Goal: Information Seeking & Learning: Learn about a topic

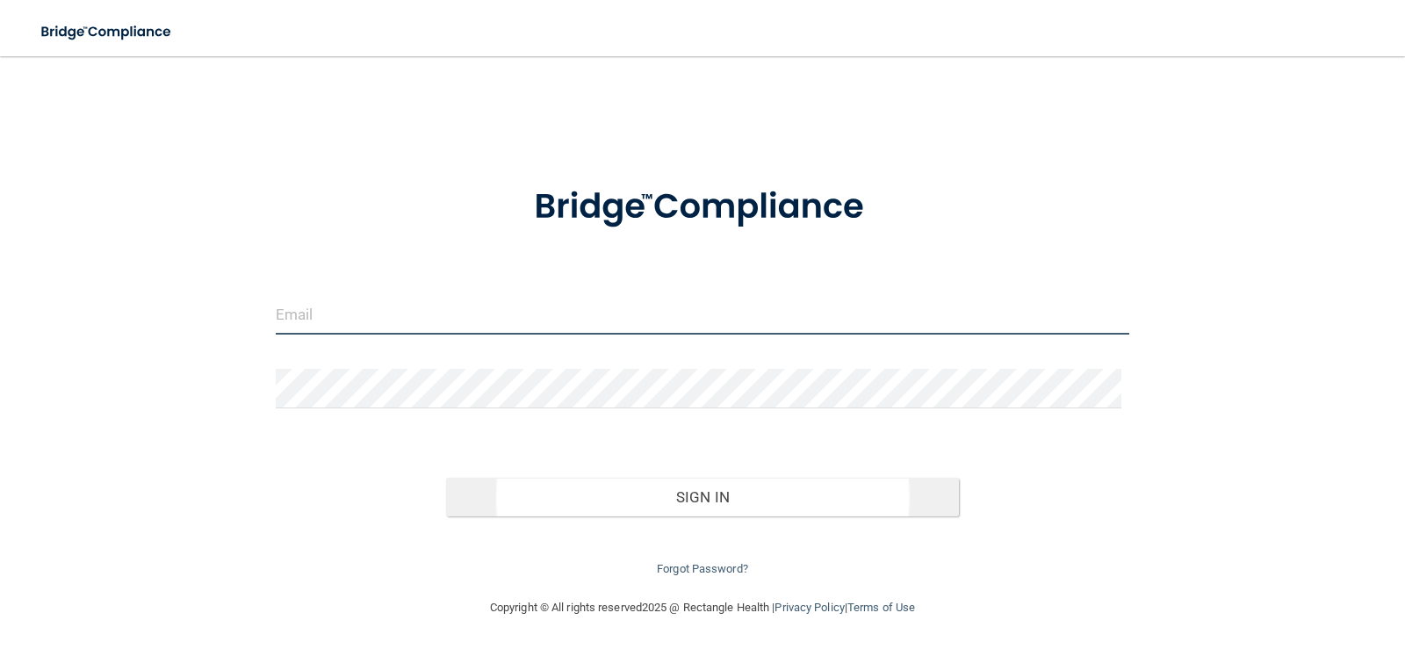
type input "[EMAIL_ADDRESS][DOMAIN_NAME]"
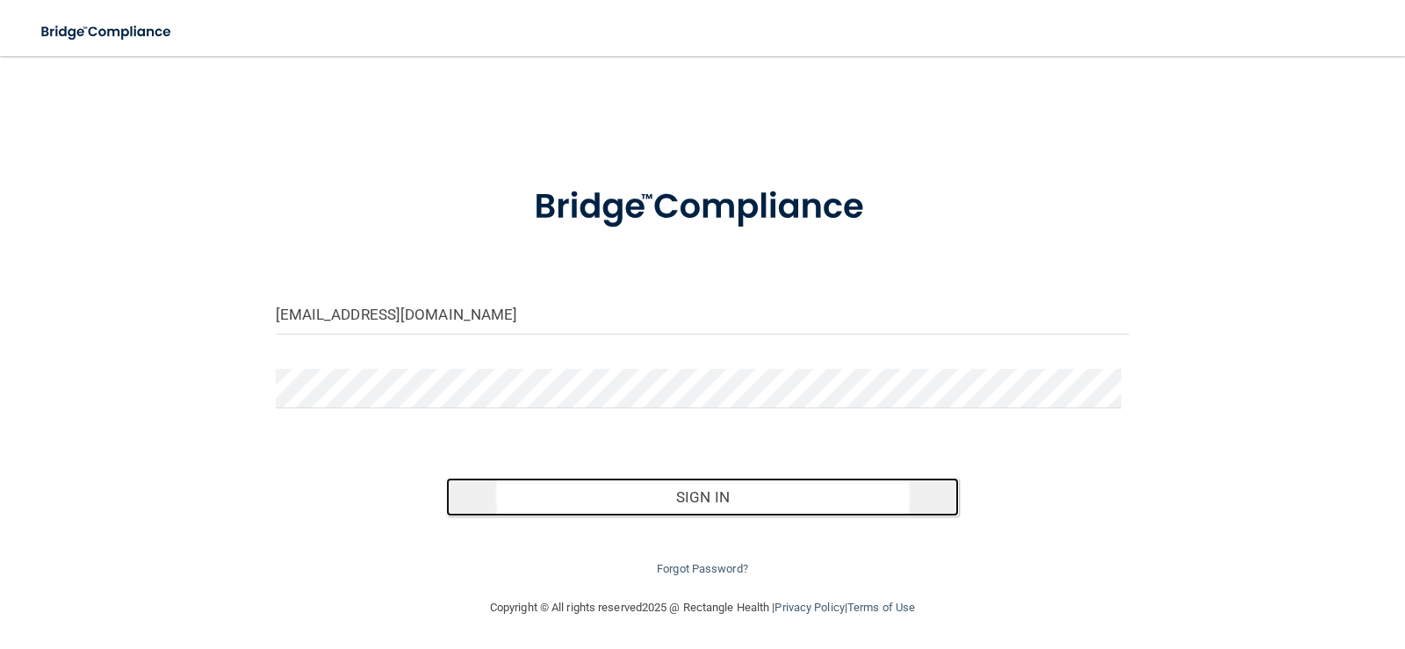
click at [692, 496] on button "Sign In" at bounding box center [702, 497] width 513 height 39
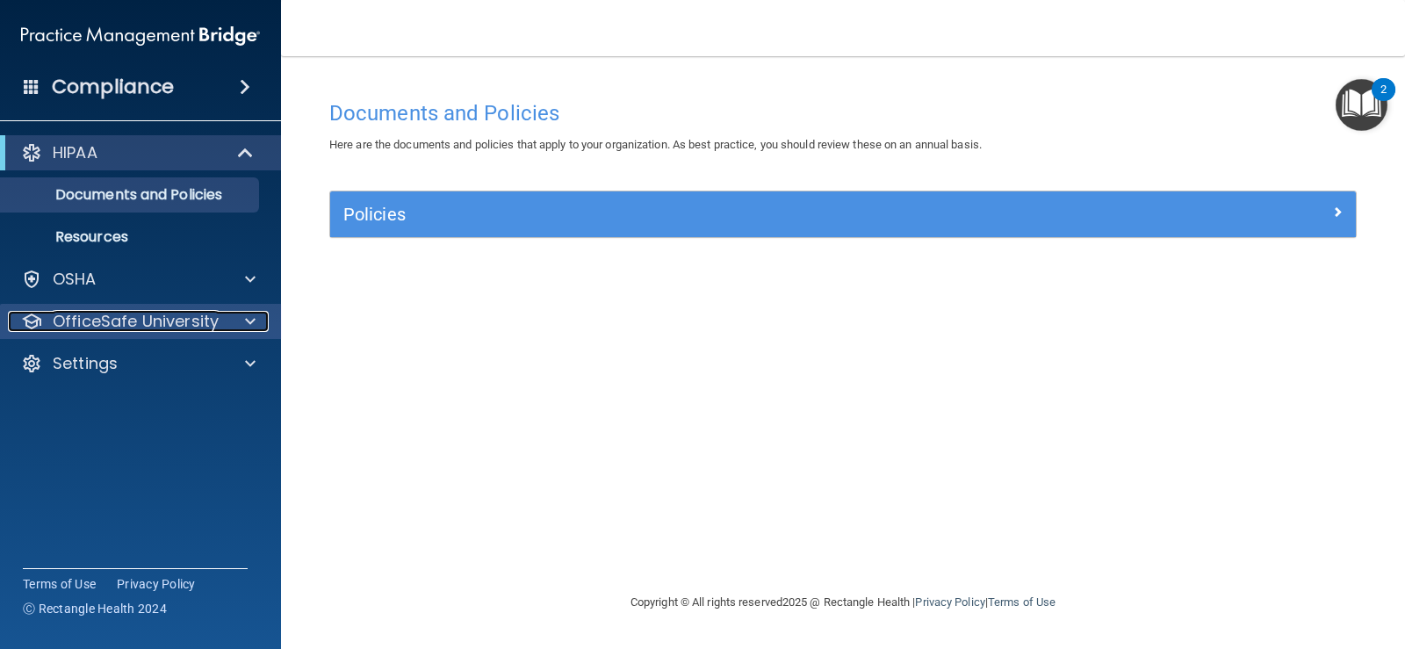
click at [246, 322] on span at bounding box center [250, 321] width 11 height 21
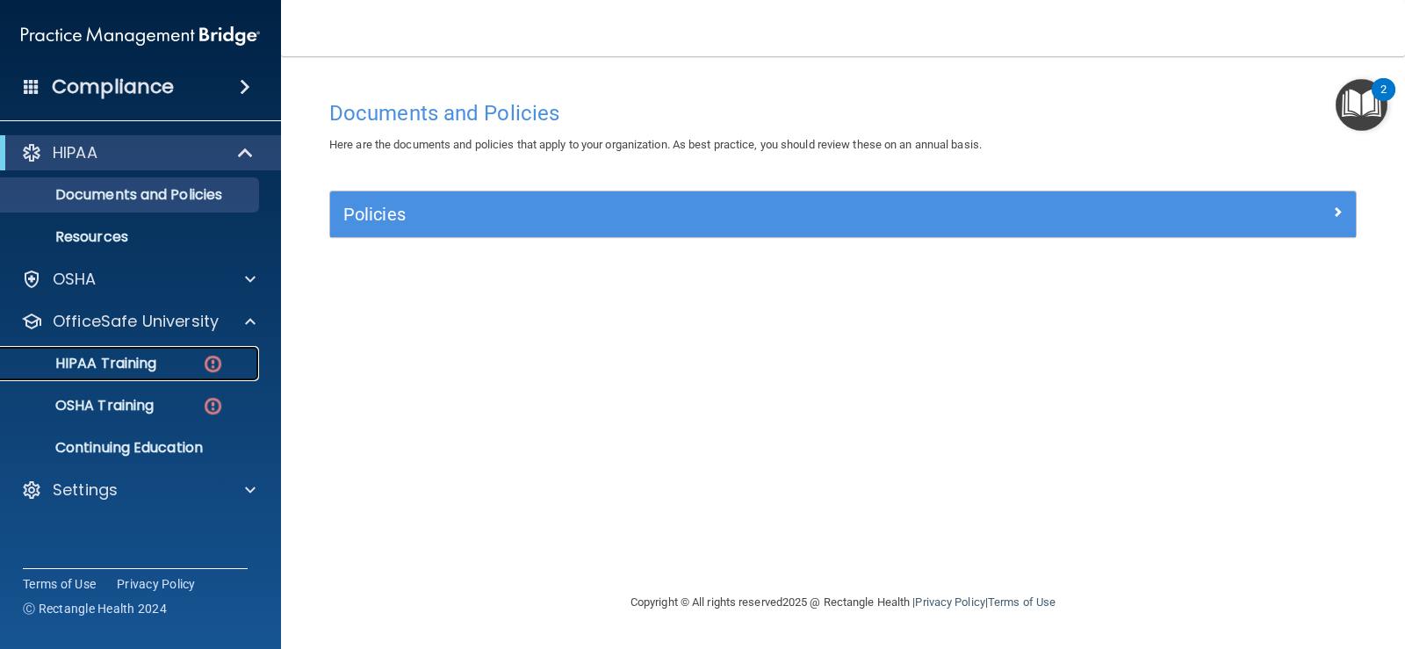
click at [133, 357] on p "HIPAA Training" at bounding box center [83, 364] width 145 height 18
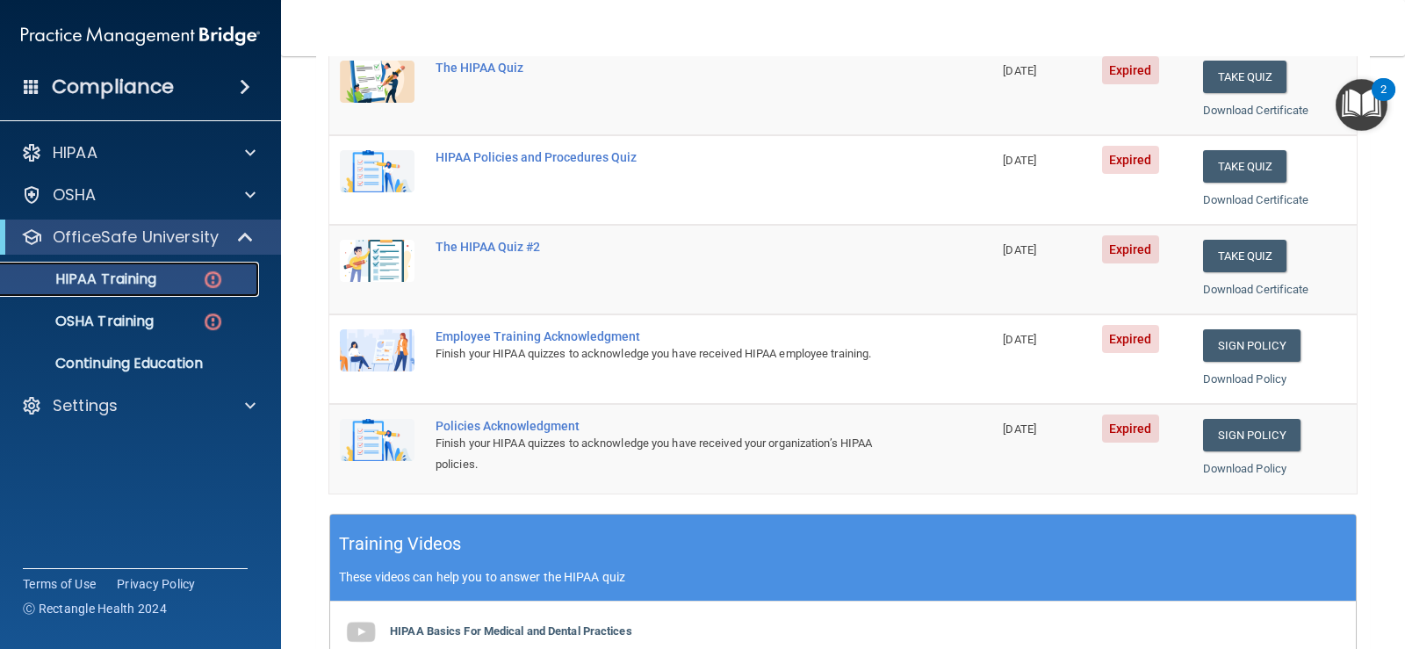
scroll to position [176, 0]
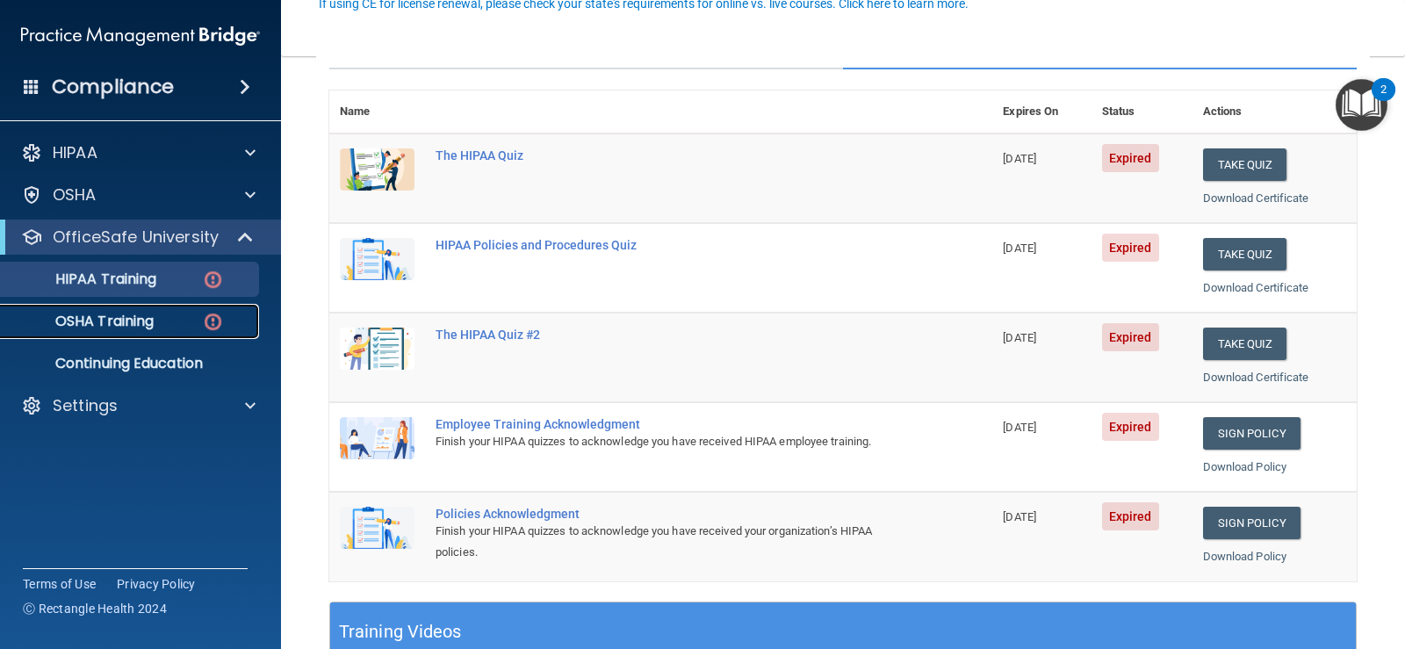
click at [202, 319] on img at bounding box center [213, 322] width 22 height 22
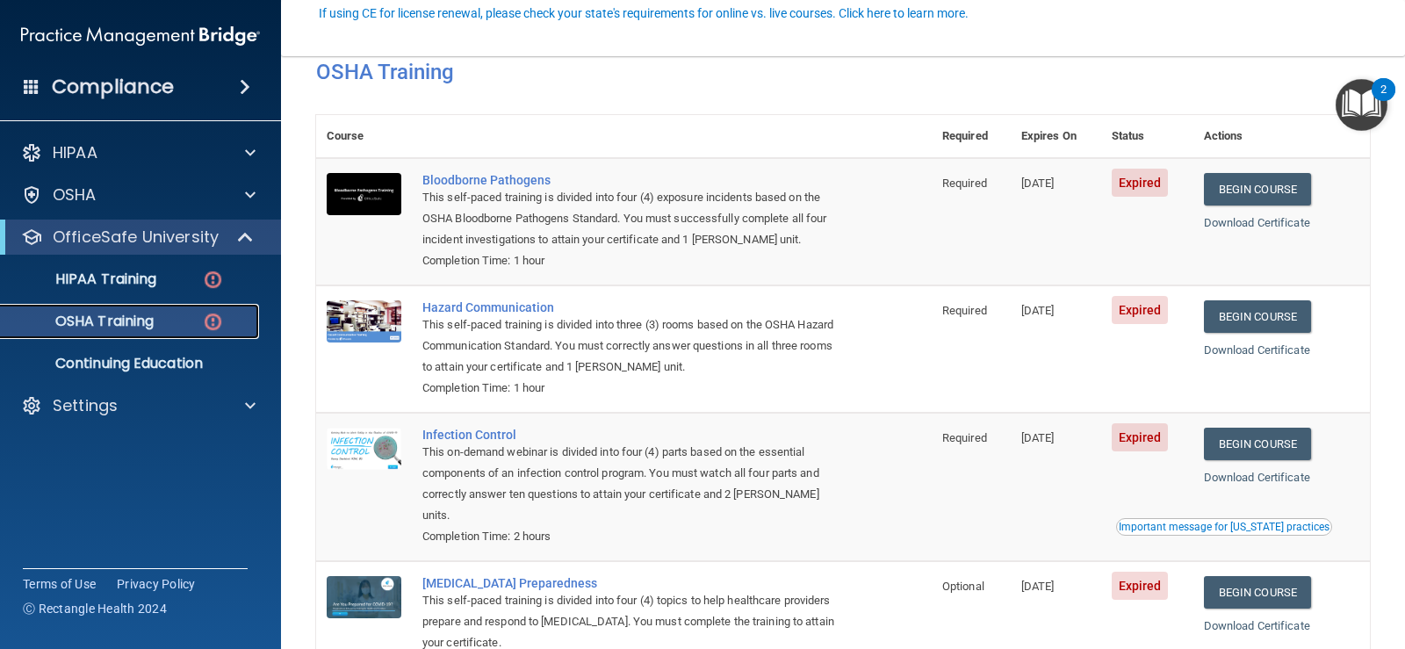
scroll to position [198, 0]
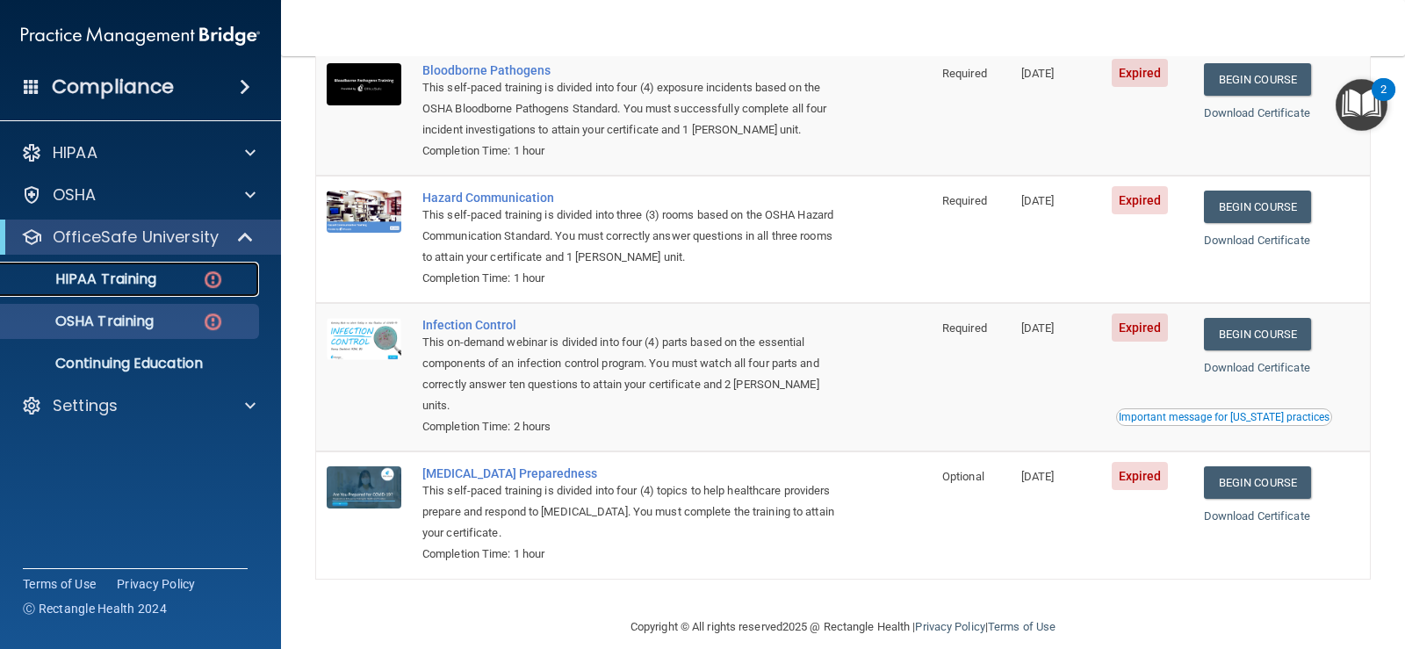
click at [141, 273] on p "HIPAA Training" at bounding box center [83, 279] width 145 height 18
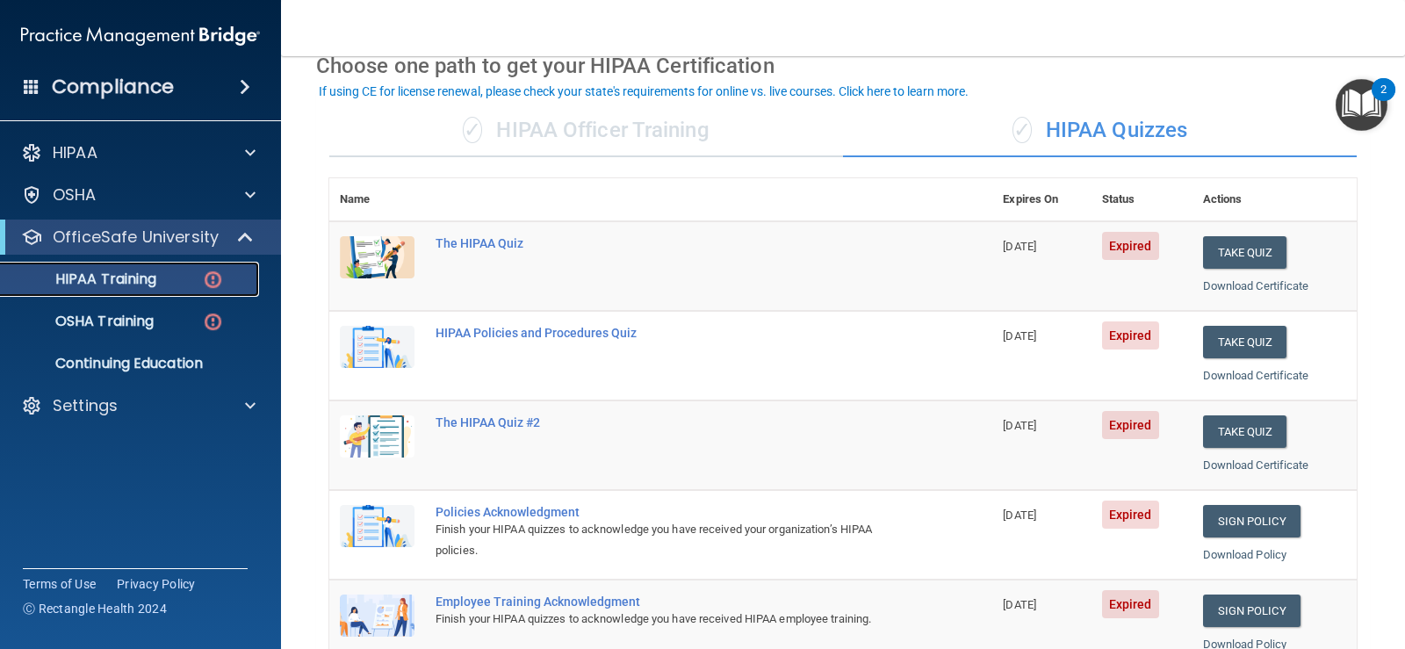
scroll to position [439, 0]
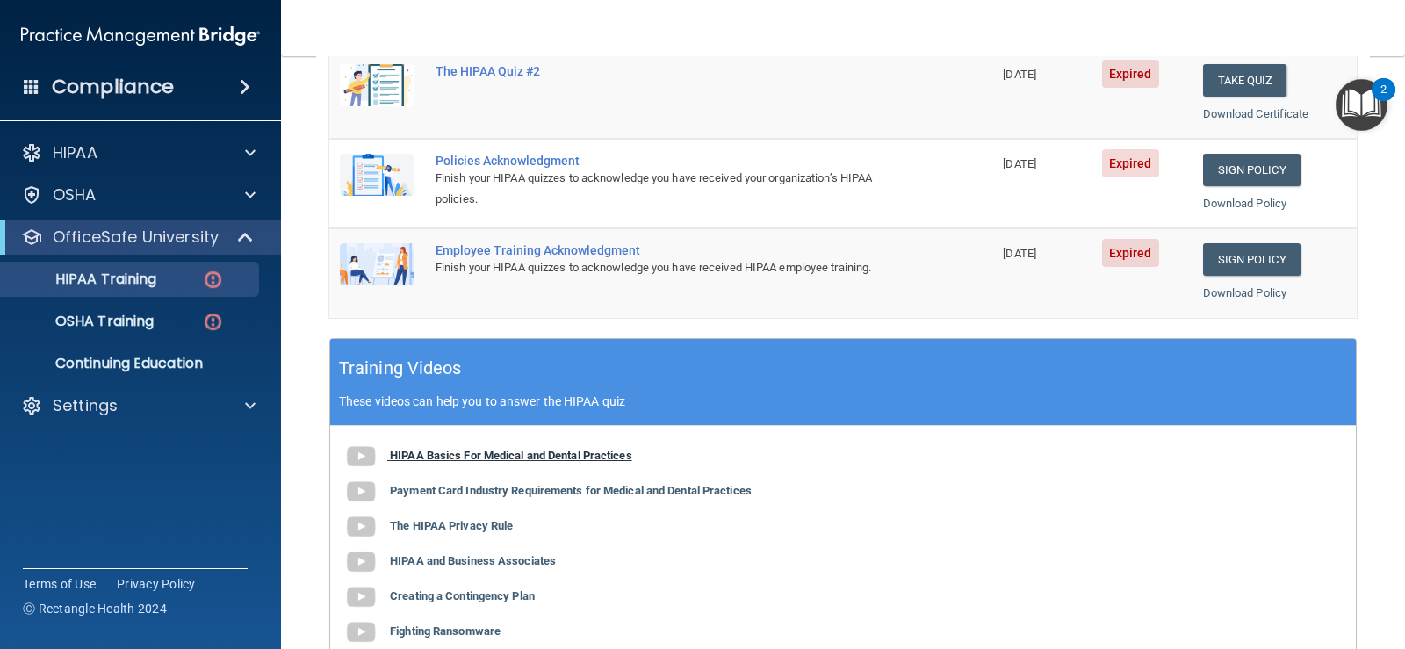
click at [545, 450] on b "HIPAA Basics For Medical and Dental Practices" at bounding box center [511, 455] width 242 height 13
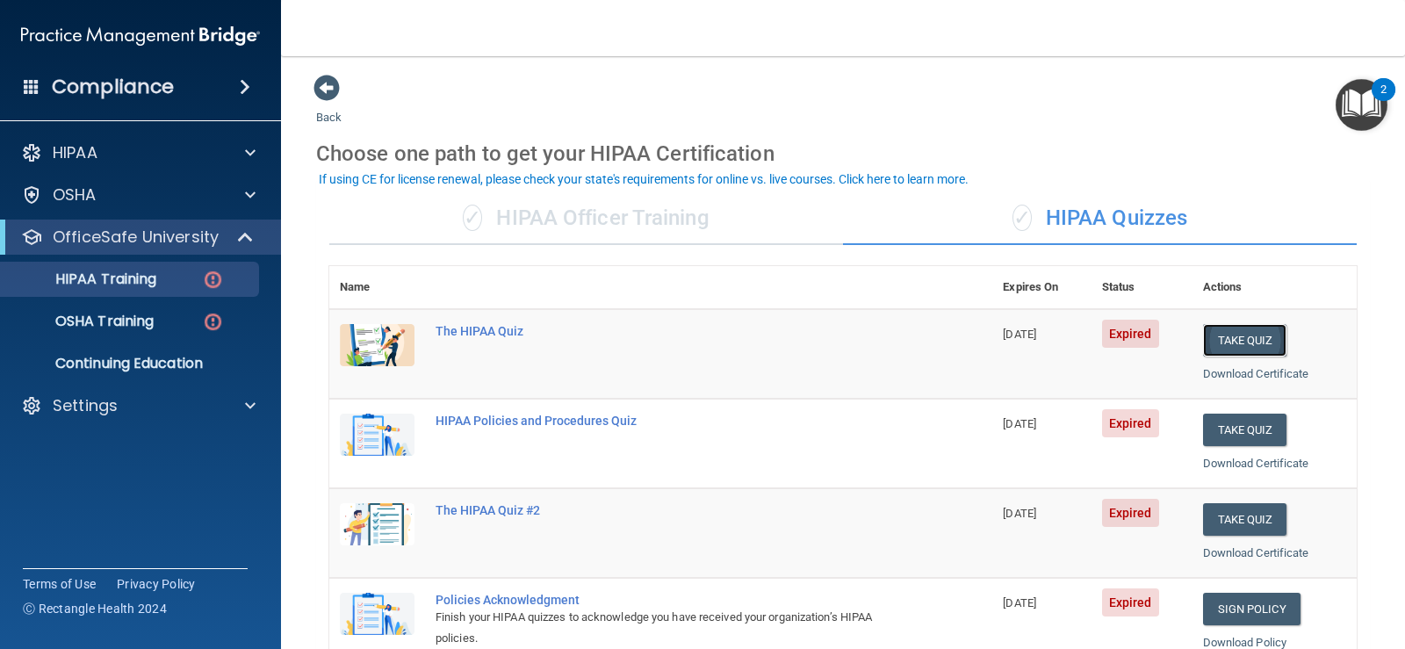
click at [1250, 337] on button "Take Quiz" at bounding box center [1245, 340] width 84 height 32
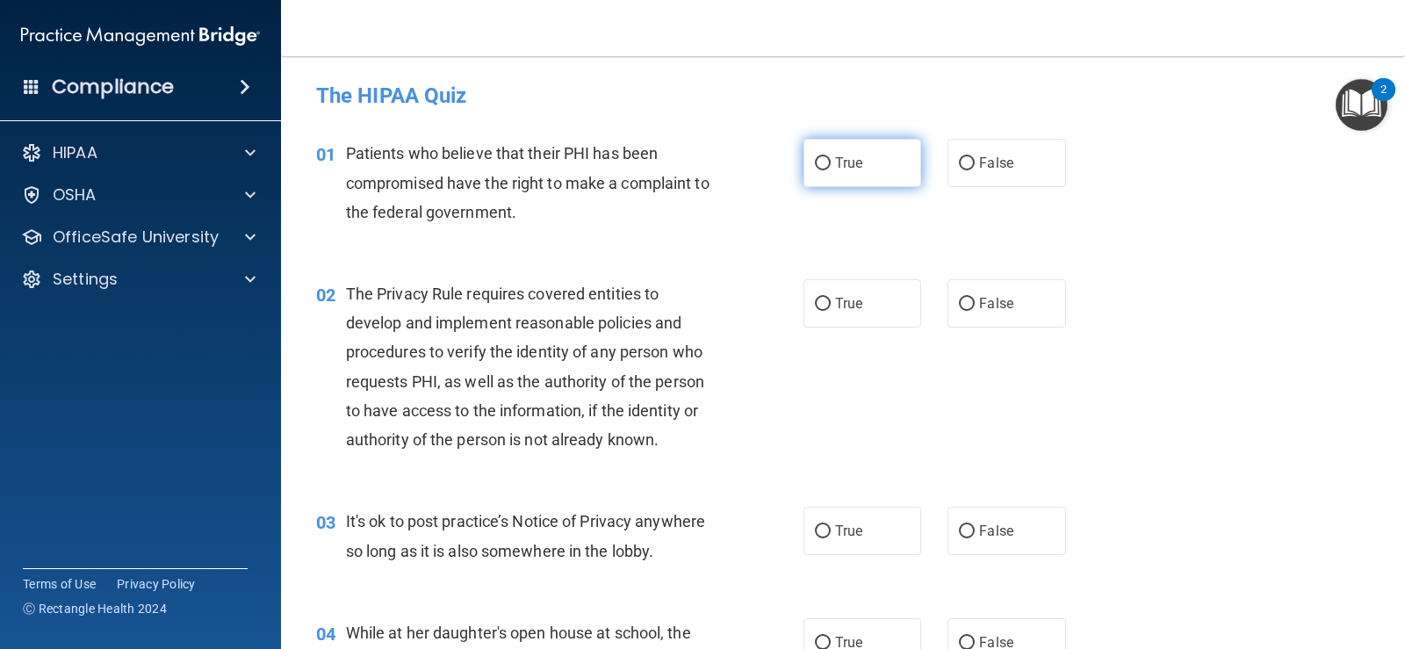
click at [817, 161] on input "True" at bounding box center [823, 163] width 16 height 13
radio input "true"
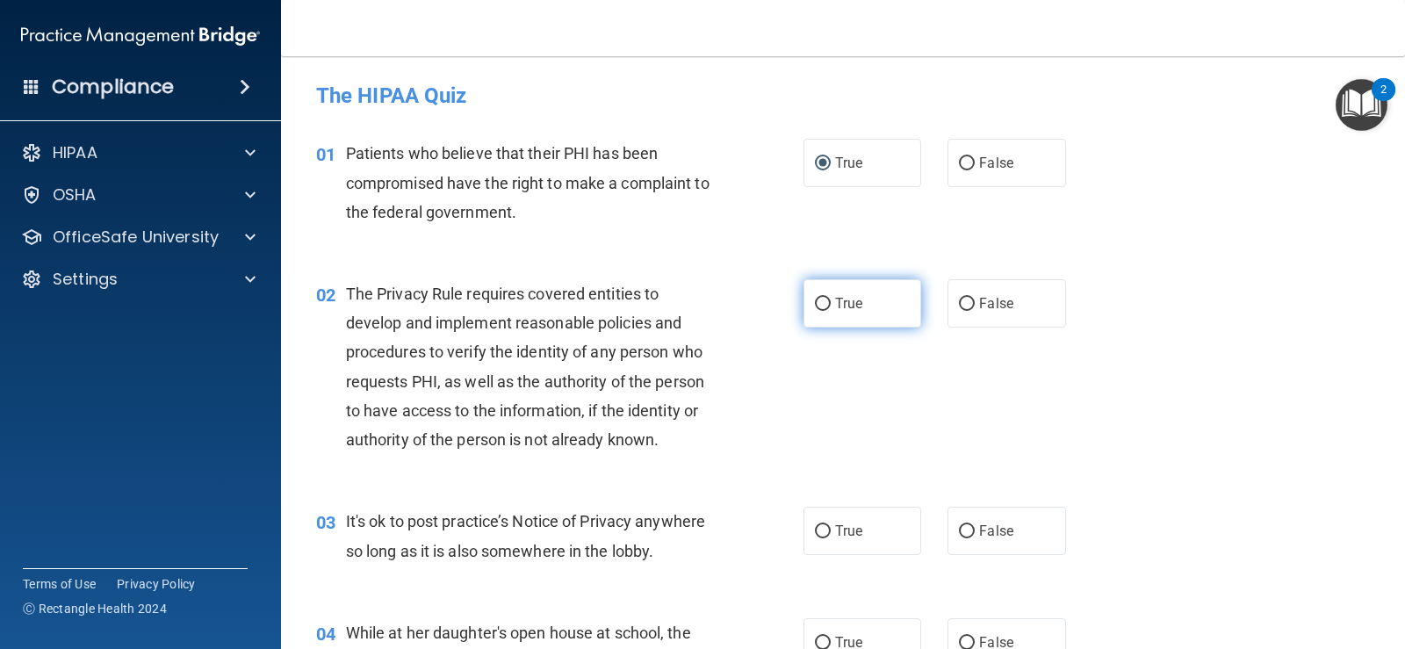
click at [820, 305] on input "True" at bounding box center [823, 304] width 16 height 13
radio input "true"
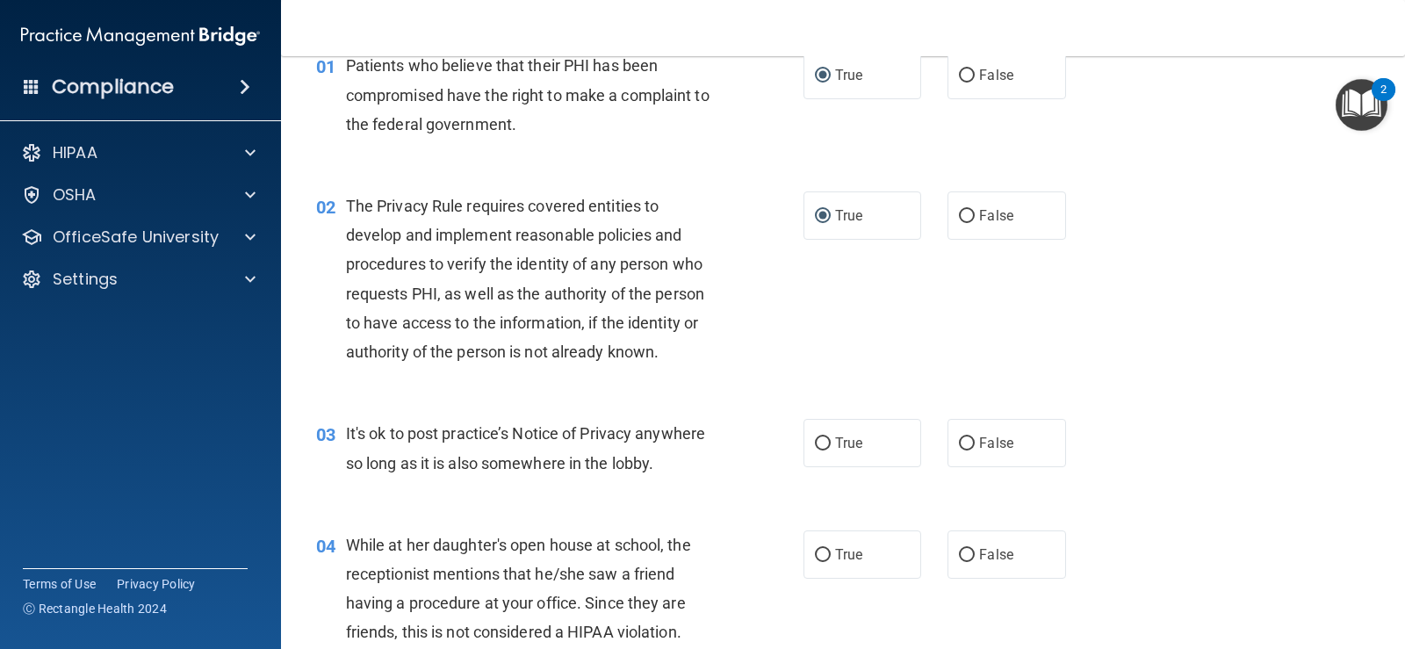
scroll to position [176, 0]
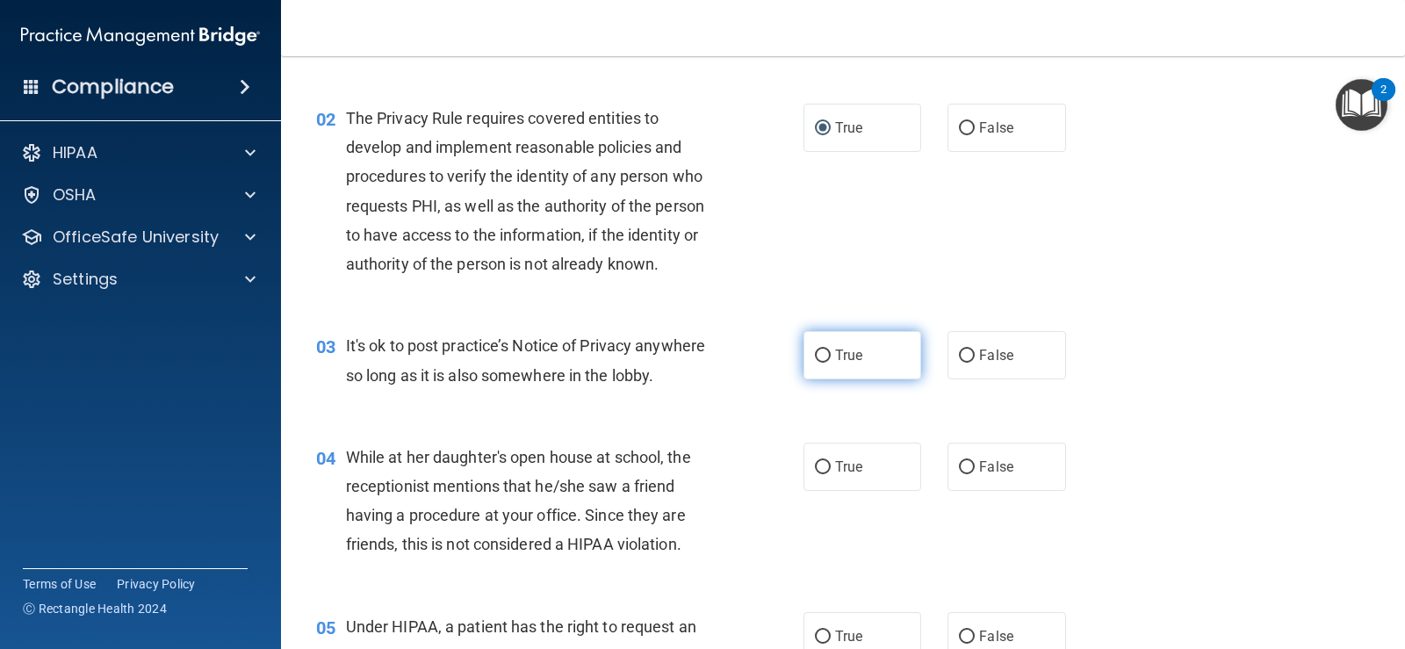
click at [818, 353] on input "True" at bounding box center [823, 355] width 16 height 13
radio input "true"
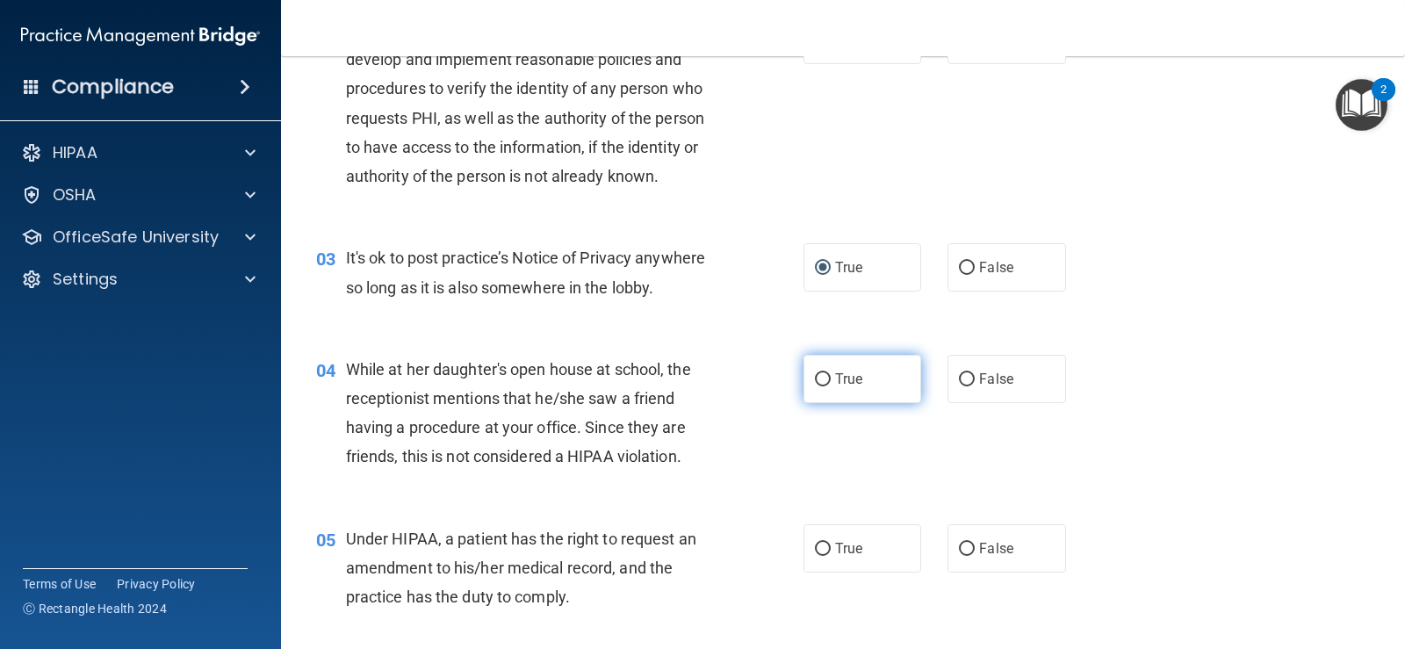
click at [820, 377] on input "True" at bounding box center [823, 379] width 16 height 13
radio input "true"
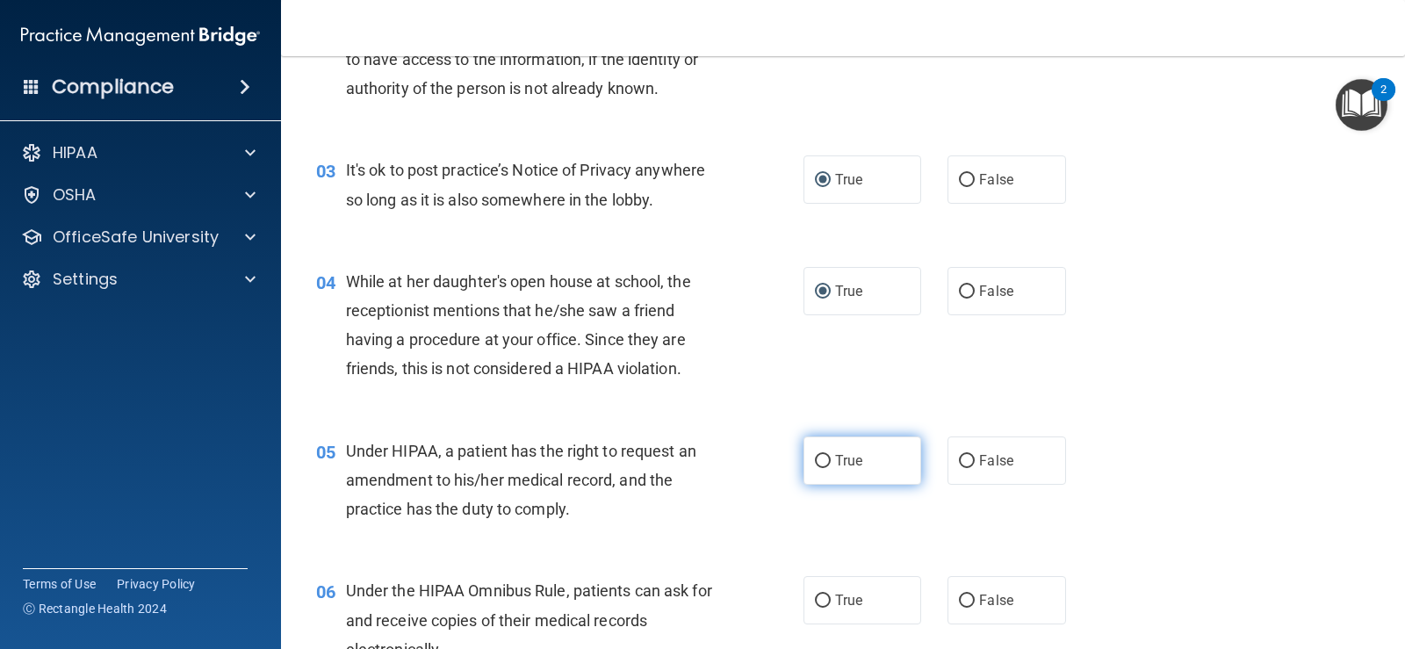
click at [816, 457] on input "True" at bounding box center [823, 461] width 16 height 13
radio input "true"
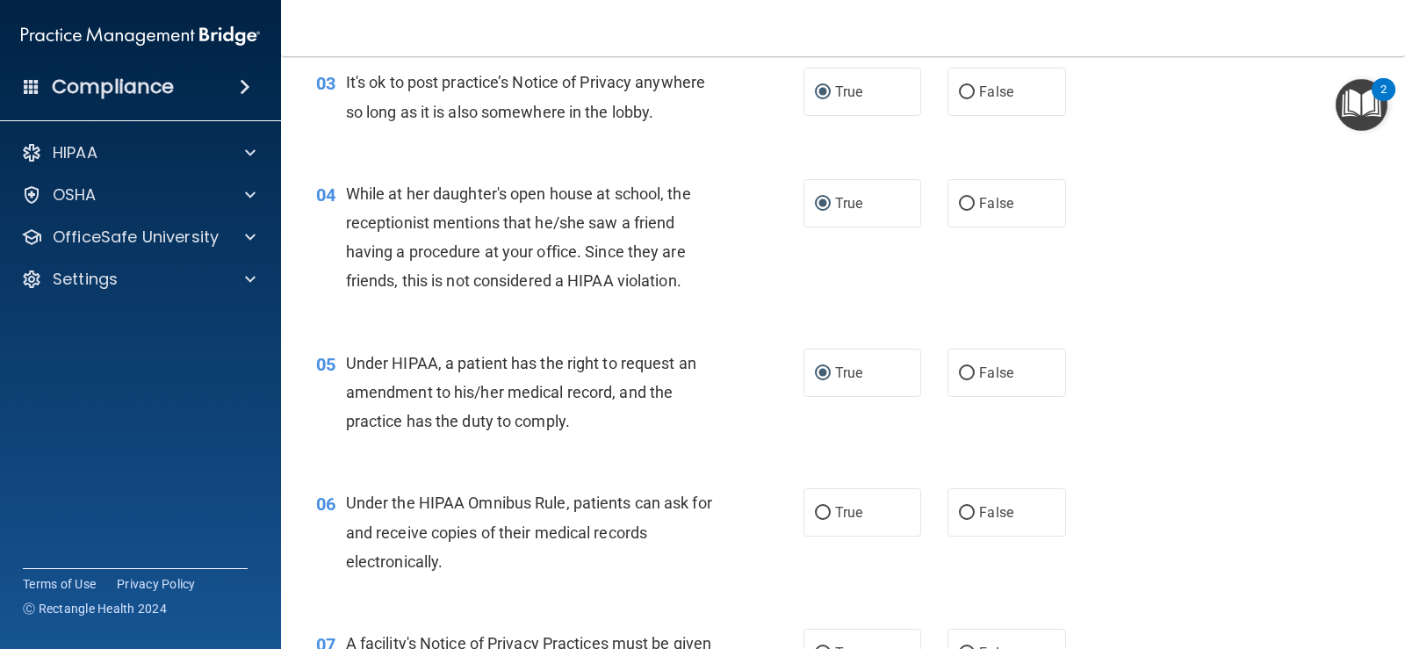
scroll to position [527, 0]
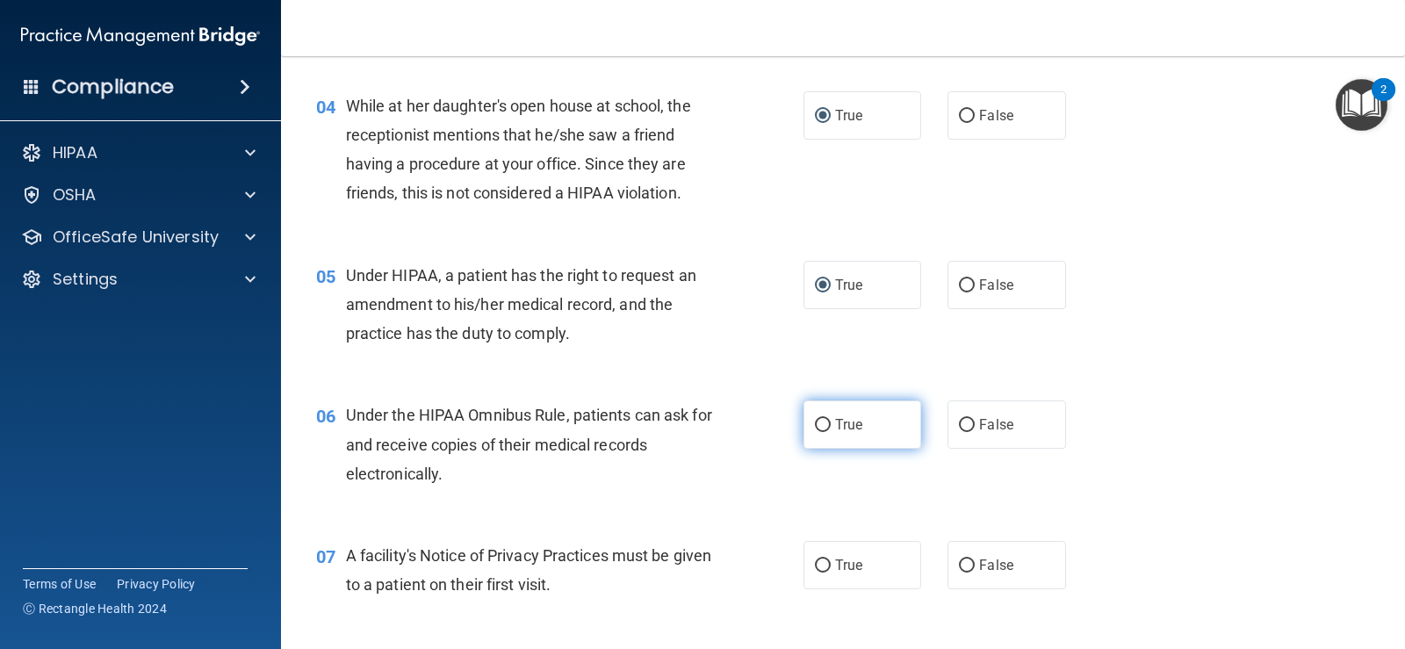
click at [815, 422] on input "True" at bounding box center [823, 425] width 16 height 13
radio input "true"
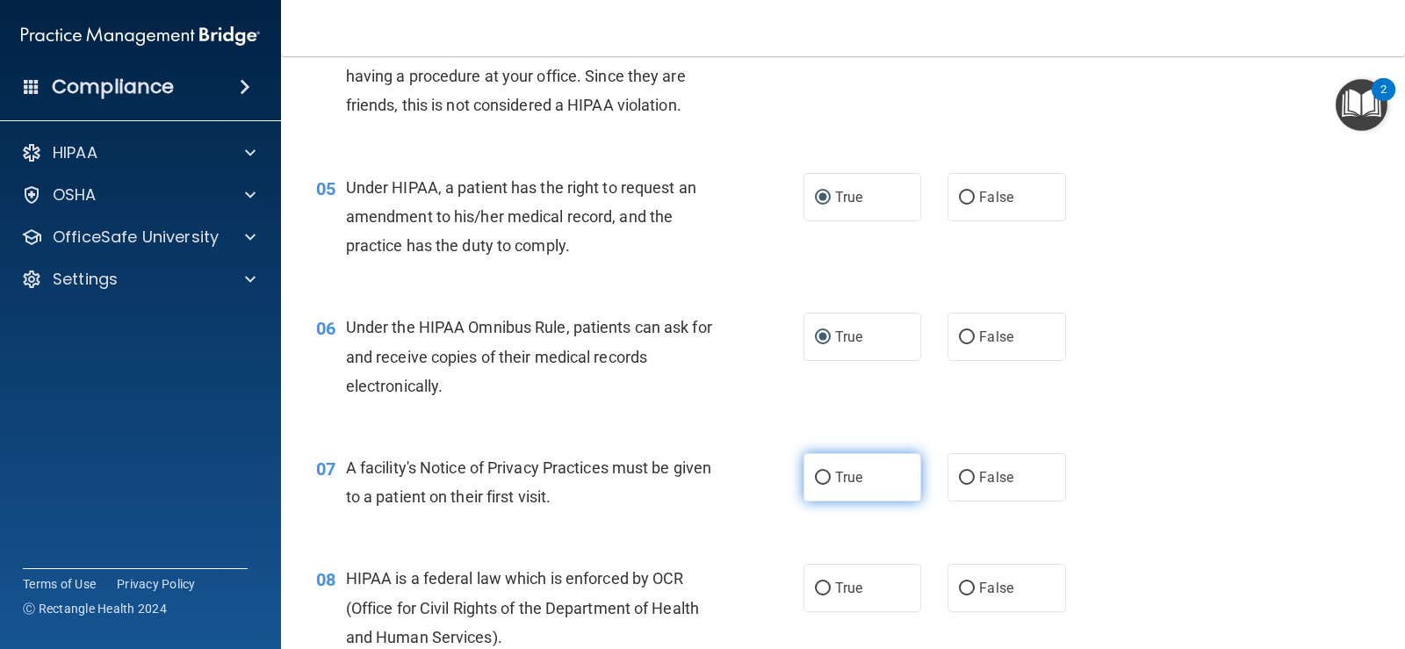
click at [819, 475] on input "True" at bounding box center [823, 478] width 16 height 13
radio input "true"
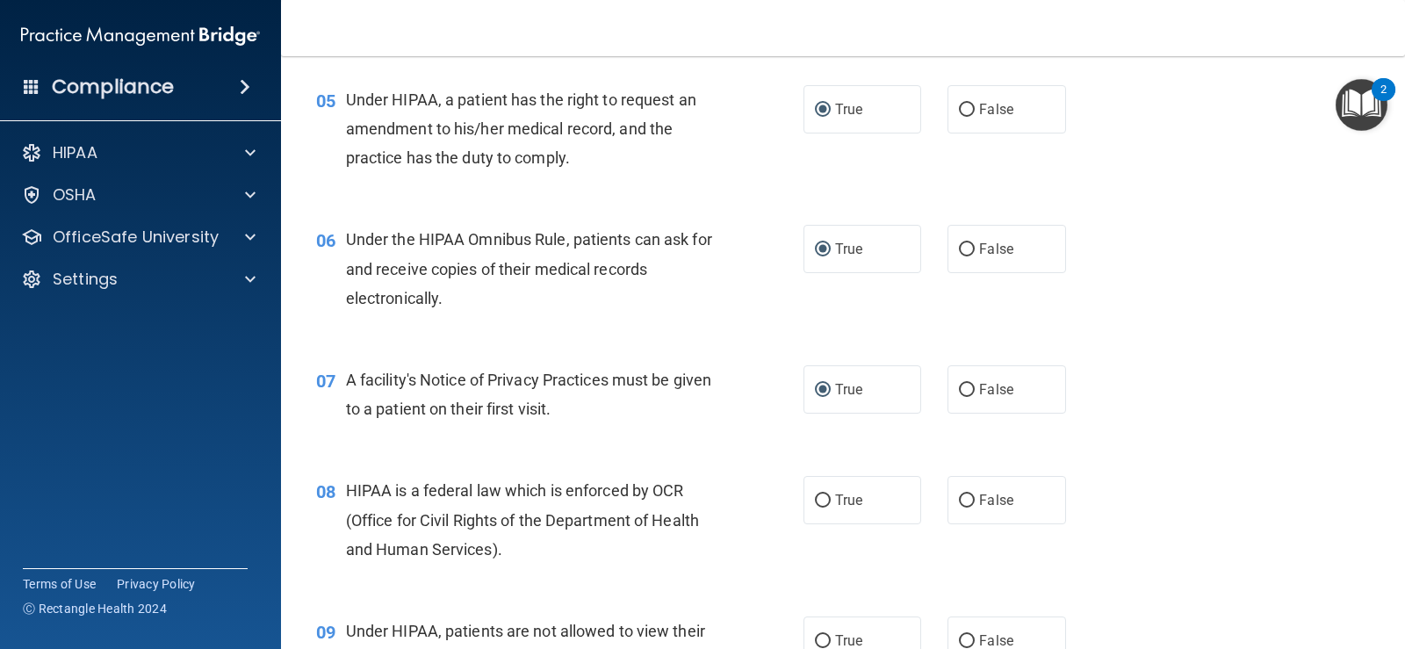
scroll to position [790, 0]
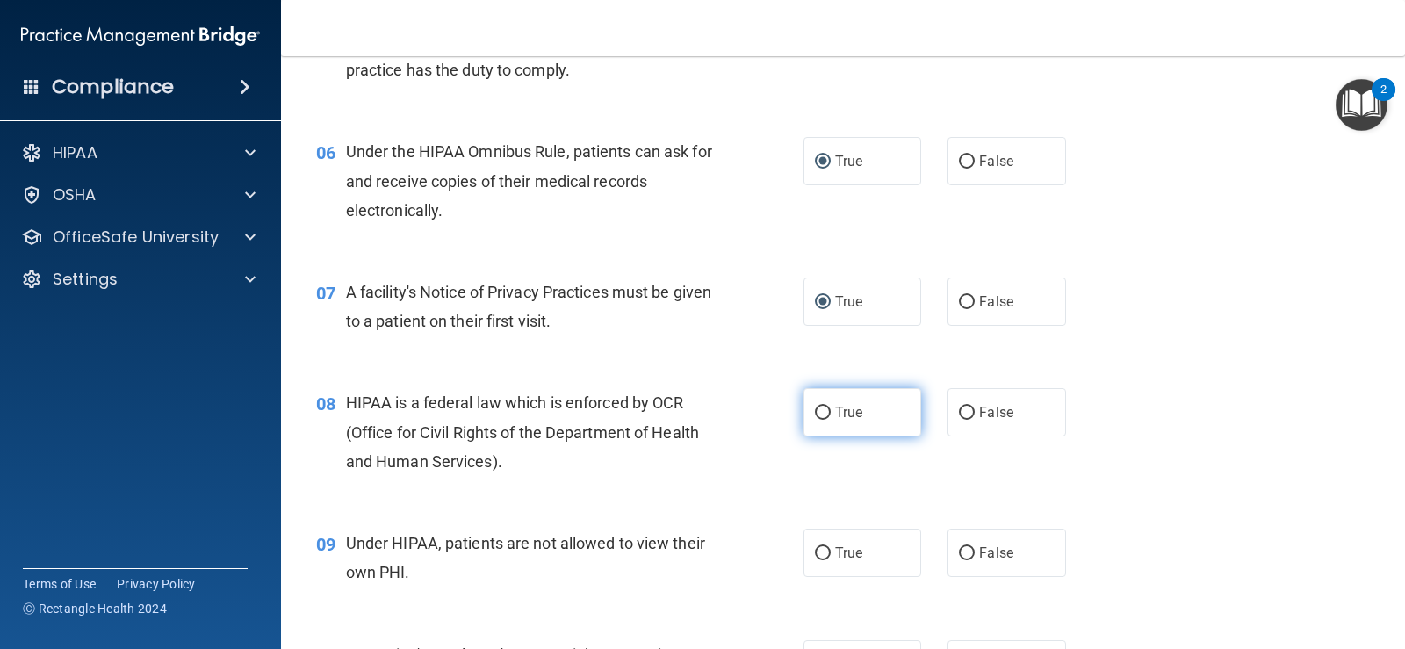
click at [819, 407] on input "True" at bounding box center [823, 413] width 16 height 13
radio input "true"
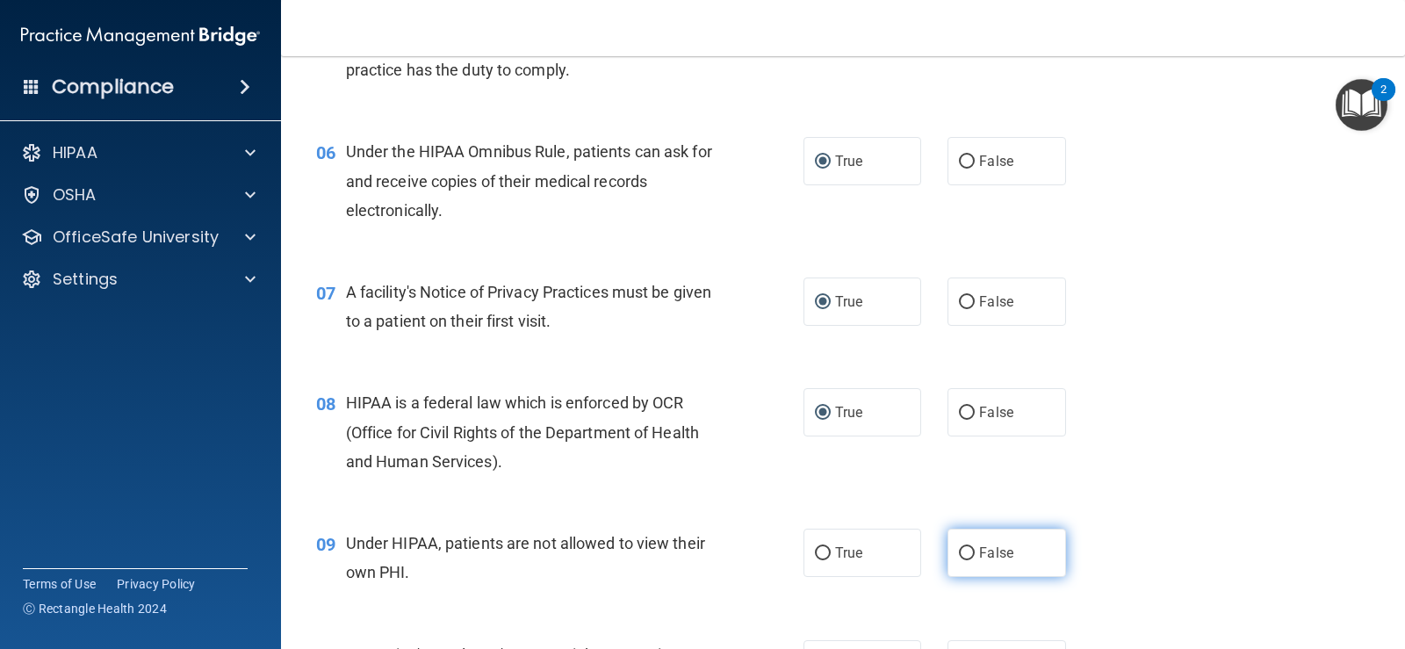
click at [962, 551] on input "False" at bounding box center [967, 553] width 16 height 13
radio input "true"
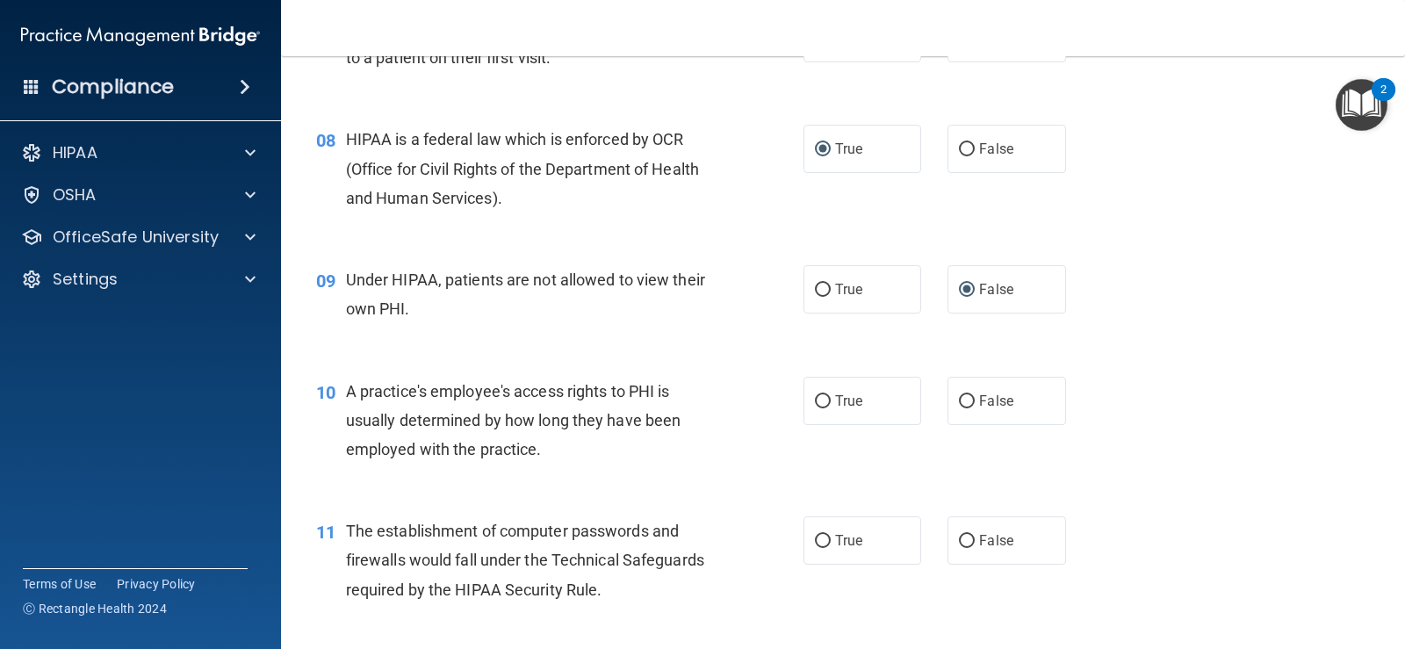
scroll to position [1142, 0]
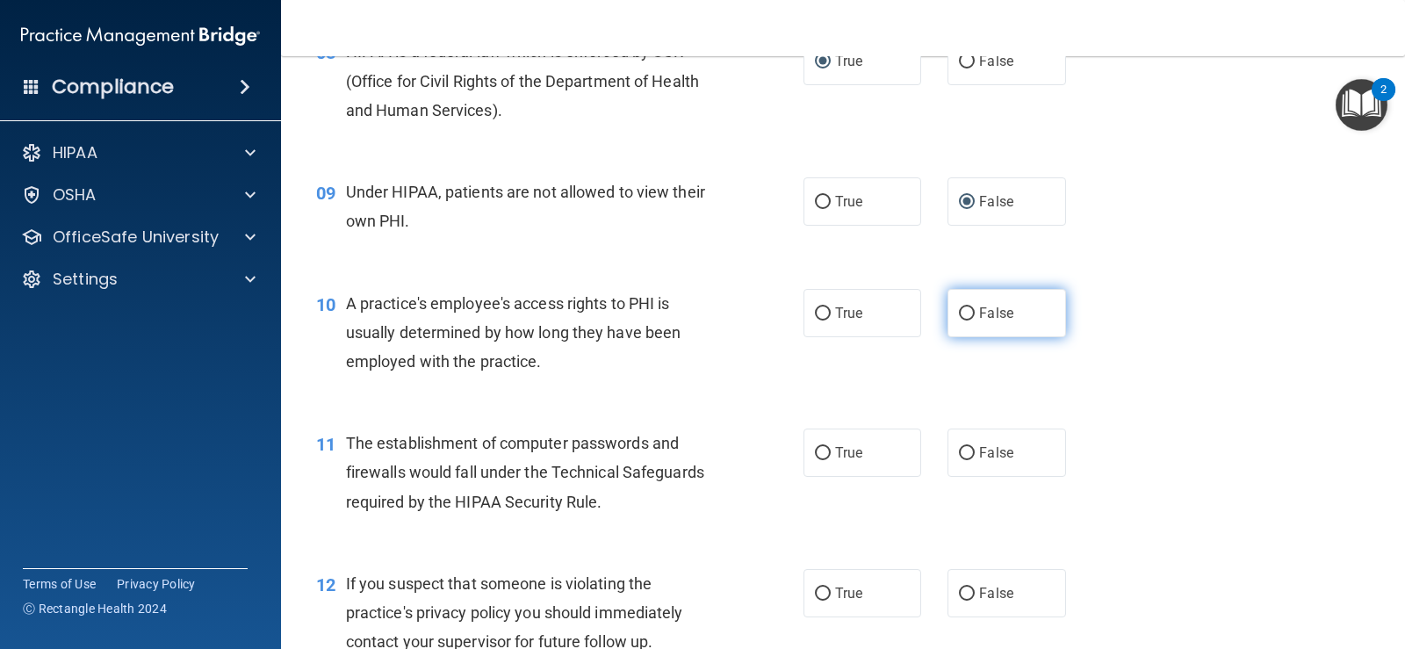
click at [963, 312] on input "False" at bounding box center [967, 313] width 16 height 13
radio input "true"
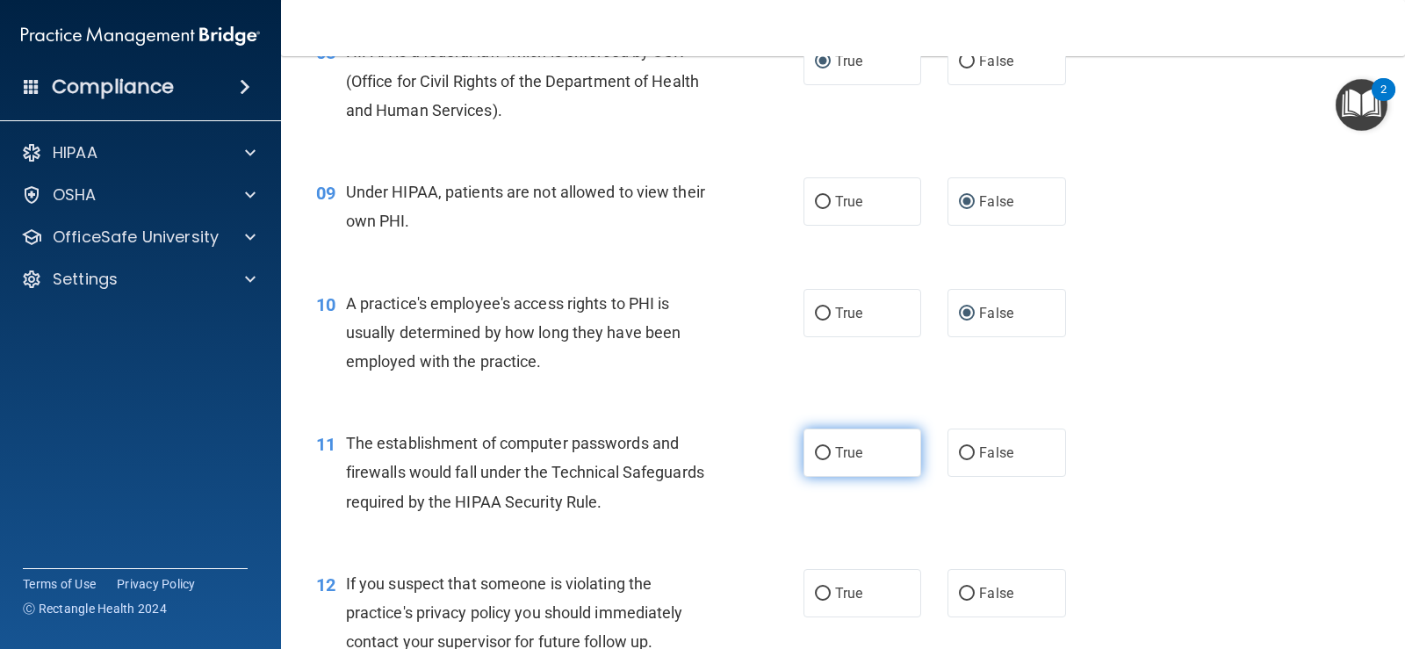
click at [818, 448] on input "True" at bounding box center [823, 453] width 16 height 13
radio input "true"
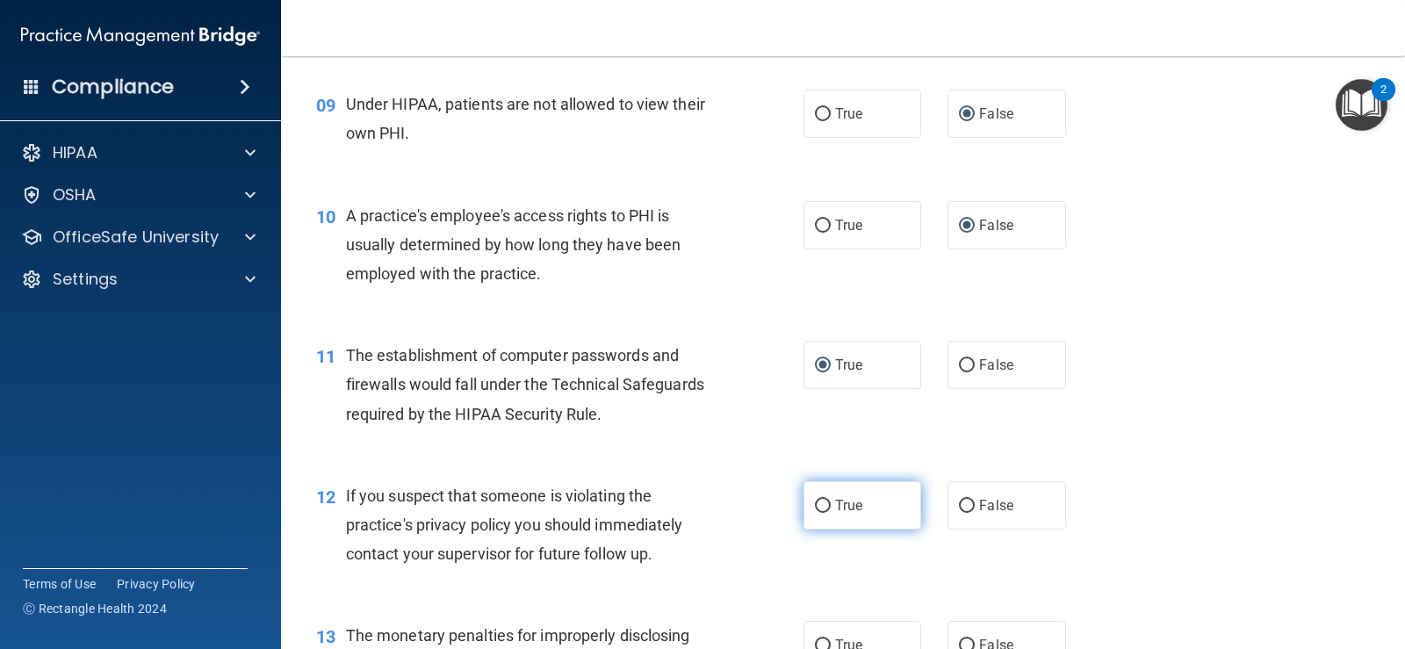
click at [816, 502] on input "True" at bounding box center [823, 506] width 16 height 13
radio input "true"
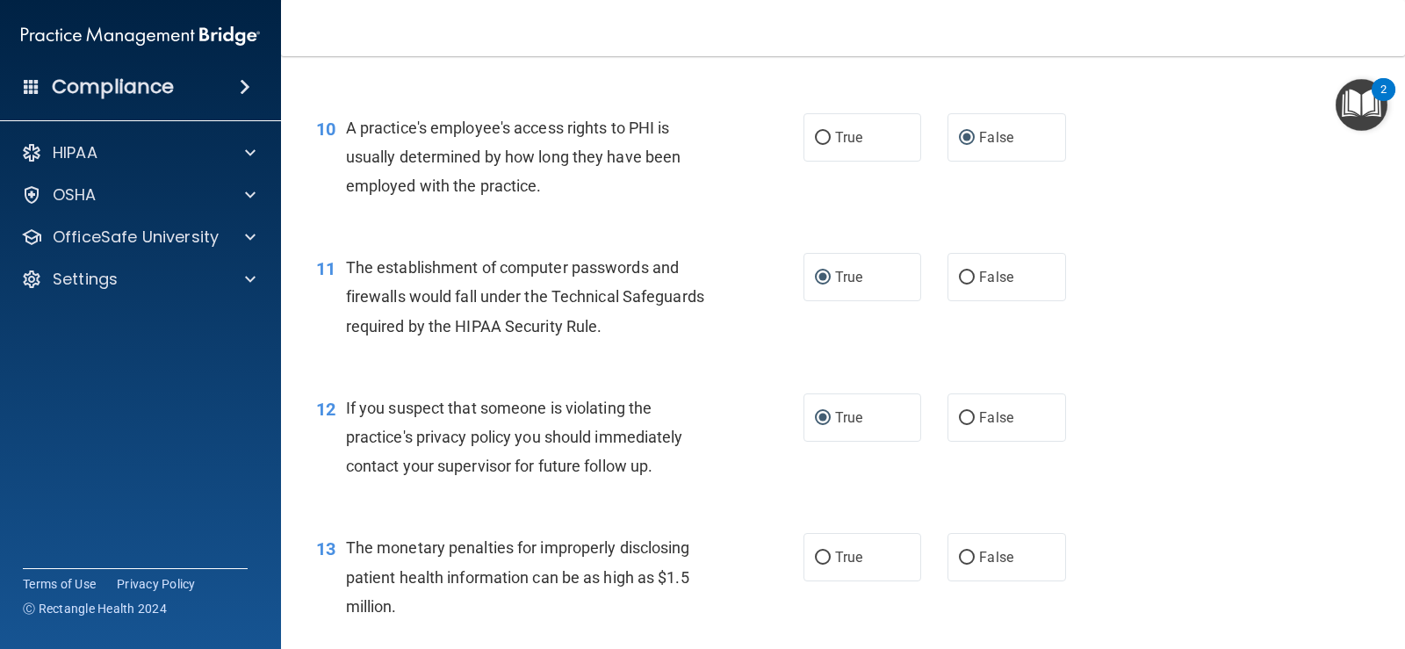
scroll to position [1405, 0]
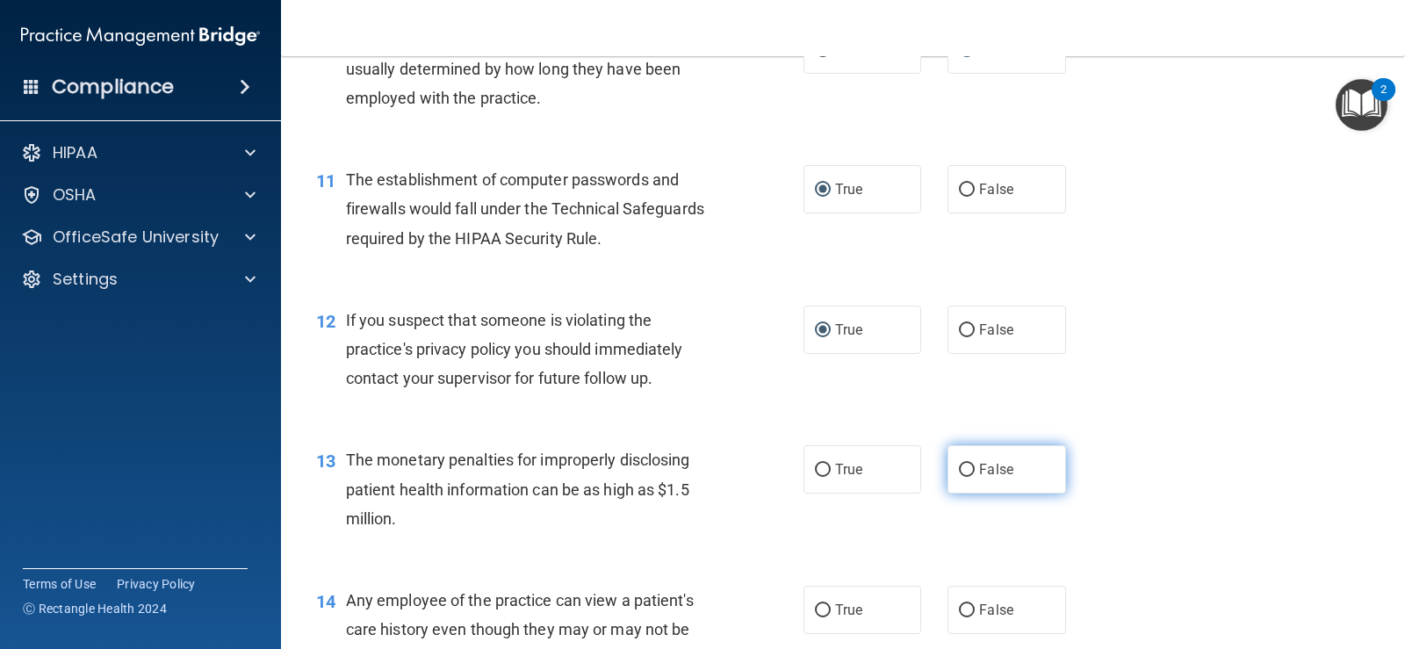
click at [962, 467] on input "False" at bounding box center [967, 470] width 16 height 13
radio input "true"
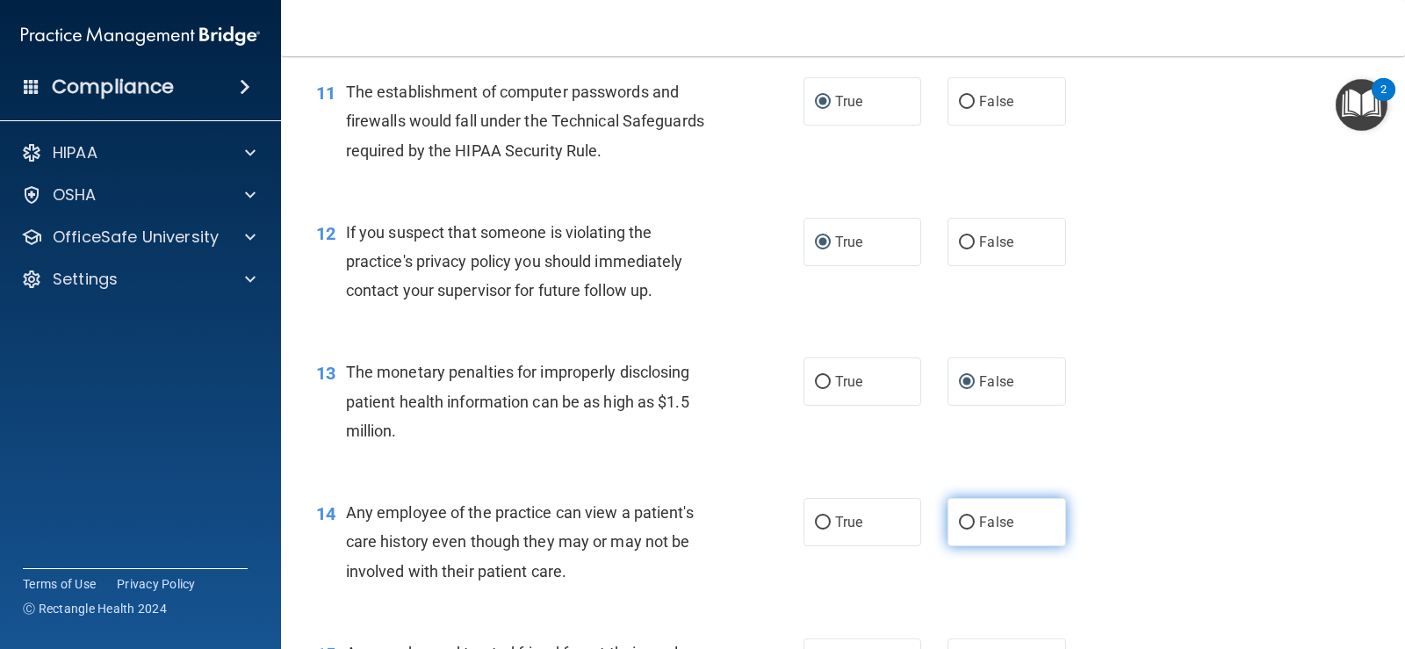
click at [959, 521] on input "False" at bounding box center [967, 522] width 16 height 13
radio input "true"
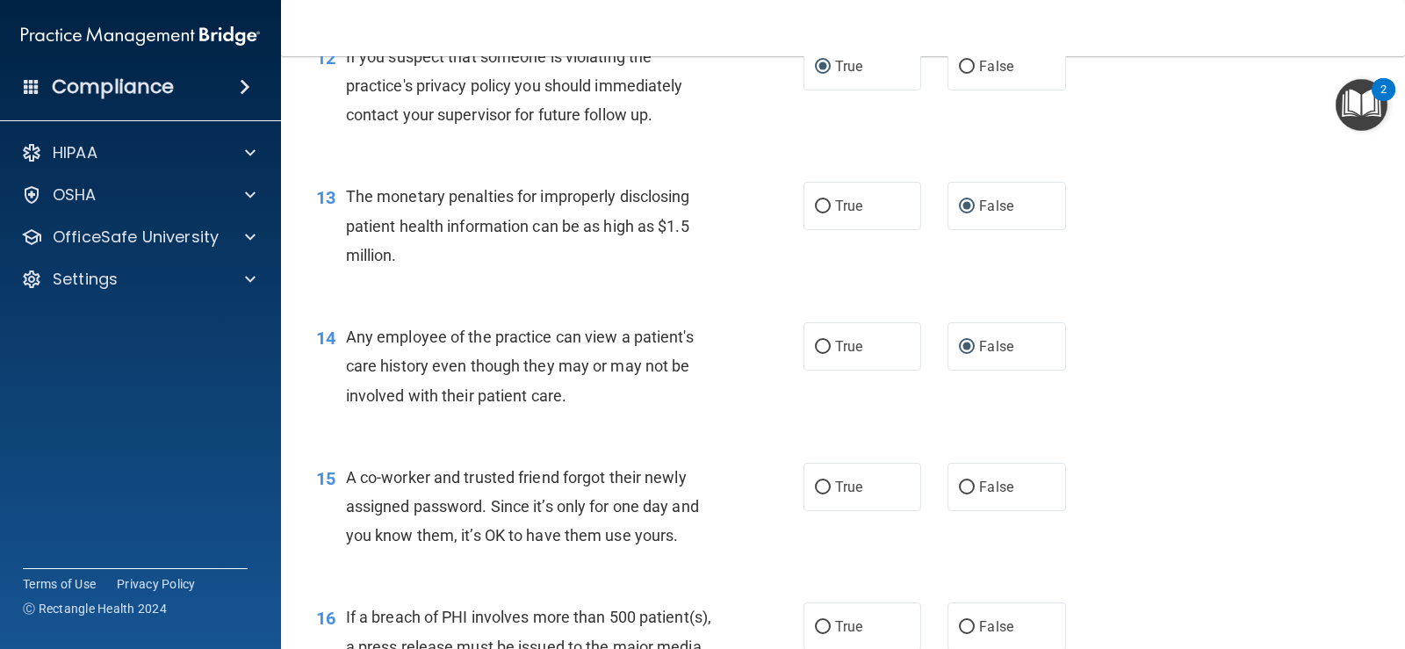
scroll to position [1756, 0]
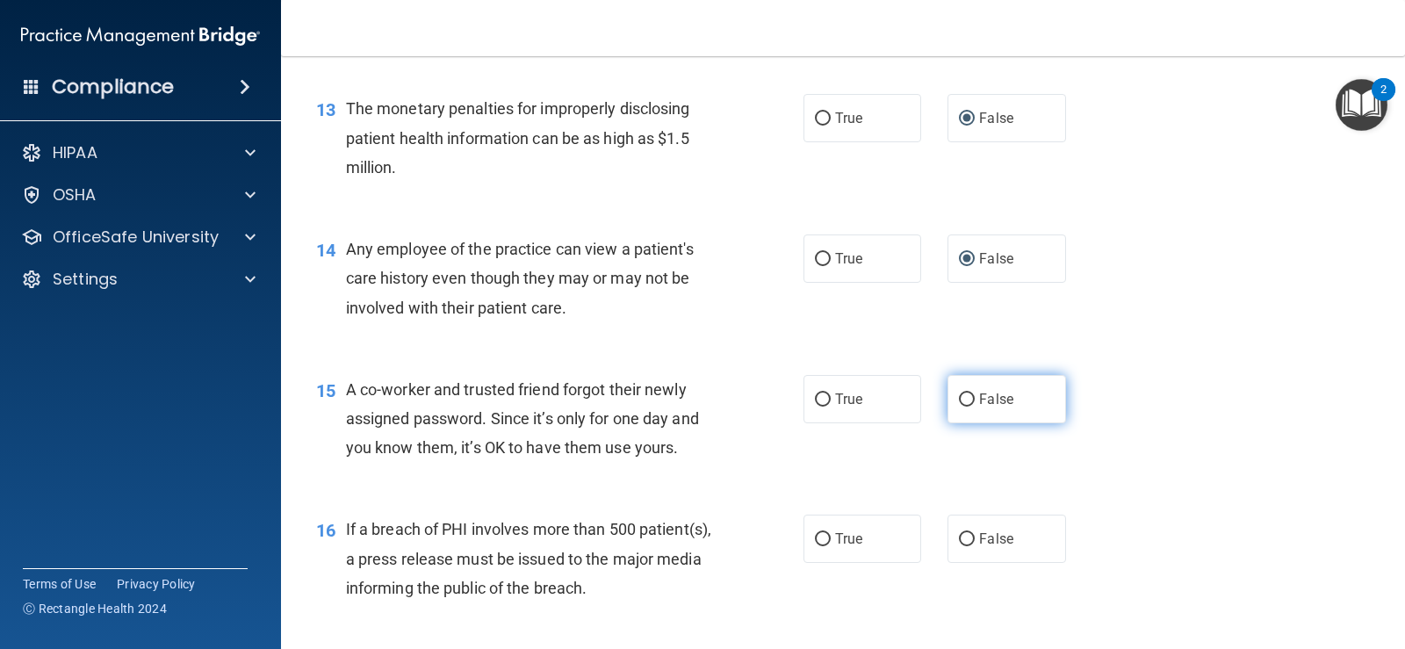
click at [966, 396] on input "False" at bounding box center [967, 399] width 16 height 13
radio input "true"
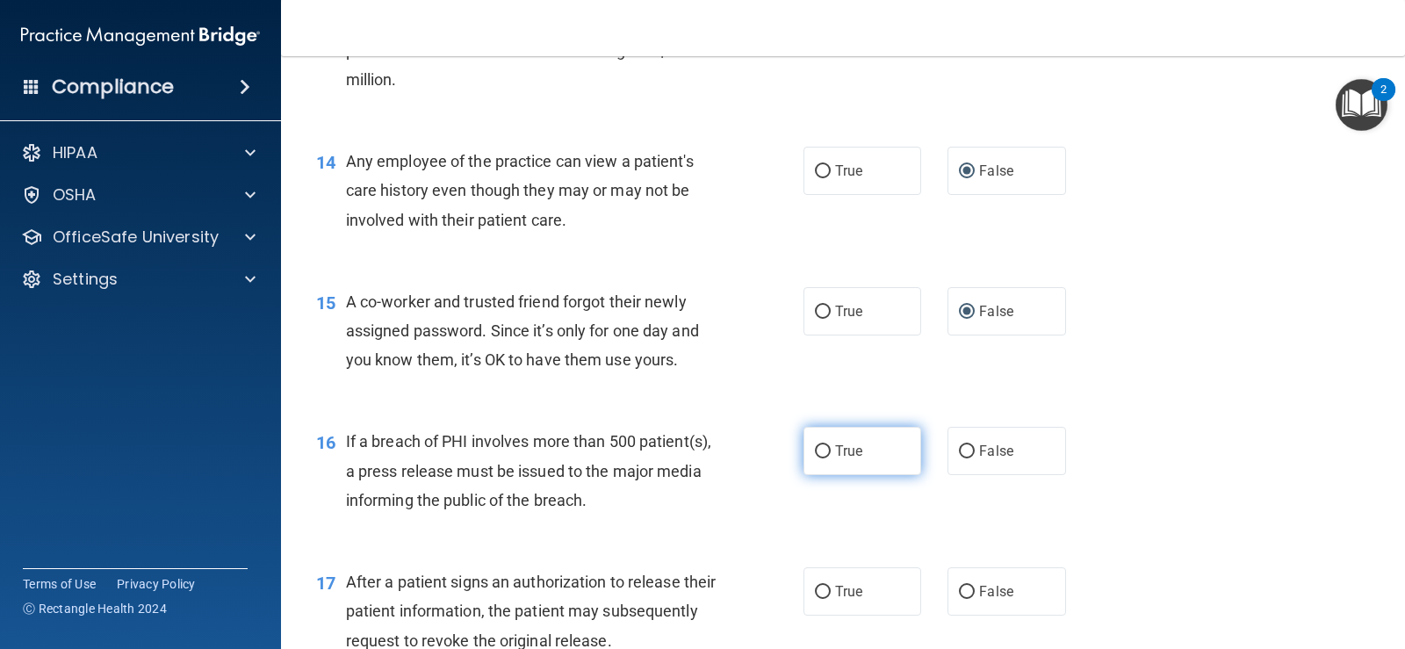
click at [820, 455] on input "True" at bounding box center [823, 451] width 16 height 13
radio input "true"
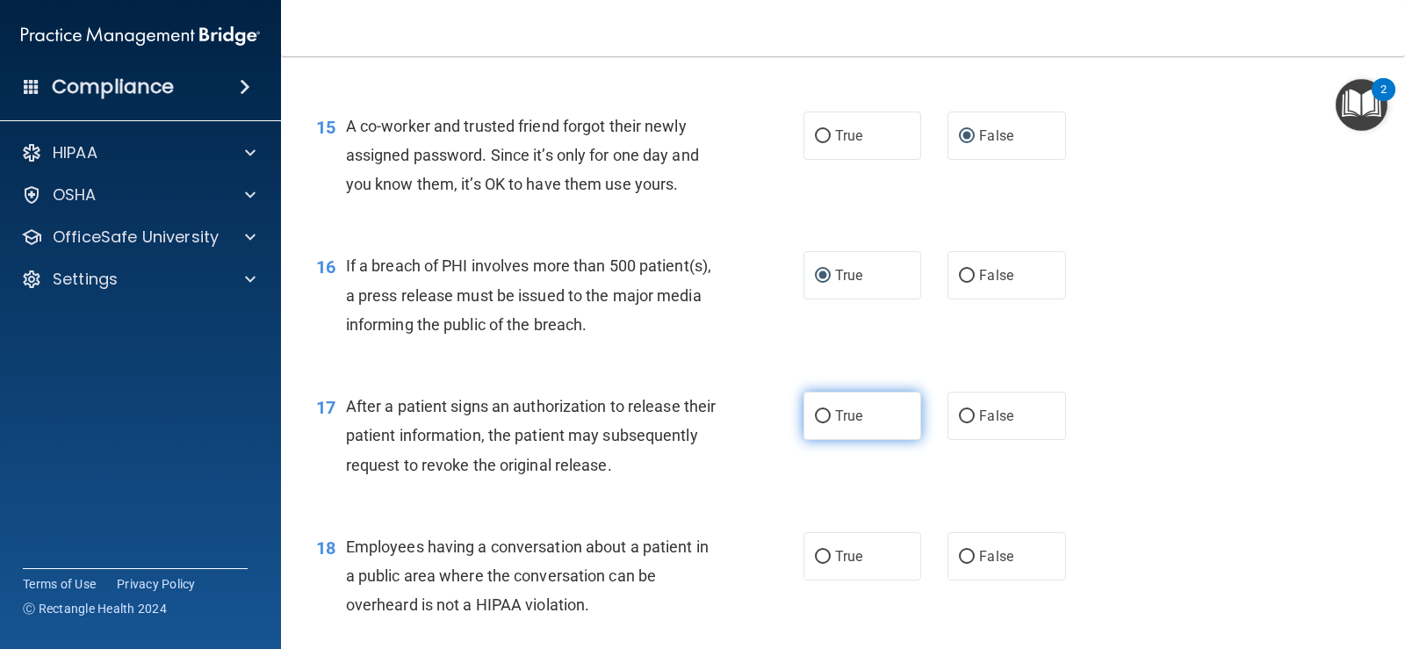
click at [815, 413] on input "True" at bounding box center [823, 416] width 16 height 13
radio input "true"
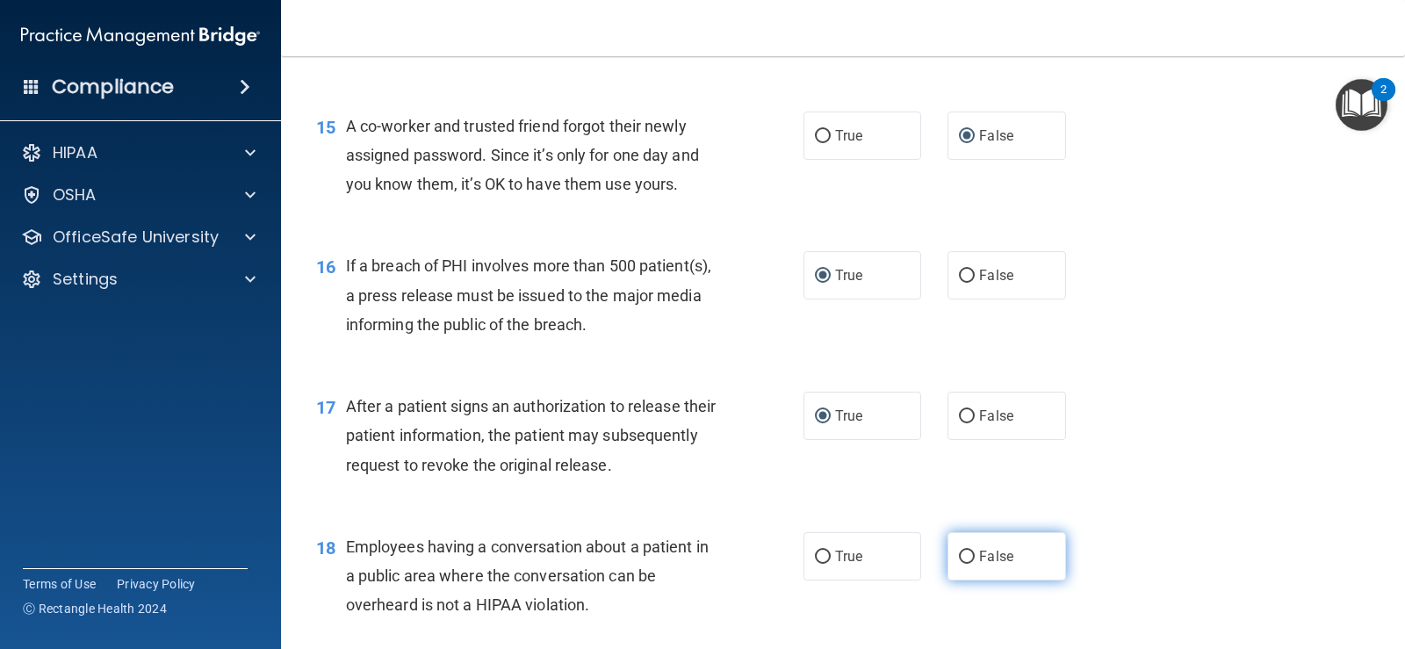
click at [959, 553] on input "False" at bounding box center [967, 557] width 16 height 13
radio input "true"
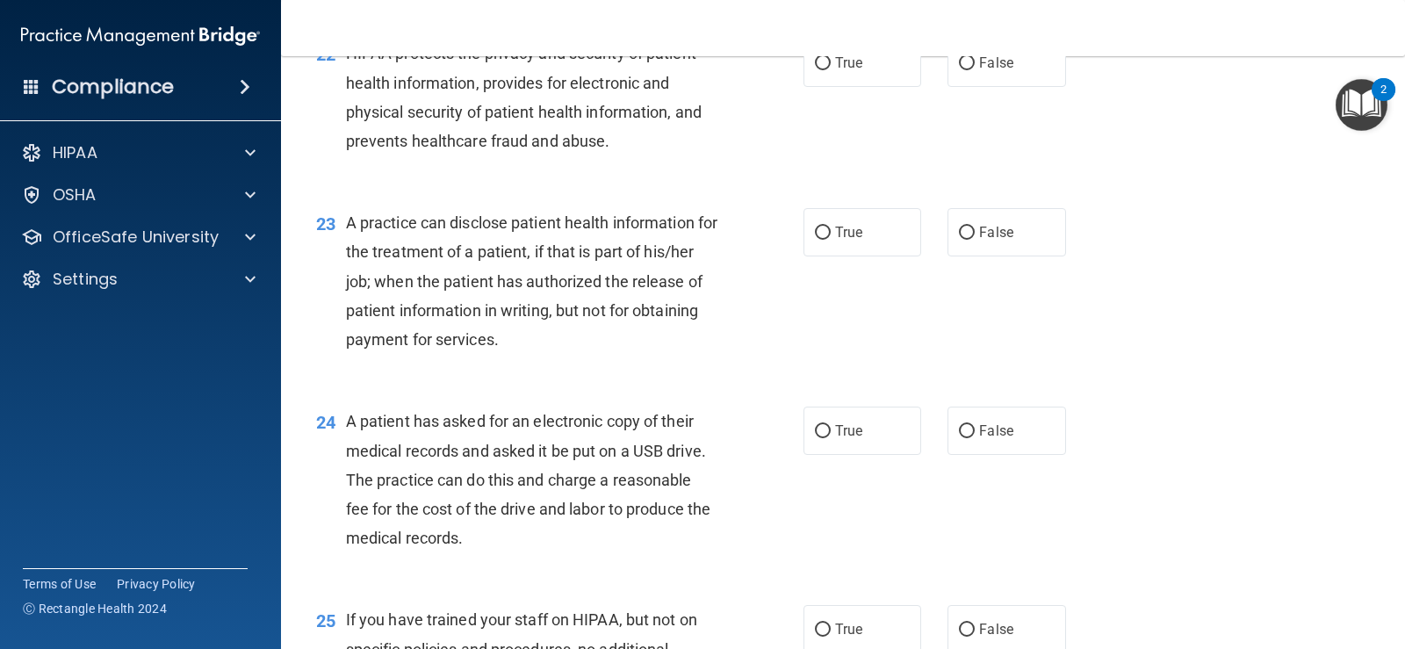
scroll to position [2459, 0]
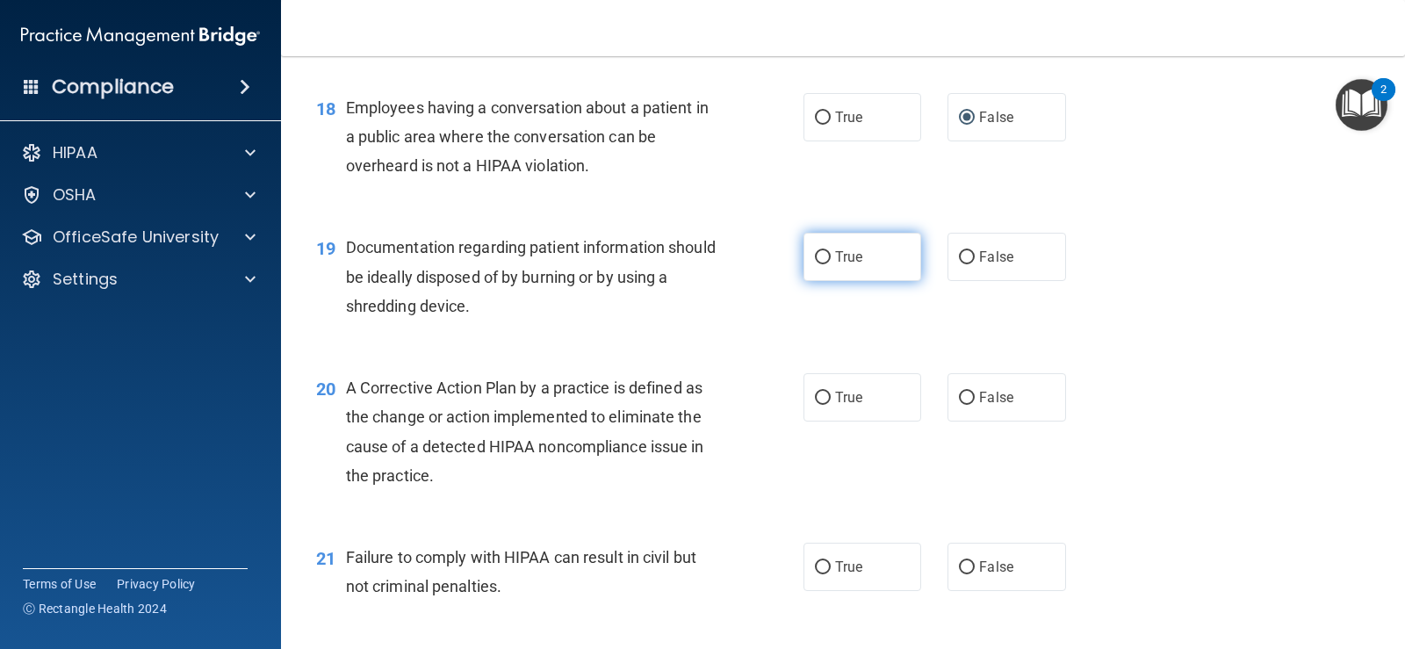
click at [821, 254] on input "True" at bounding box center [823, 257] width 16 height 13
radio input "true"
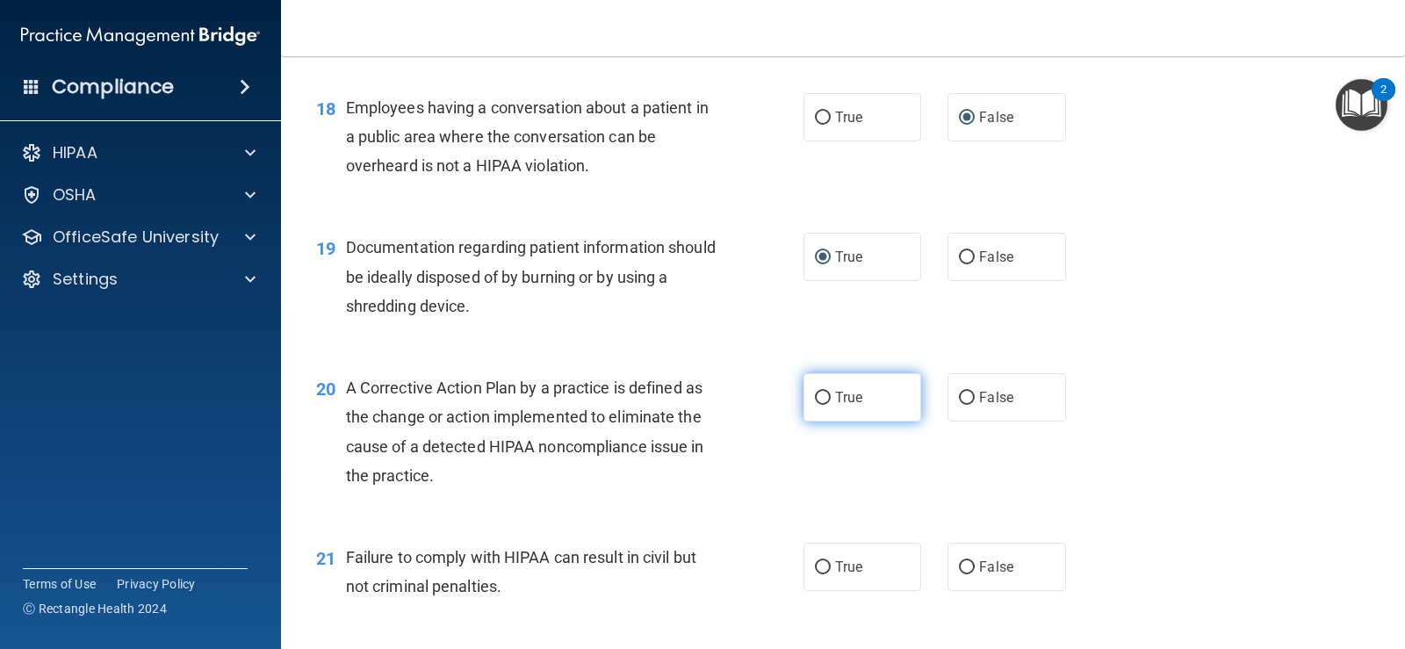
click at [818, 398] on input "True" at bounding box center [823, 398] width 16 height 13
radio input "true"
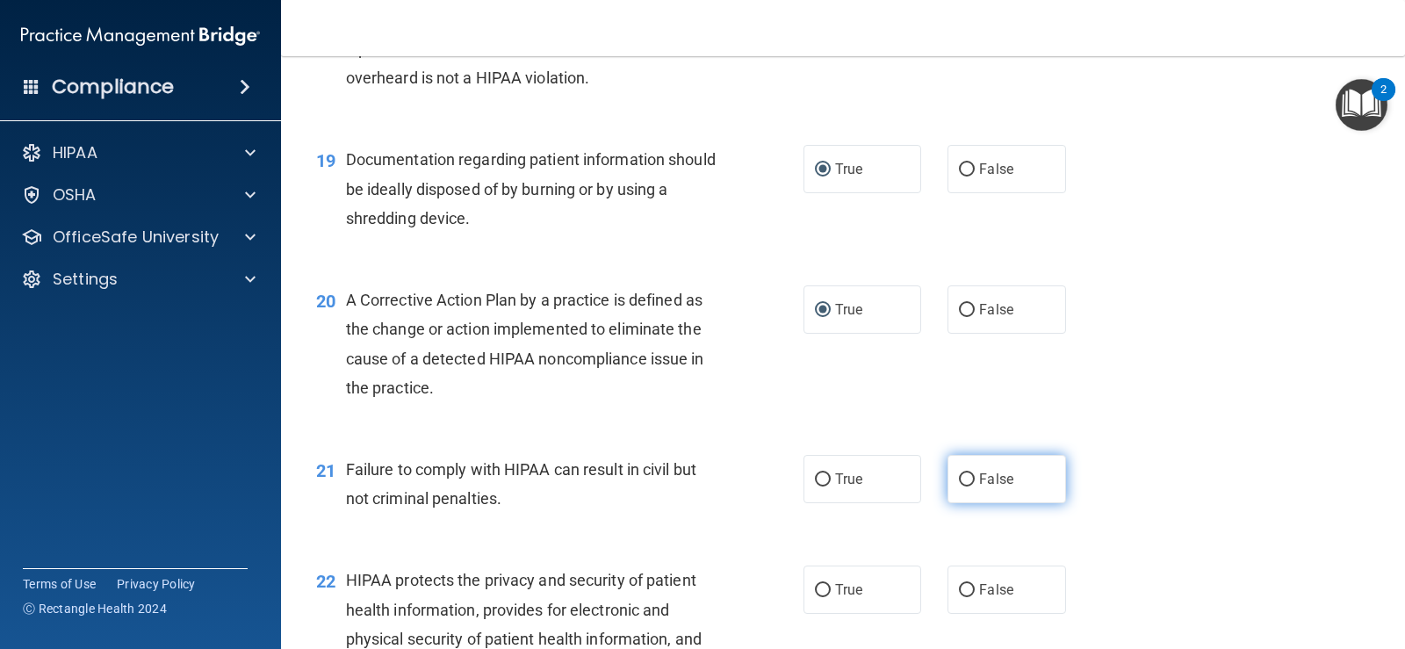
click at [959, 479] on input "False" at bounding box center [967, 479] width 16 height 13
radio input "true"
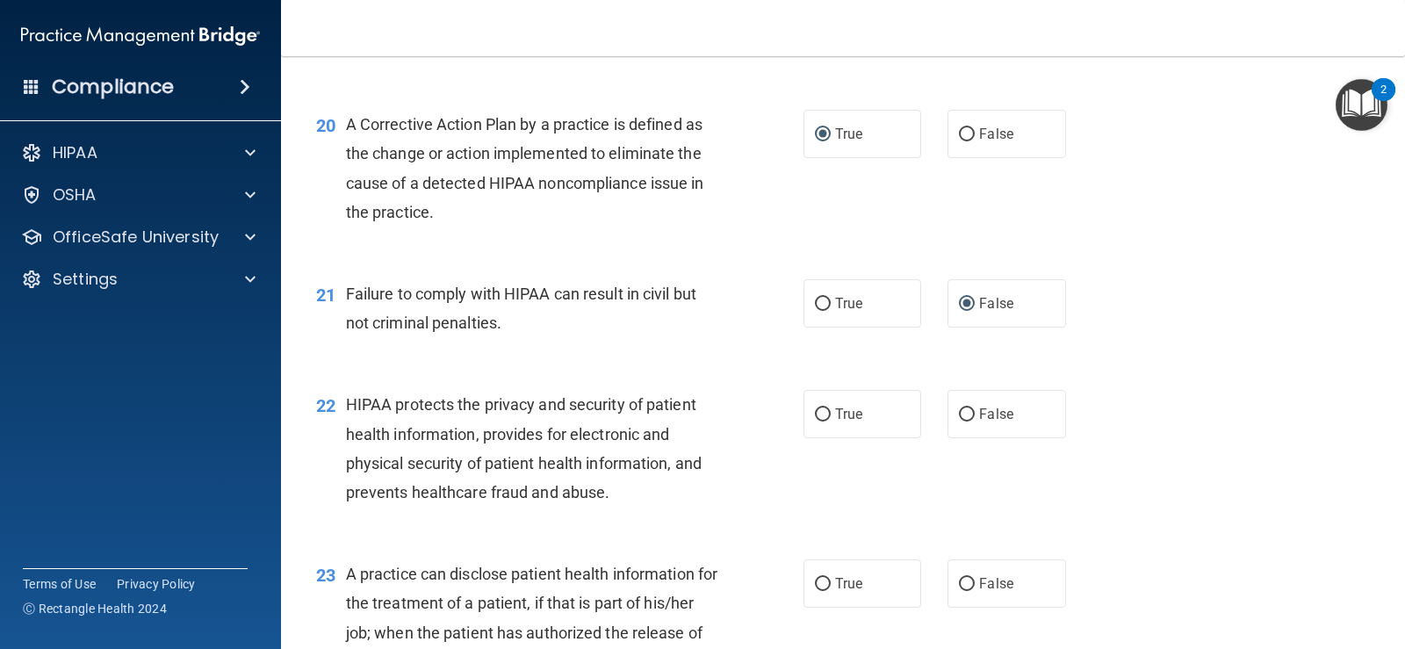
scroll to position [2810, 0]
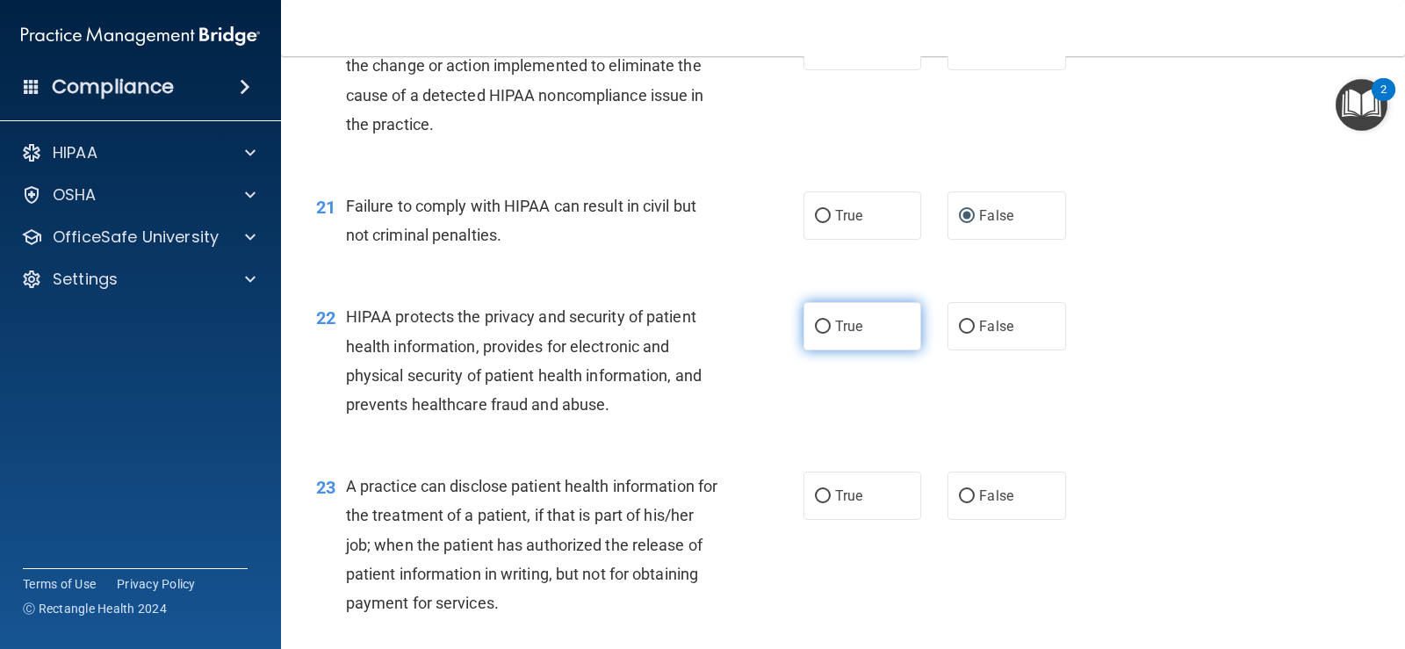
click at [815, 323] on input "True" at bounding box center [823, 327] width 16 height 13
radio input "true"
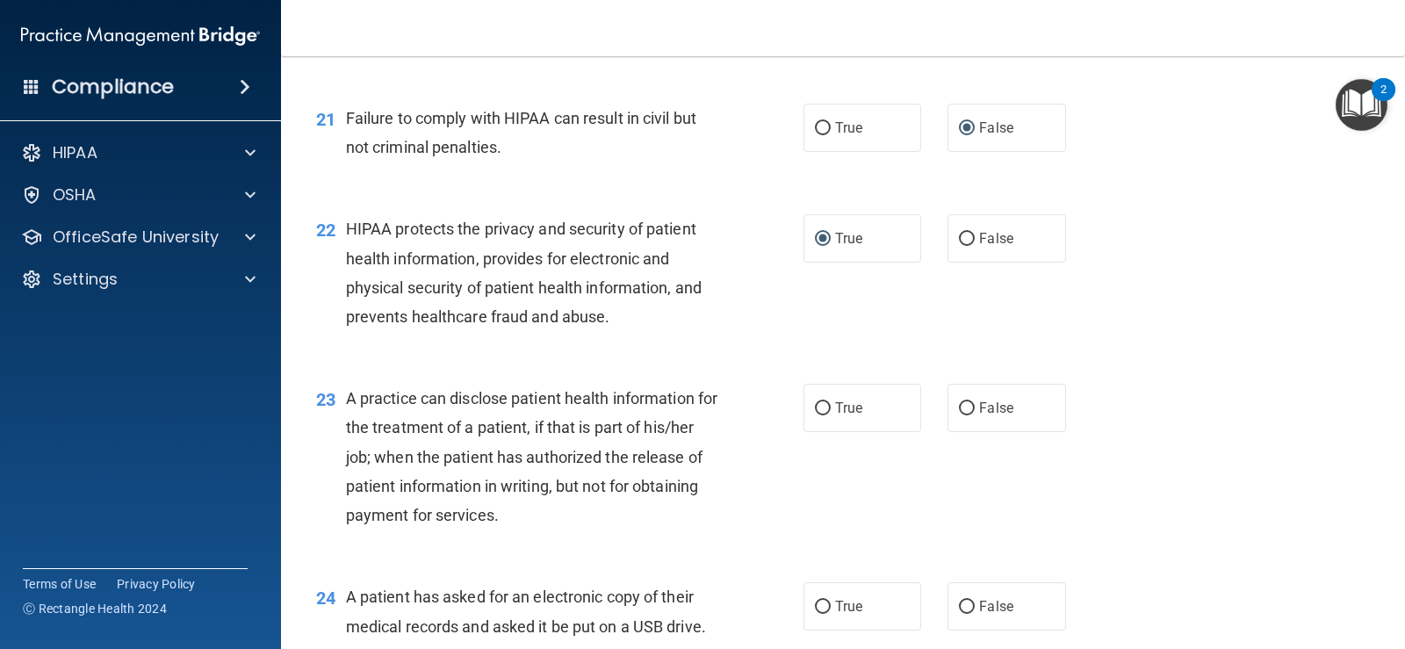
scroll to position [2986, 0]
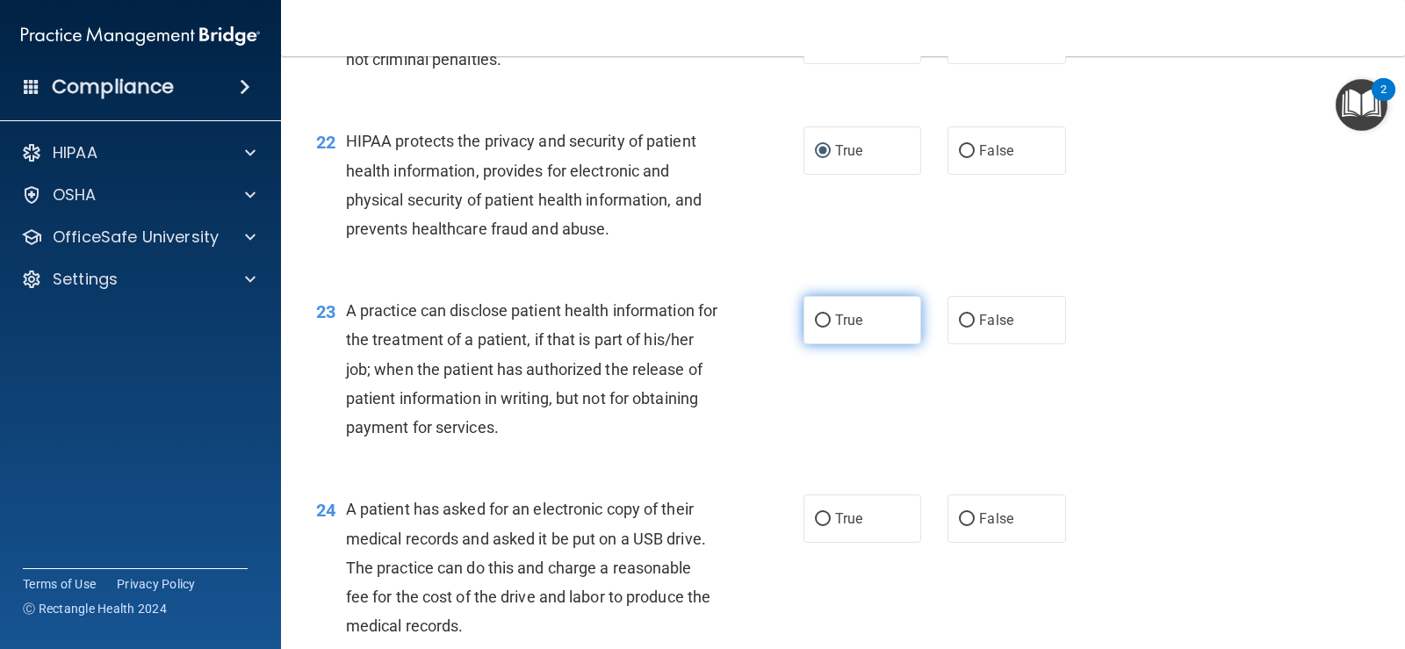
click at [815, 320] on input "True" at bounding box center [823, 320] width 16 height 13
radio input "true"
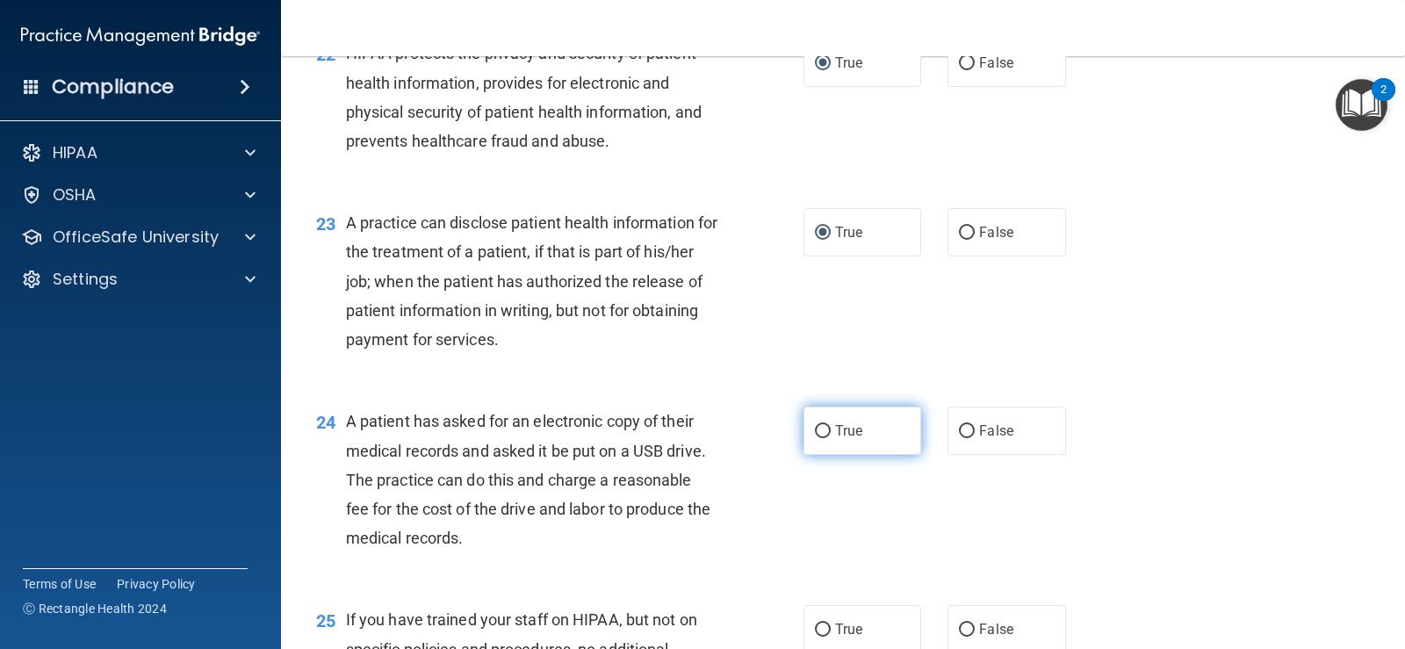
click at [821, 432] on input "True" at bounding box center [823, 431] width 16 height 13
radio input "true"
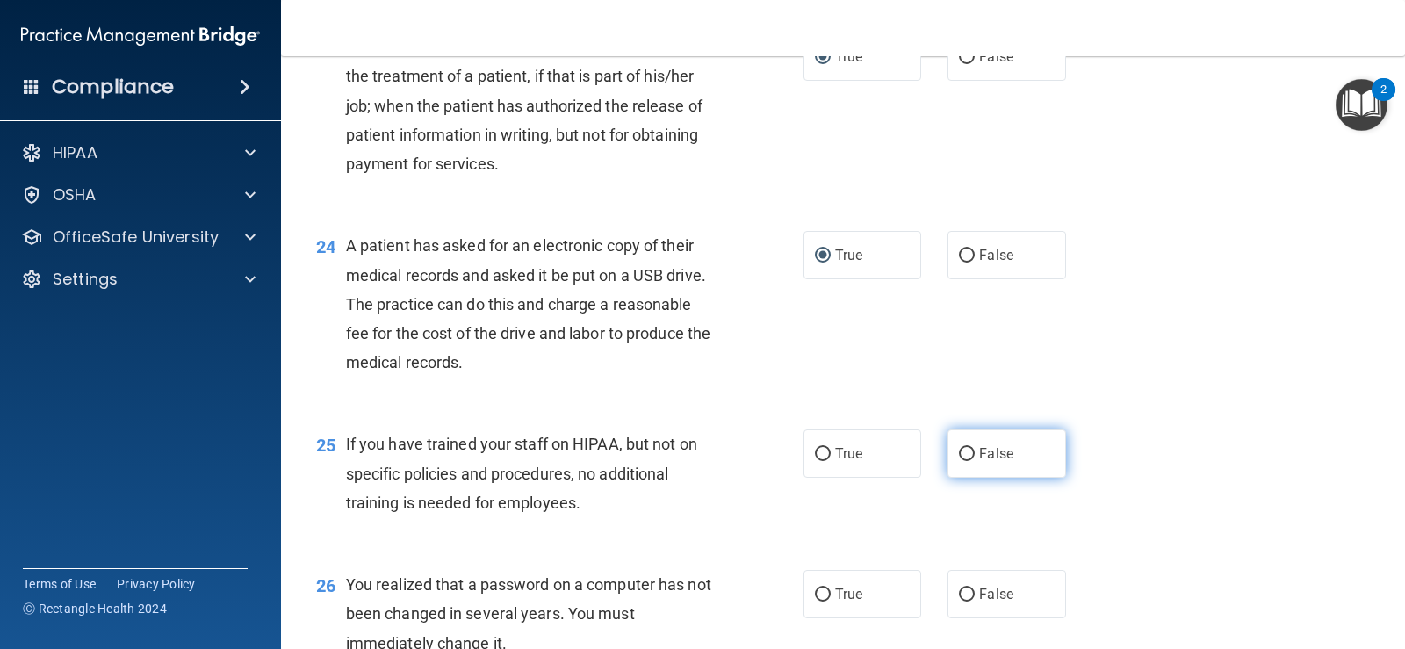
click at [959, 449] on input "False" at bounding box center [967, 454] width 16 height 13
radio input "true"
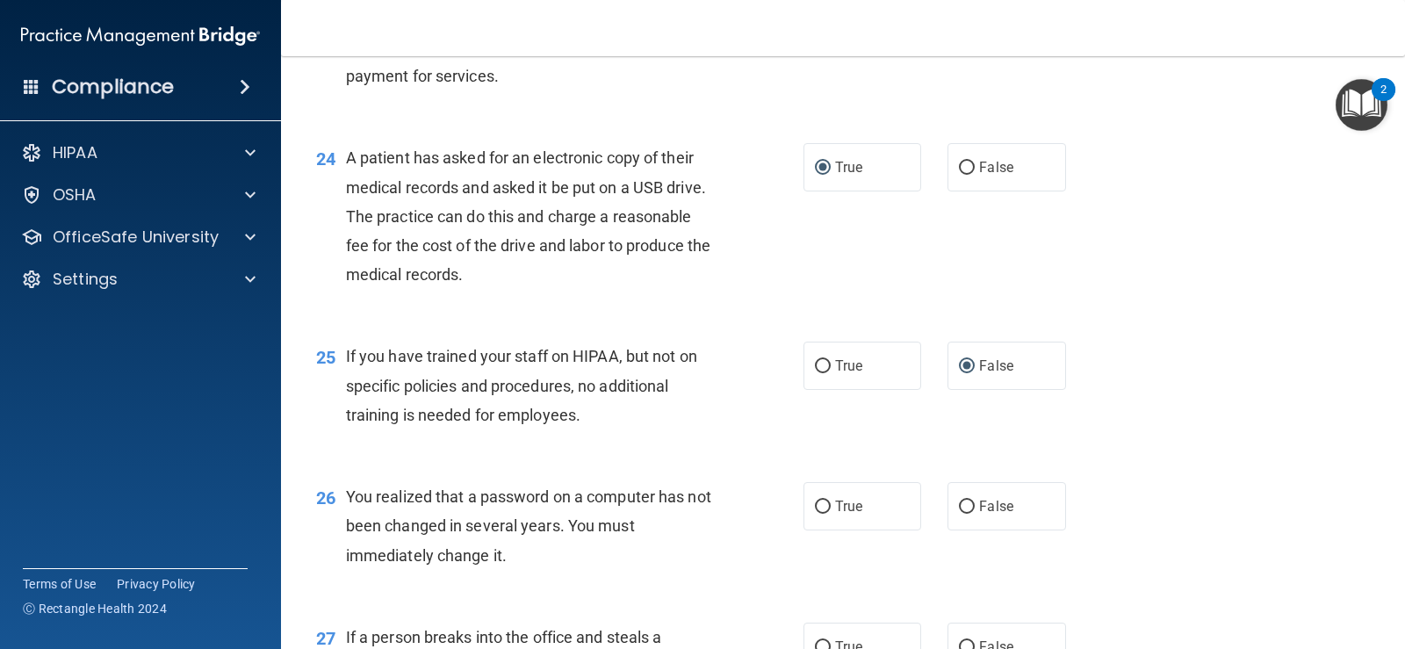
scroll to position [3425, 0]
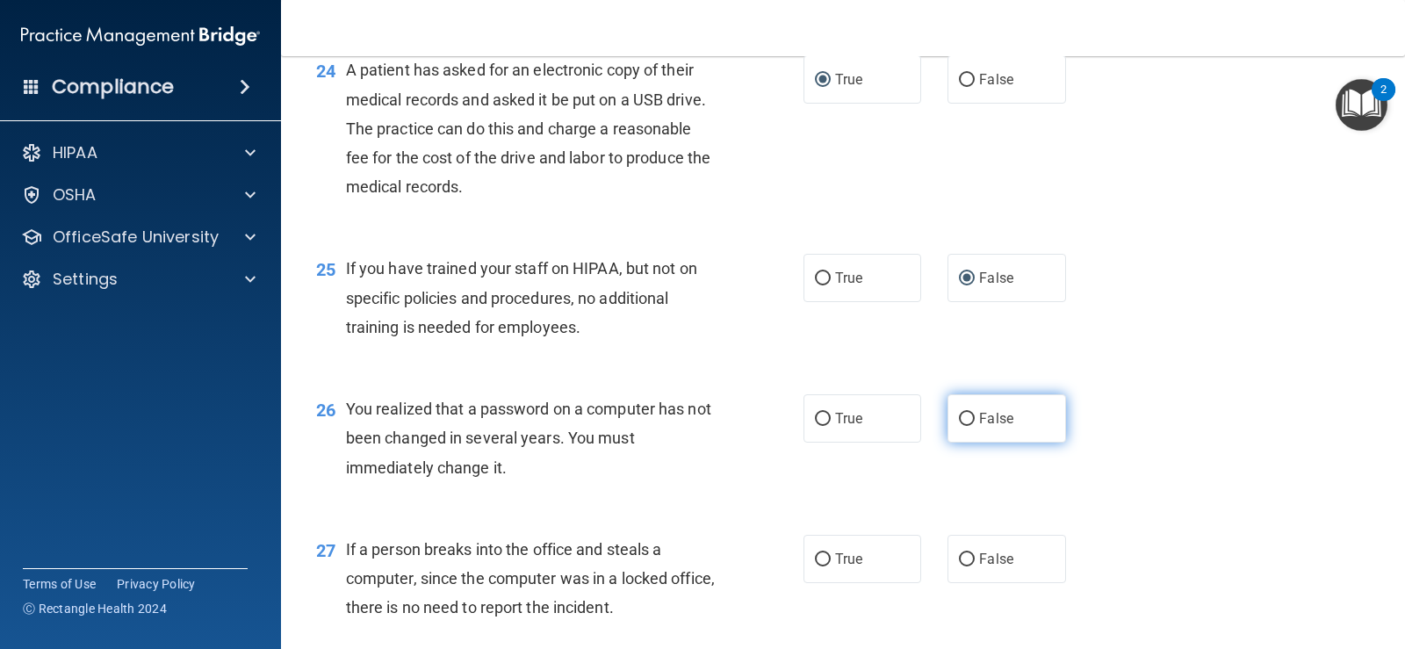
click at [962, 421] on input "False" at bounding box center [967, 419] width 16 height 13
radio input "true"
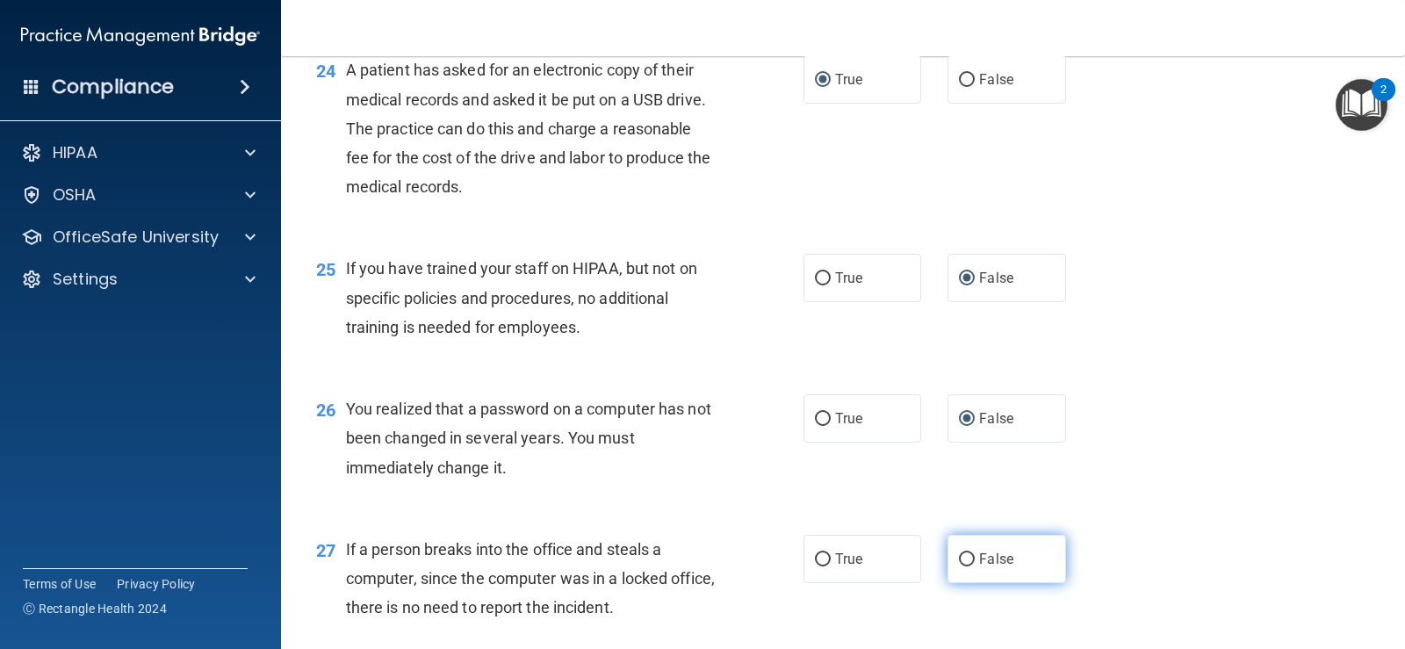
click at [959, 559] on input "False" at bounding box center [967, 559] width 16 height 13
radio input "true"
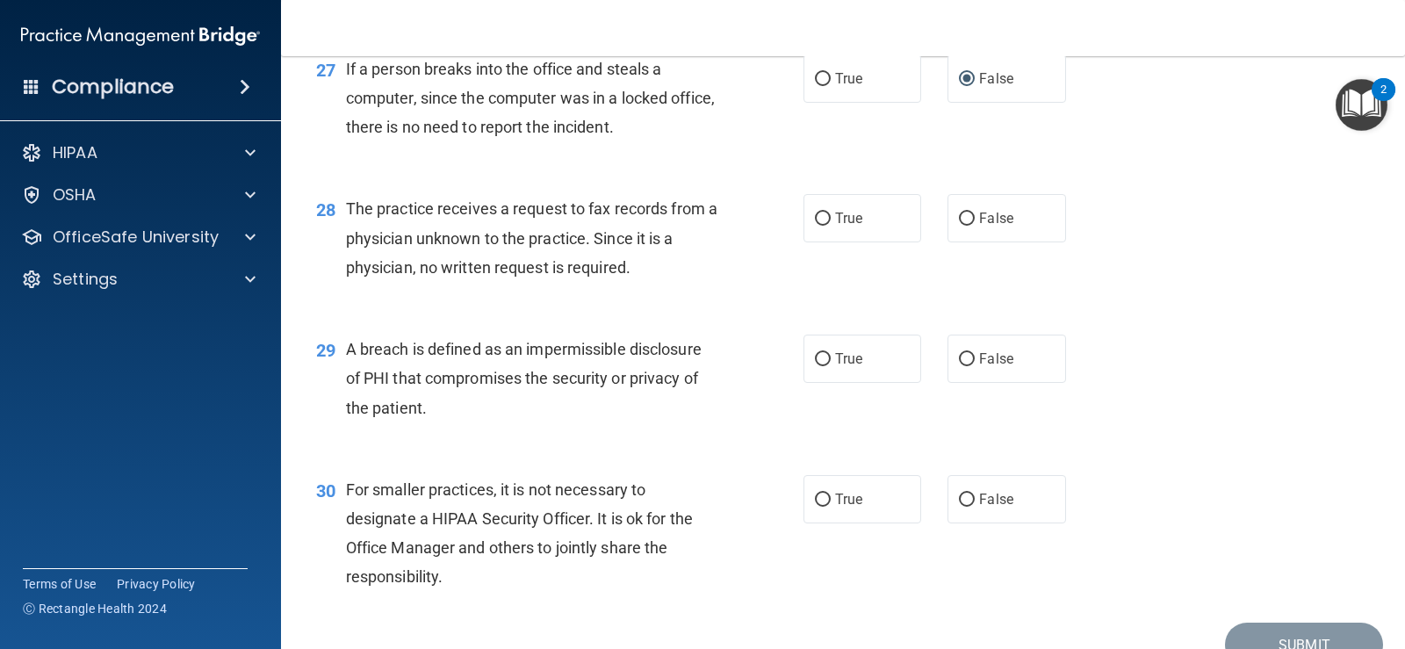
scroll to position [3817, 0]
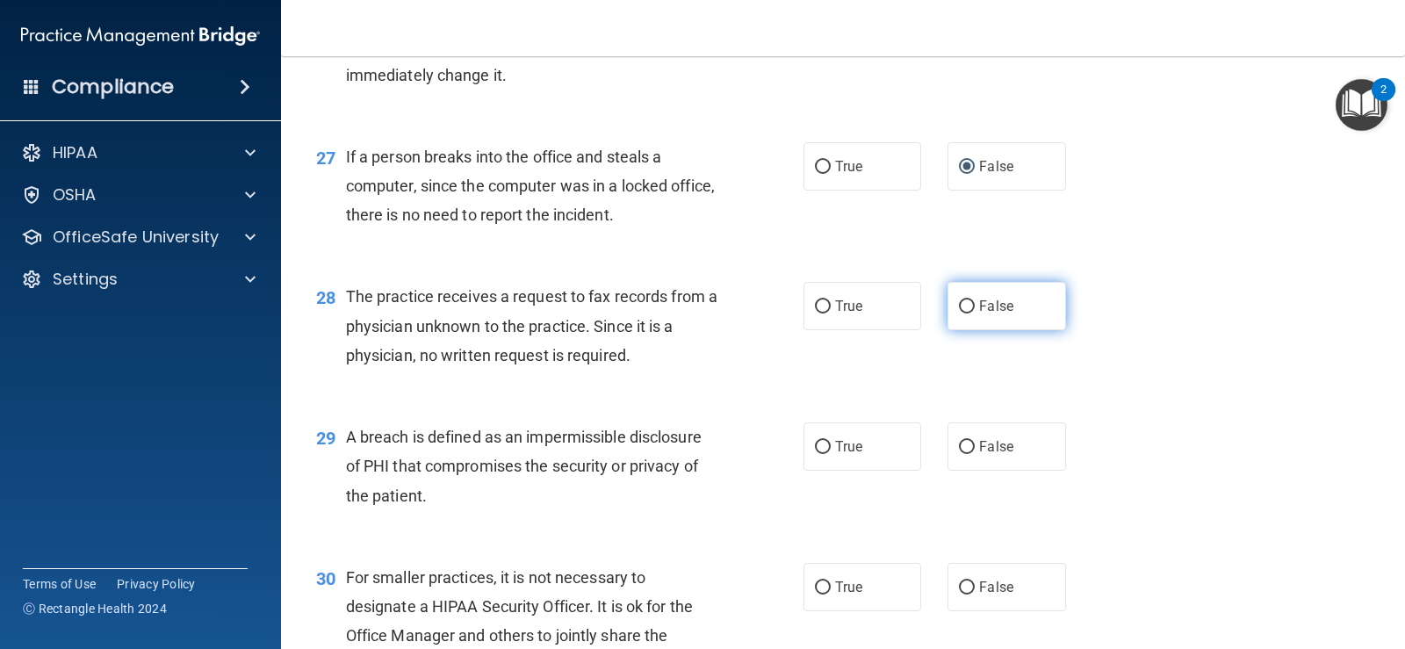
click at [962, 300] on input "False" at bounding box center [967, 306] width 16 height 13
radio input "true"
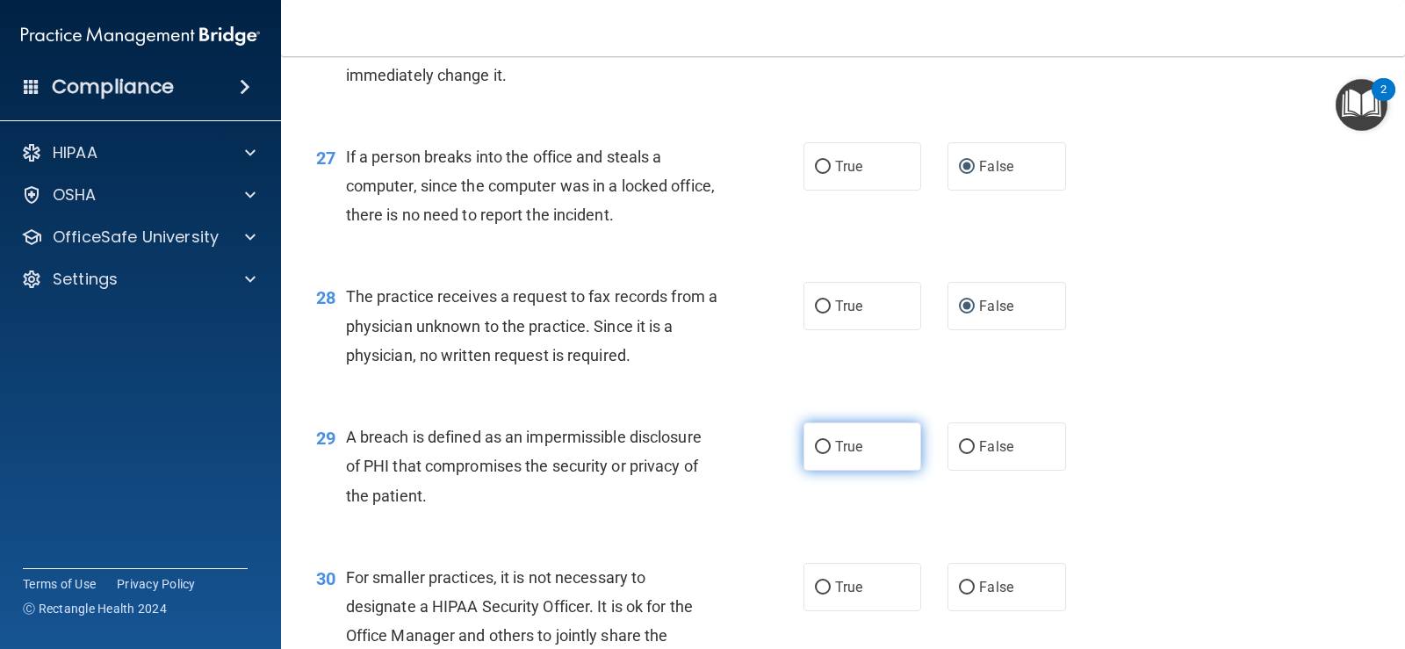
click at [816, 443] on input "True" at bounding box center [823, 447] width 16 height 13
radio input "true"
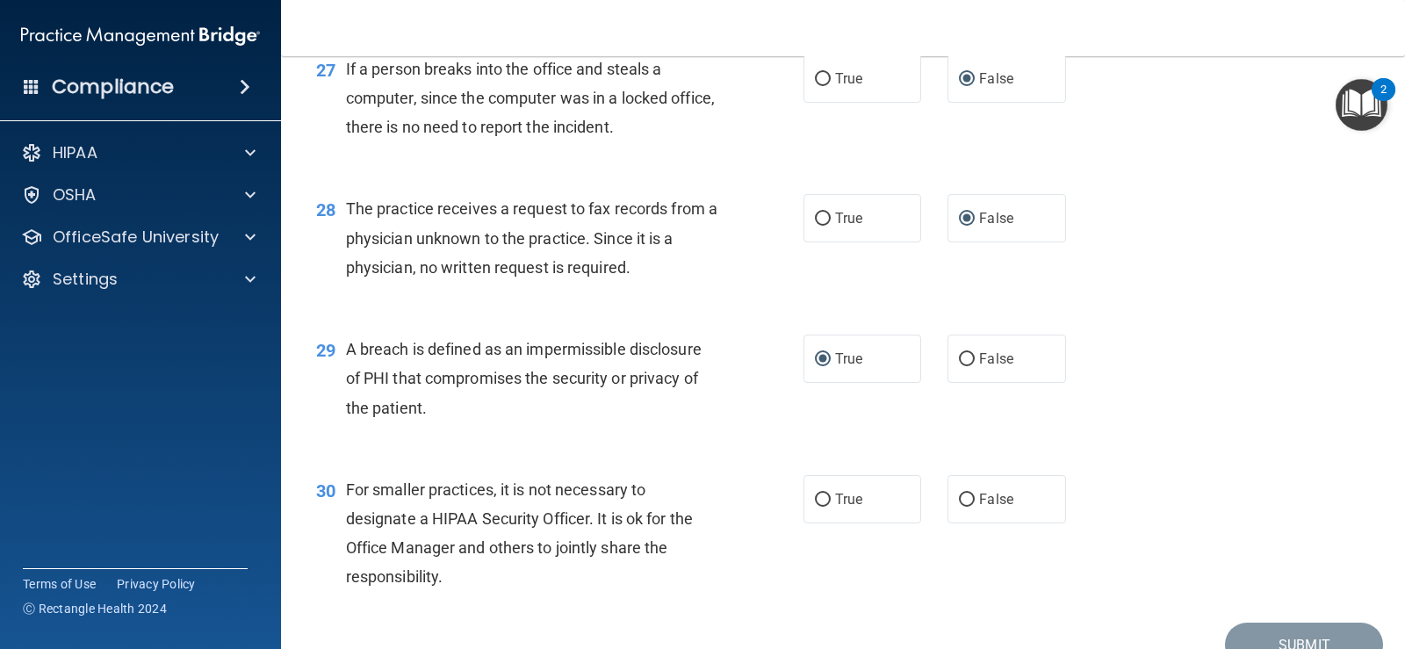
scroll to position [3993, 0]
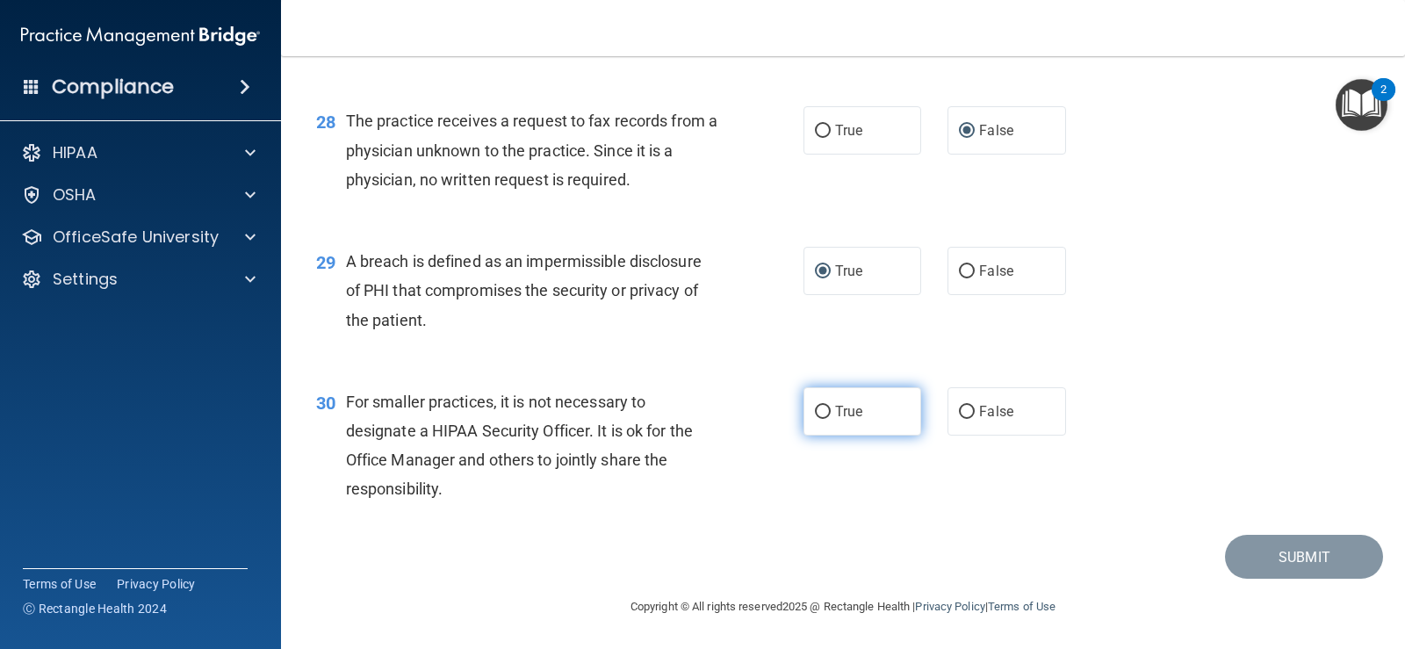
click at [815, 410] on input "True" at bounding box center [823, 412] width 16 height 13
radio input "true"
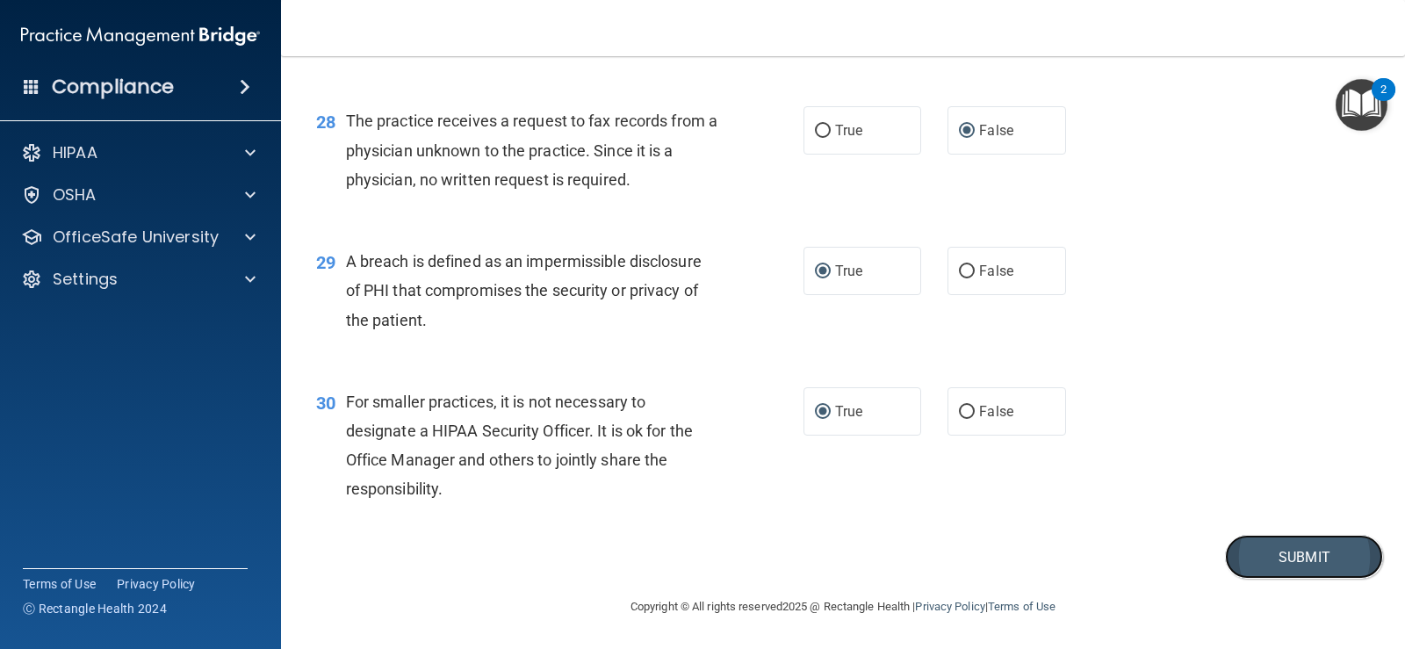
click at [1293, 550] on button "Submit" at bounding box center [1304, 557] width 158 height 45
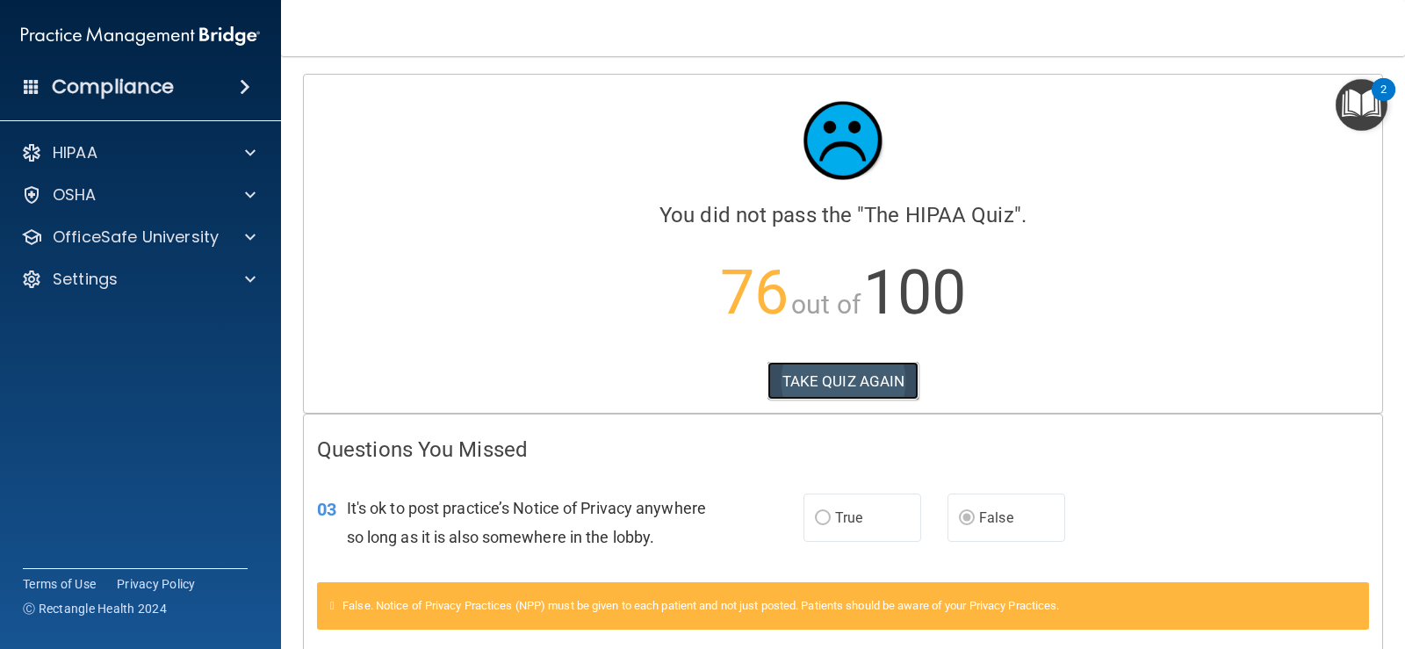
click at [823, 368] on button "TAKE QUIZ AGAIN" at bounding box center [843, 381] width 152 height 39
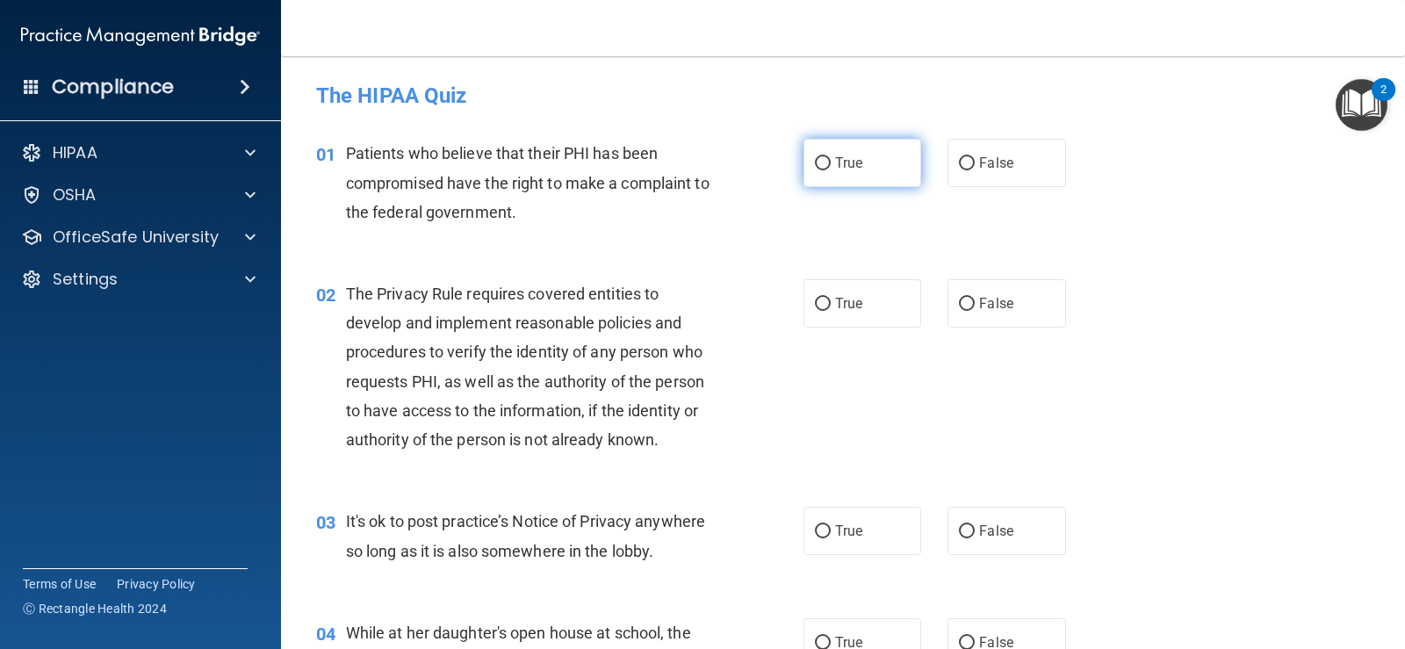
click at [819, 164] on input "True" at bounding box center [823, 163] width 16 height 13
radio input "true"
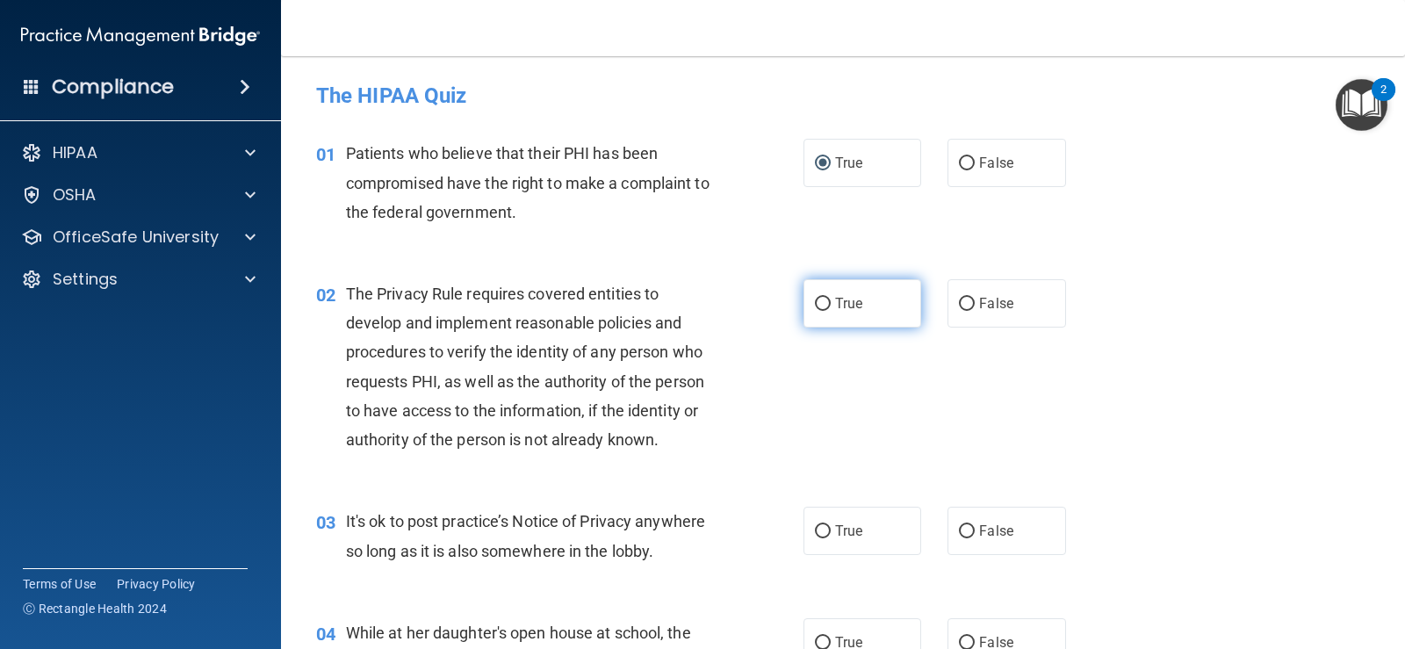
click at [818, 298] on input "True" at bounding box center [823, 304] width 16 height 13
radio input "true"
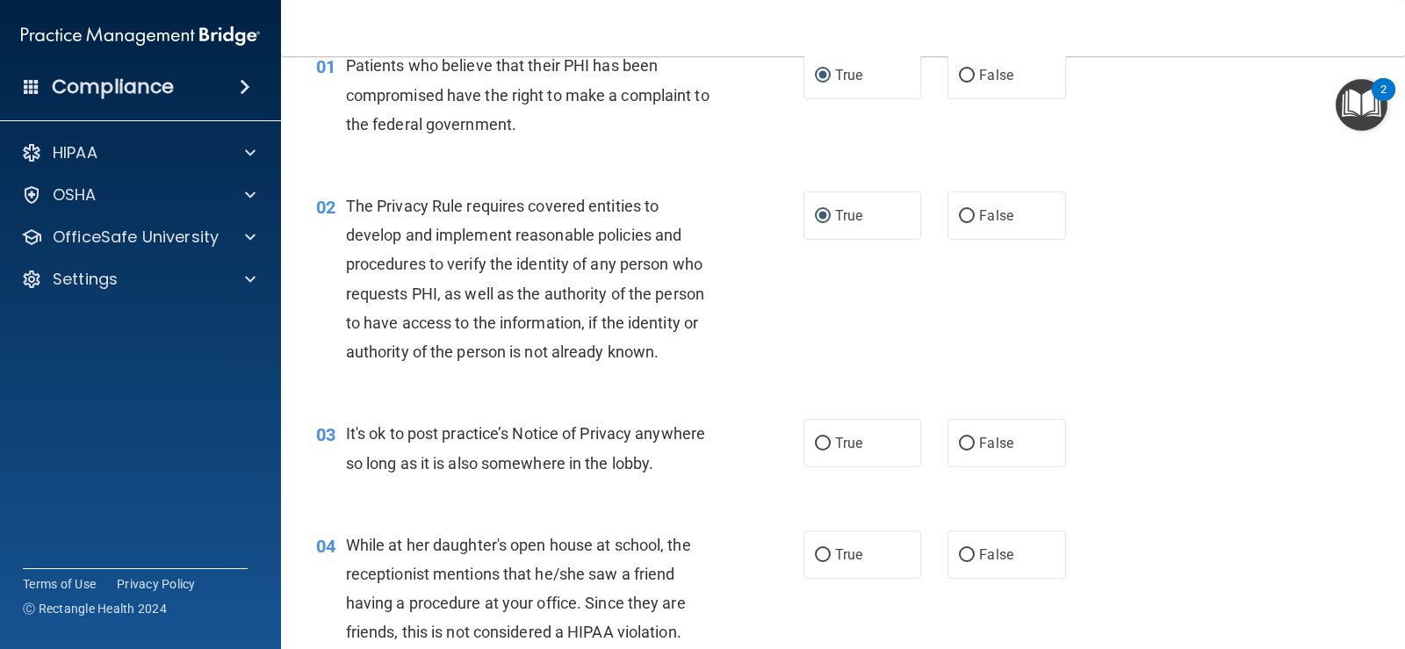
scroll to position [176, 0]
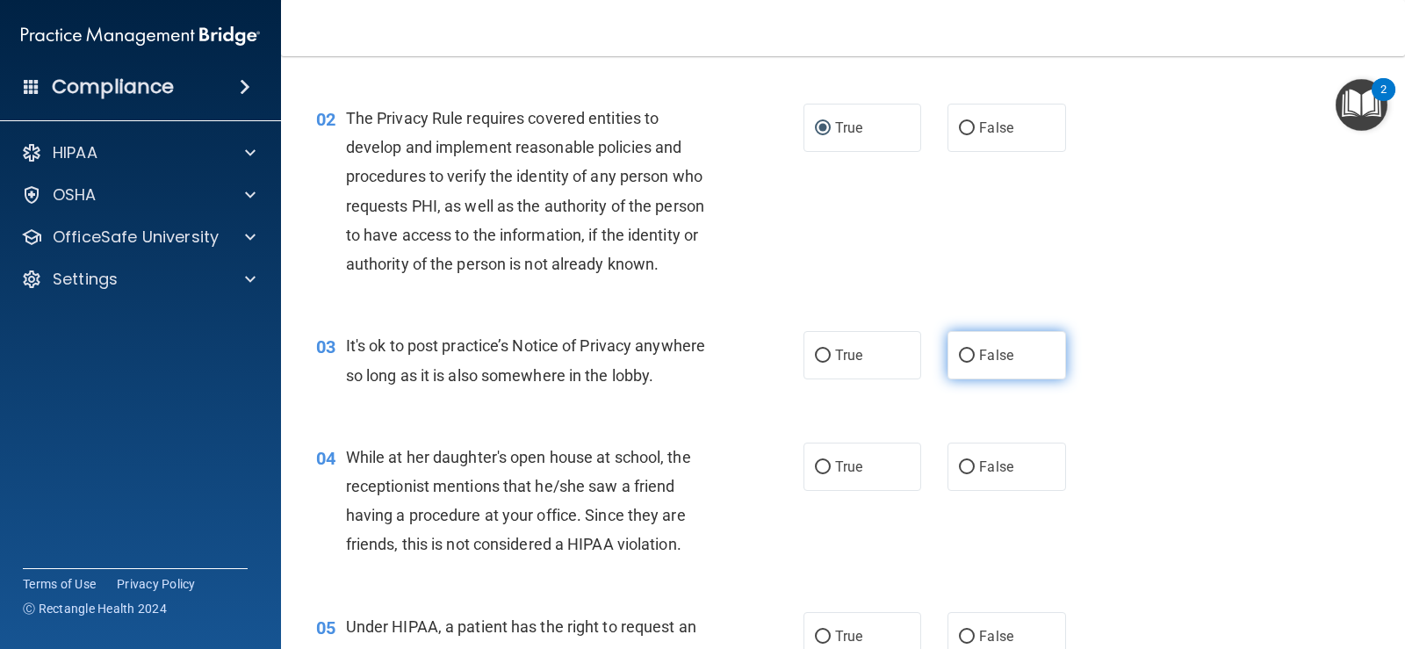
click at [959, 352] on input "False" at bounding box center [967, 355] width 16 height 13
radio input "true"
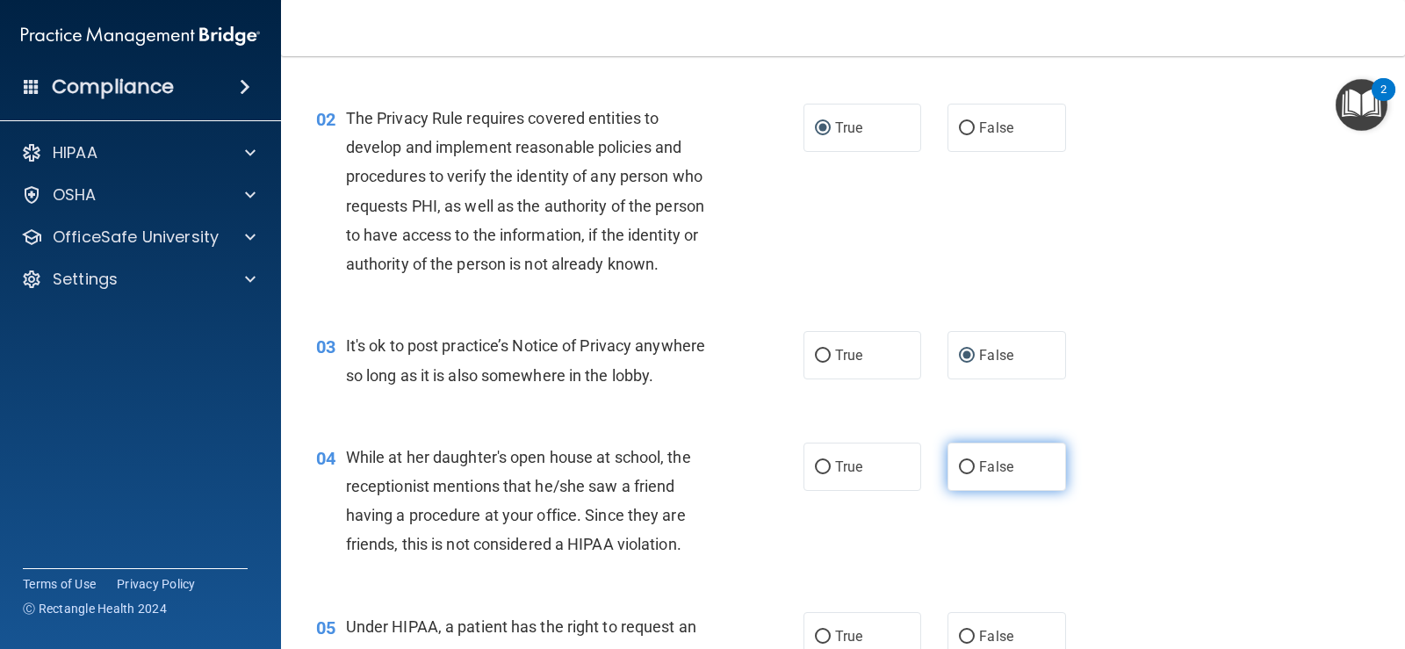
click at [960, 463] on input "False" at bounding box center [967, 467] width 16 height 13
radio input "true"
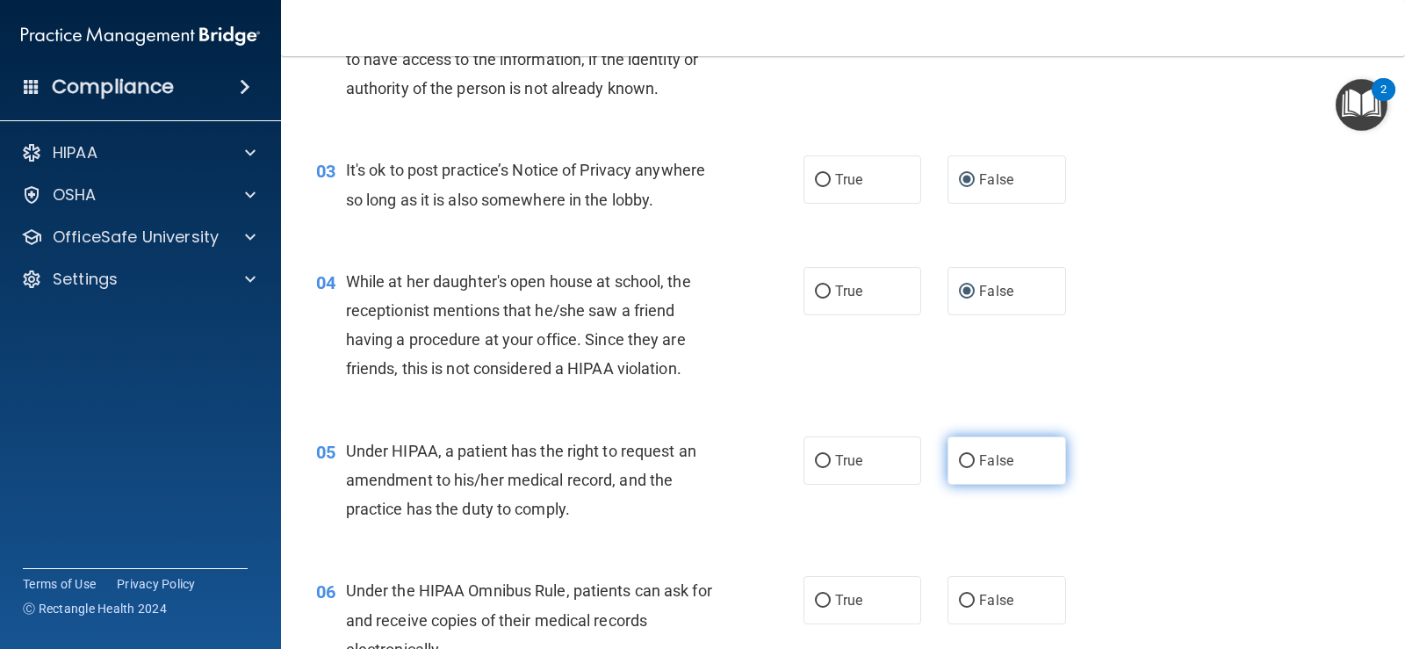
click at [959, 460] on input "False" at bounding box center [967, 461] width 16 height 13
radio input "true"
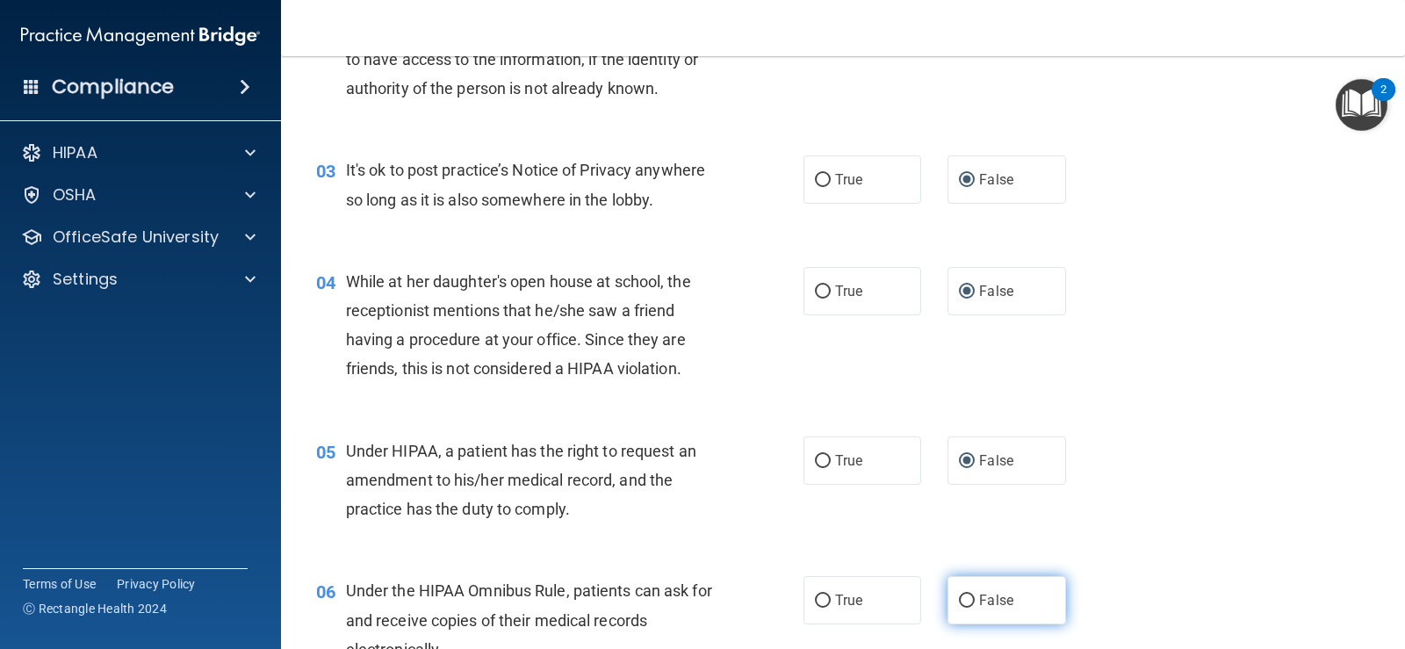
scroll to position [527, 0]
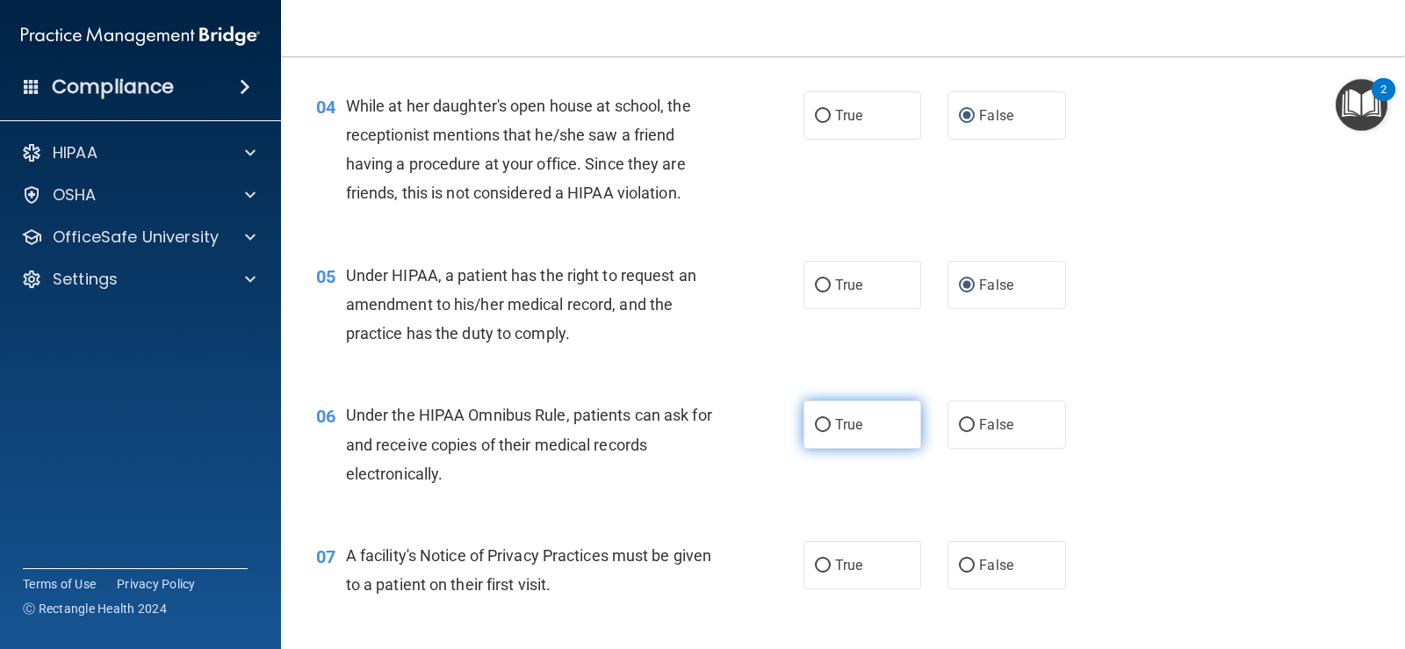
click at [815, 419] on input "True" at bounding box center [823, 425] width 16 height 13
radio input "true"
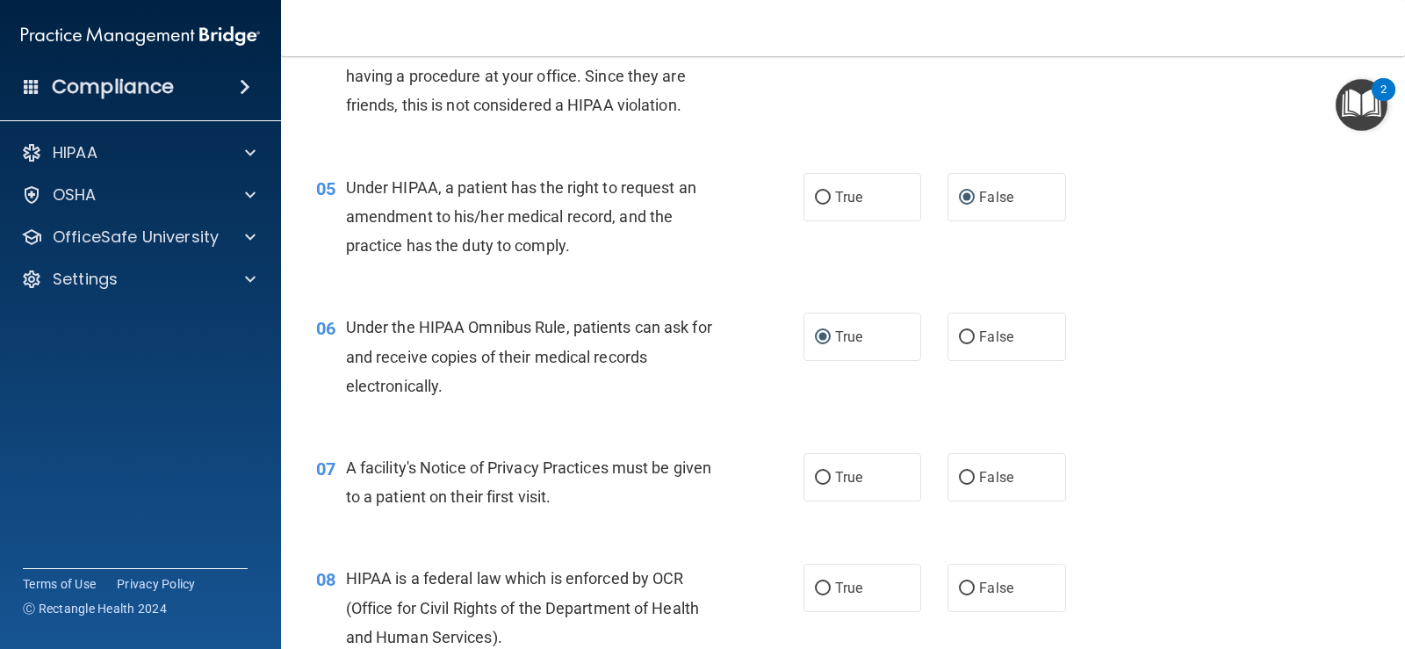
scroll to position [702, 0]
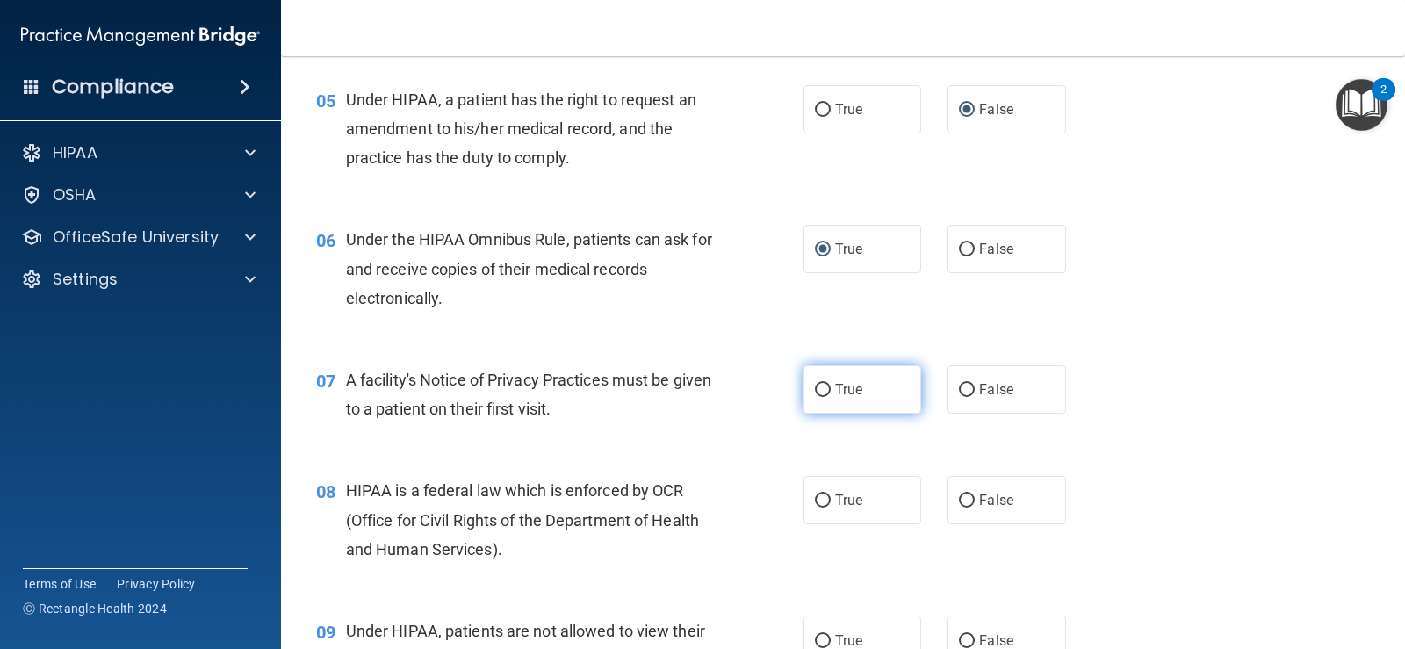
click at [818, 387] on input "True" at bounding box center [823, 390] width 16 height 13
radio input "true"
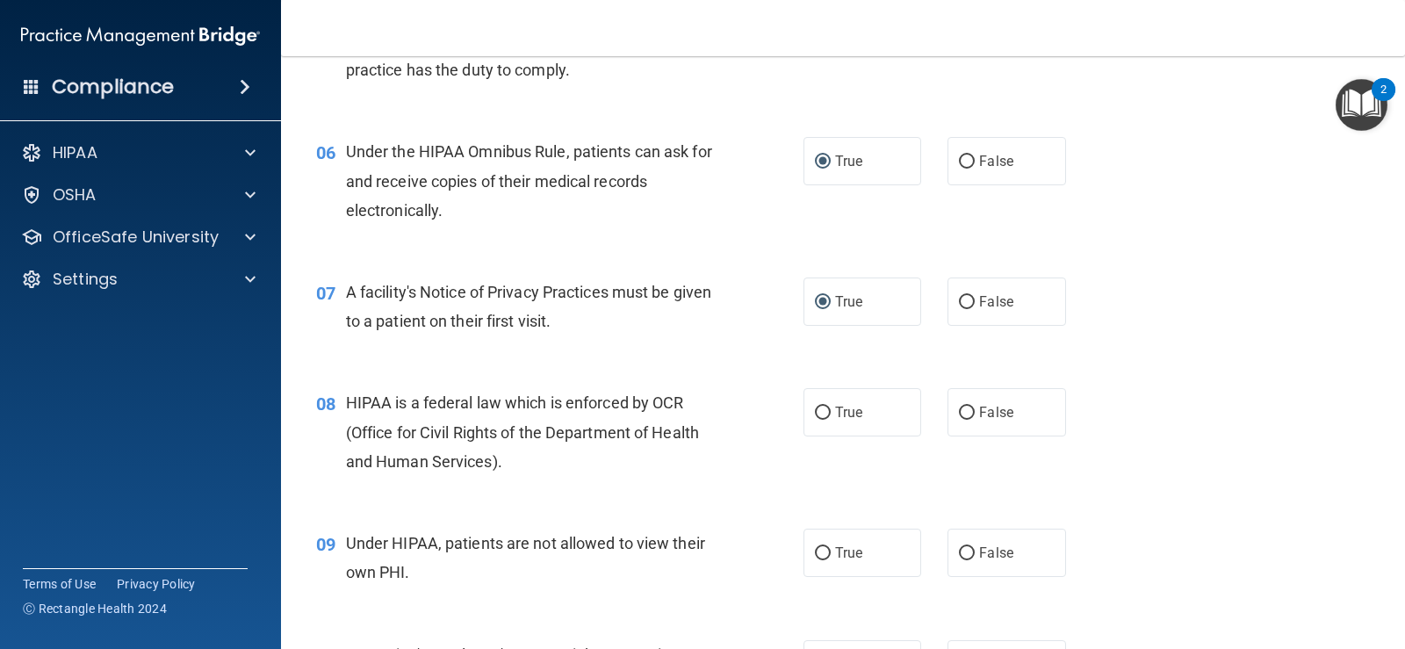
scroll to position [878, 0]
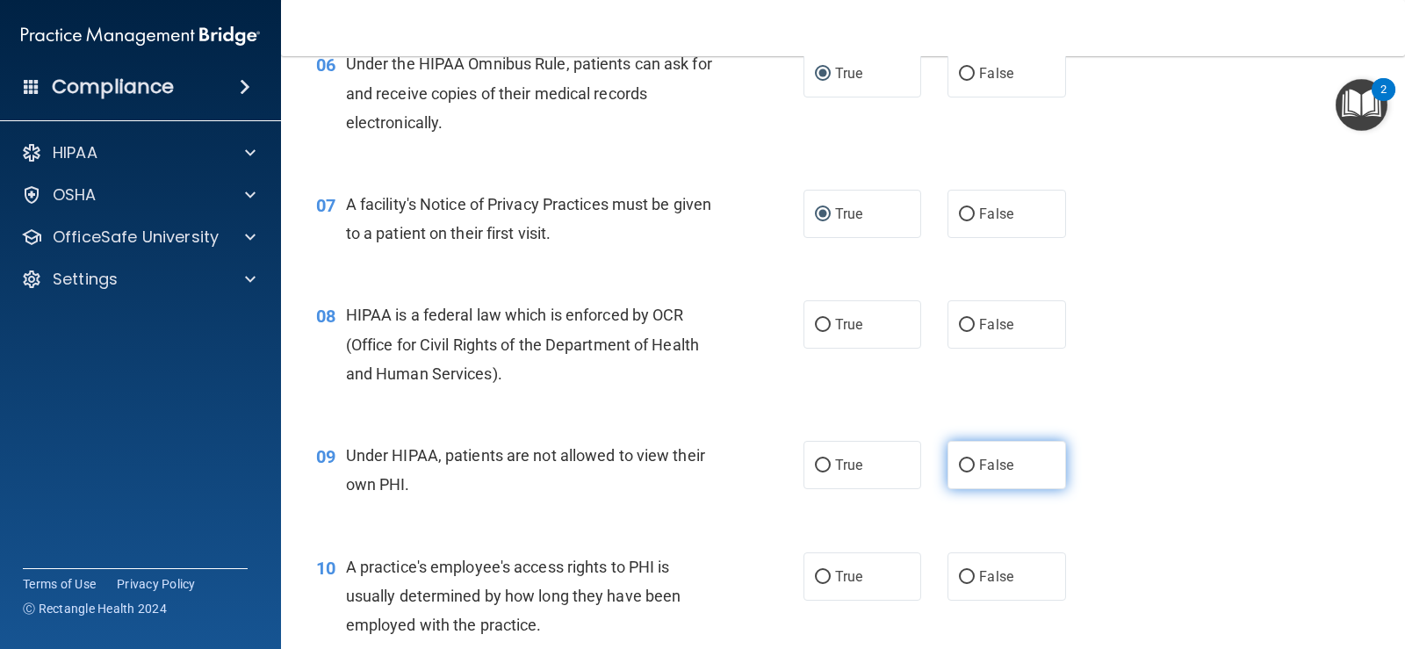
click at [964, 465] on input "False" at bounding box center [967, 465] width 16 height 13
radio input "true"
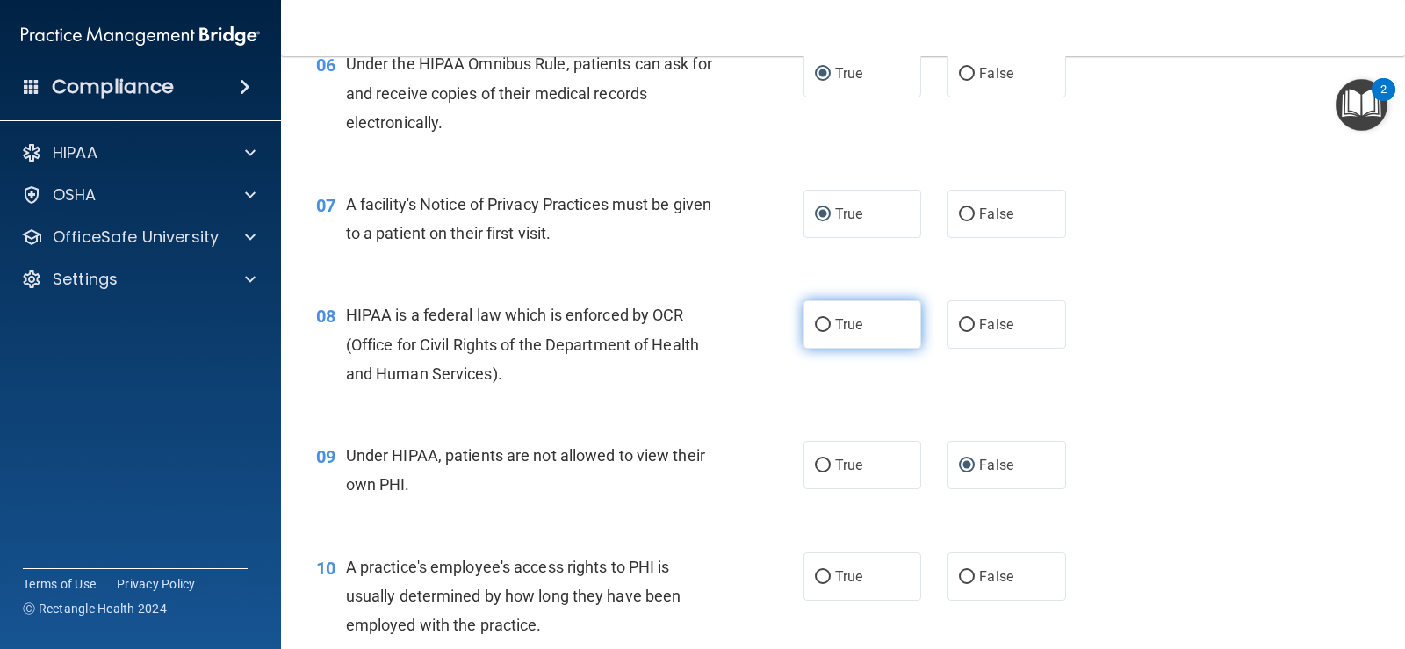
click at [819, 323] on input "True" at bounding box center [823, 325] width 16 height 13
radio input "true"
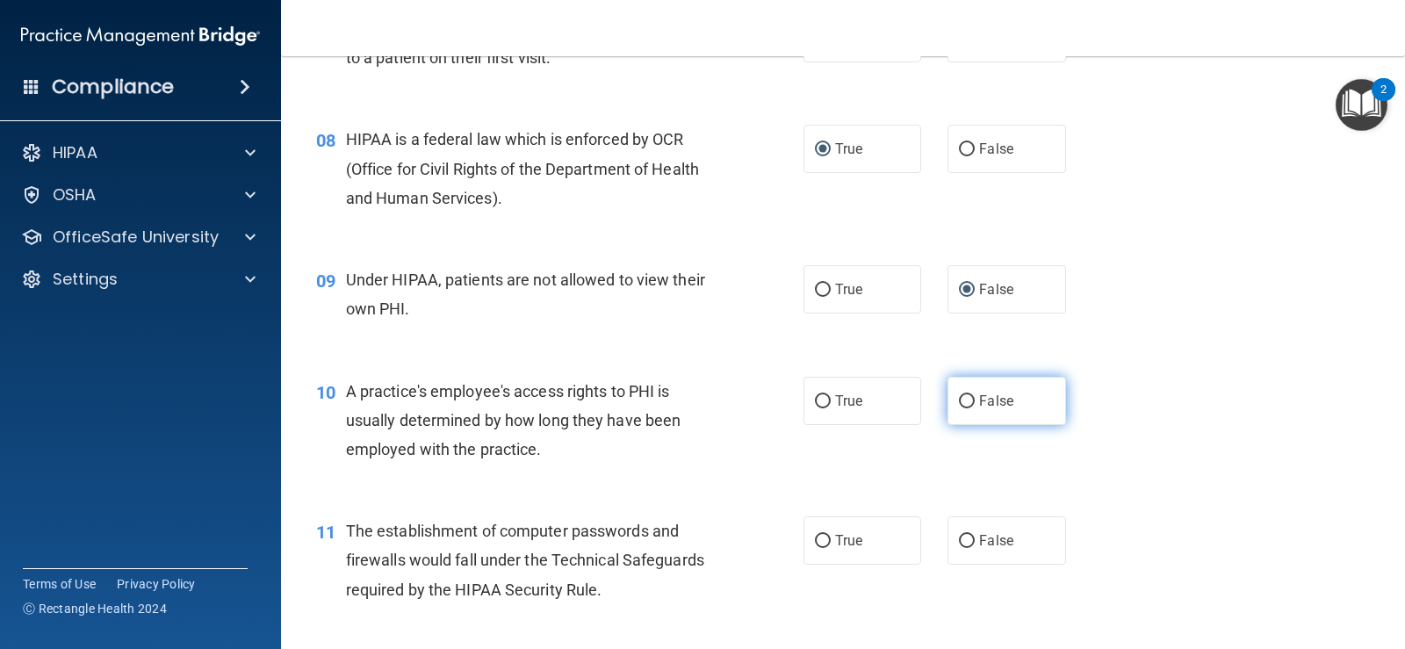
click at [962, 398] on input "False" at bounding box center [967, 401] width 16 height 13
radio input "true"
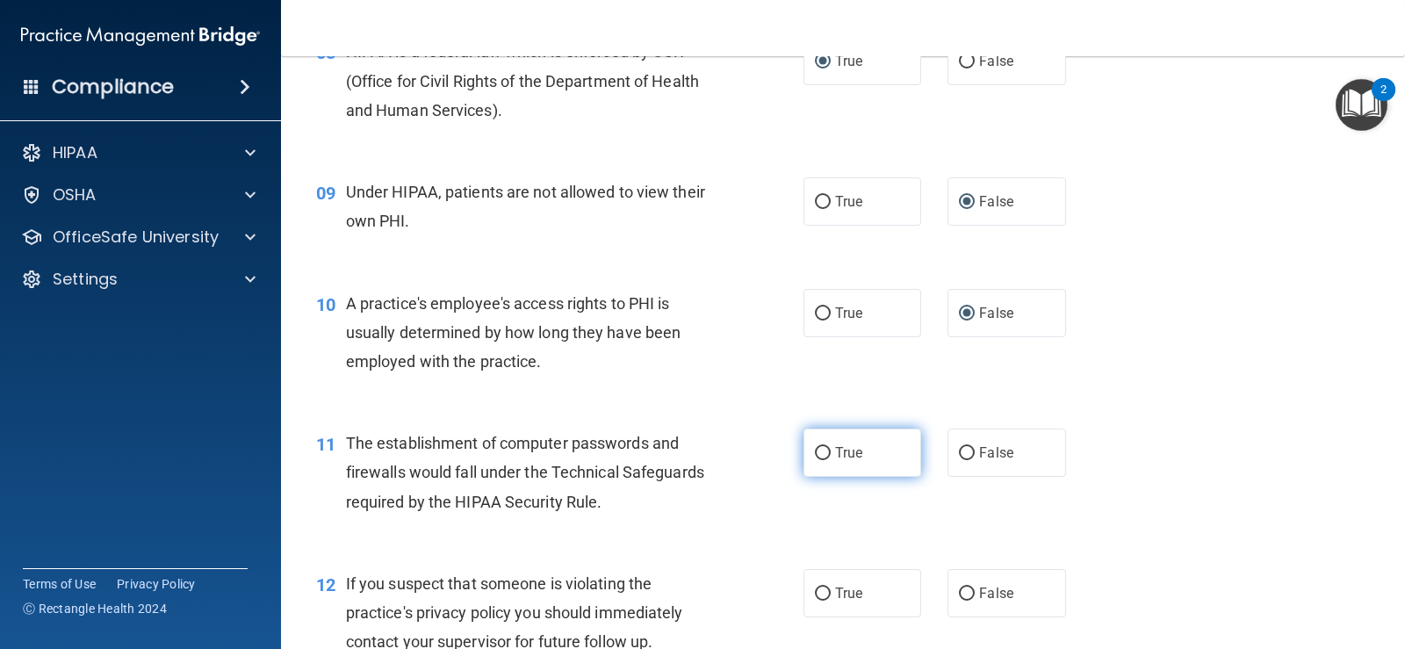
click at [820, 447] on input "True" at bounding box center [823, 453] width 16 height 13
radio input "true"
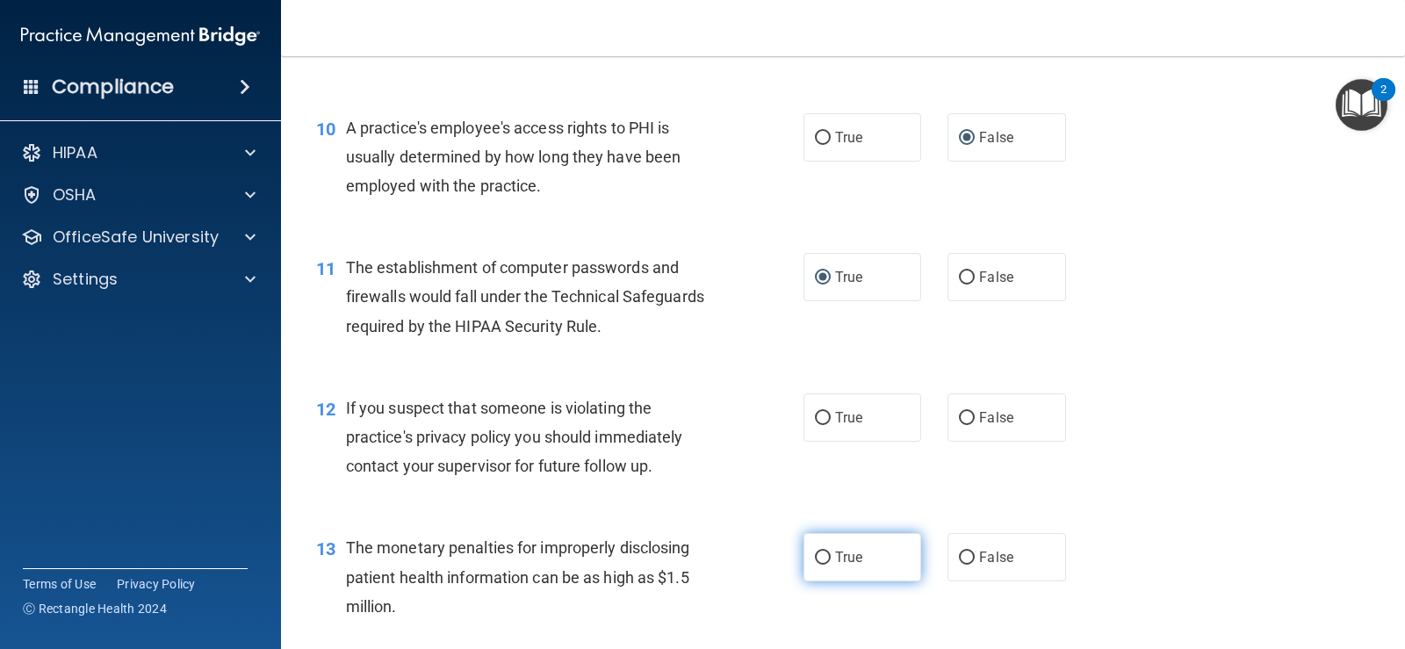
click at [821, 556] on input "True" at bounding box center [823, 557] width 16 height 13
radio input "true"
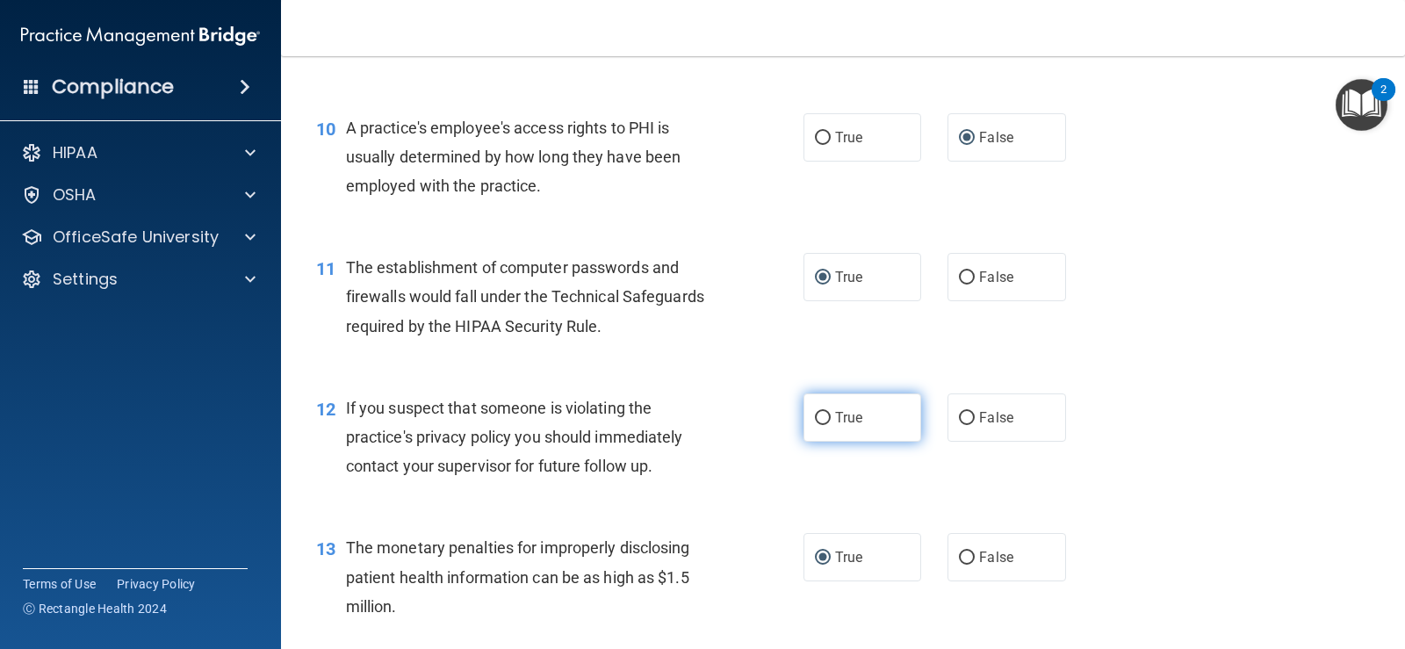
click at [818, 412] on input "True" at bounding box center [823, 418] width 16 height 13
radio input "true"
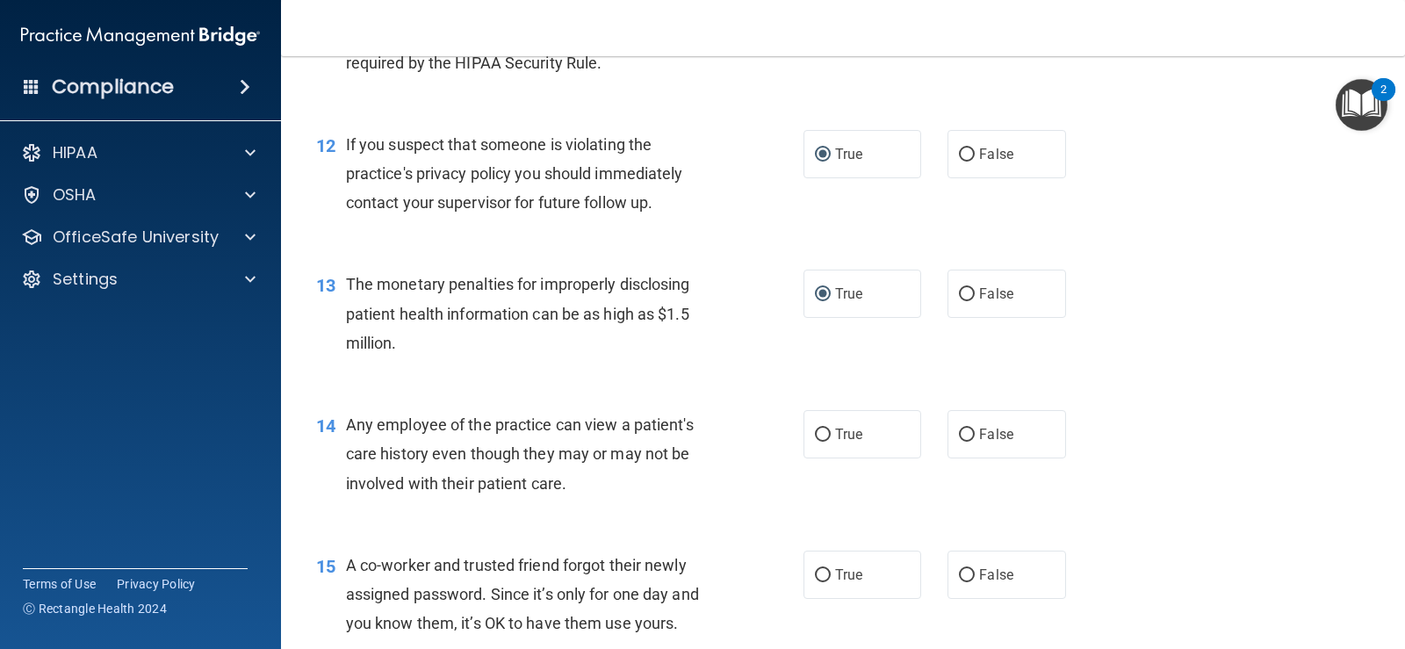
scroll to position [1668, 0]
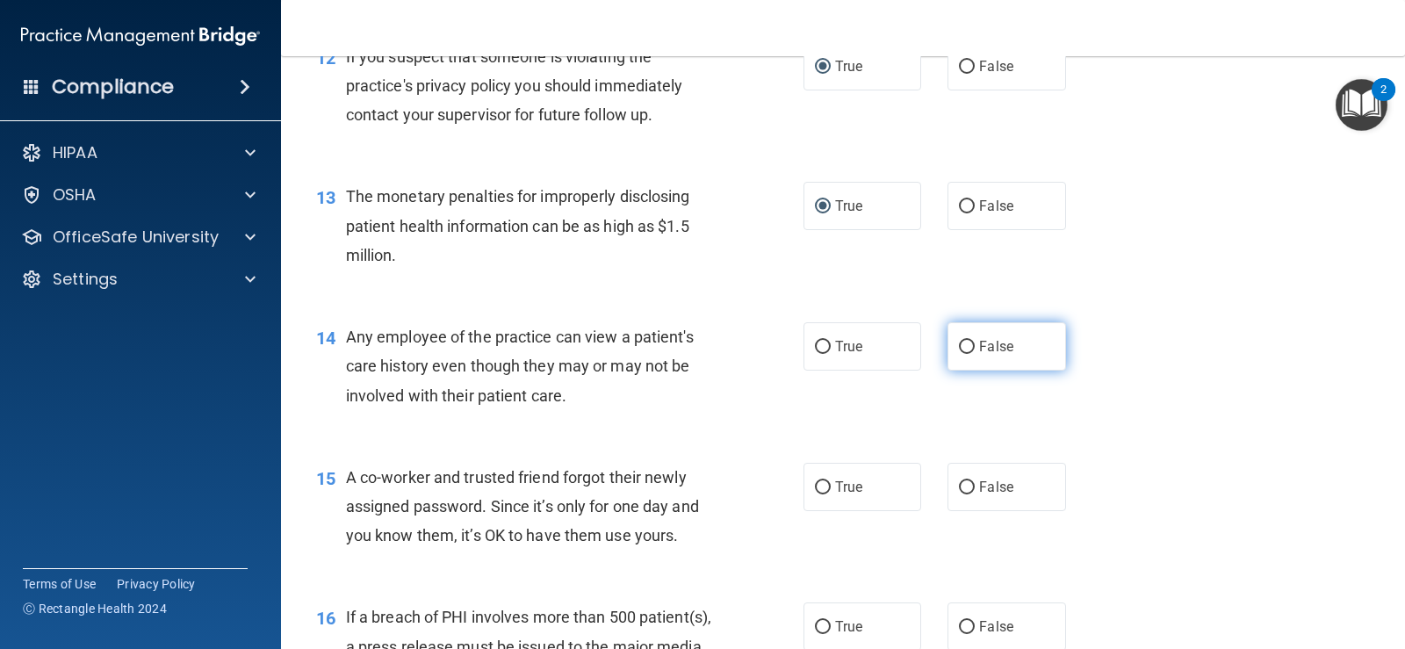
click at [963, 342] on input "False" at bounding box center [967, 347] width 16 height 13
radio input "true"
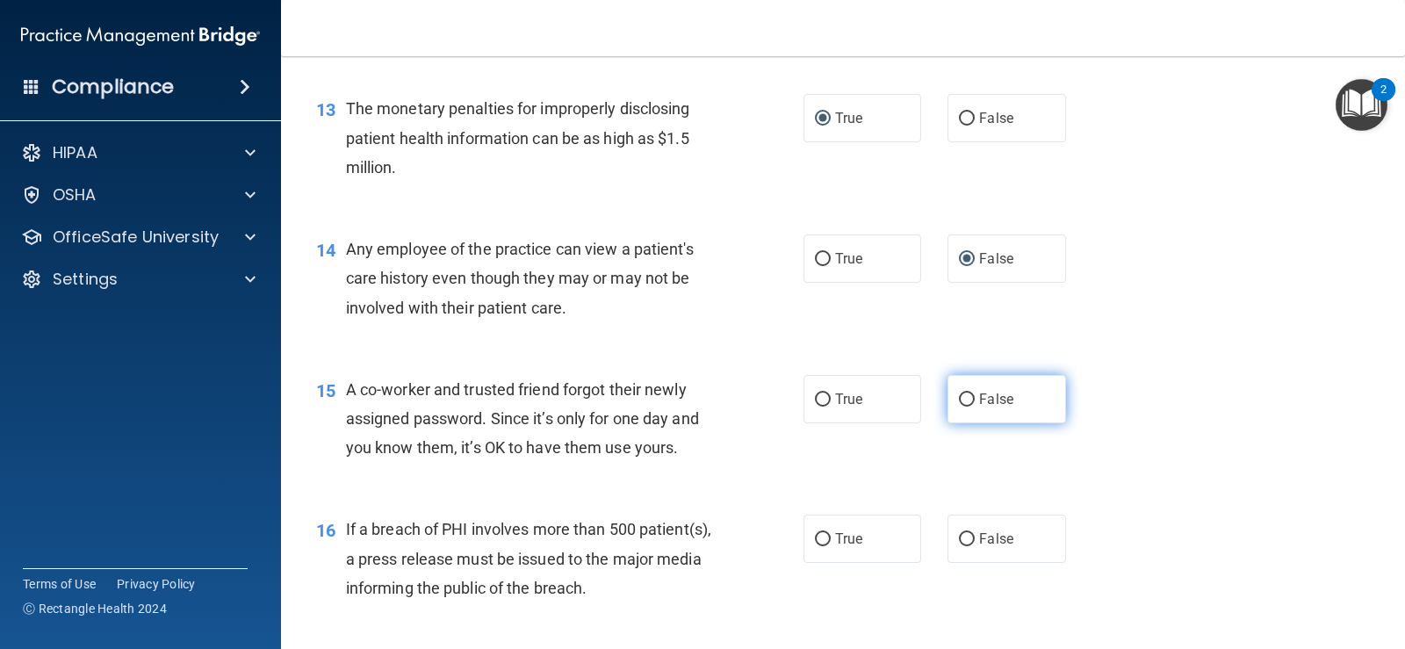
click at [972, 402] on label "False" at bounding box center [1006, 399] width 118 height 48
click at [972, 402] on input "False" at bounding box center [967, 399] width 16 height 13
radio input "true"
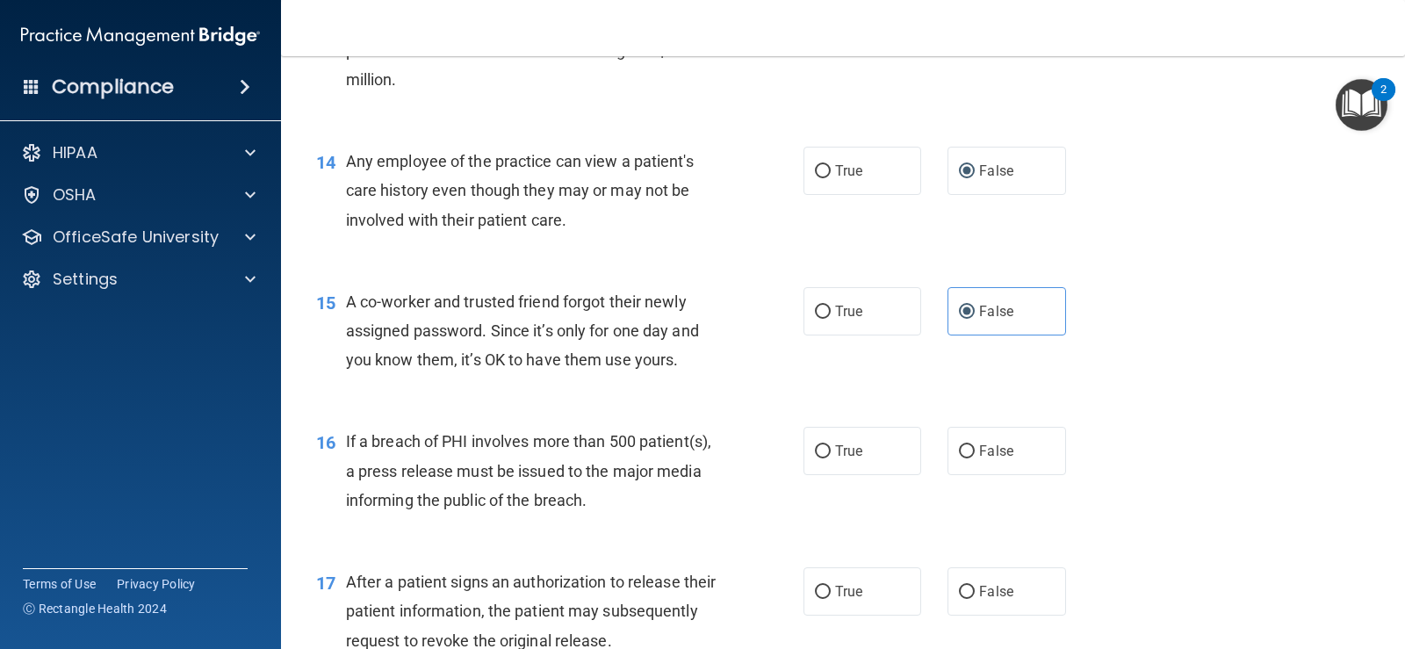
scroll to position [1932, 0]
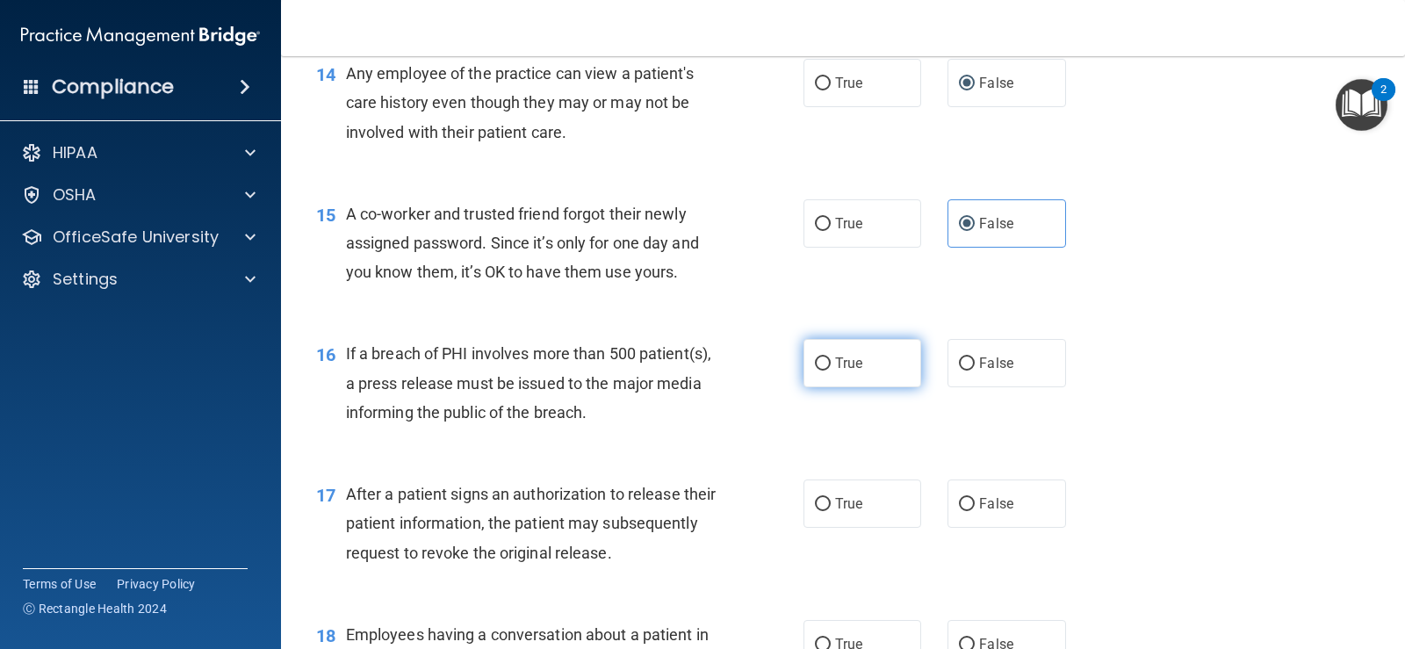
drag, startPoint x: 815, startPoint y: 359, endPoint x: 825, endPoint y: 362, distance: 10.0
click at [816, 359] on input "True" at bounding box center [823, 363] width 16 height 13
radio input "true"
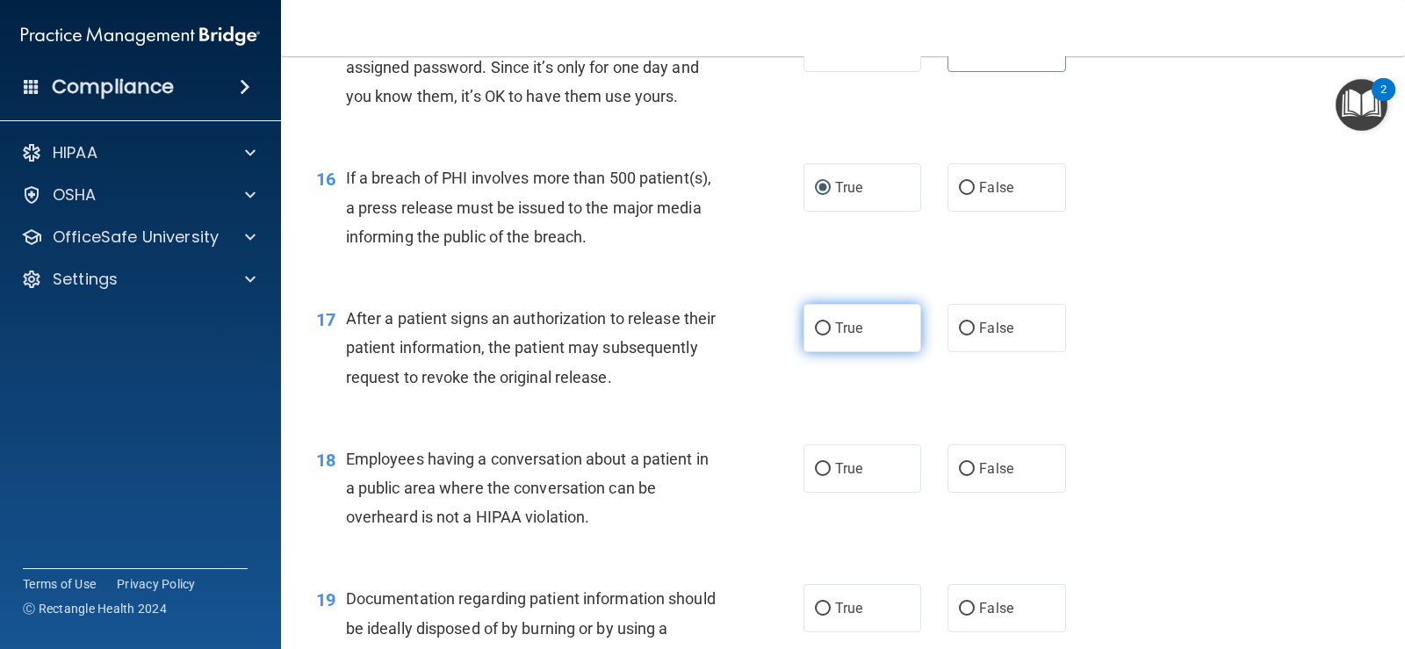
click at [818, 328] on input "True" at bounding box center [823, 328] width 16 height 13
radio input "true"
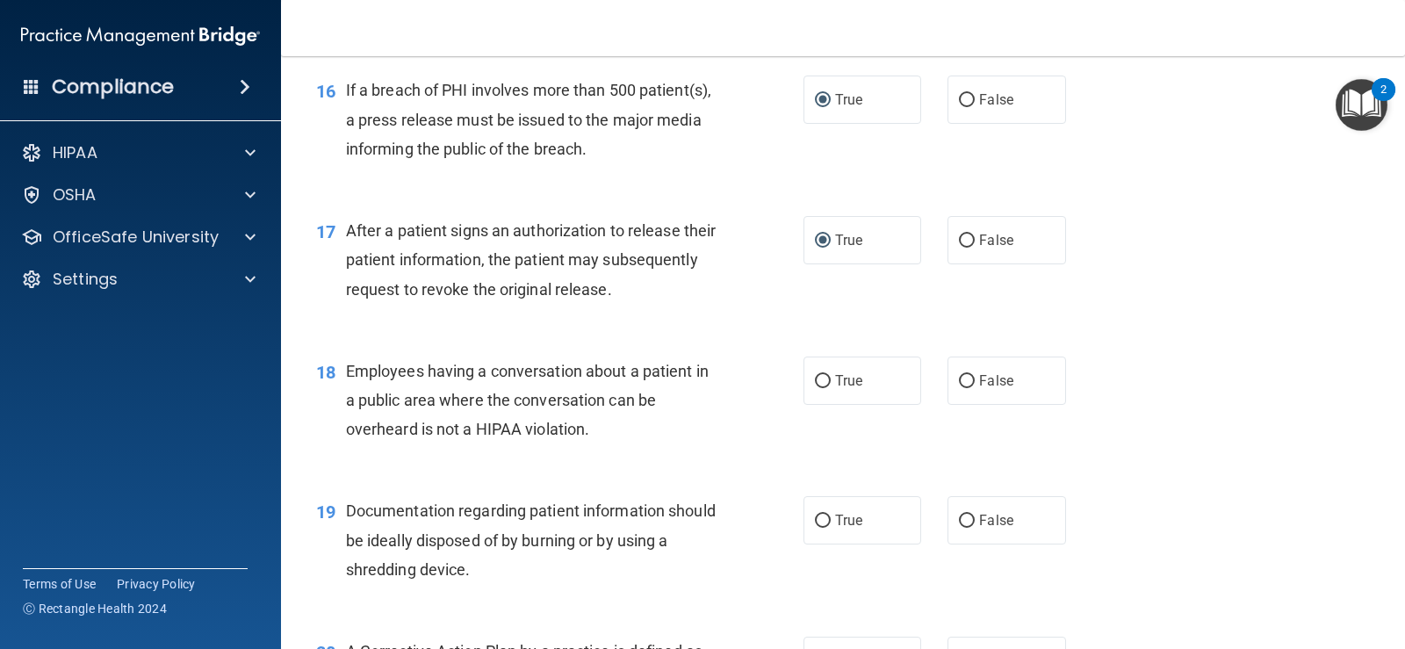
click at [520, 335] on div "18 Employees having a conversation about a patient in a public area where the c…" at bounding box center [843, 405] width 1080 height 140
click at [959, 378] on input "False" at bounding box center [967, 381] width 16 height 13
radio input "true"
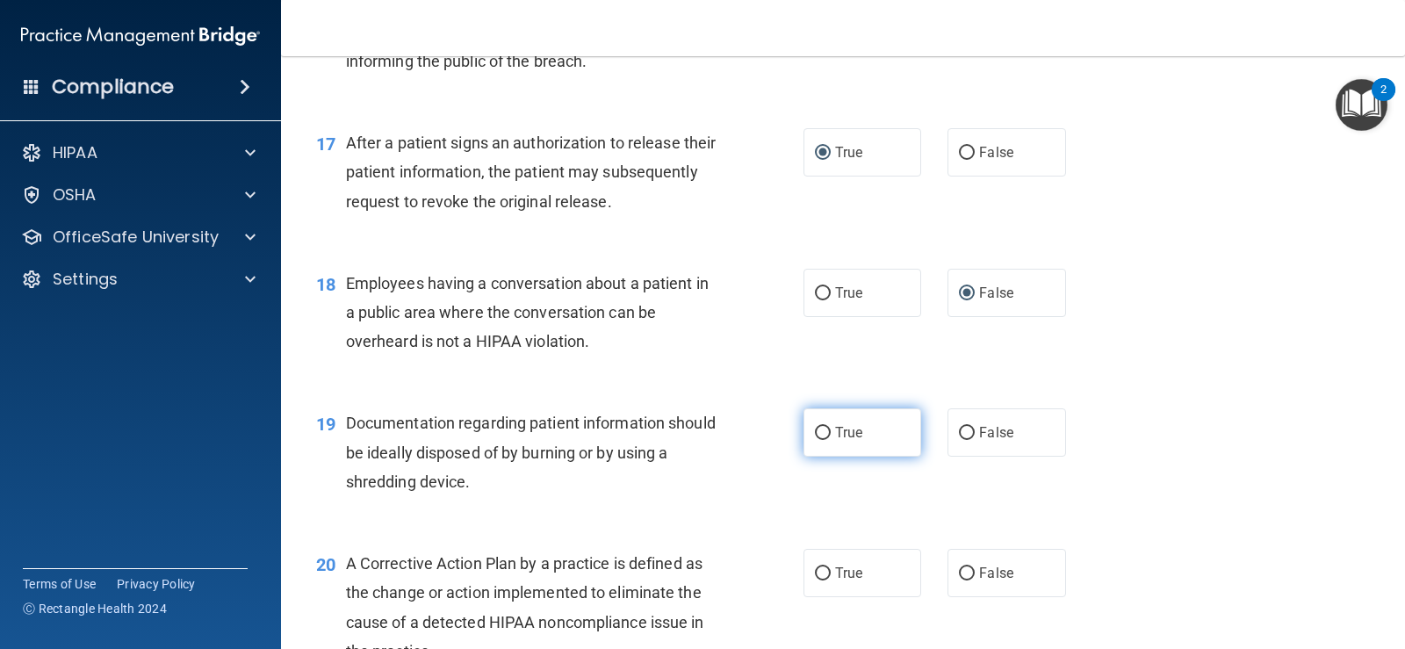
click at [818, 429] on input "True" at bounding box center [823, 433] width 16 height 13
radio input "true"
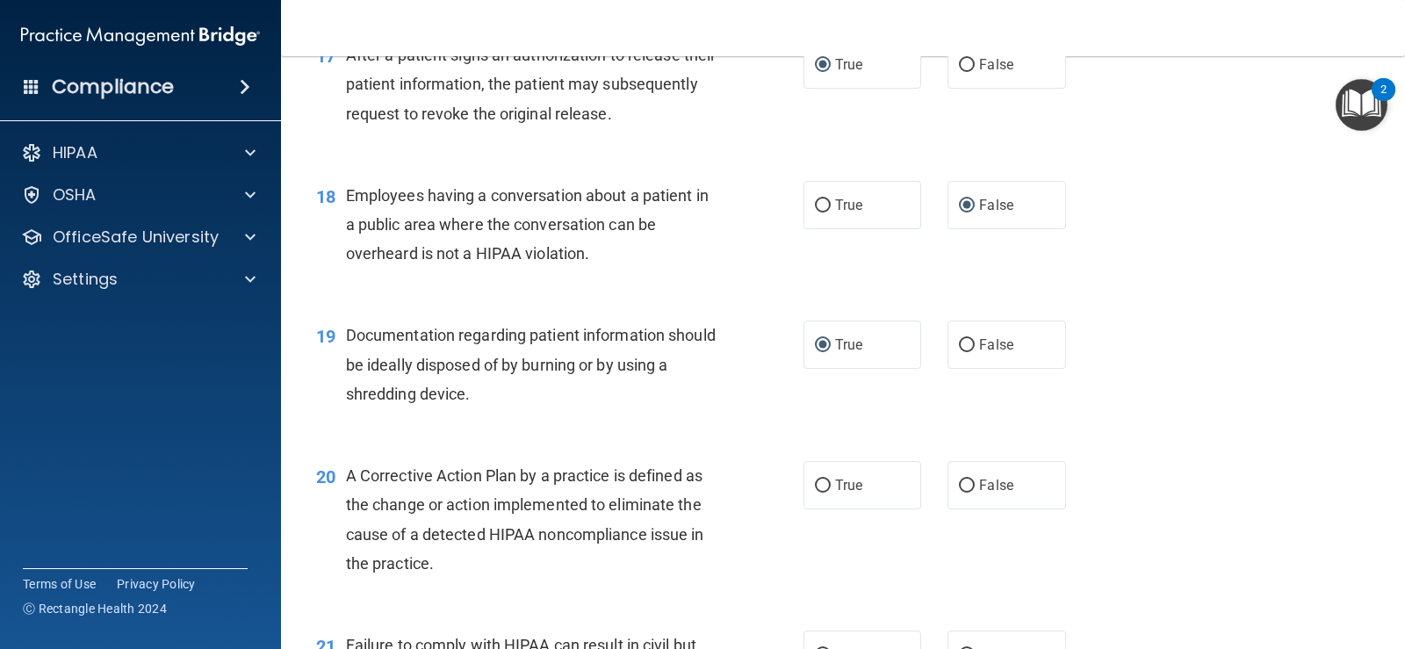
scroll to position [2459, 0]
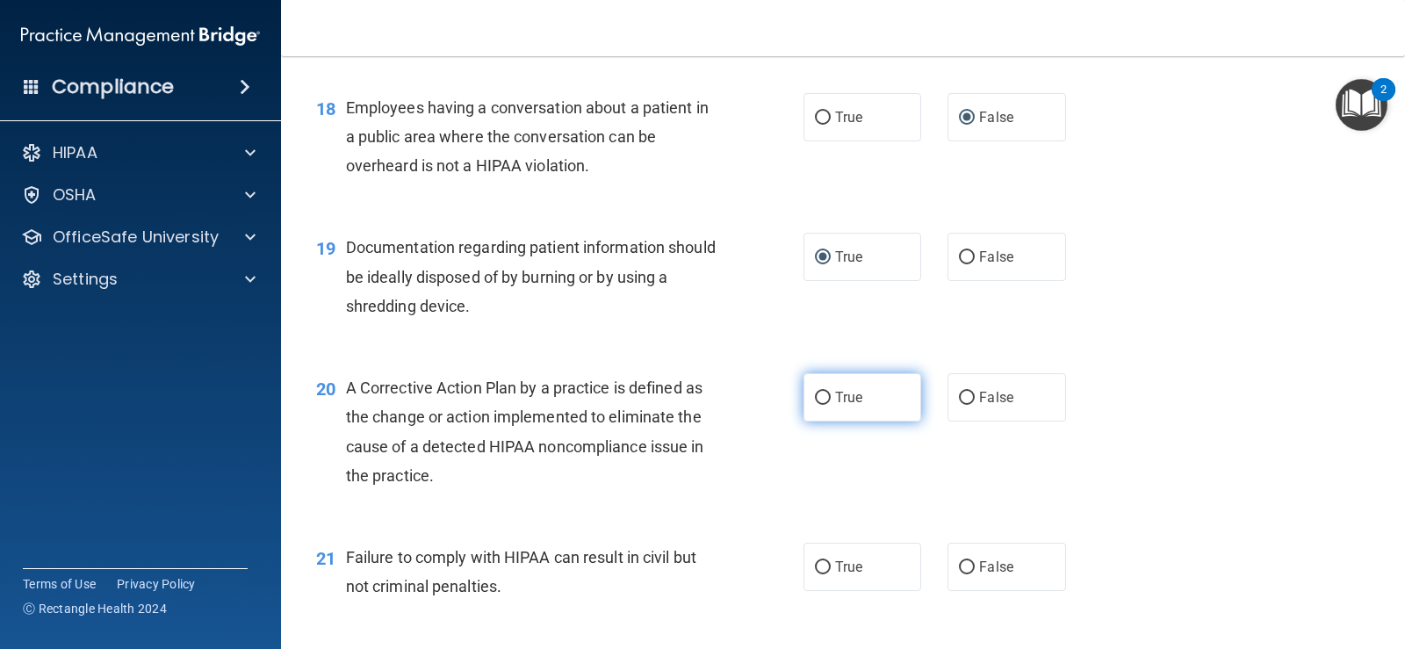
click at [818, 396] on input "True" at bounding box center [823, 398] width 16 height 13
radio input "true"
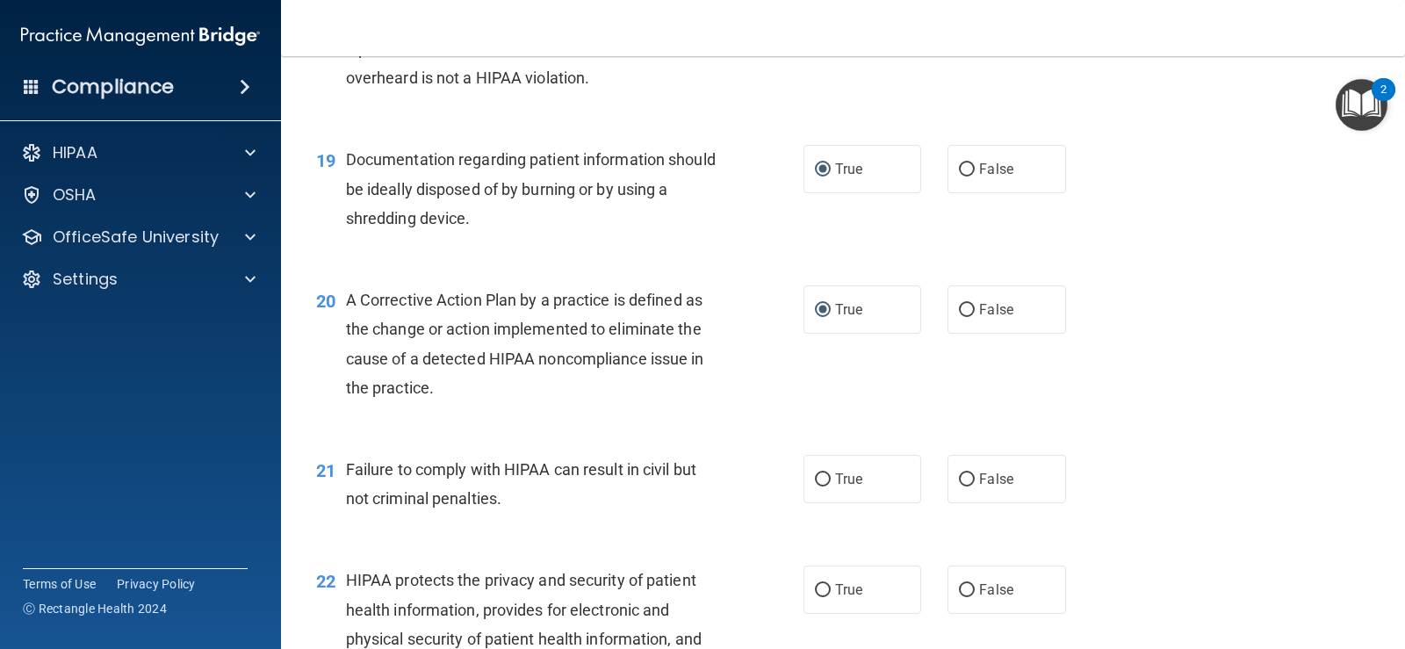
scroll to position [2634, 0]
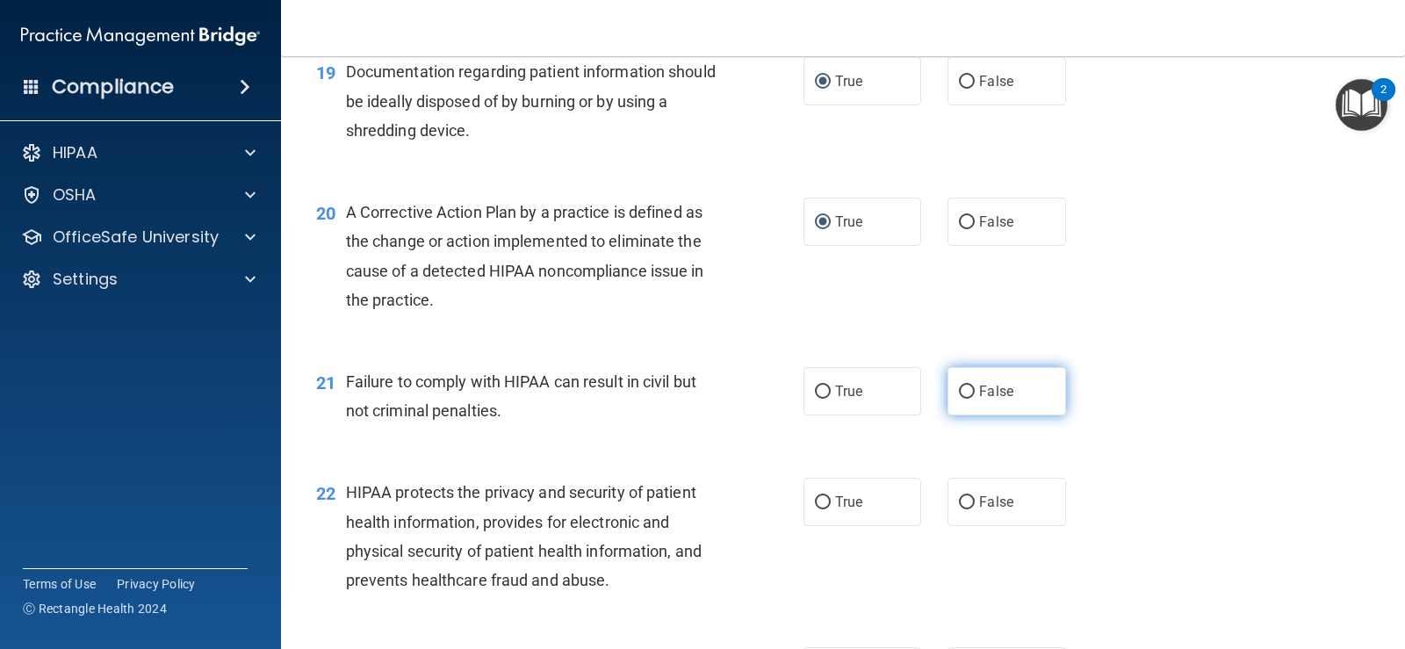
click at [959, 389] on input "False" at bounding box center [967, 391] width 16 height 13
radio input "true"
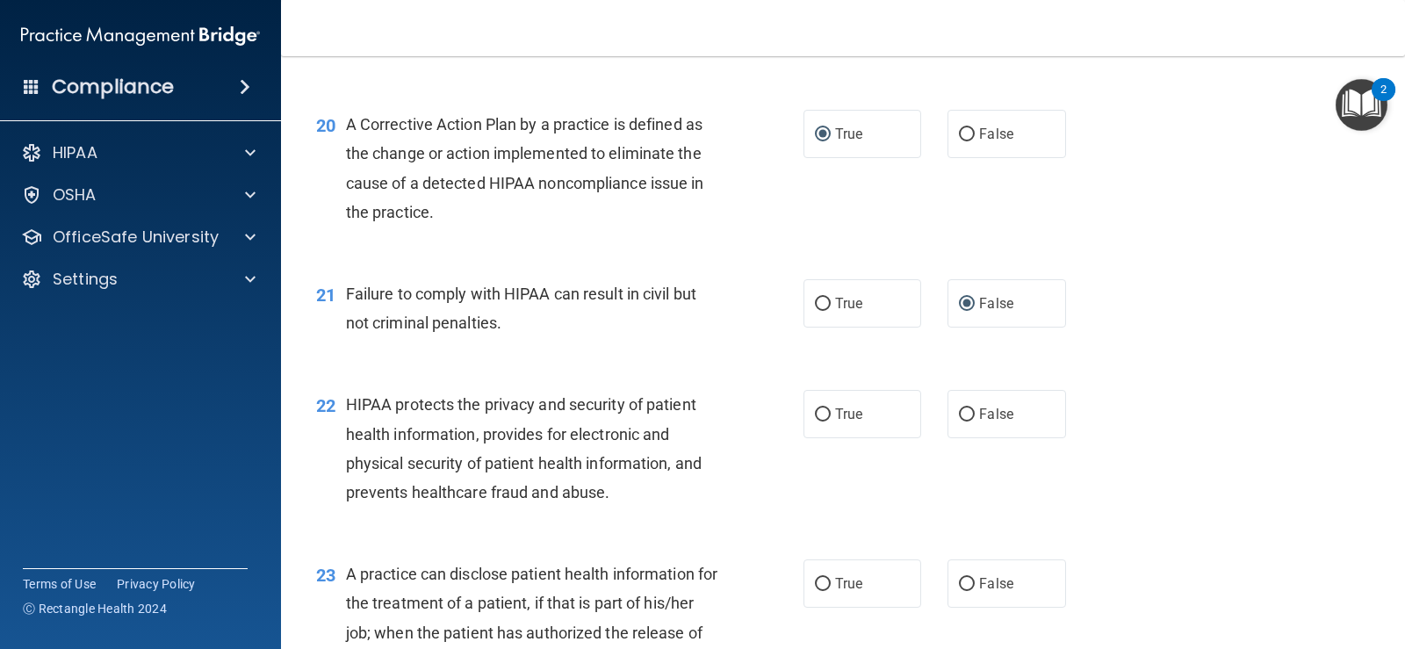
scroll to position [2810, 0]
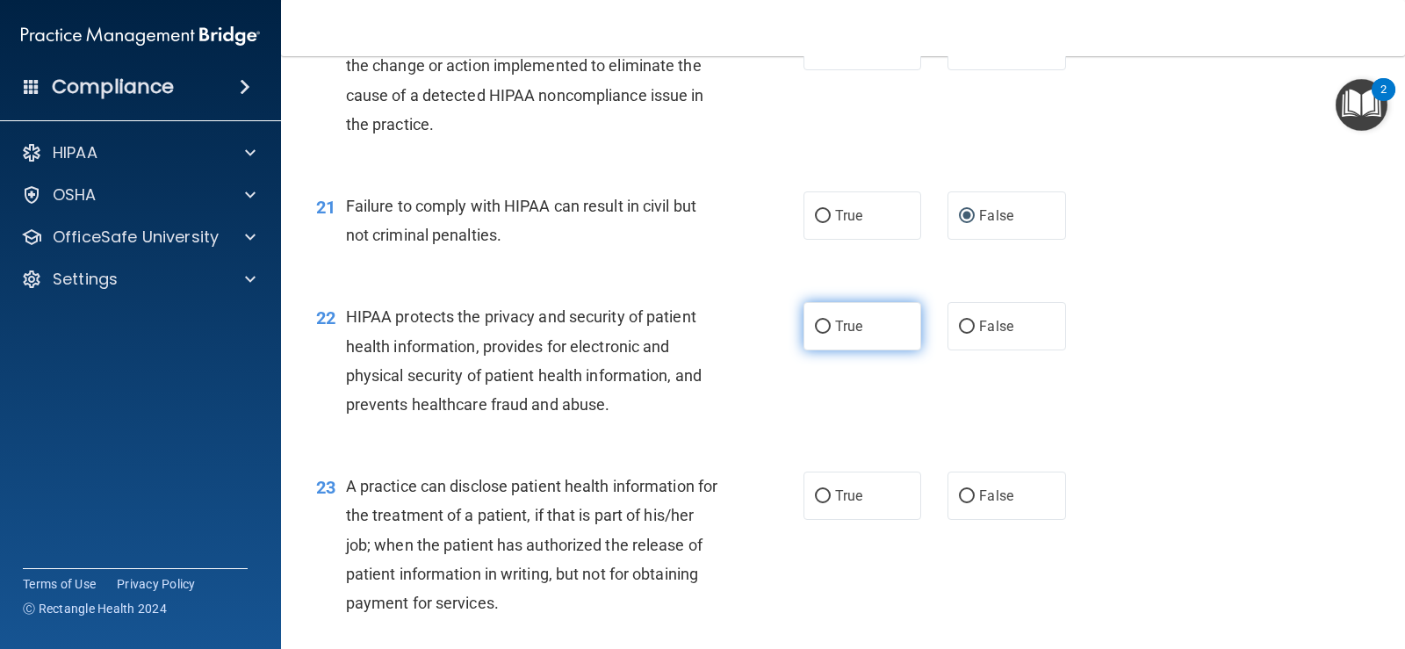
click at [818, 322] on input "True" at bounding box center [823, 327] width 16 height 13
radio input "true"
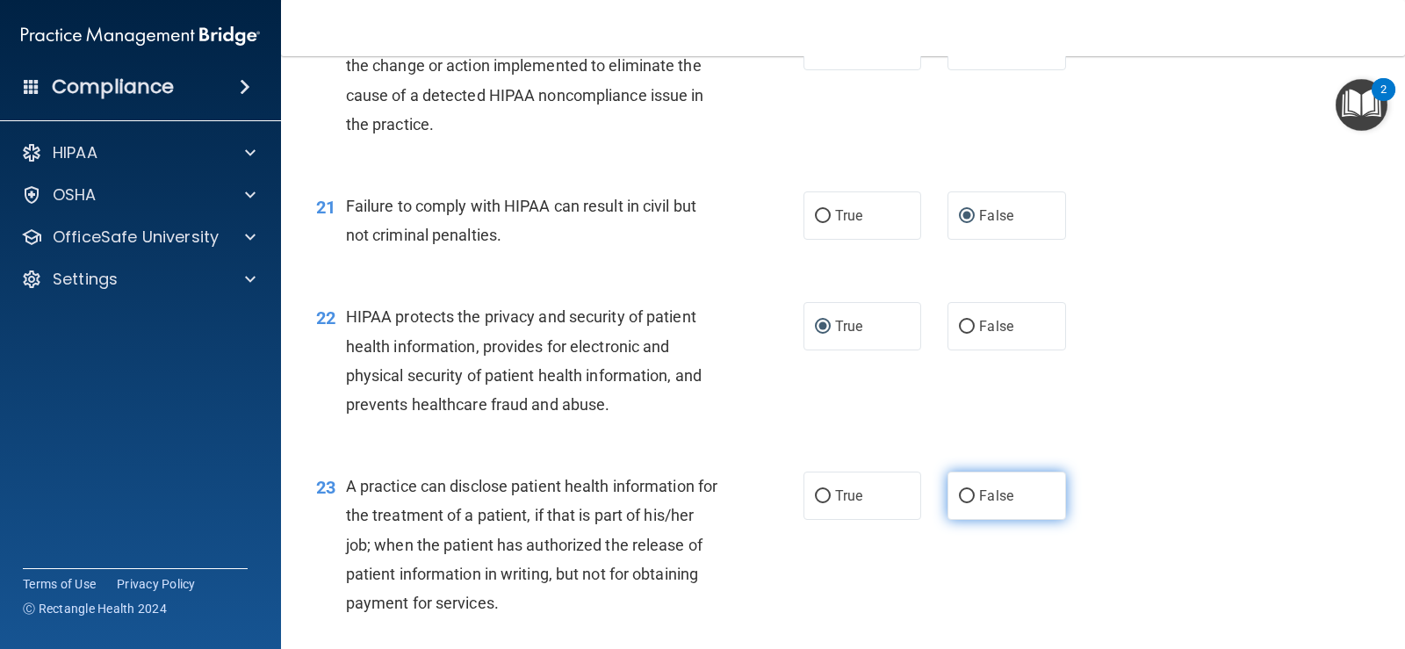
click at [965, 491] on input "False" at bounding box center [967, 496] width 16 height 13
radio input "true"
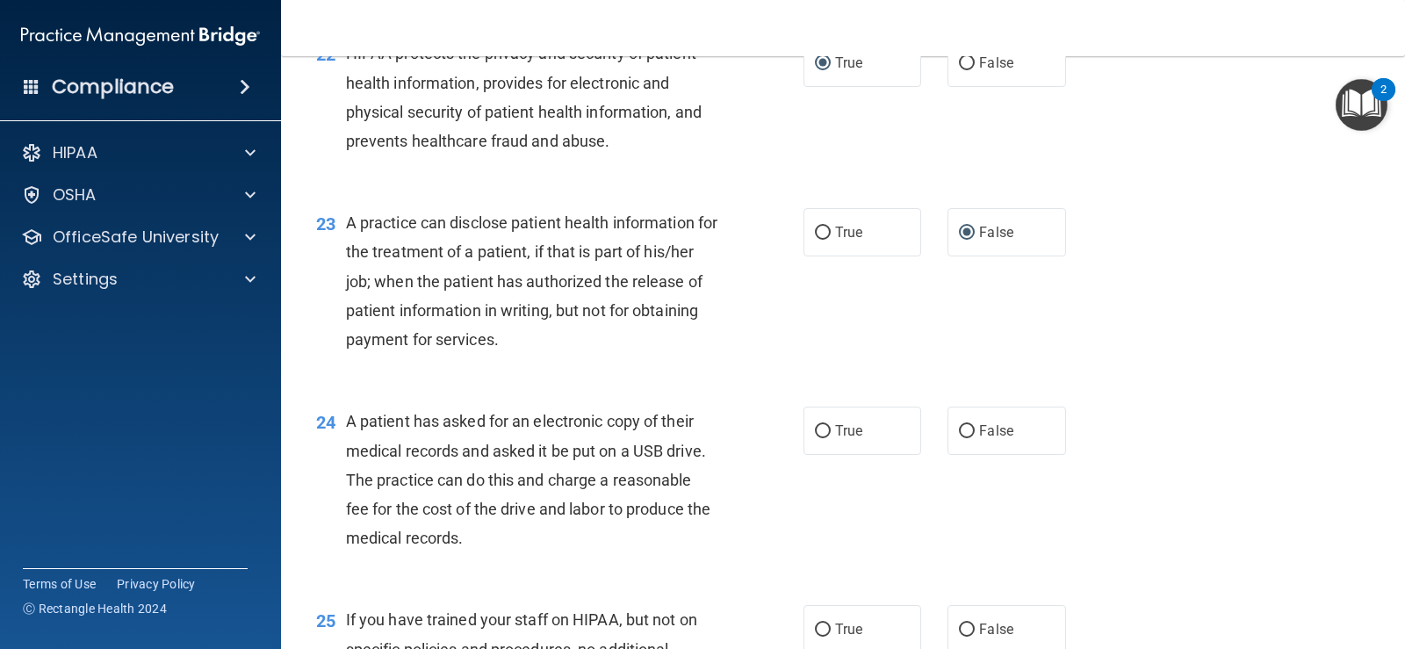
scroll to position [3161, 0]
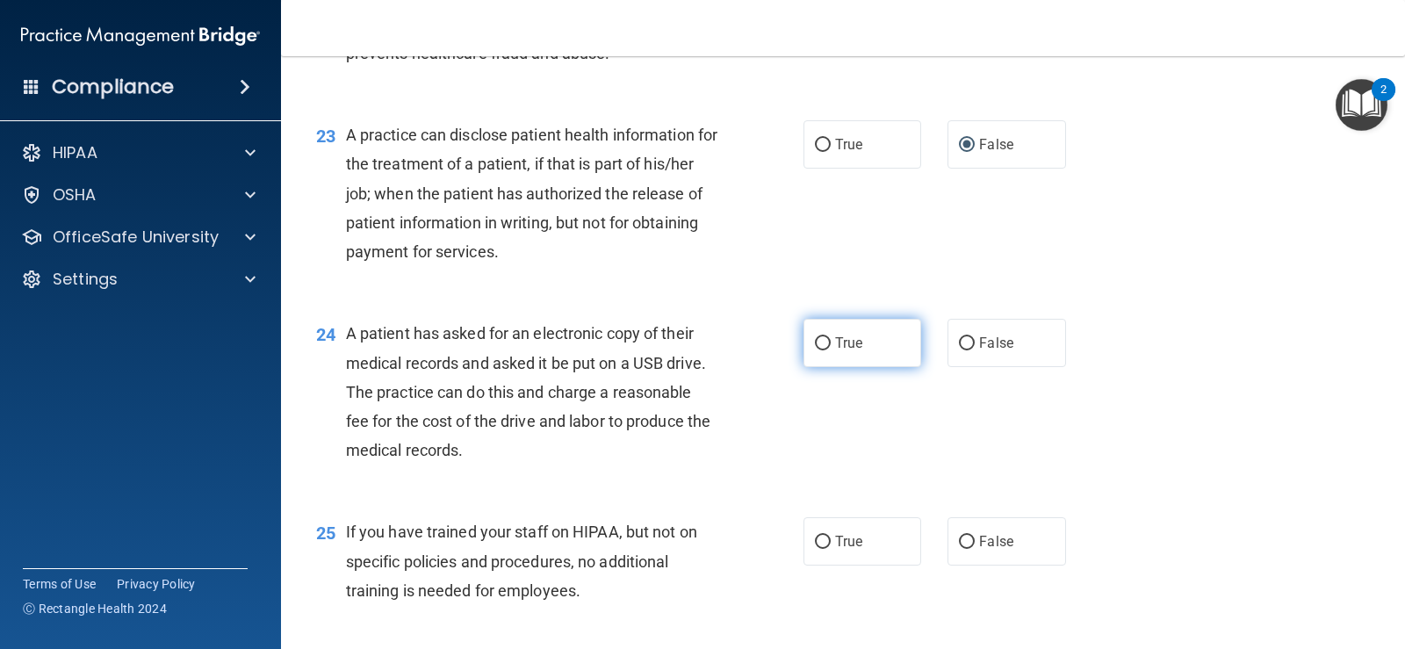
click at [818, 342] on input "True" at bounding box center [823, 343] width 16 height 13
radio input "true"
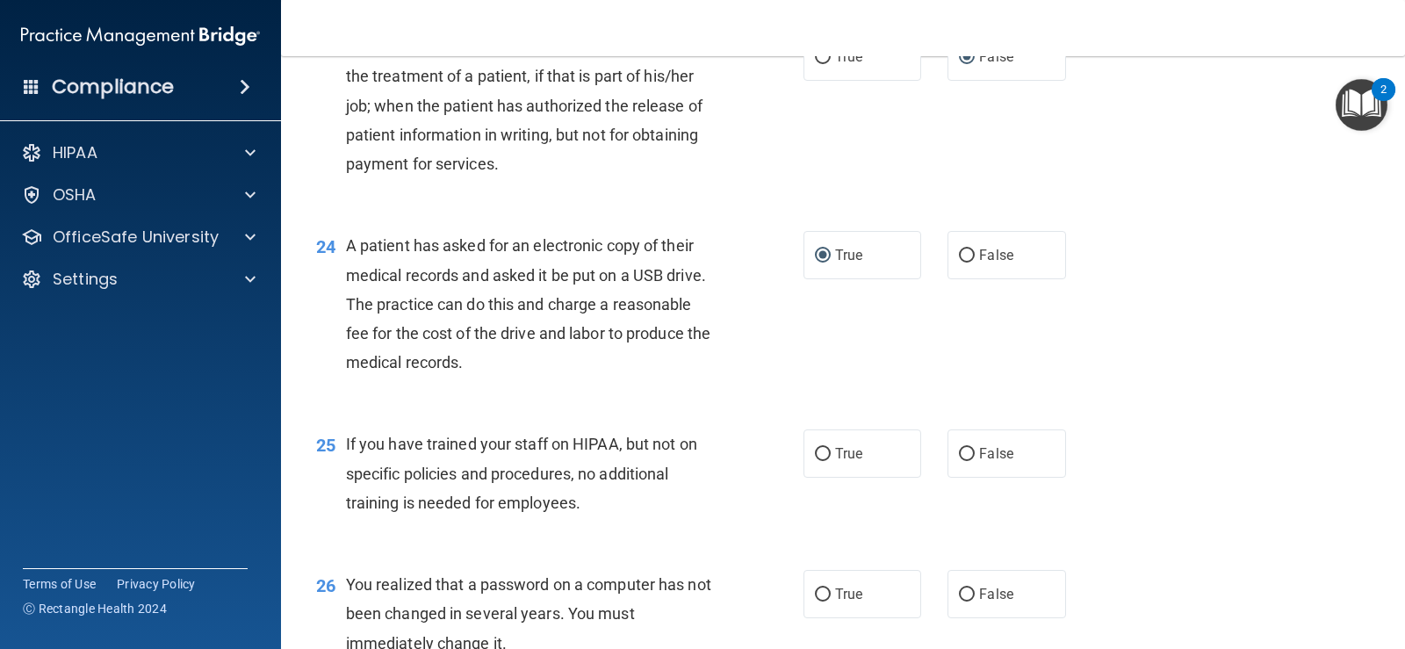
scroll to position [3337, 0]
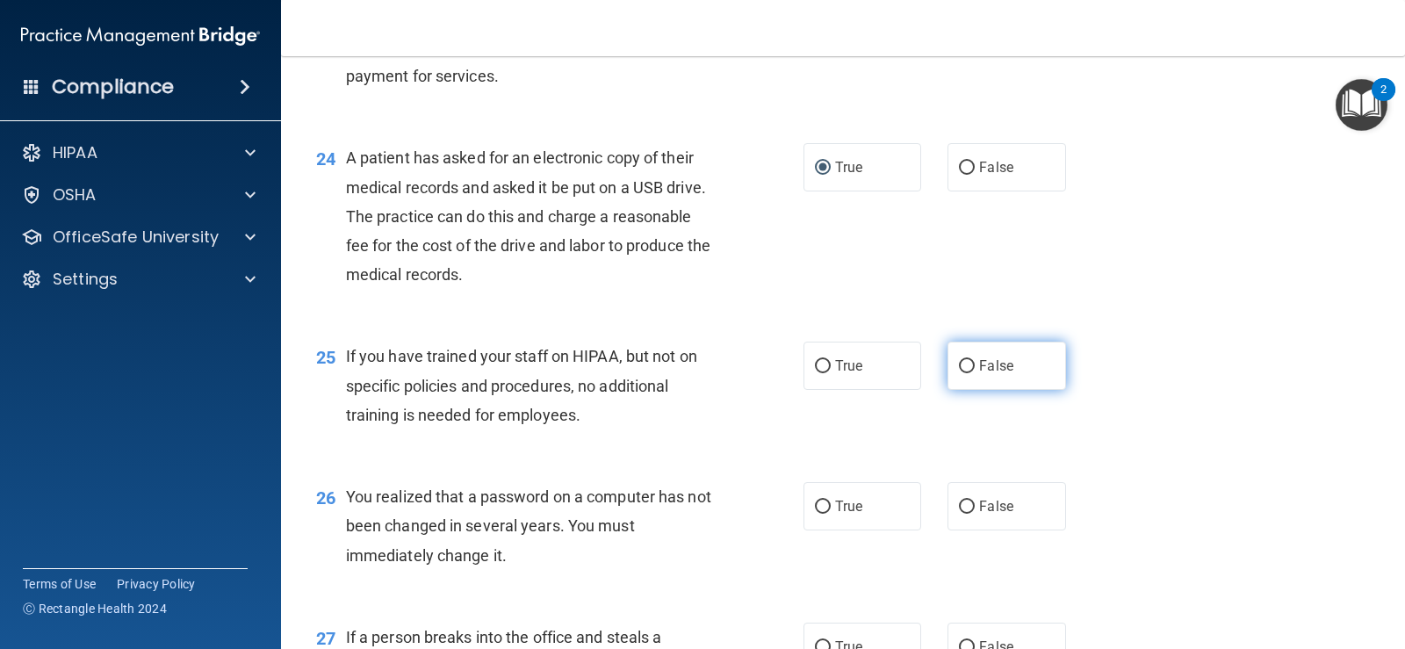
click at [965, 363] on input "False" at bounding box center [967, 366] width 16 height 13
radio input "true"
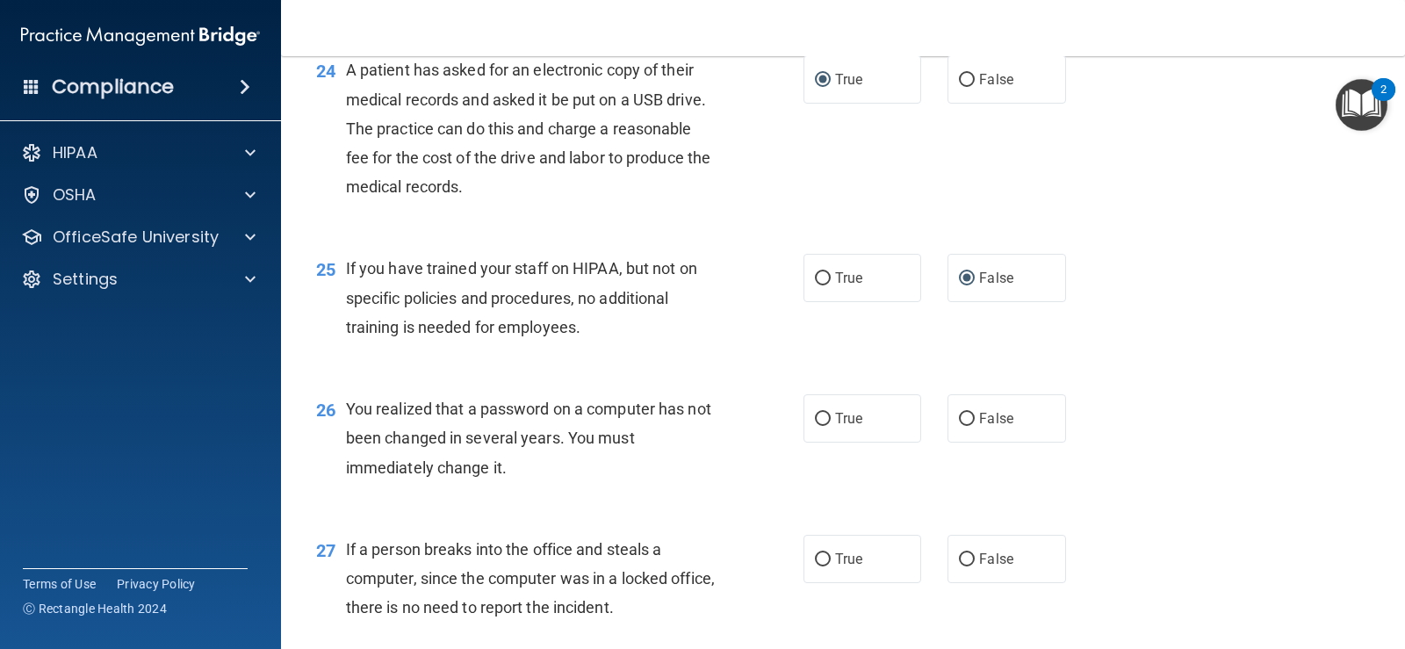
scroll to position [3512, 0]
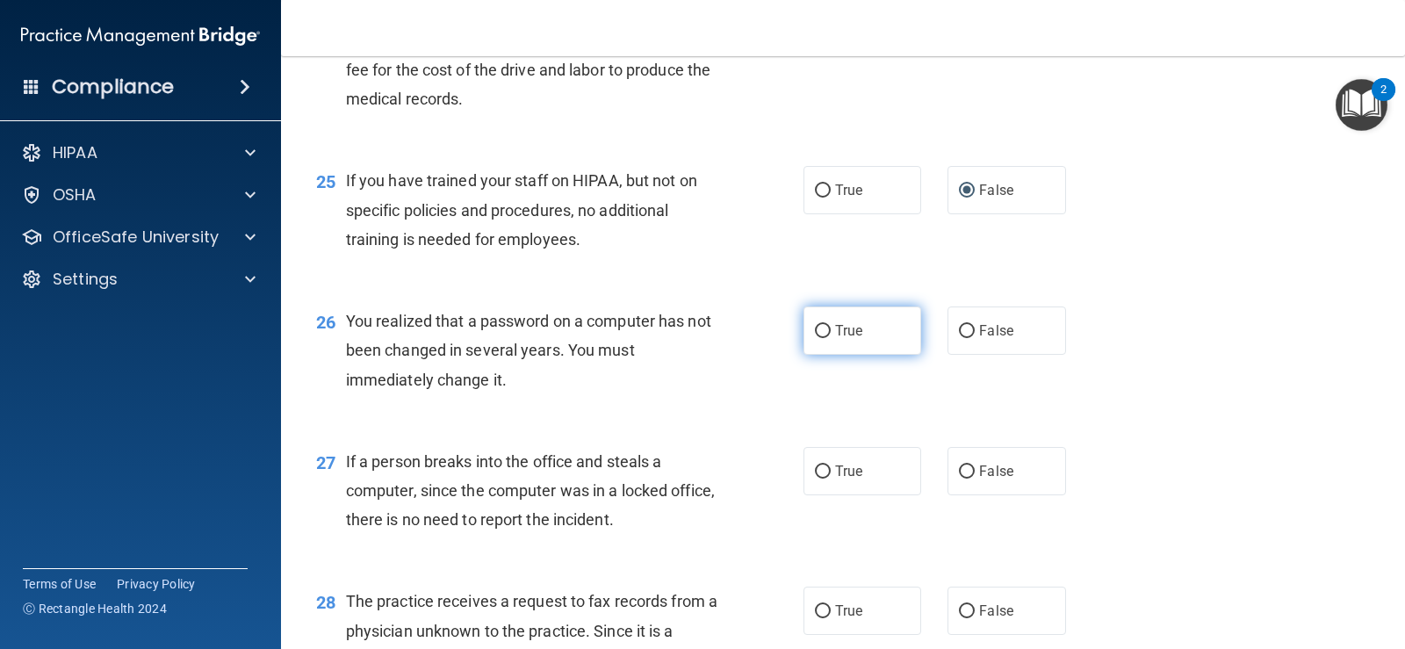
click at [815, 331] on input "True" at bounding box center [823, 331] width 16 height 13
radio input "true"
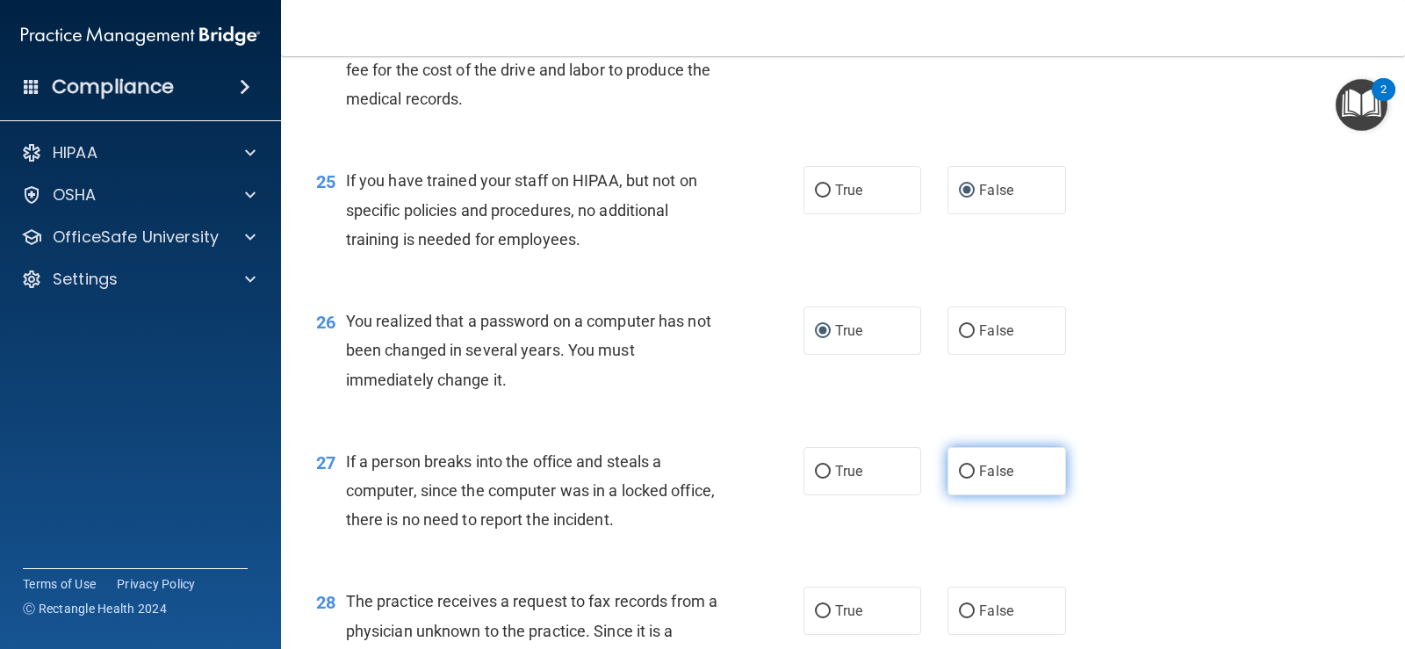
click at [962, 467] on input "False" at bounding box center [967, 471] width 16 height 13
radio input "true"
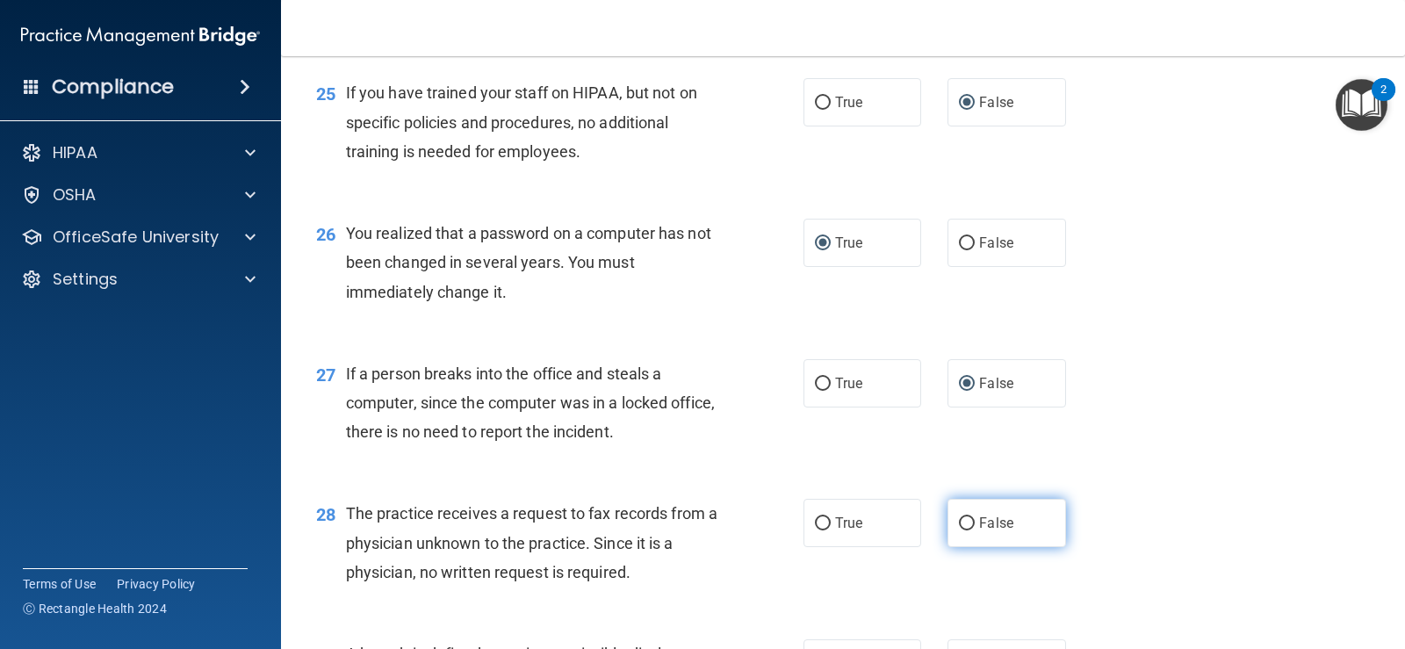
click at [959, 522] on input "False" at bounding box center [967, 523] width 16 height 13
radio input "true"
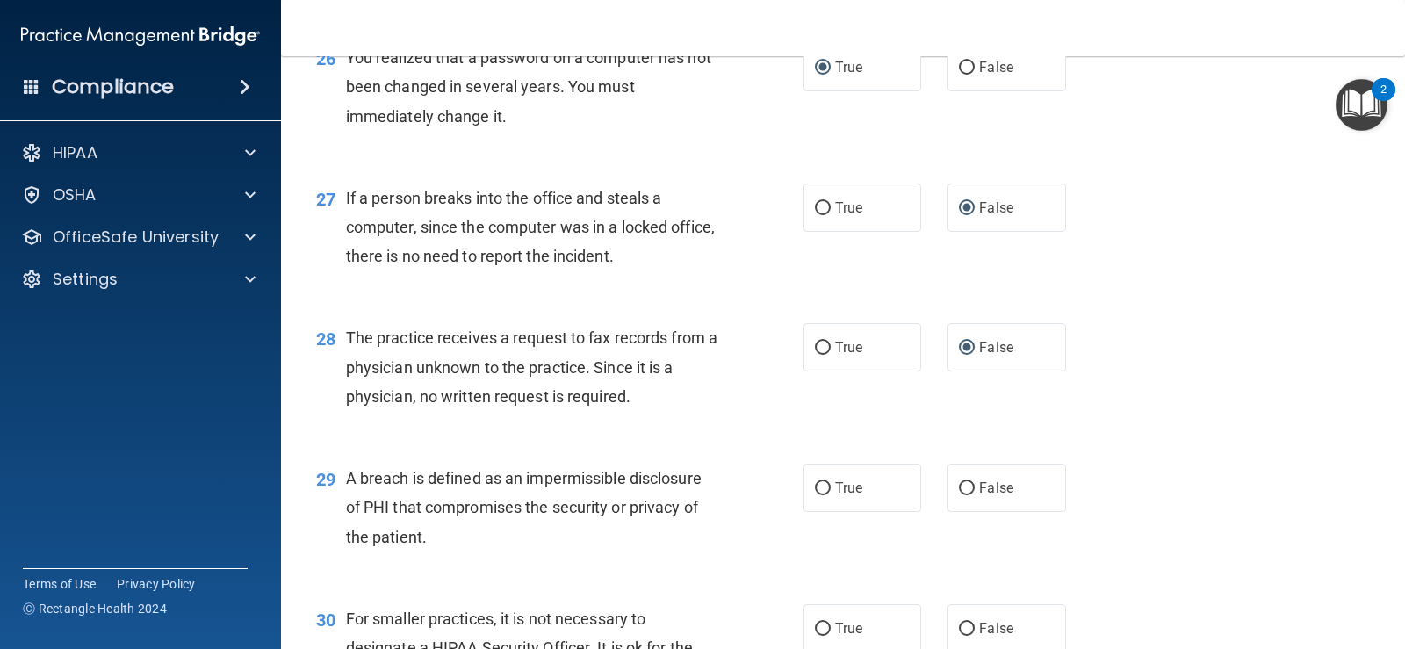
scroll to position [3864, 0]
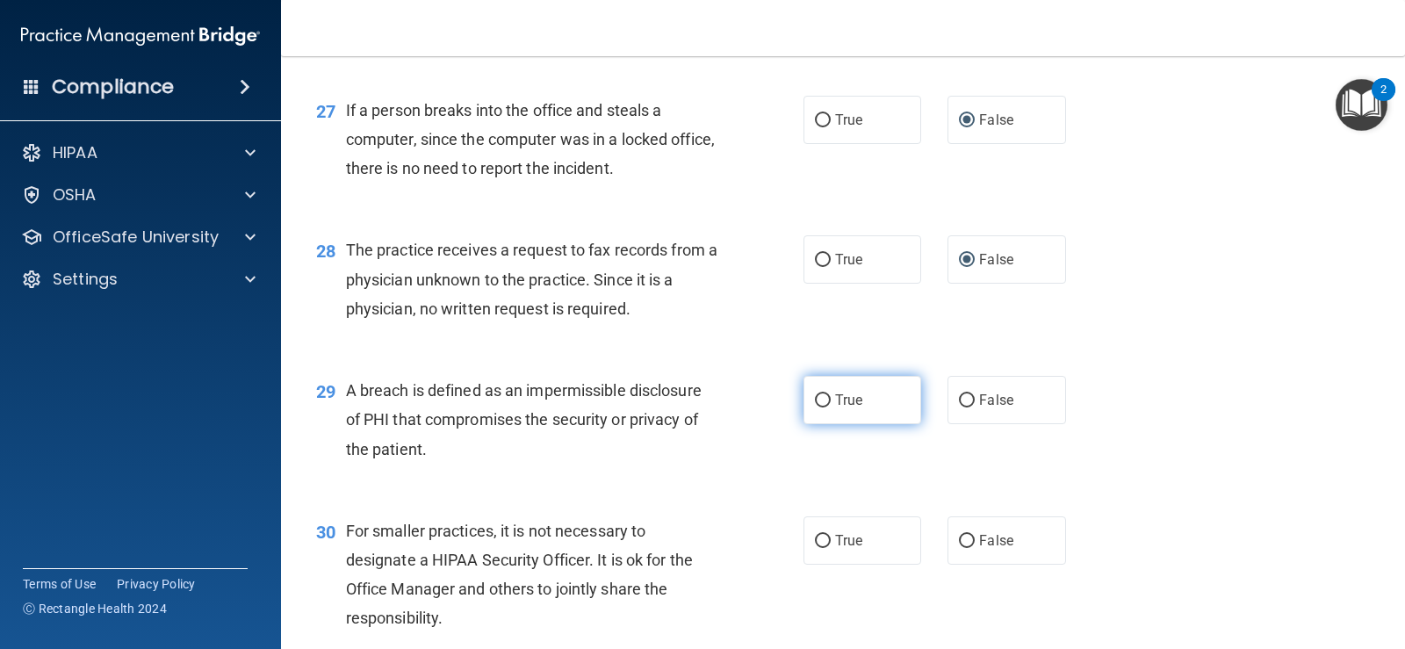
click at [818, 396] on input "True" at bounding box center [823, 400] width 16 height 13
radio input "true"
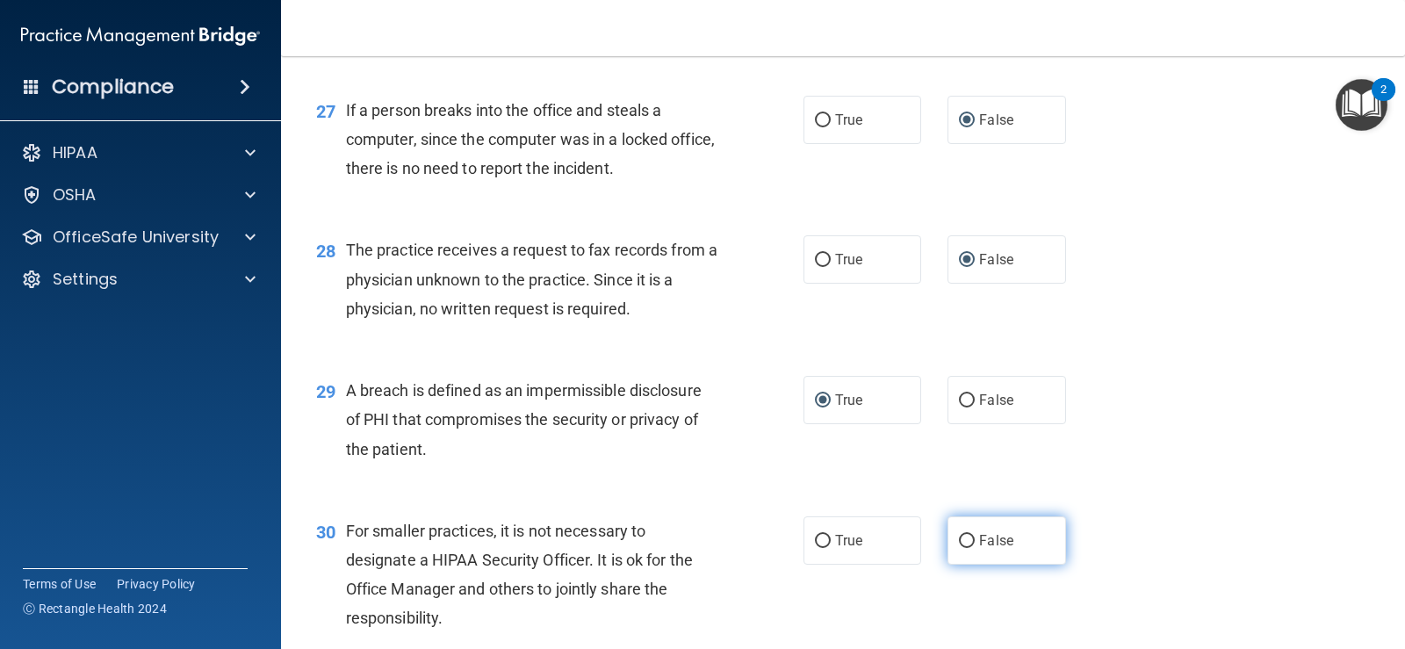
click at [959, 544] on input "False" at bounding box center [967, 541] width 16 height 13
radio input "true"
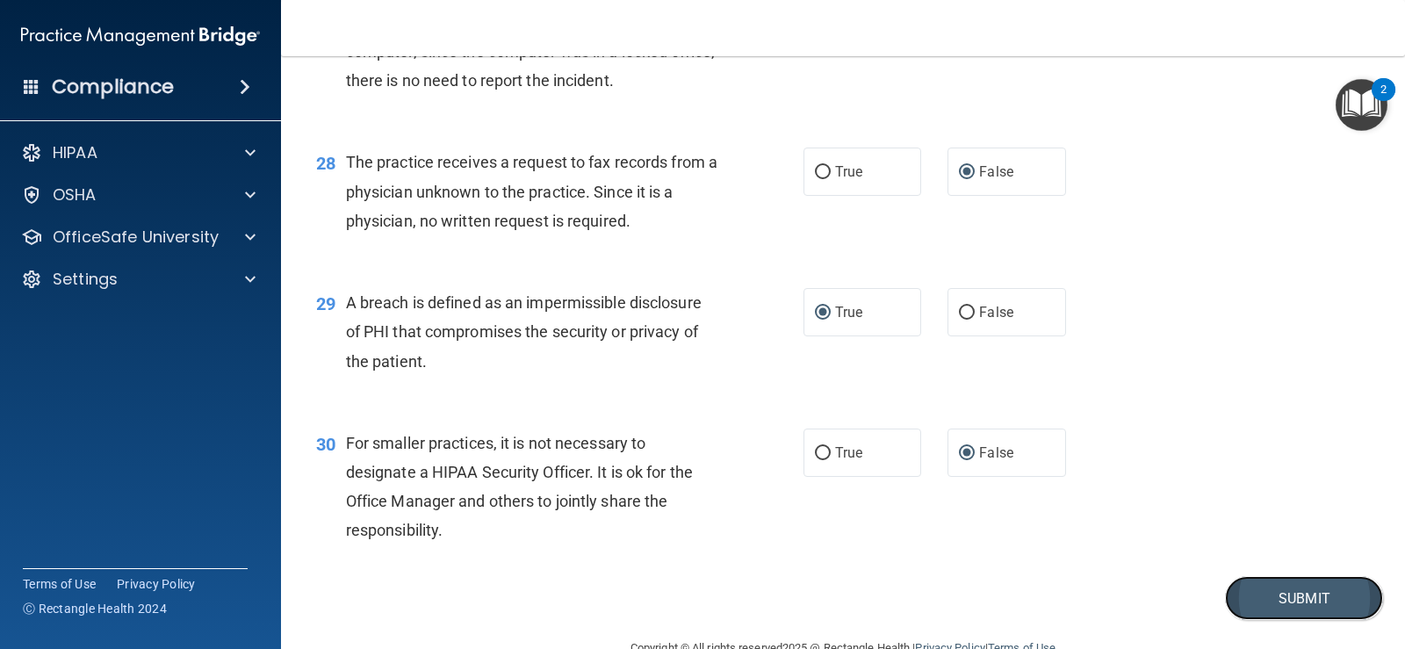
click at [1291, 588] on button "Submit" at bounding box center [1304, 598] width 158 height 45
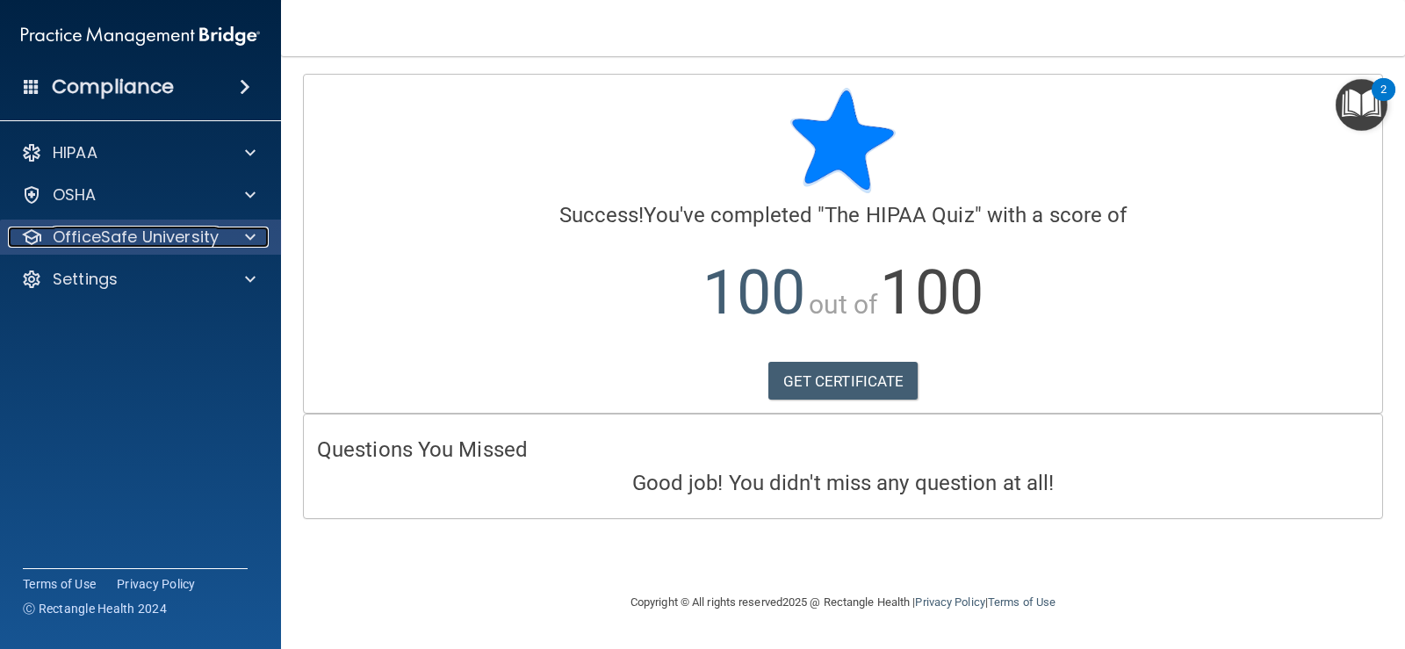
click at [238, 234] on div at bounding box center [248, 237] width 44 height 21
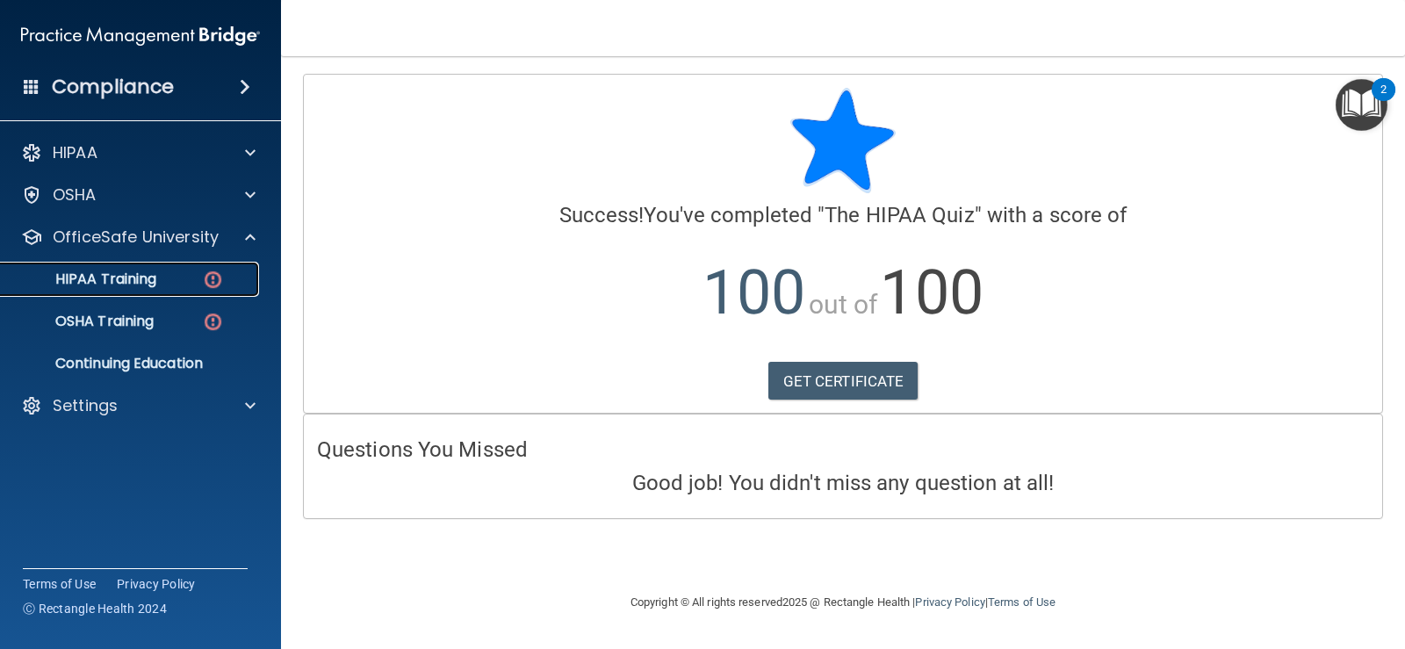
click at [161, 280] on div "HIPAA Training" at bounding box center [131, 279] width 240 height 18
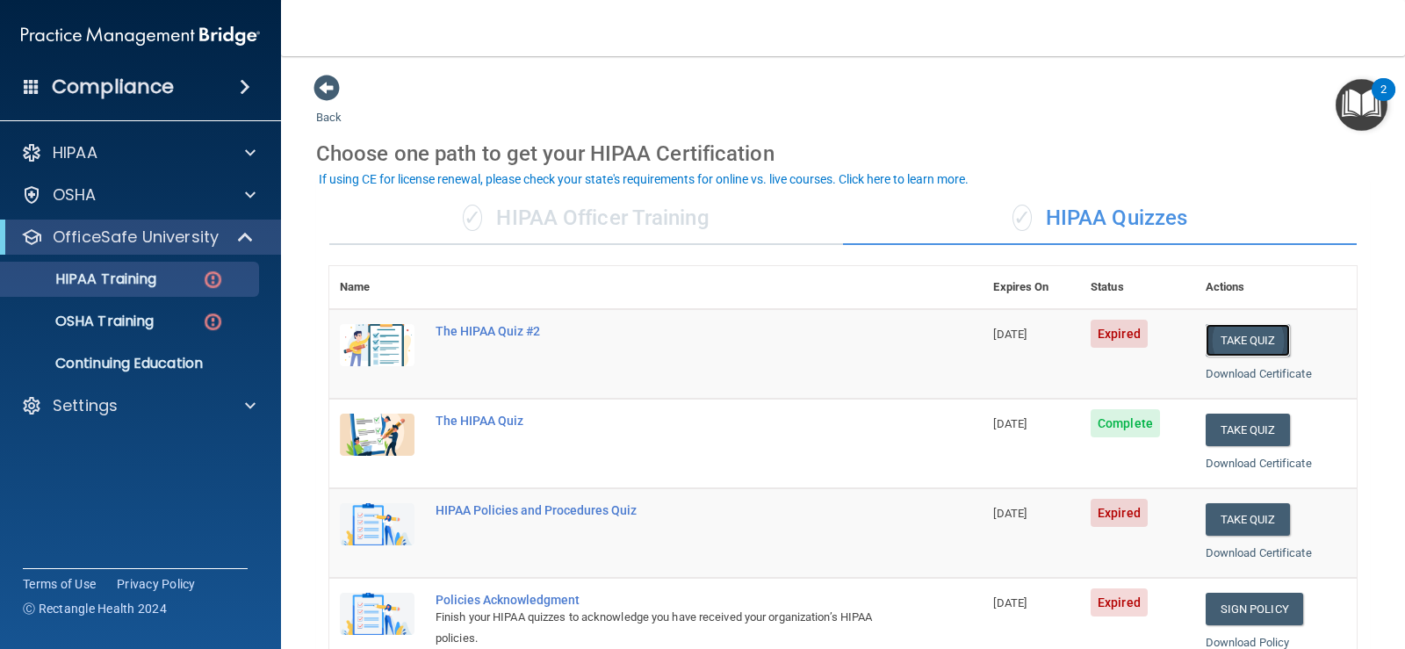
click at [1251, 335] on button "Take Quiz" at bounding box center [1248, 340] width 84 height 32
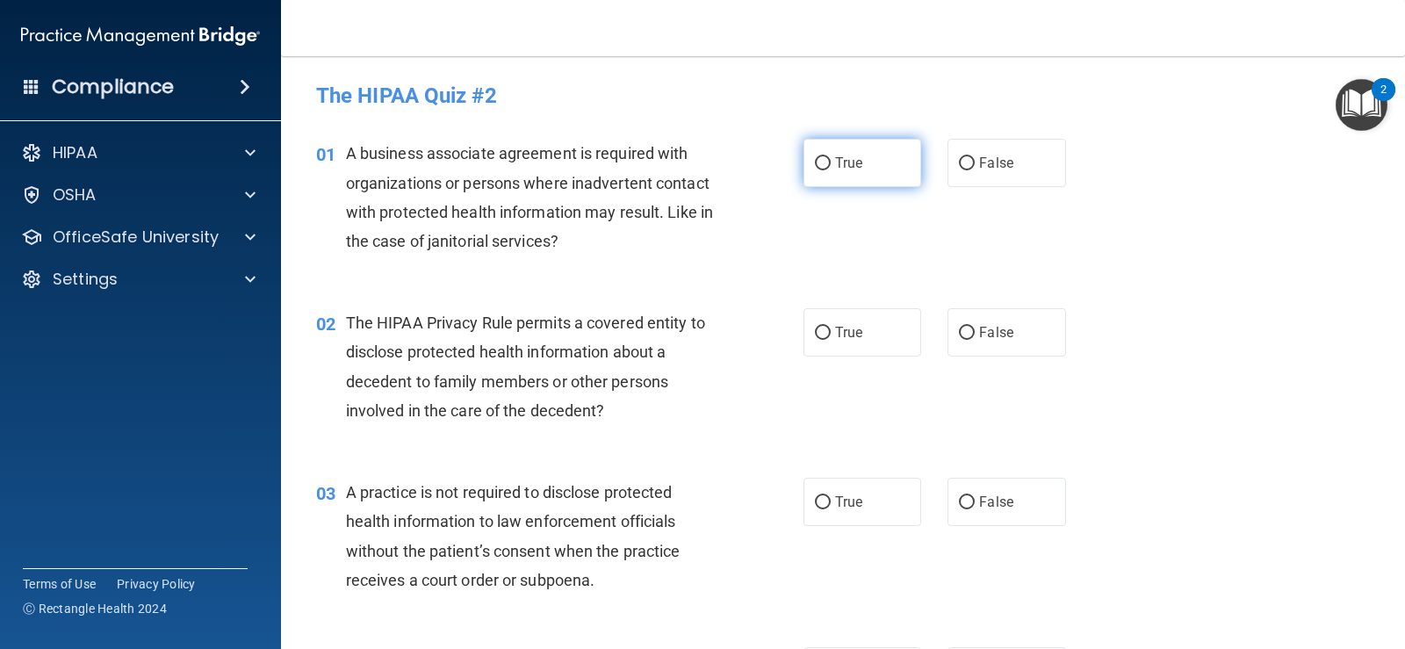
click at [820, 162] on input "True" at bounding box center [823, 163] width 16 height 13
radio input "true"
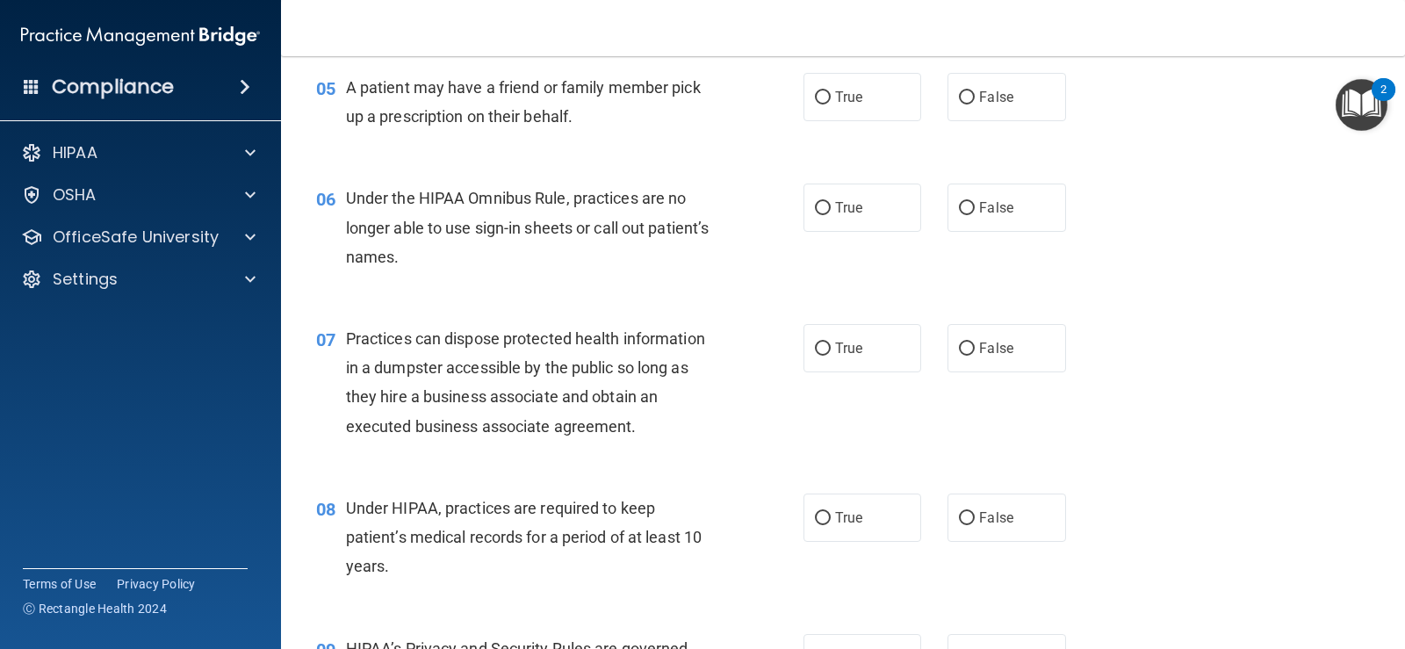
scroll to position [217, 0]
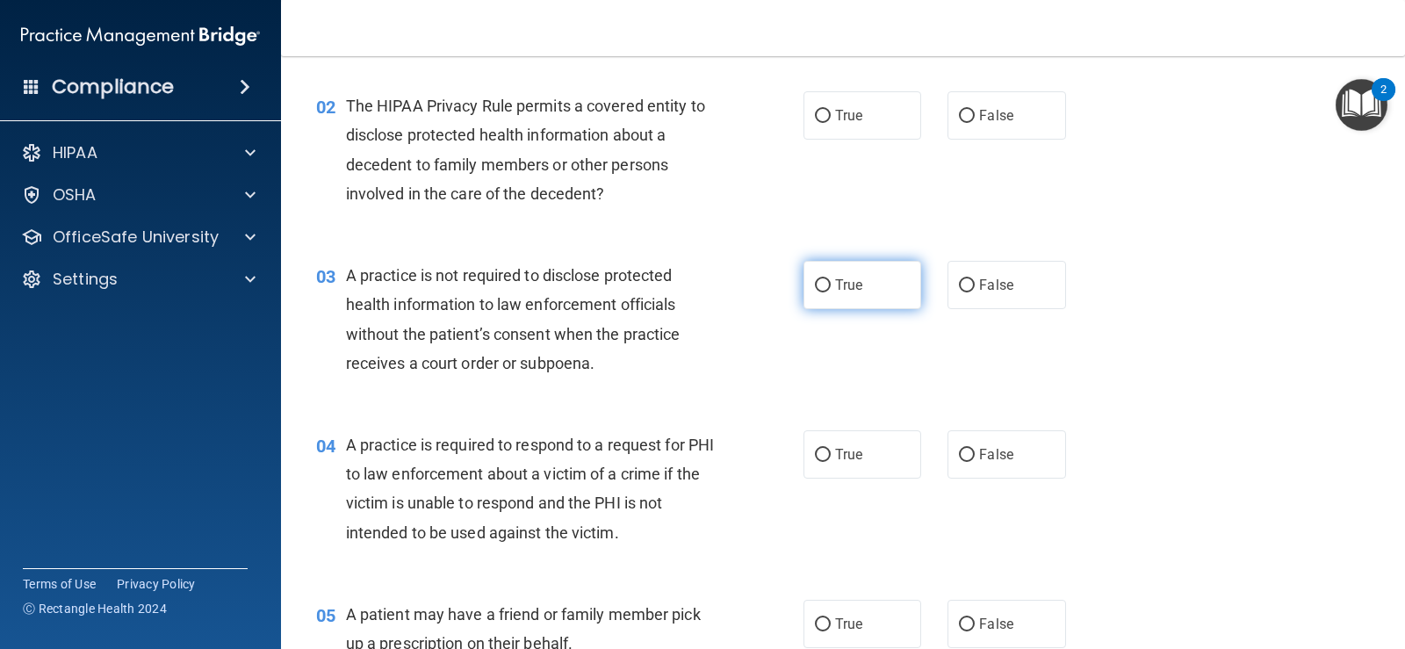
click at [816, 279] on input "True" at bounding box center [823, 285] width 16 height 13
radio input "true"
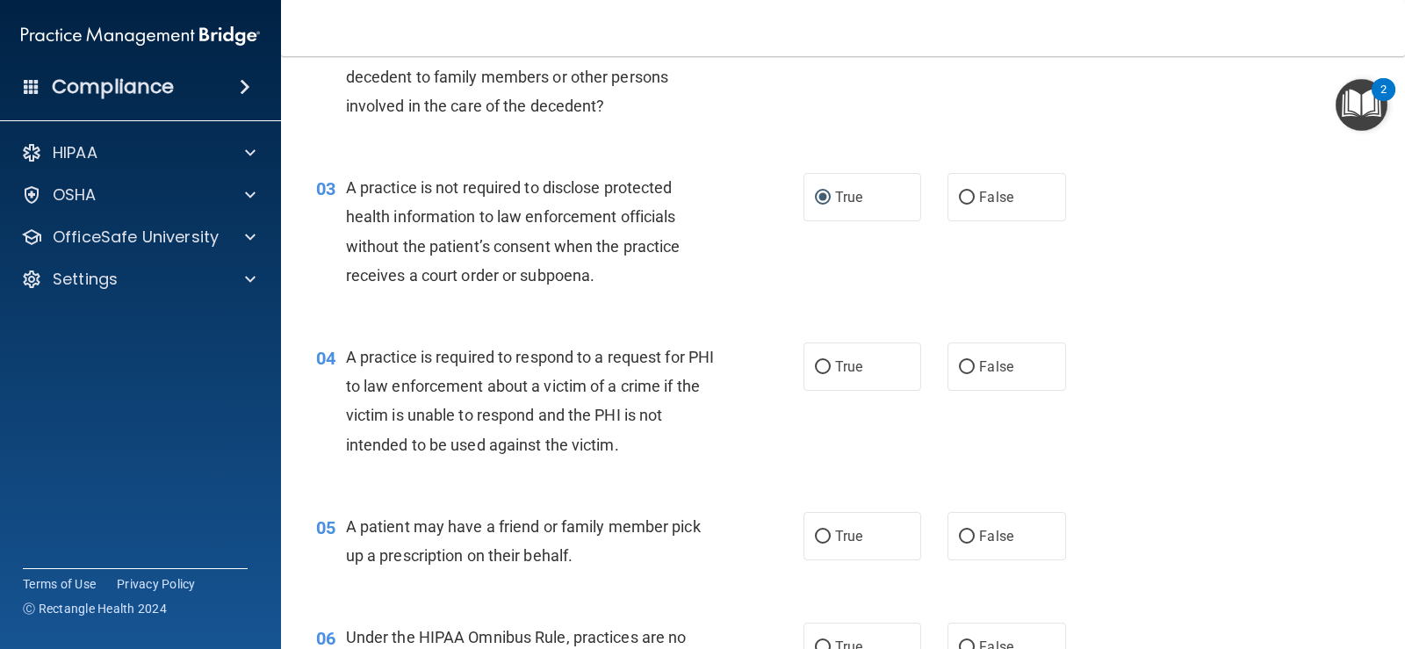
scroll to position [0, 0]
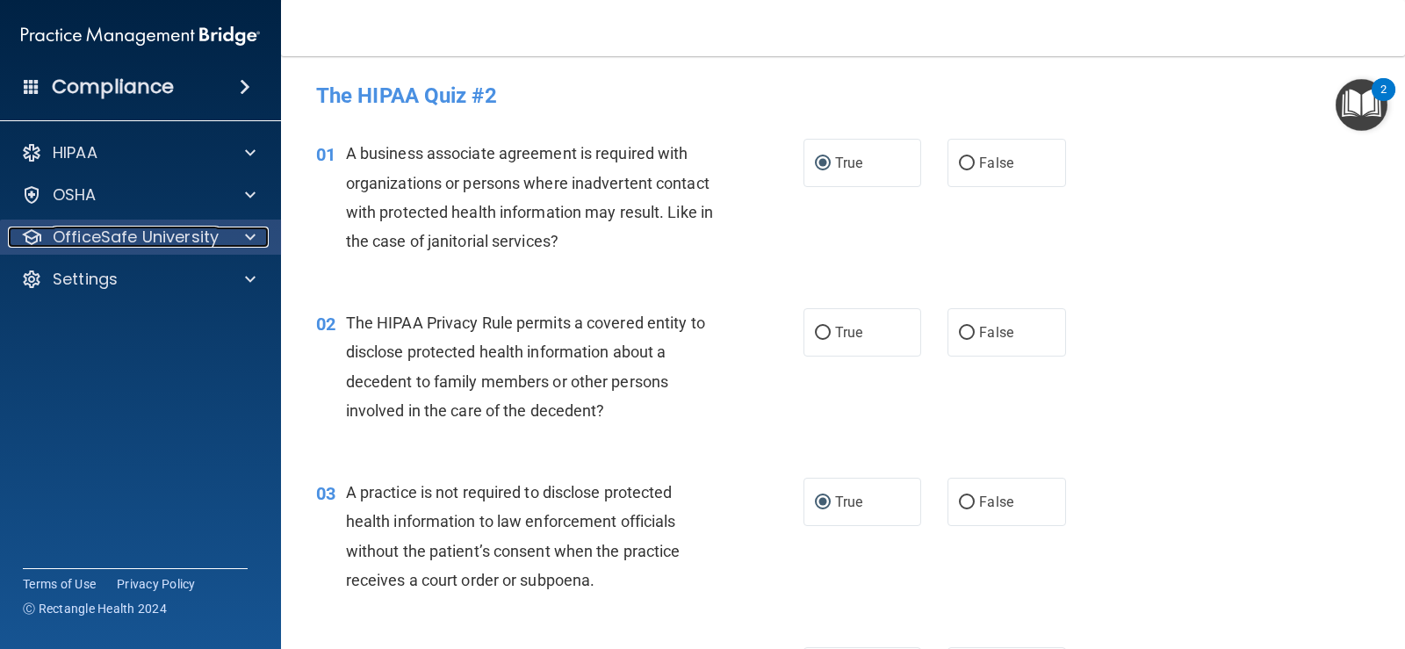
click at [170, 244] on p "OfficeSafe University" at bounding box center [136, 237] width 166 height 21
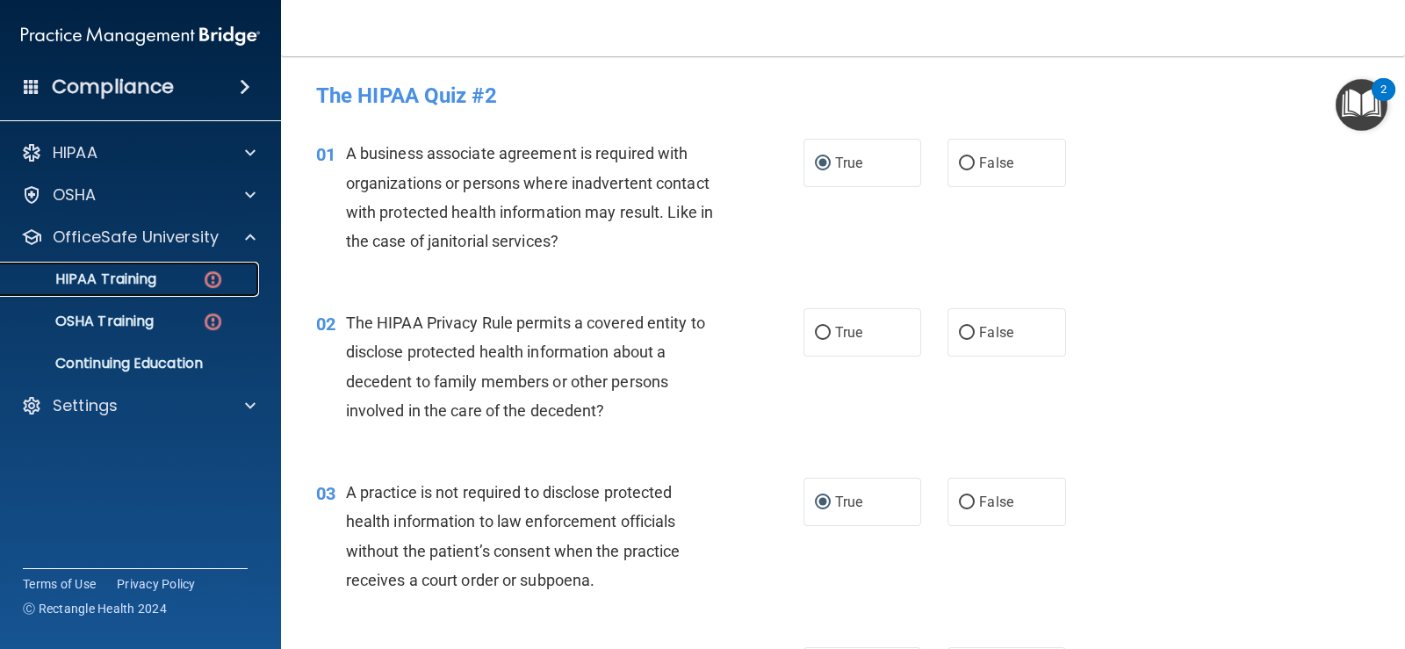
click at [150, 277] on p "HIPAA Training" at bounding box center [83, 279] width 145 height 18
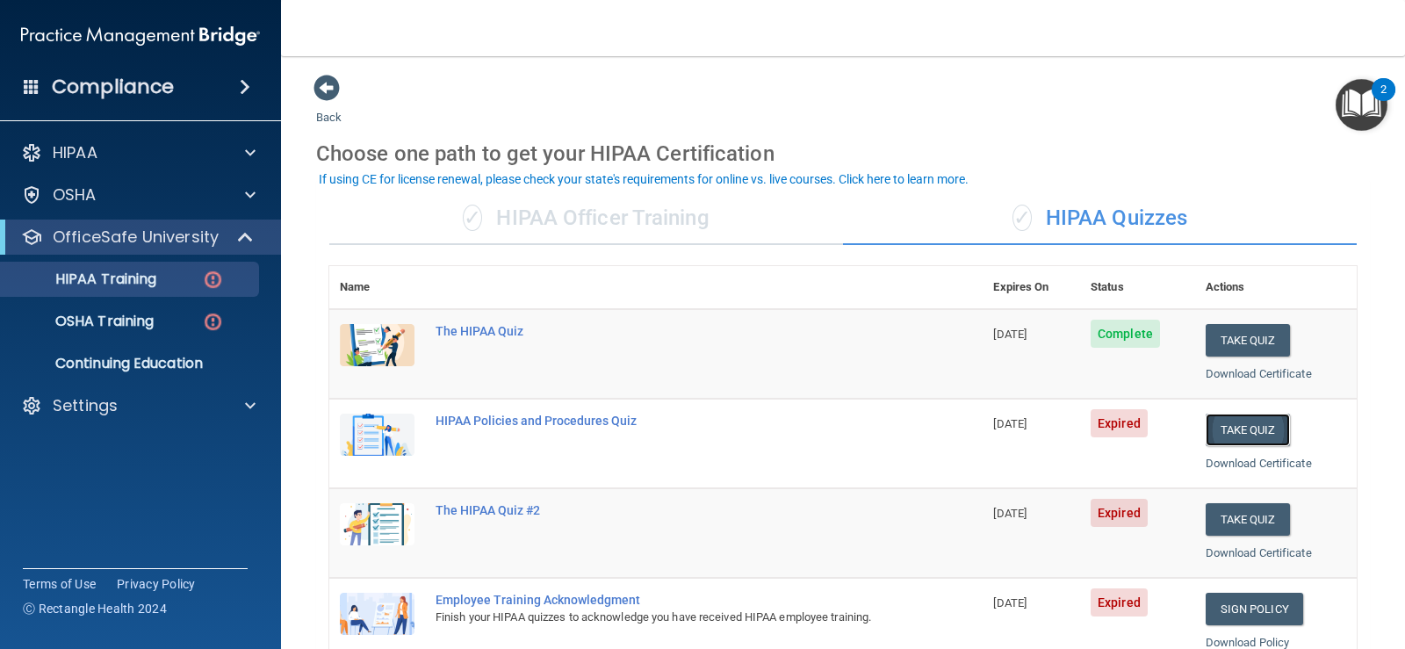
click at [1259, 426] on button "Take Quiz" at bounding box center [1248, 430] width 84 height 32
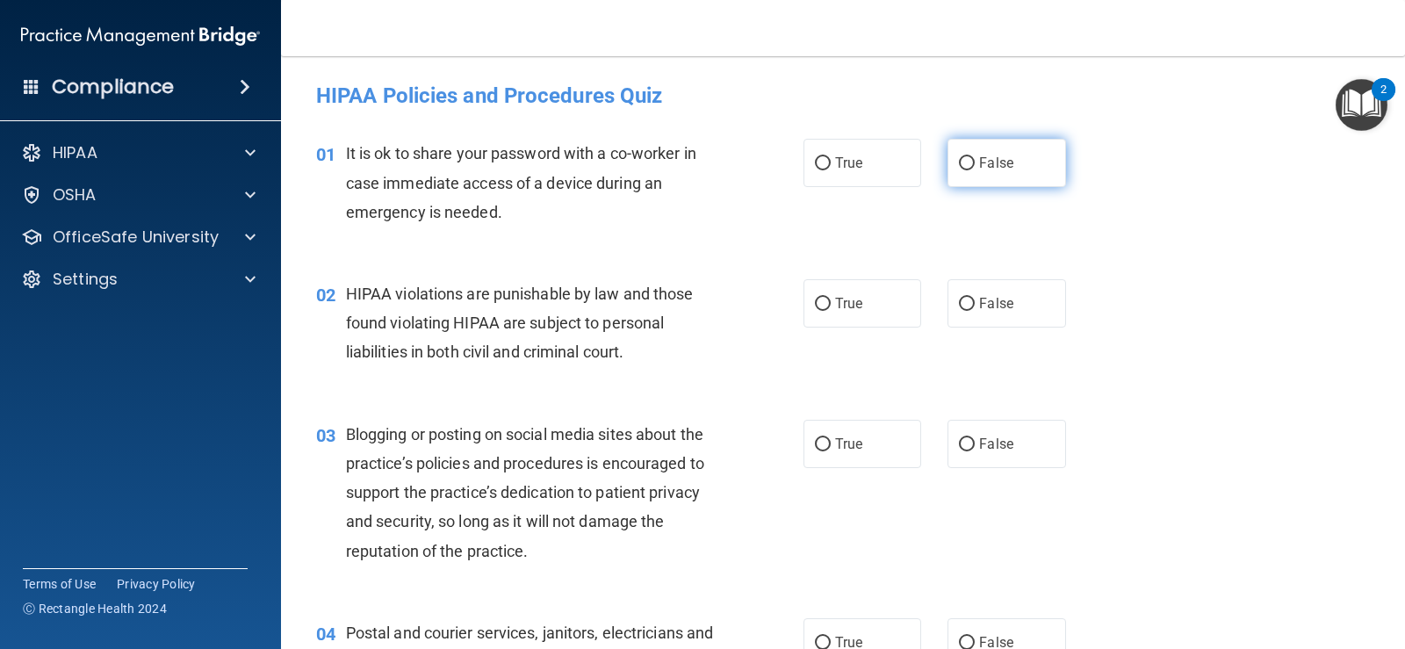
click at [962, 165] on input "False" at bounding box center [967, 163] width 16 height 13
radio input "true"
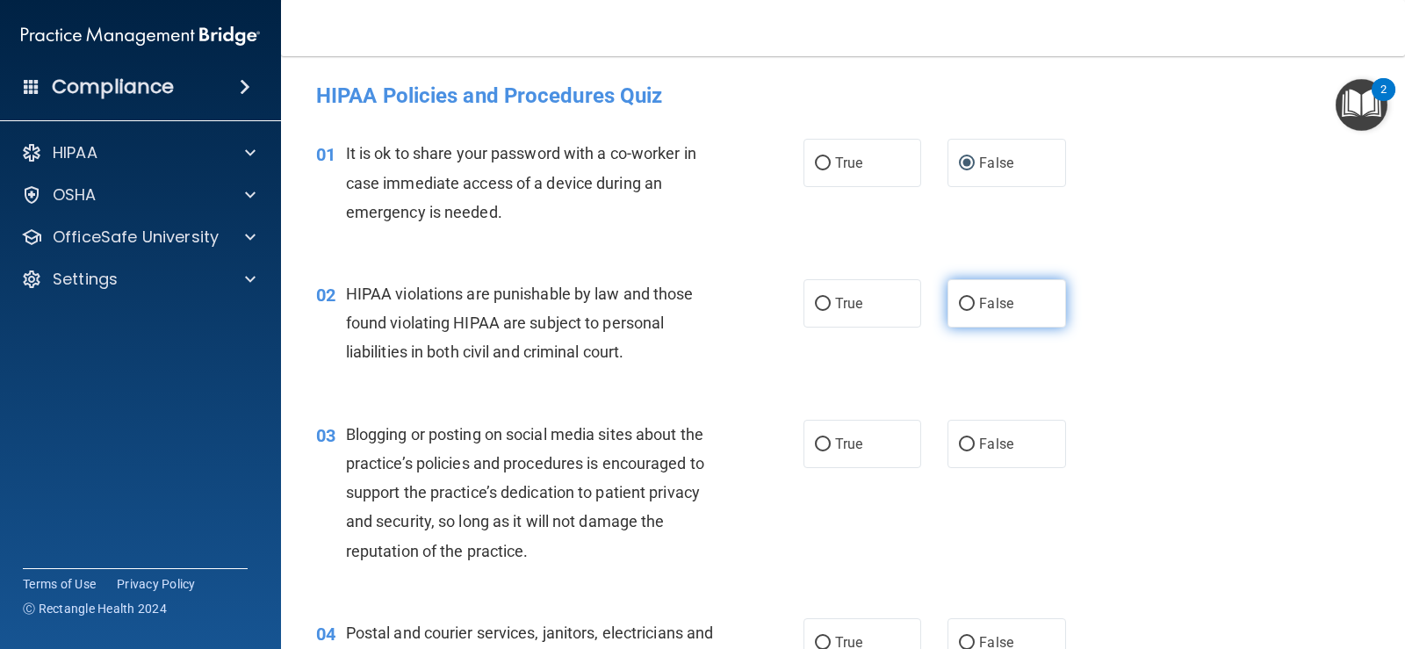
drag, startPoint x: 957, startPoint y: 301, endPoint x: 957, endPoint y: 292, distance: 9.7
click at [957, 294] on label "False" at bounding box center [1006, 303] width 118 height 48
click at [959, 298] on input "False" at bounding box center [967, 304] width 16 height 13
radio input "true"
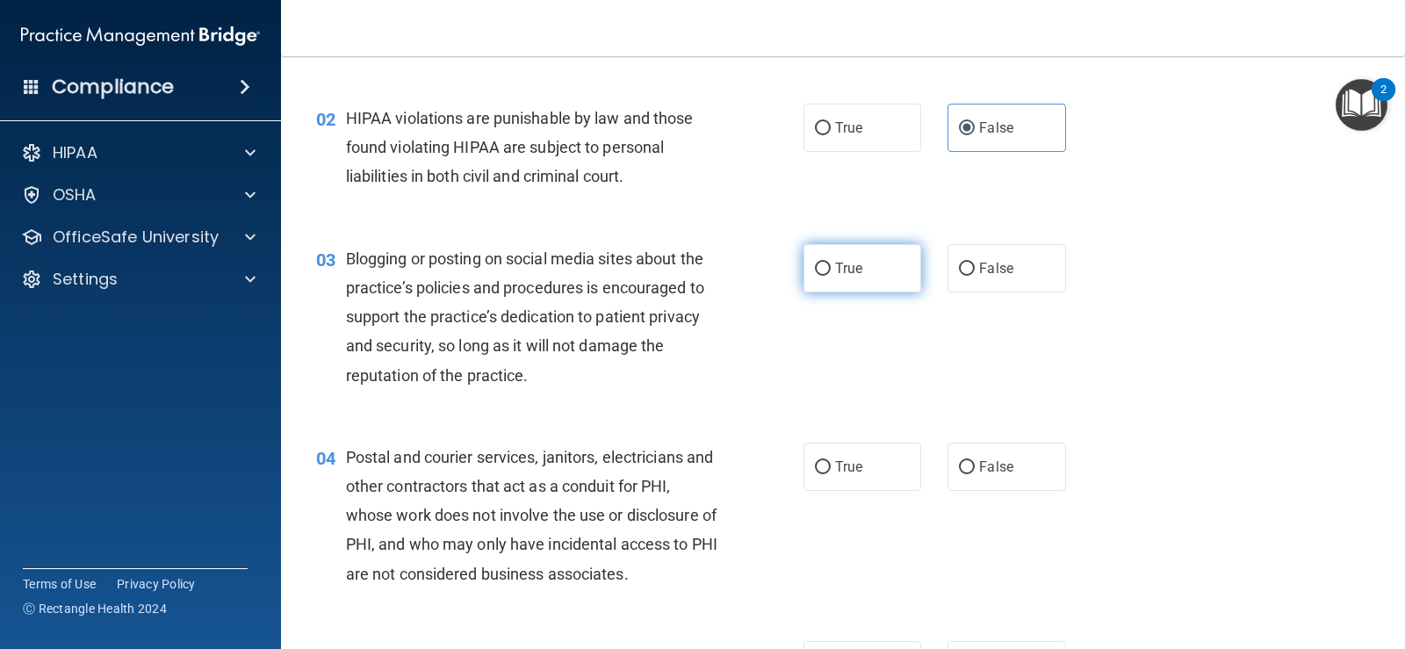
click at [816, 267] on input "True" at bounding box center [823, 269] width 16 height 13
radio input "true"
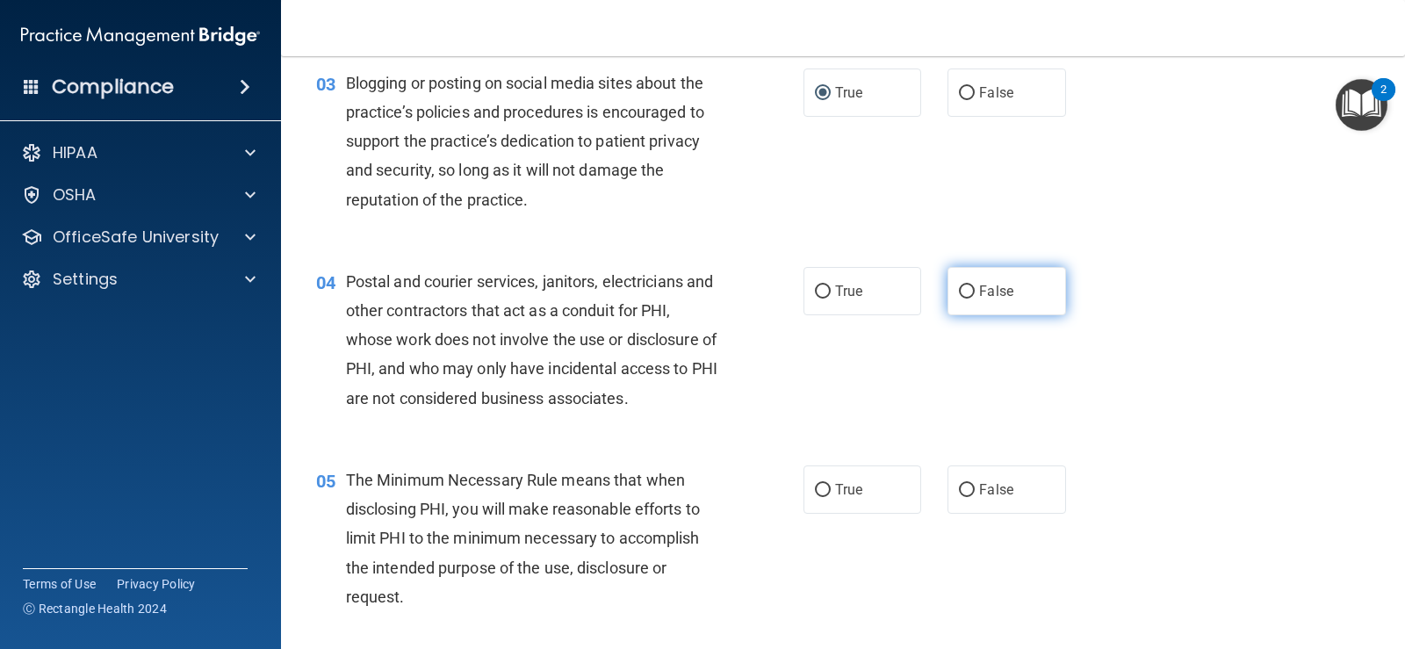
click at [960, 288] on input "False" at bounding box center [967, 291] width 16 height 13
radio input "true"
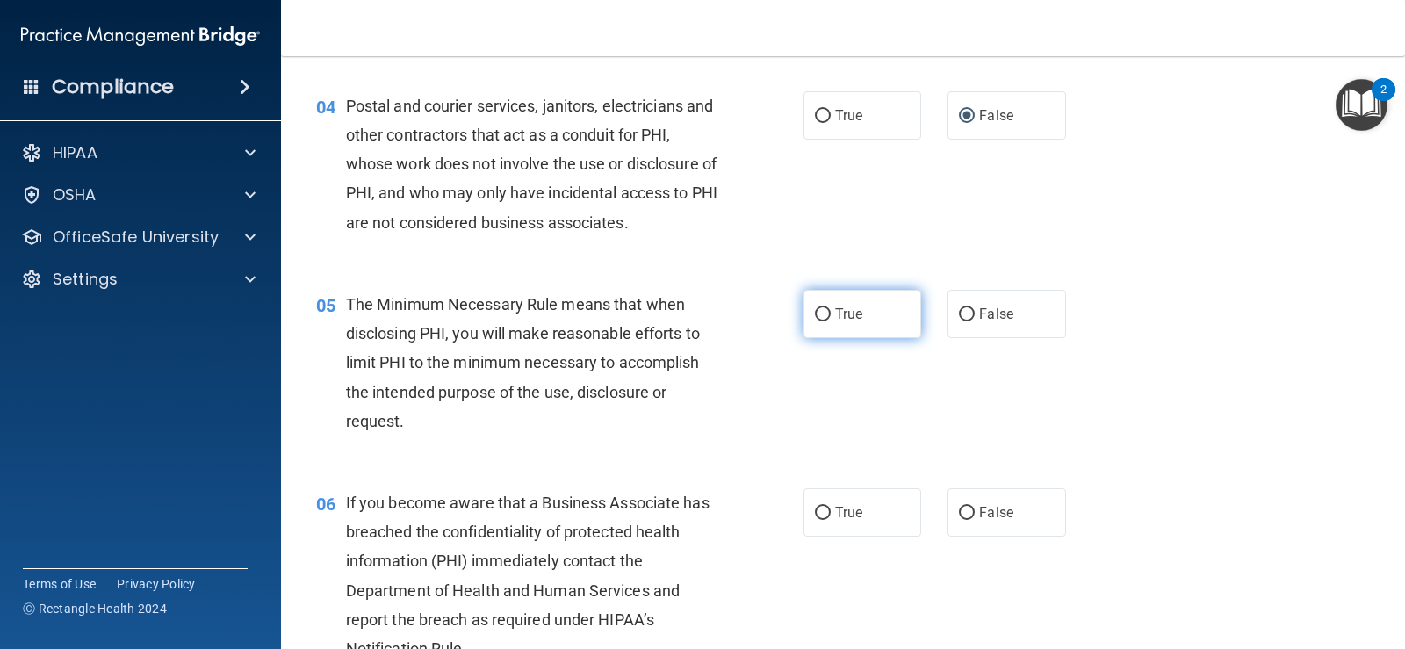
click at [818, 311] on input "True" at bounding box center [823, 314] width 16 height 13
radio input "true"
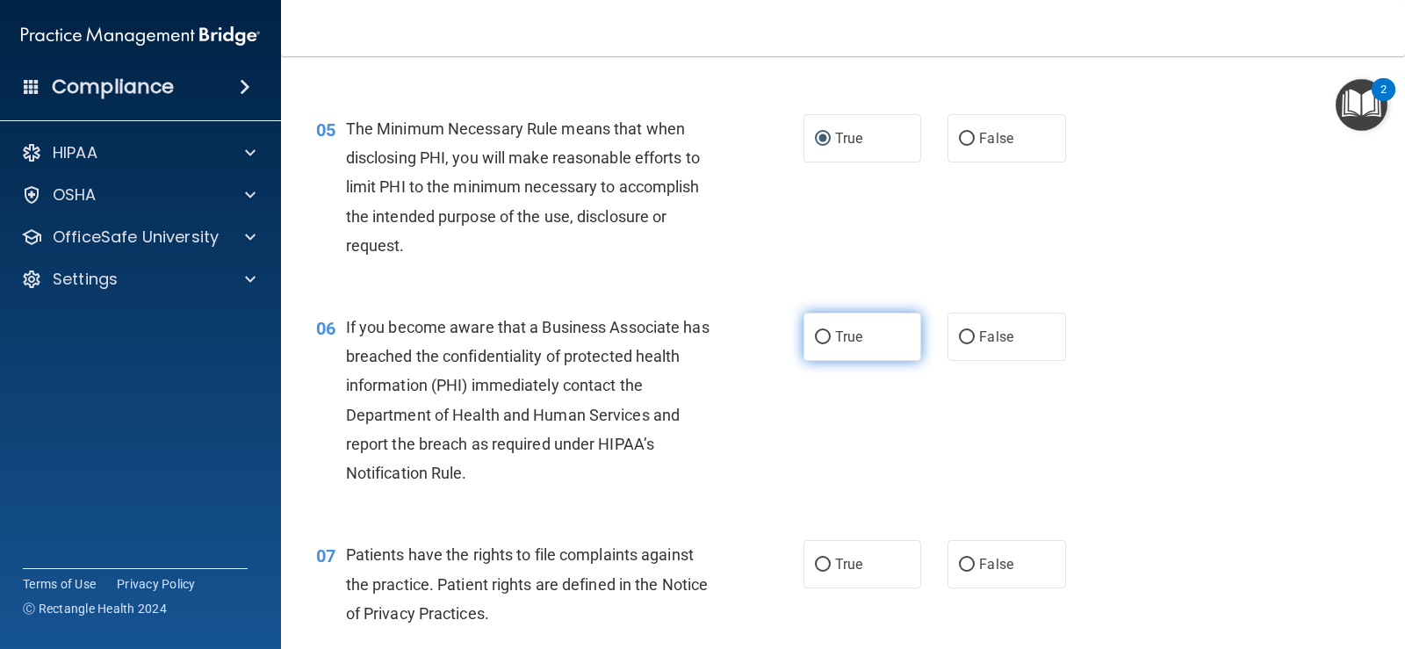
click at [818, 331] on input "True" at bounding box center [823, 337] width 16 height 13
radio input "true"
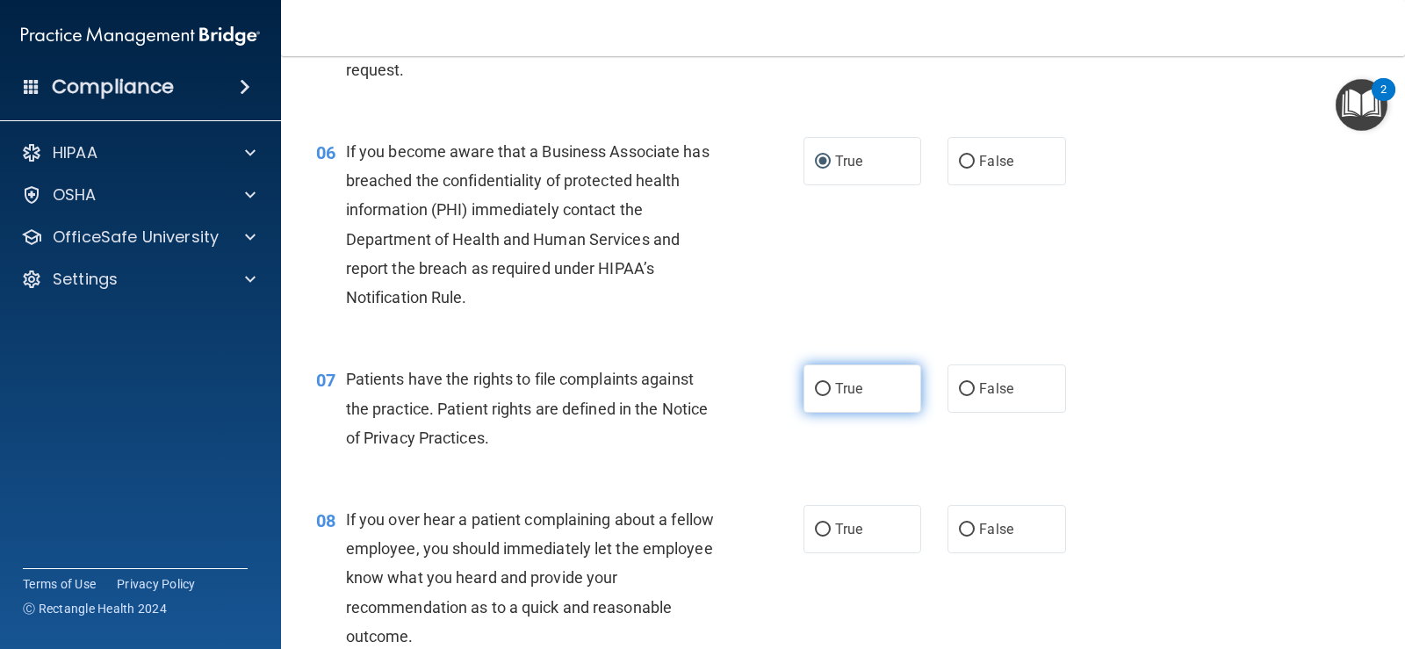
click at [815, 384] on input "True" at bounding box center [823, 389] width 16 height 13
radio input "true"
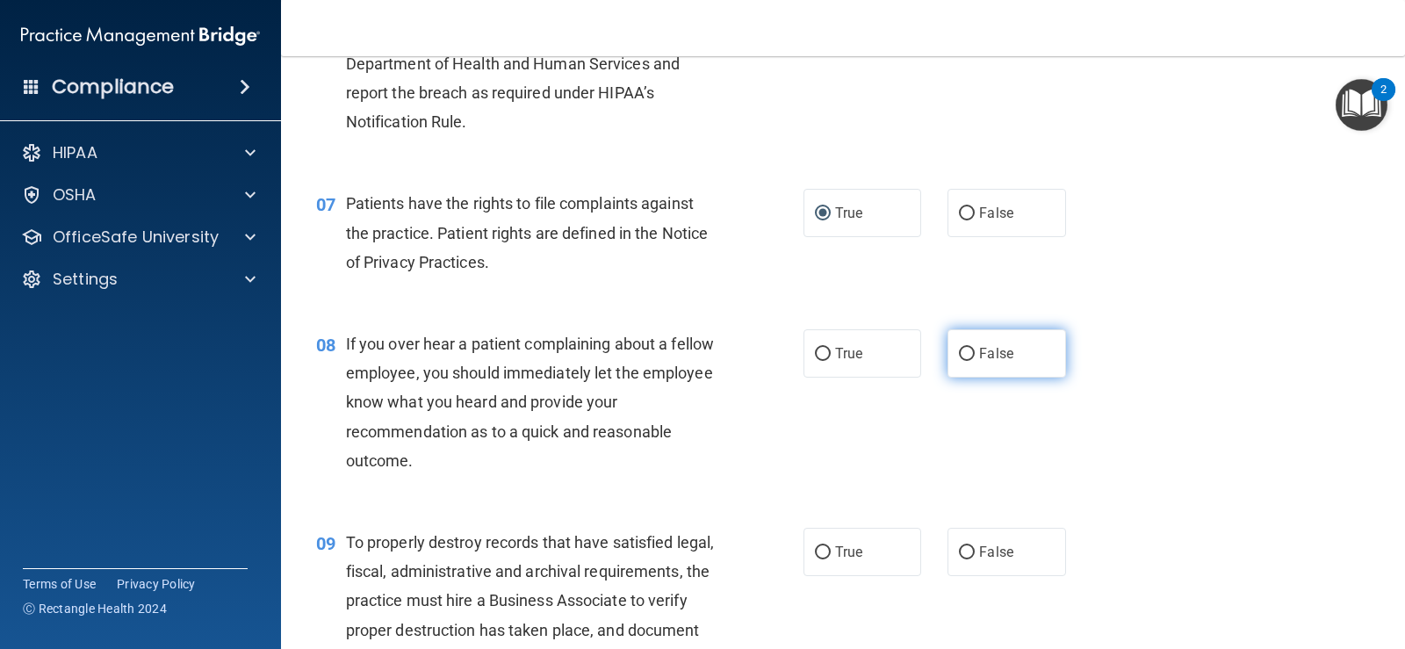
click at [959, 354] on input "False" at bounding box center [967, 354] width 16 height 13
radio input "true"
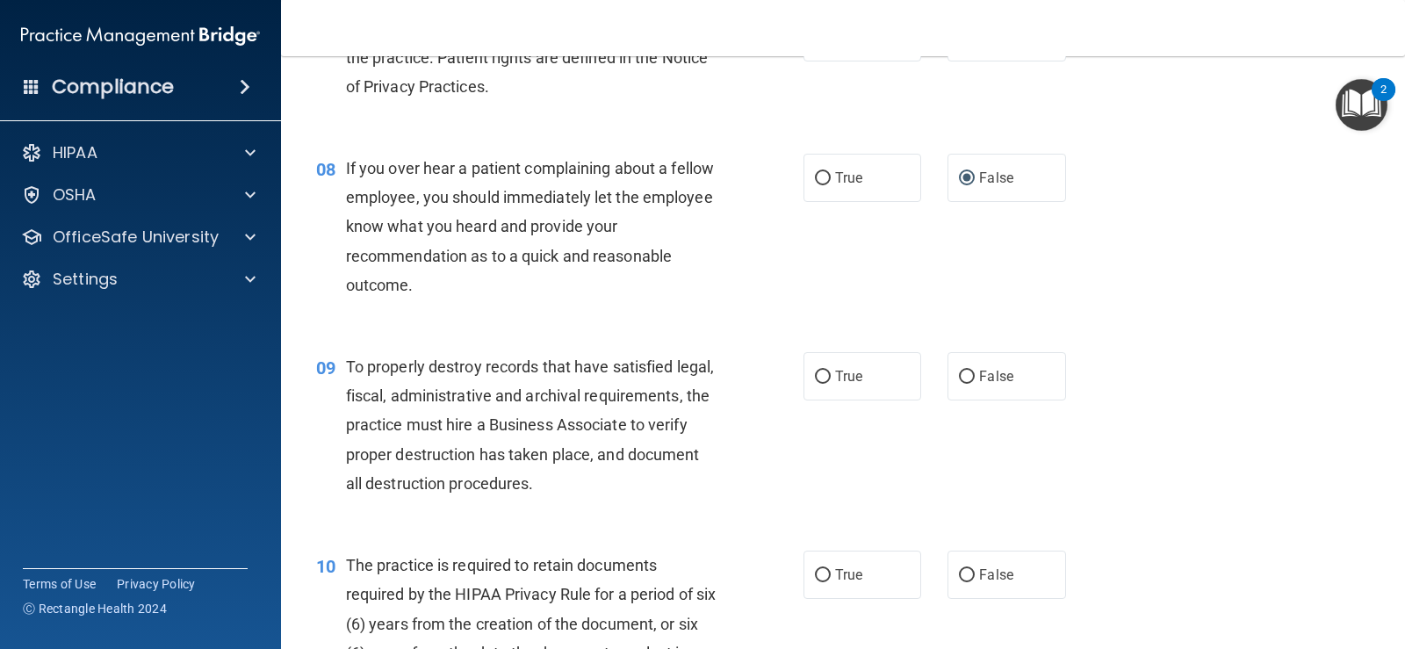
scroll to position [1317, 0]
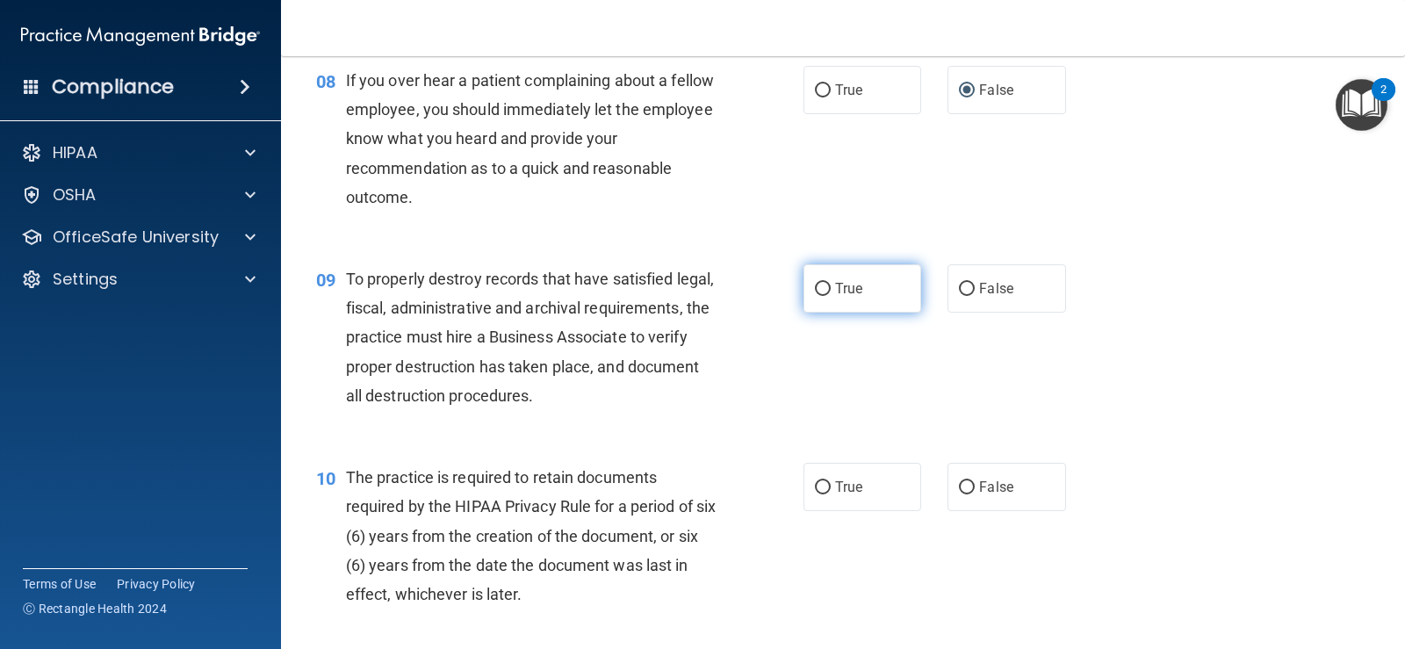
click at [815, 285] on input "True" at bounding box center [823, 289] width 16 height 13
radio input "true"
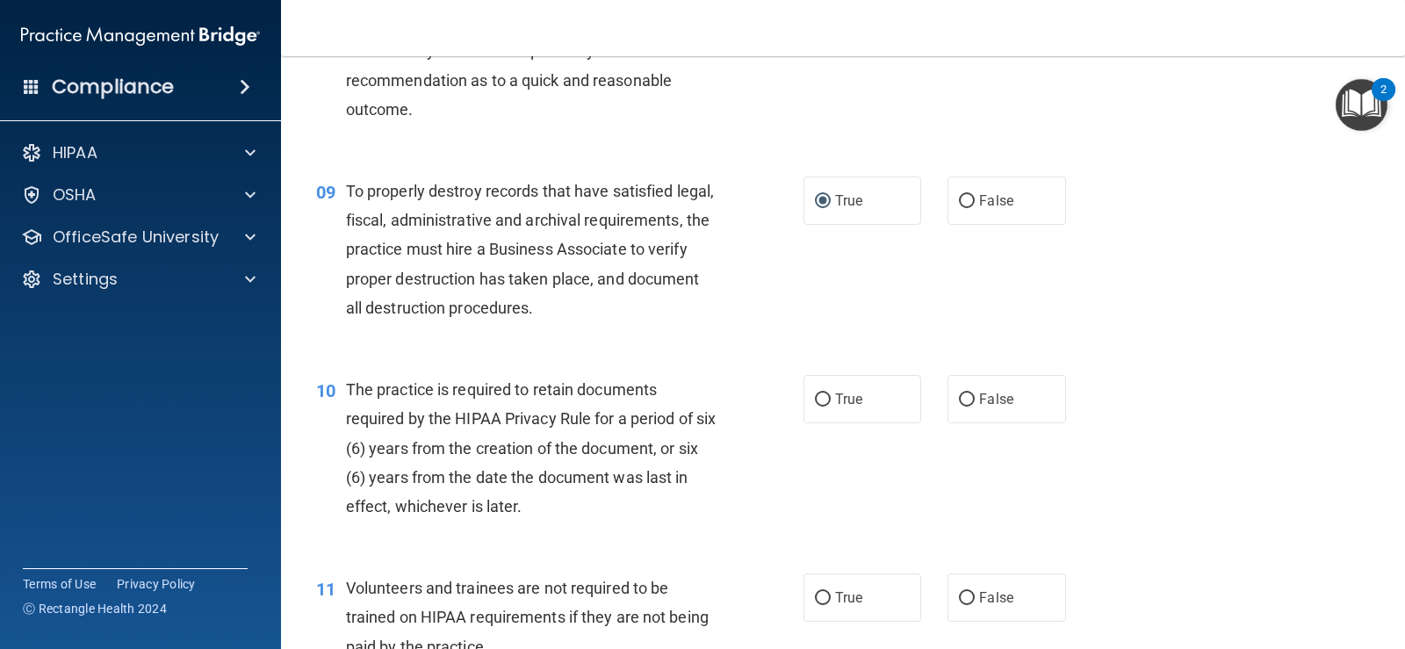
scroll to position [1493, 0]
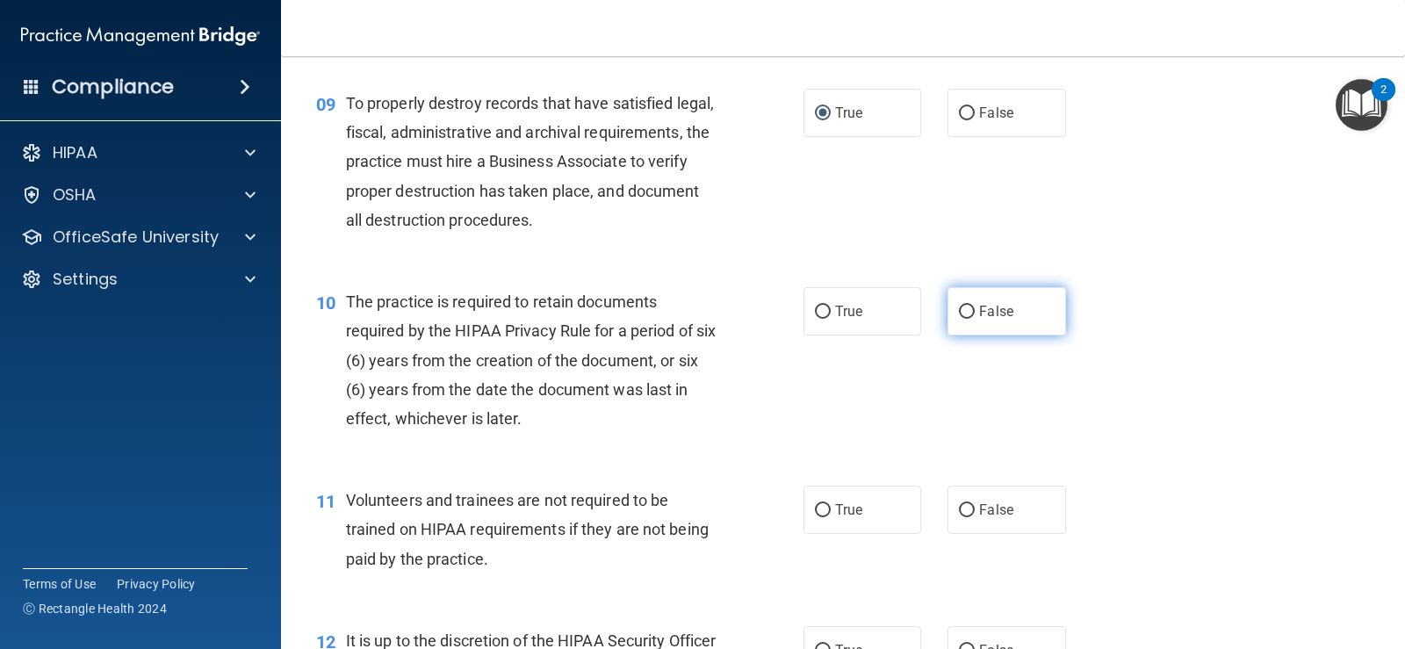
click at [960, 308] on input "False" at bounding box center [967, 312] width 16 height 13
radio input "true"
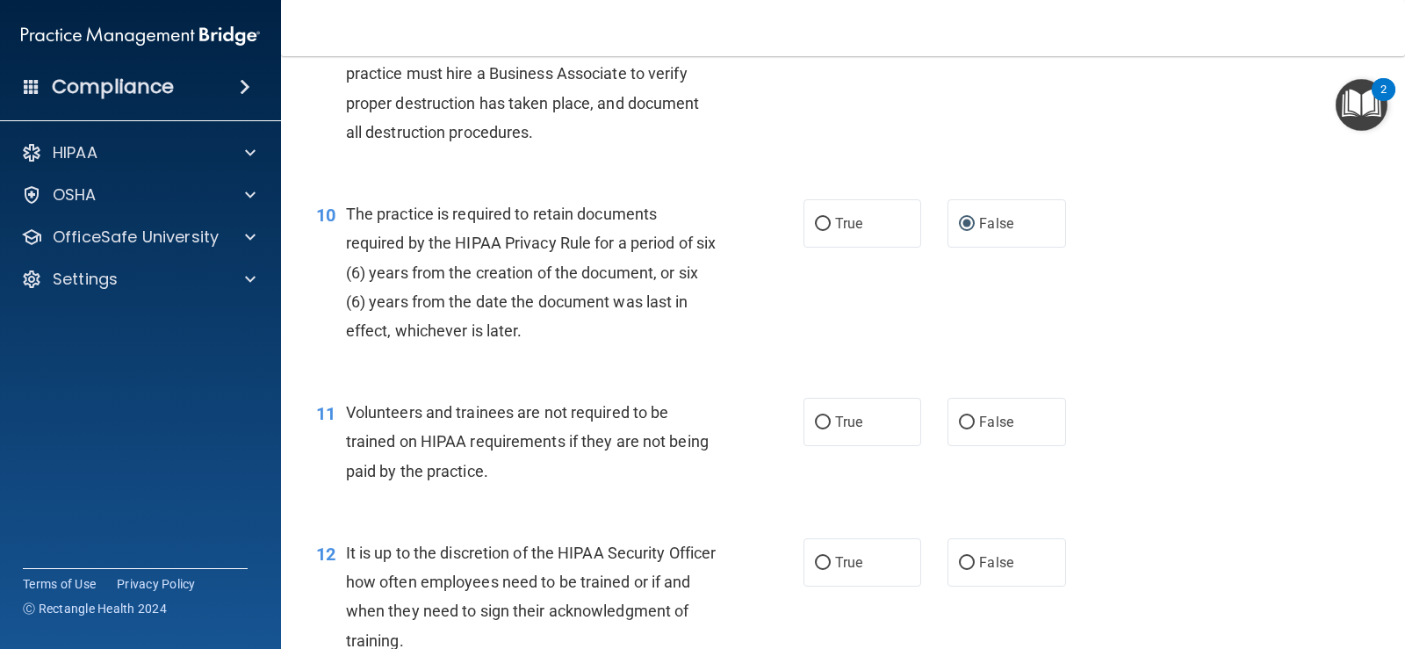
drag, startPoint x: 965, startPoint y: 423, endPoint x: 1139, endPoint y: 351, distance: 188.2
click at [967, 421] on input "False" at bounding box center [967, 422] width 16 height 13
radio input "true"
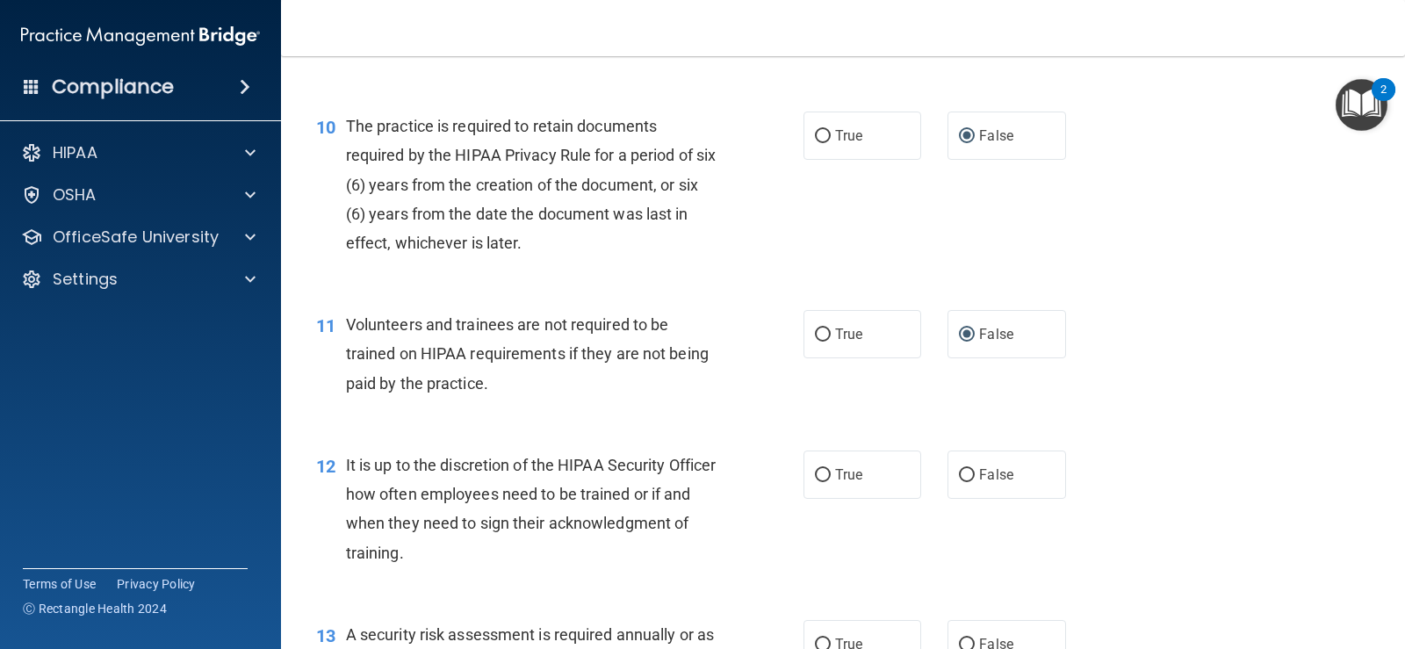
scroll to position [1756, 0]
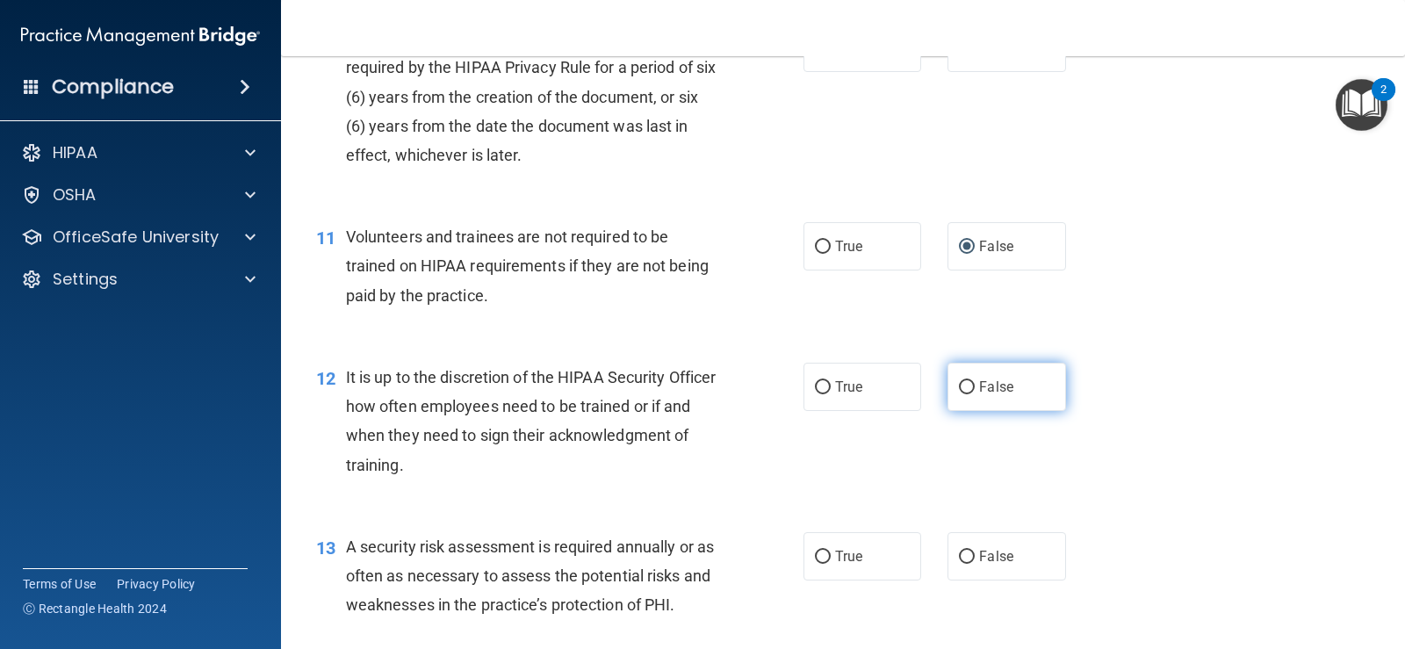
click at [959, 385] on input "False" at bounding box center [967, 387] width 16 height 13
radio input "true"
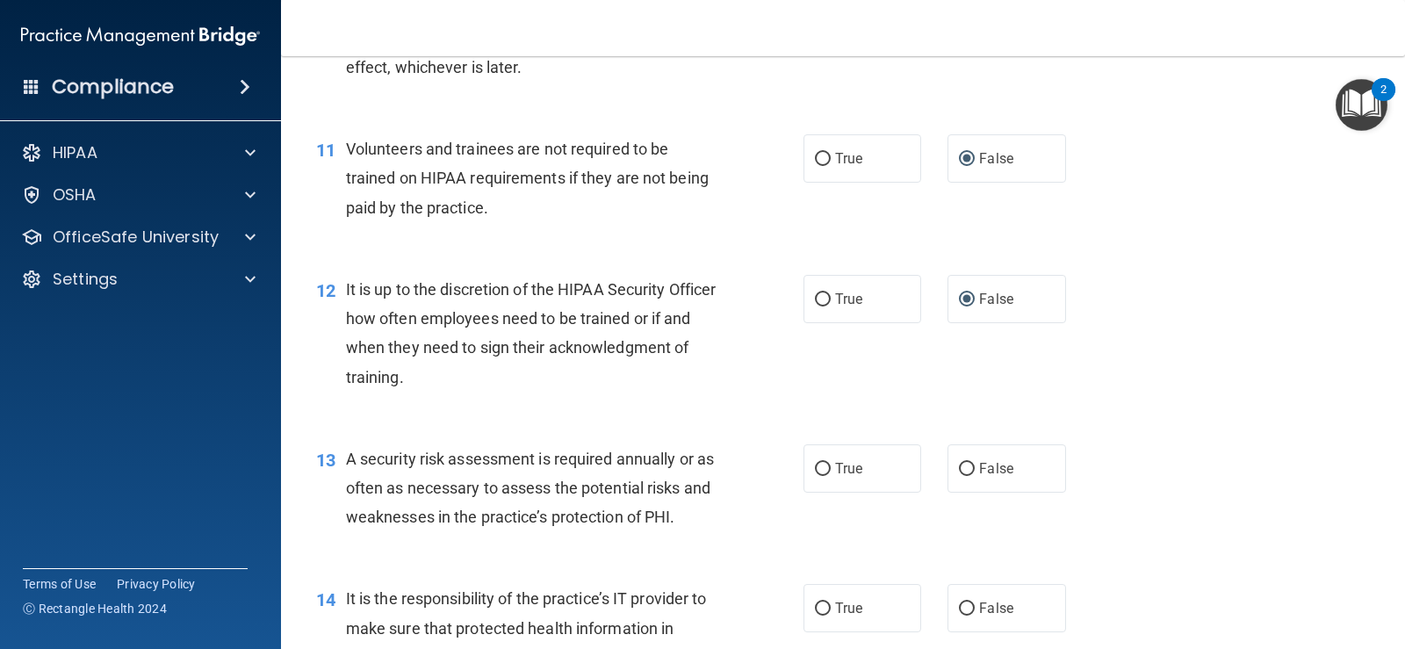
scroll to position [1932, 0]
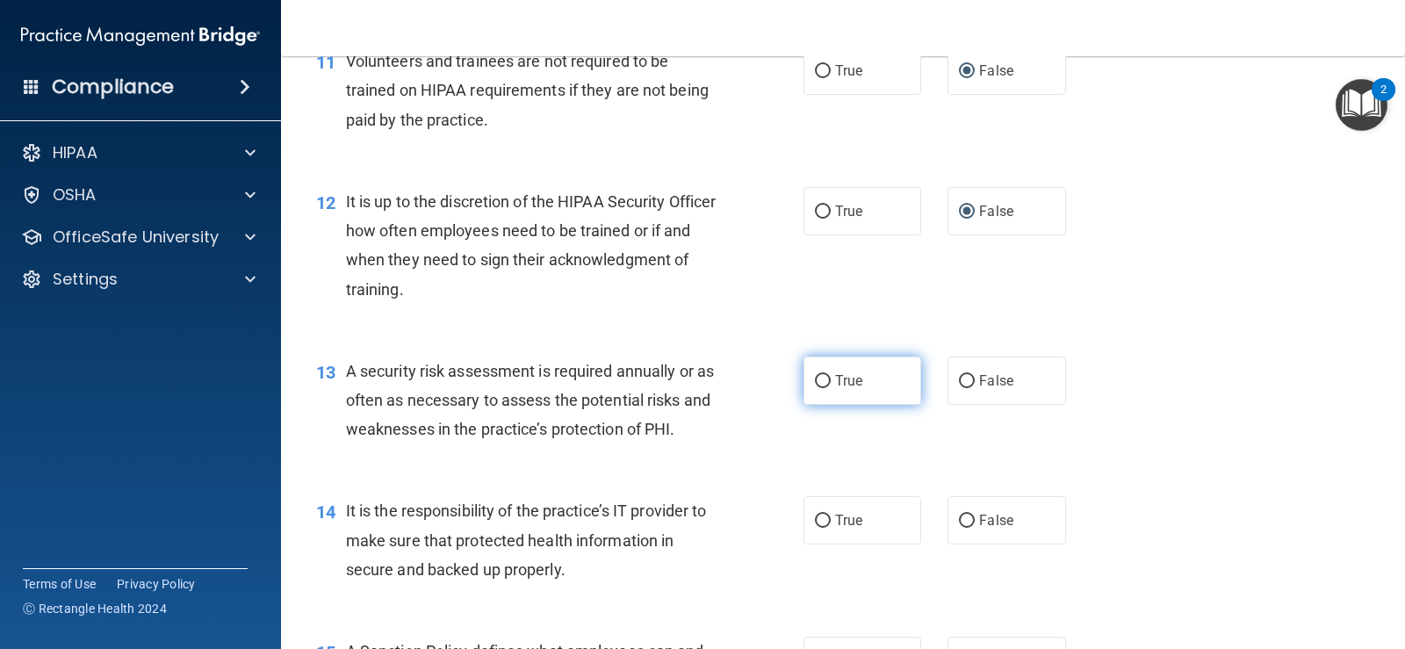
click at [818, 382] on input "True" at bounding box center [823, 381] width 16 height 13
radio input "true"
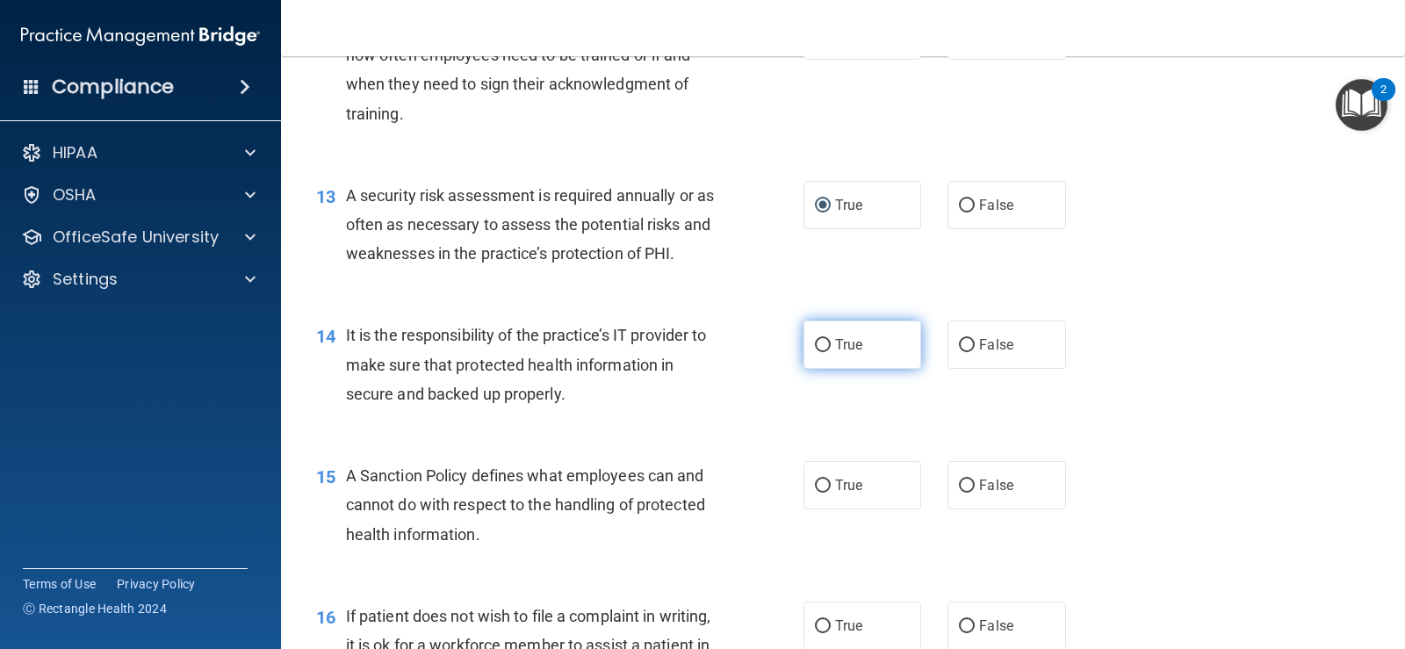
click at [818, 344] on input "True" at bounding box center [823, 345] width 16 height 13
radio input "true"
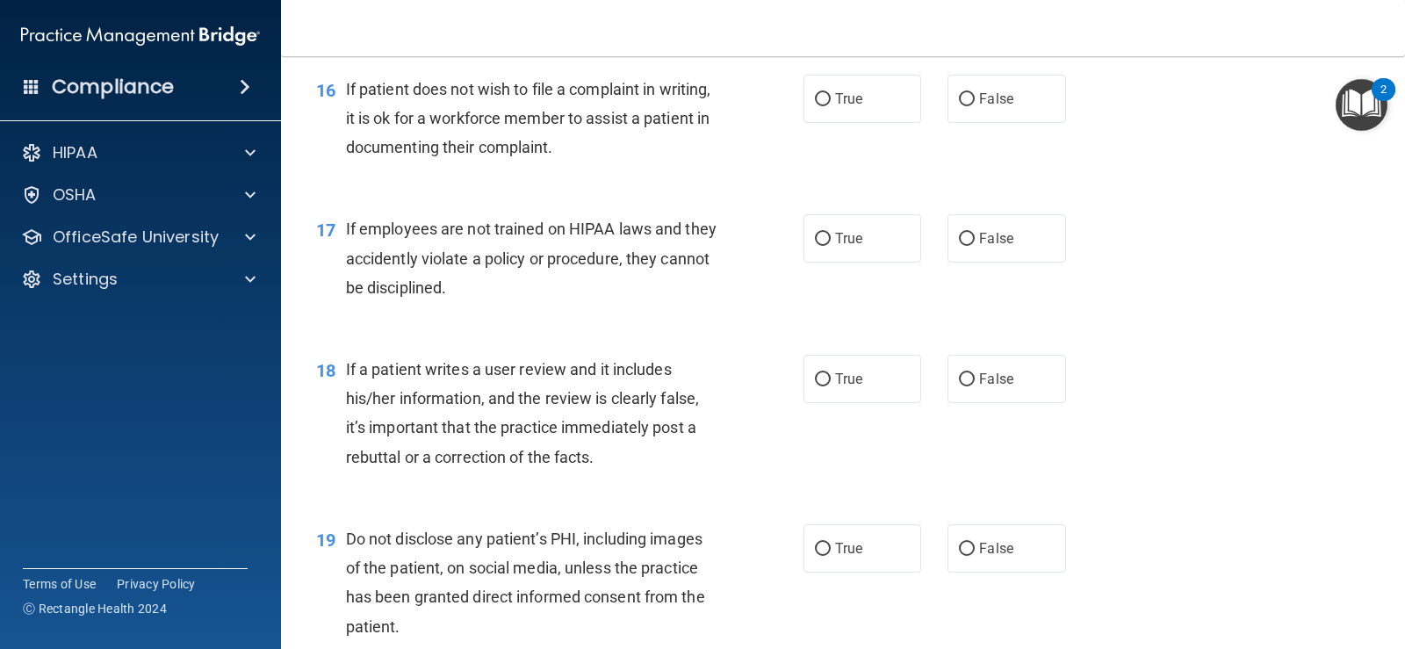
scroll to position [2722, 0]
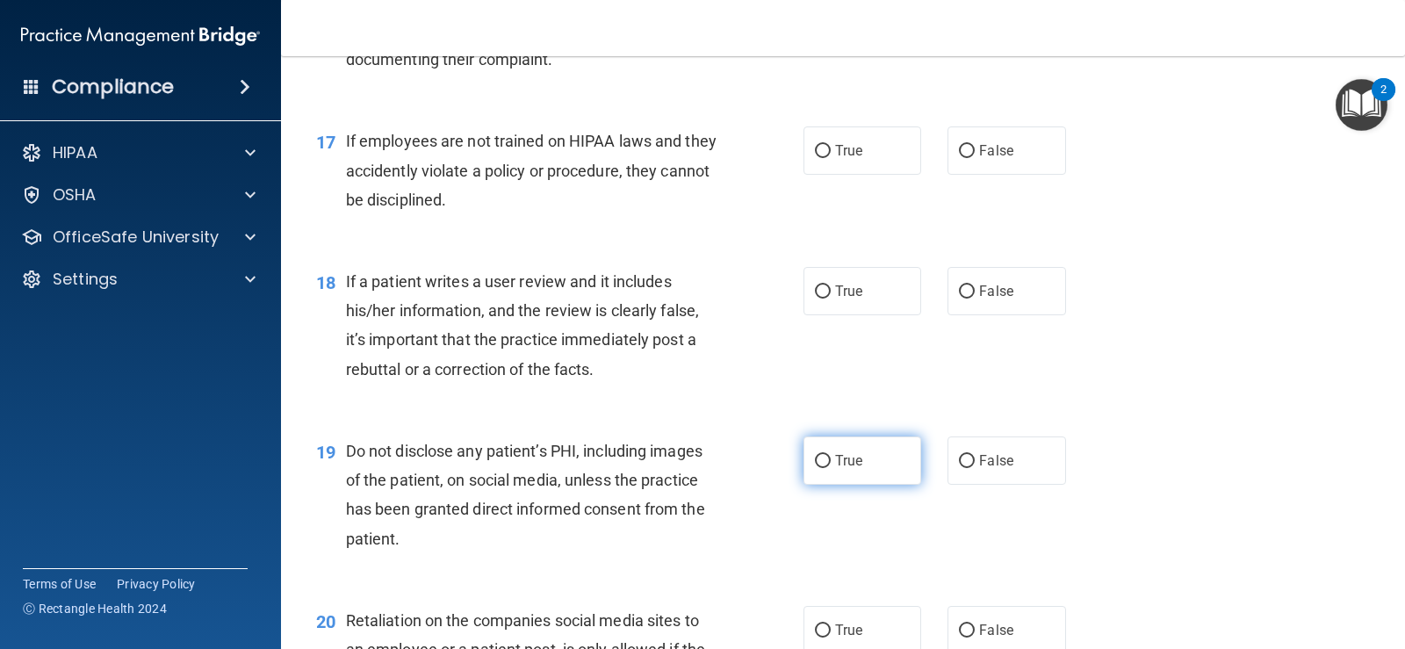
click at [815, 463] on input "True" at bounding box center [823, 461] width 16 height 13
radio input "true"
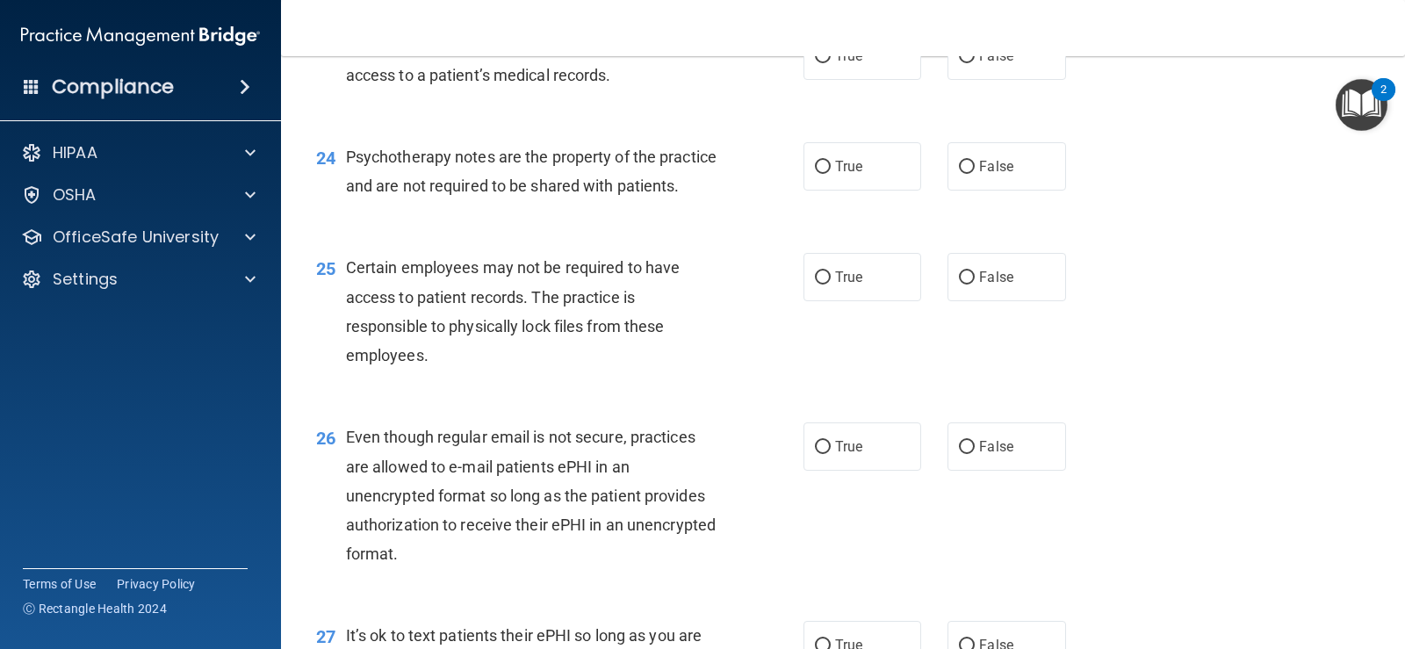
scroll to position [3776, 0]
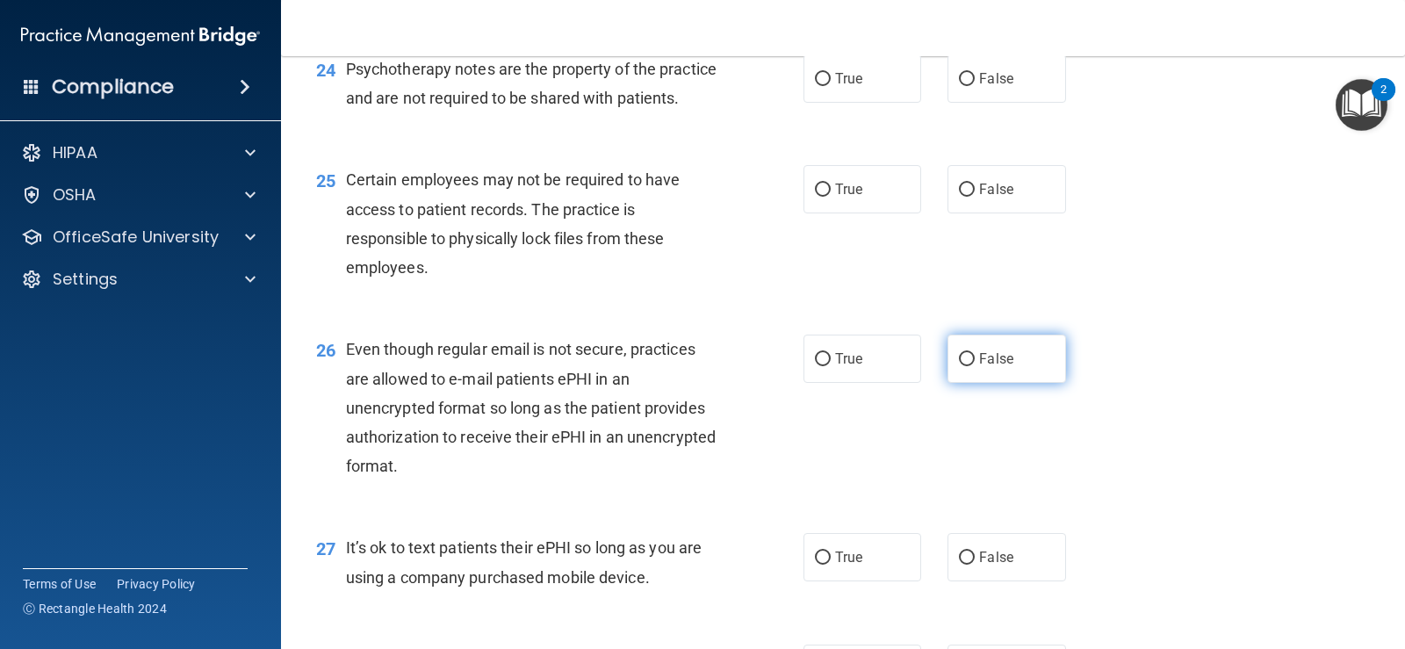
click at [961, 366] on input "False" at bounding box center [967, 359] width 16 height 13
radio input "true"
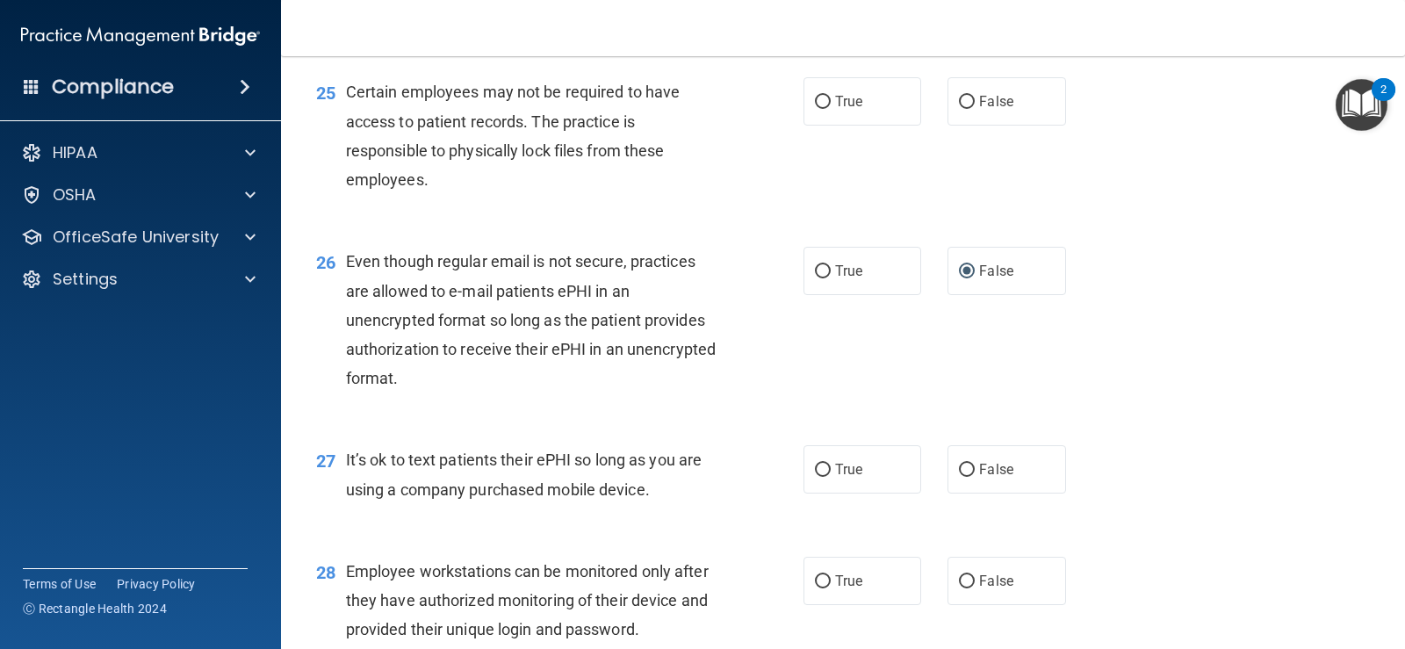
scroll to position [3951, 0]
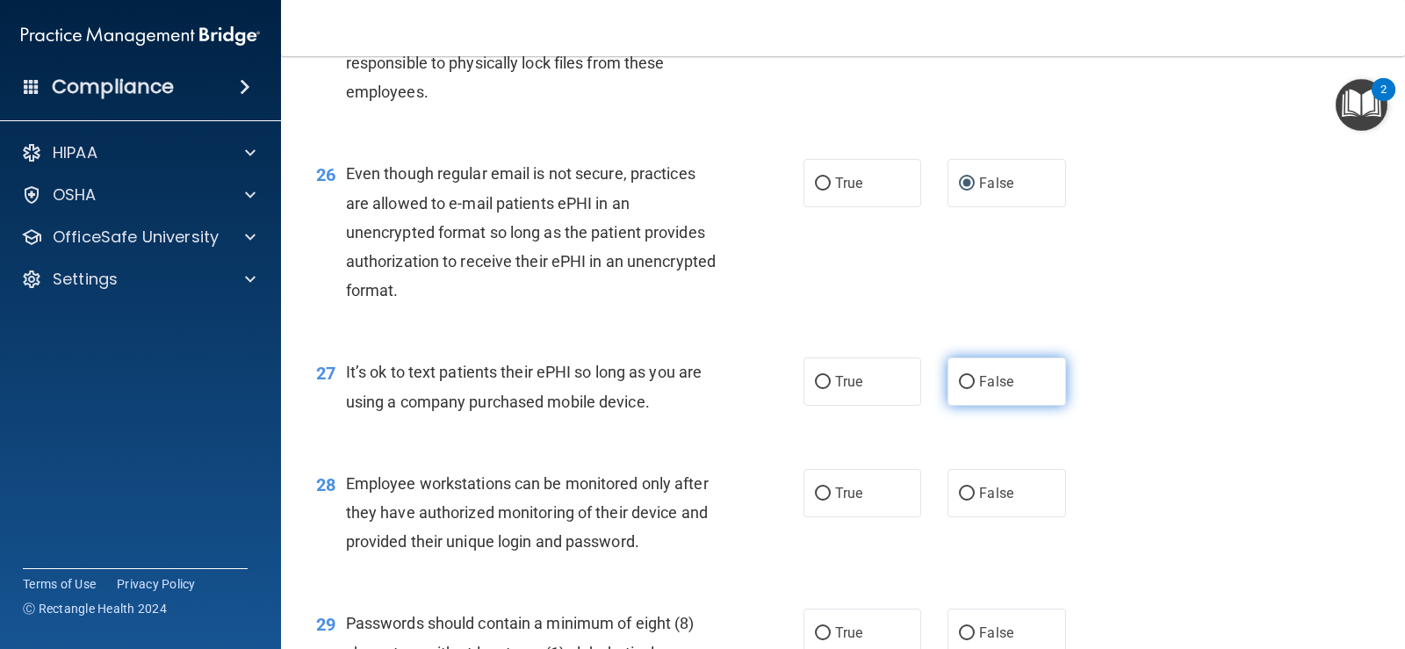
click at [960, 389] on input "False" at bounding box center [967, 382] width 16 height 13
radio input "true"
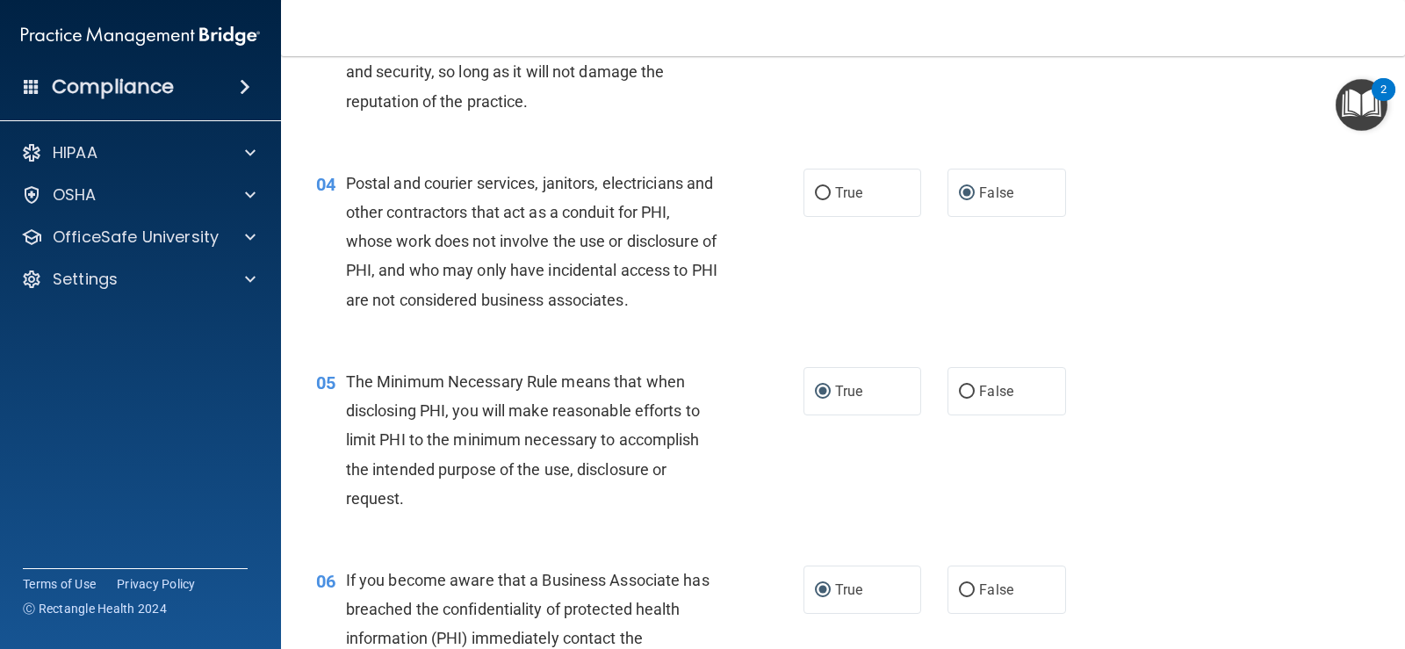
scroll to position [0, 0]
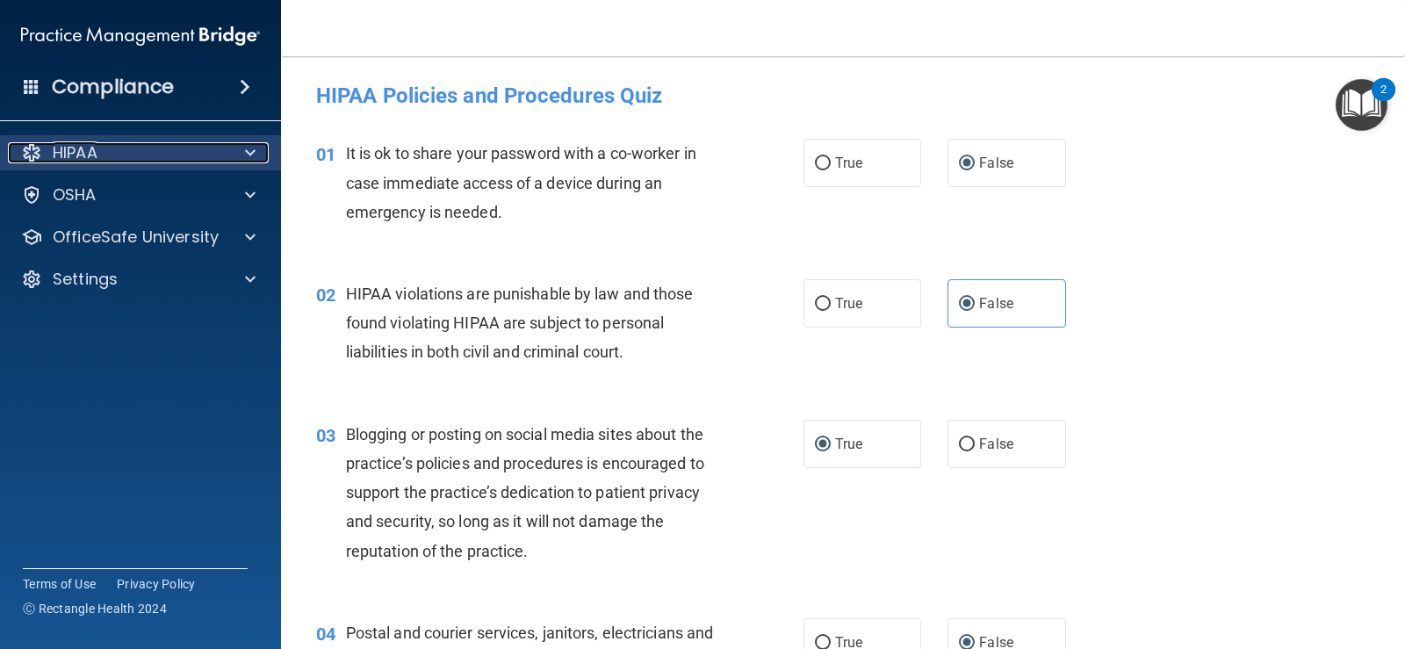
click at [241, 151] on div at bounding box center [248, 152] width 44 height 21
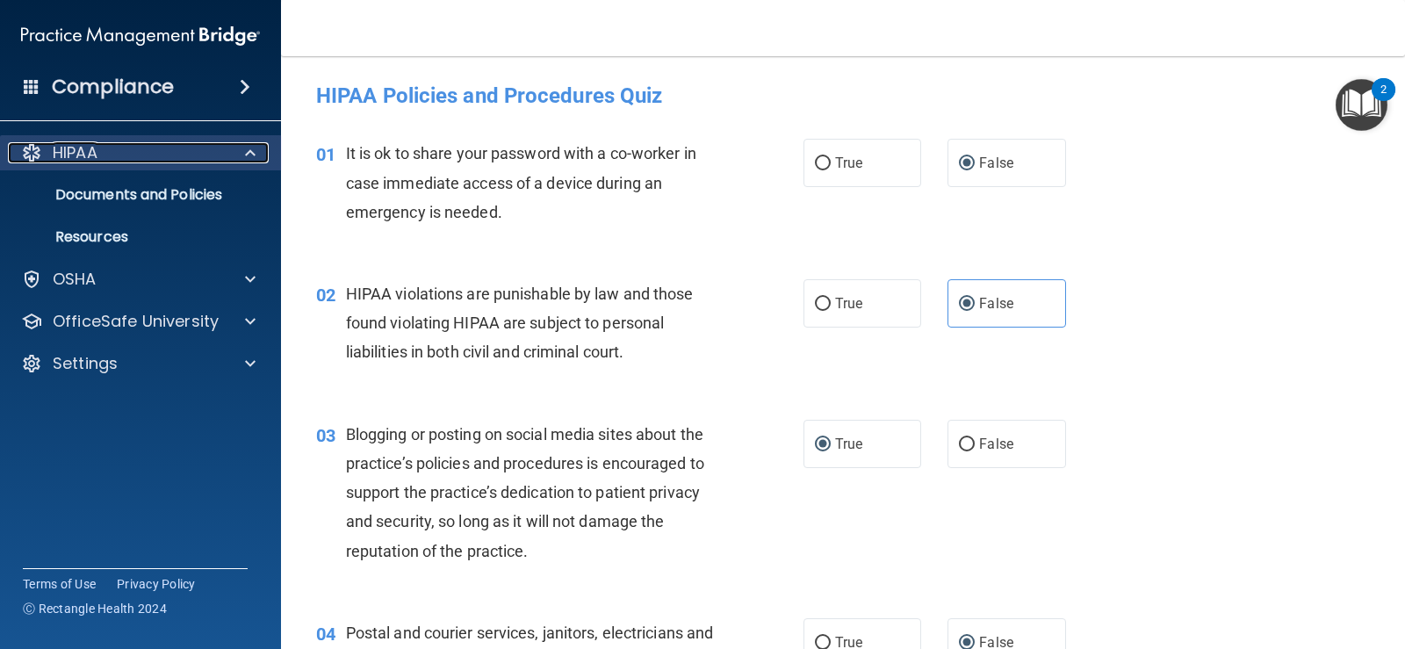
click at [252, 153] on span at bounding box center [250, 152] width 11 height 21
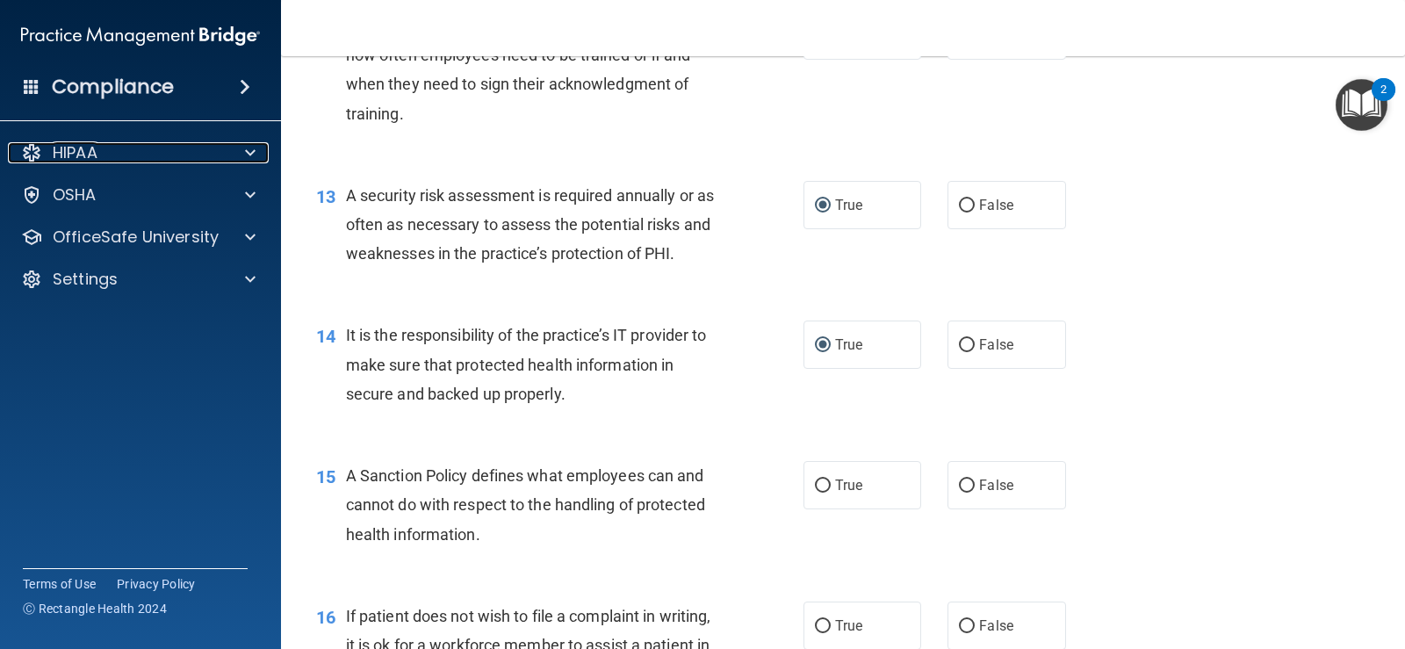
scroll to position [2195, 0]
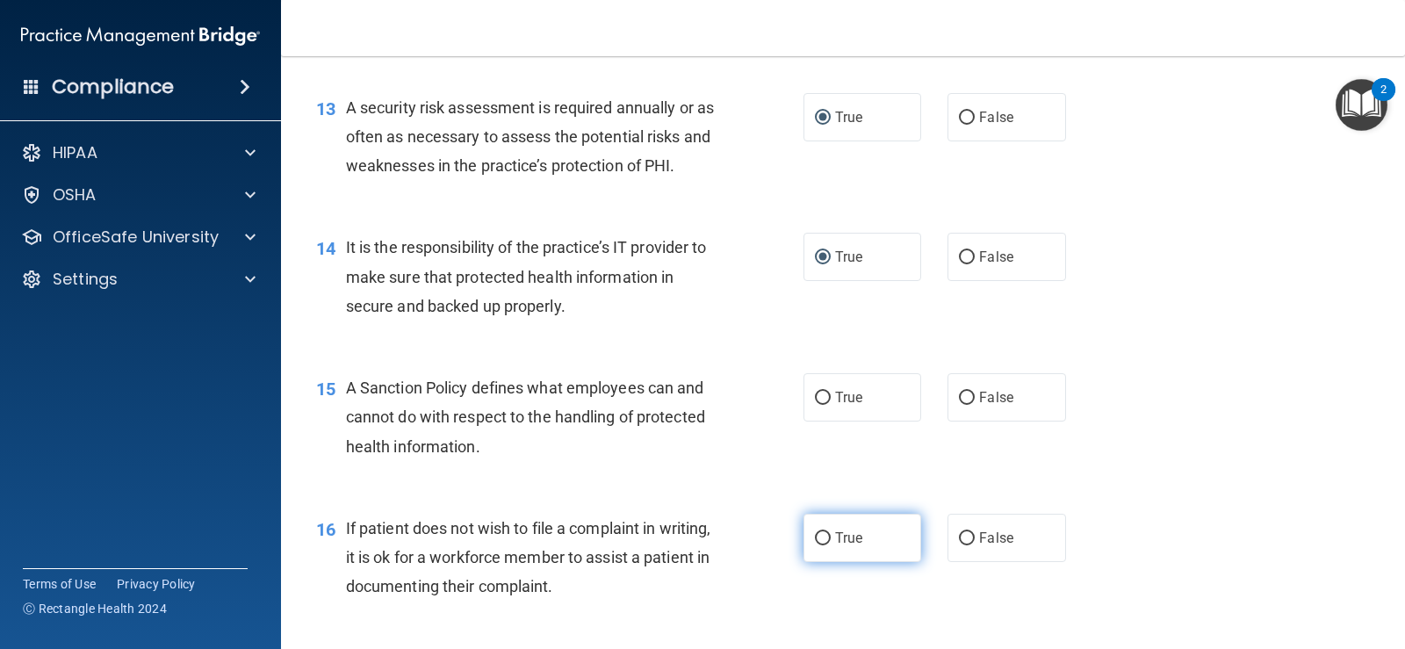
drag, startPoint x: 817, startPoint y: 534, endPoint x: 807, endPoint y: 531, distance: 10.0
click at [816, 534] on input "True" at bounding box center [823, 538] width 16 height 13
radio input "true"
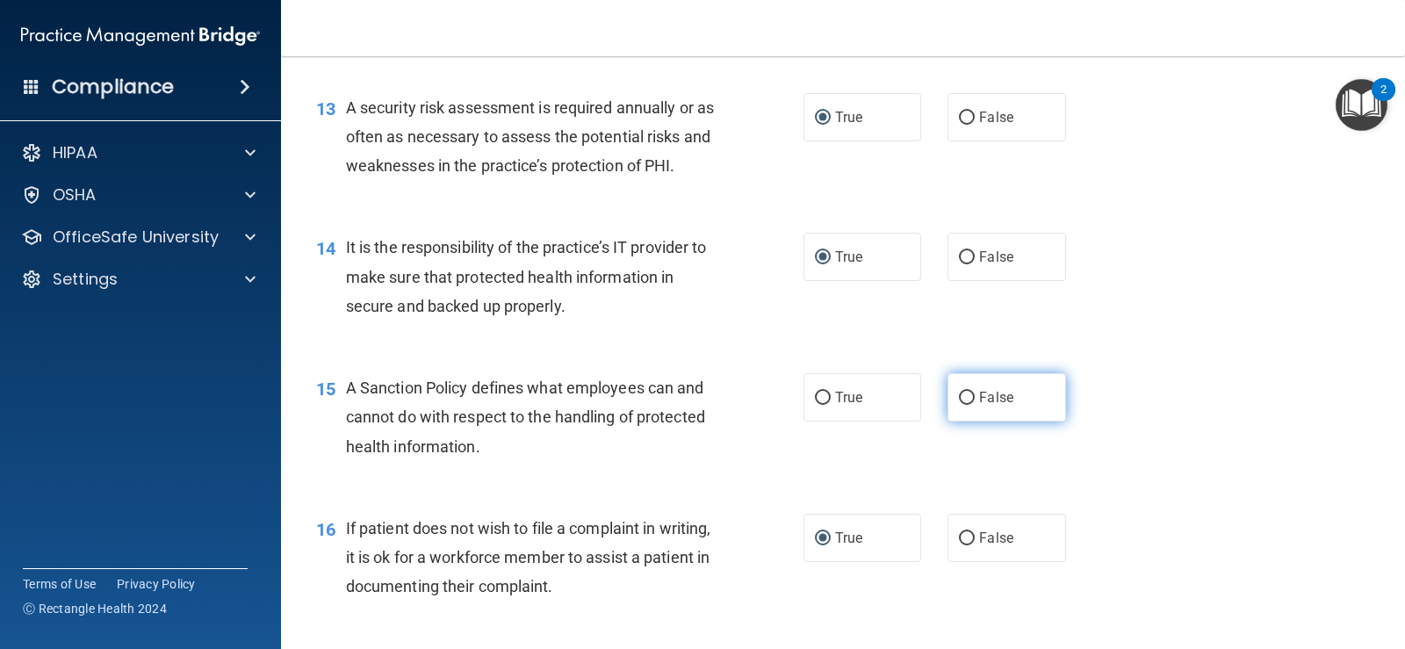
click at [966, 394] on input "False" at bounding box center [967, 398] width 16 height 13
radio input "true"
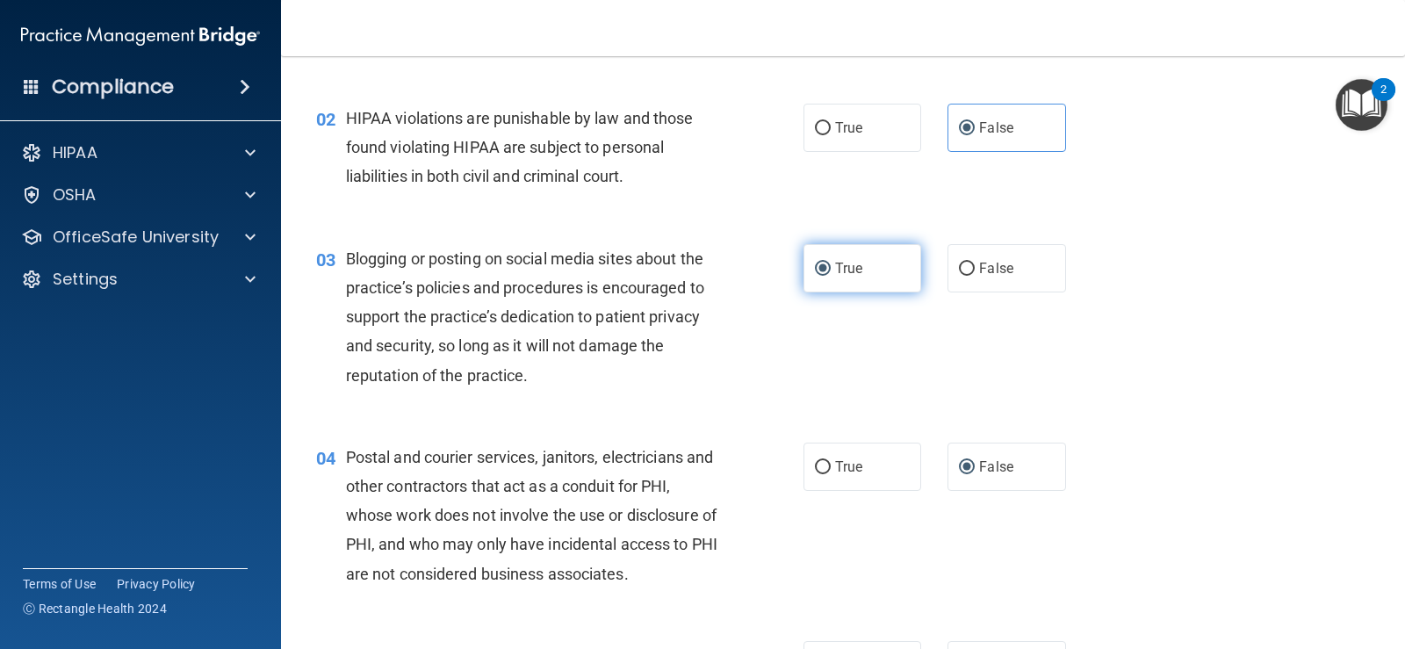
scroll to position [0, 0]
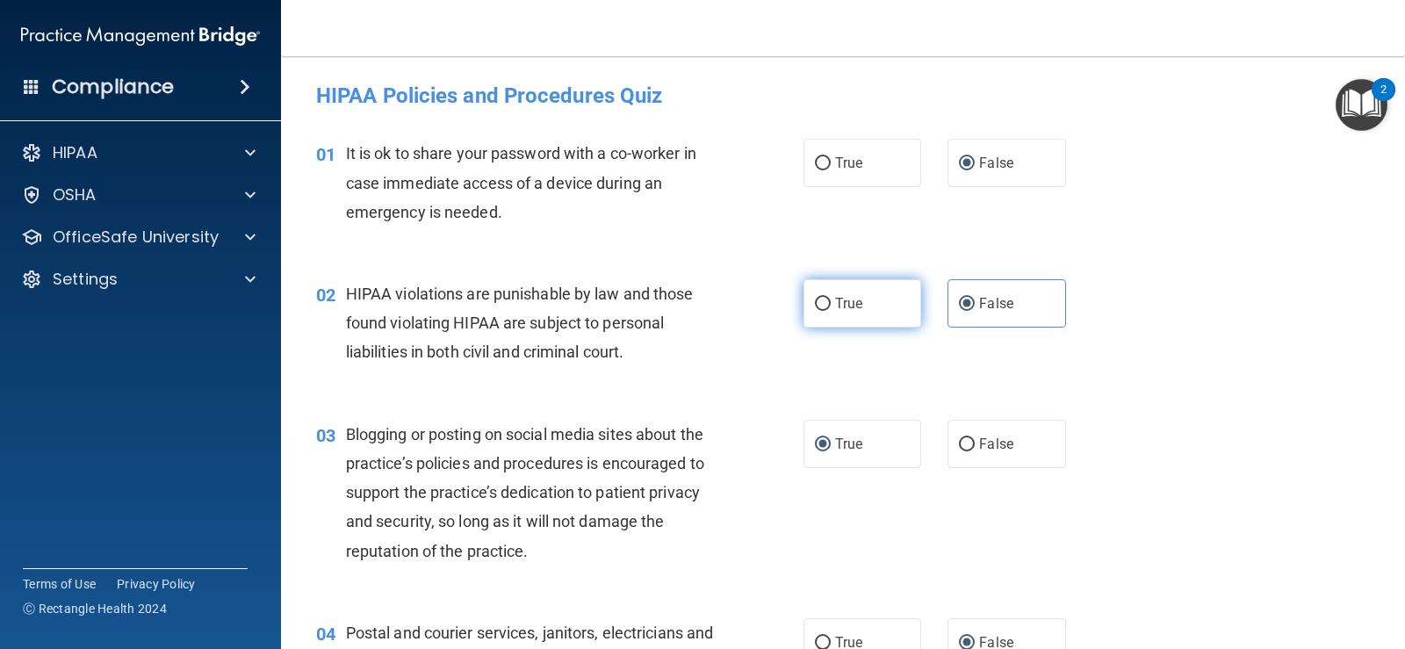
click at [818, 304] on input "True" at bounding box center [823, 304] width 16 height 13
radio input "true"
radio input "false"
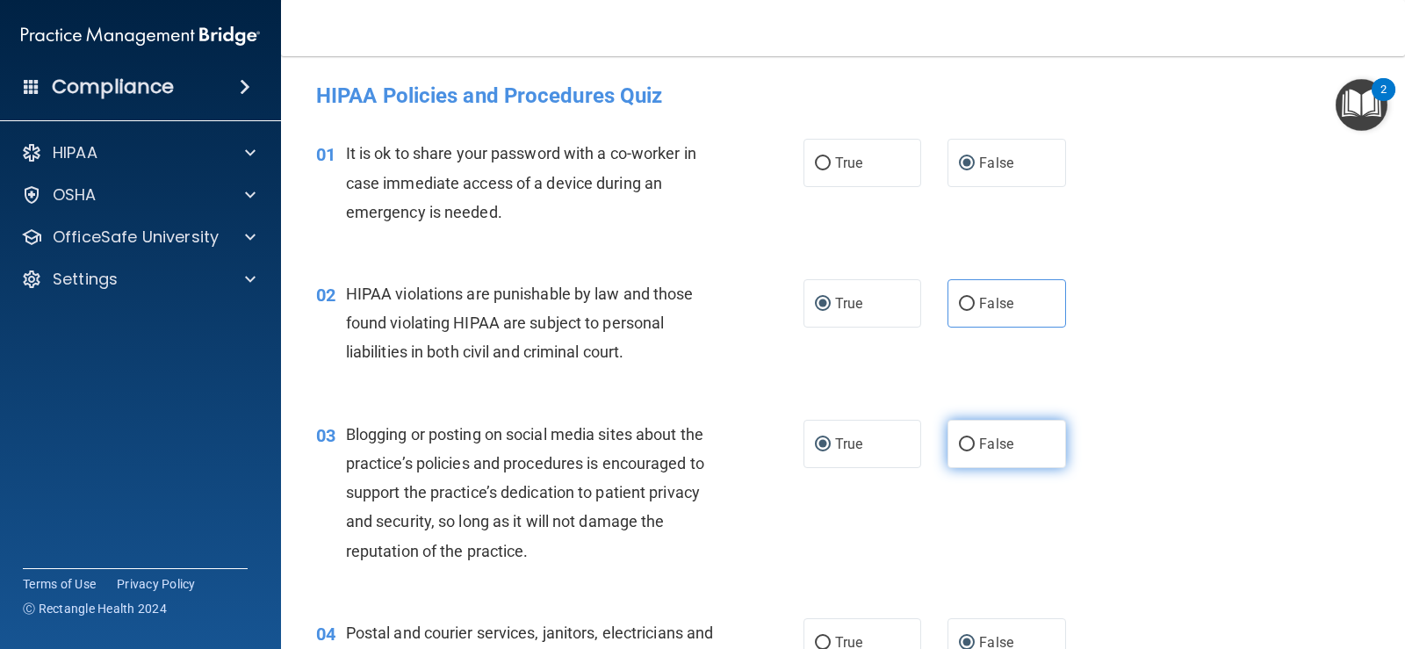
click at [959, 443] on input "False" at bounding box center [967, 444] width 16 height 13
radio input "true"
radio input "false"
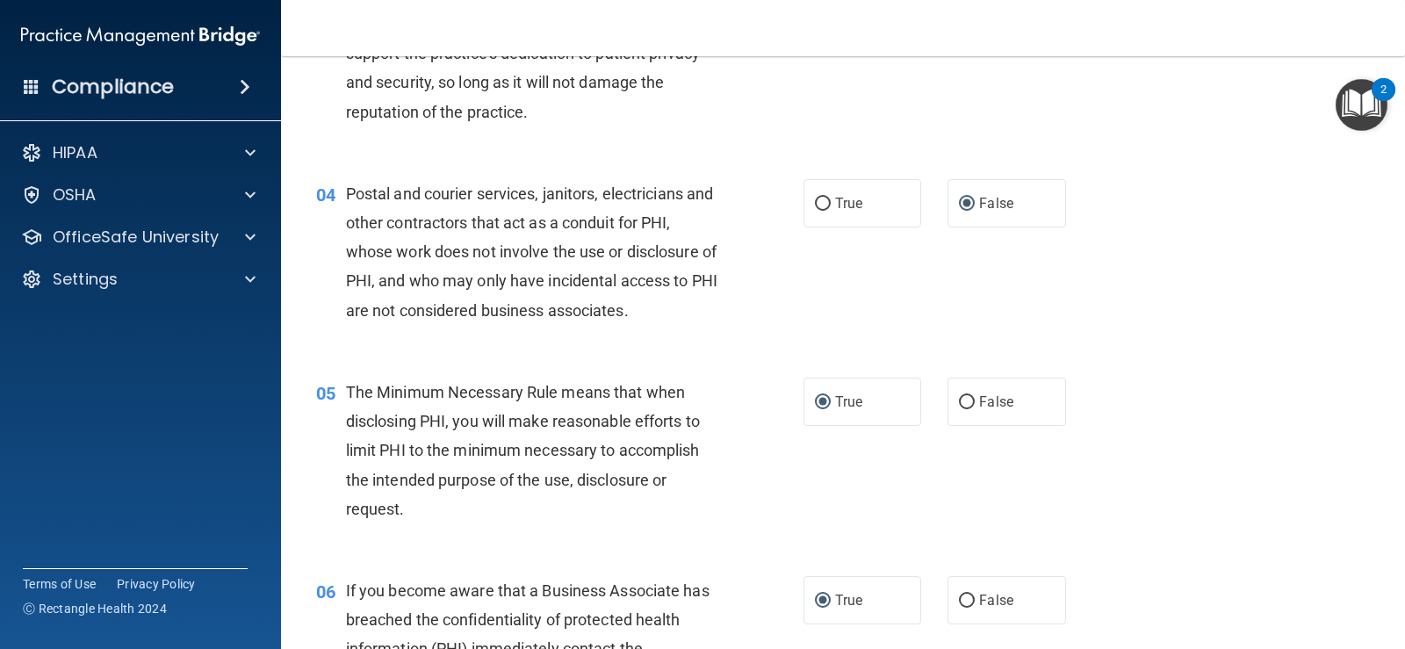
scroll to position [527, 0]
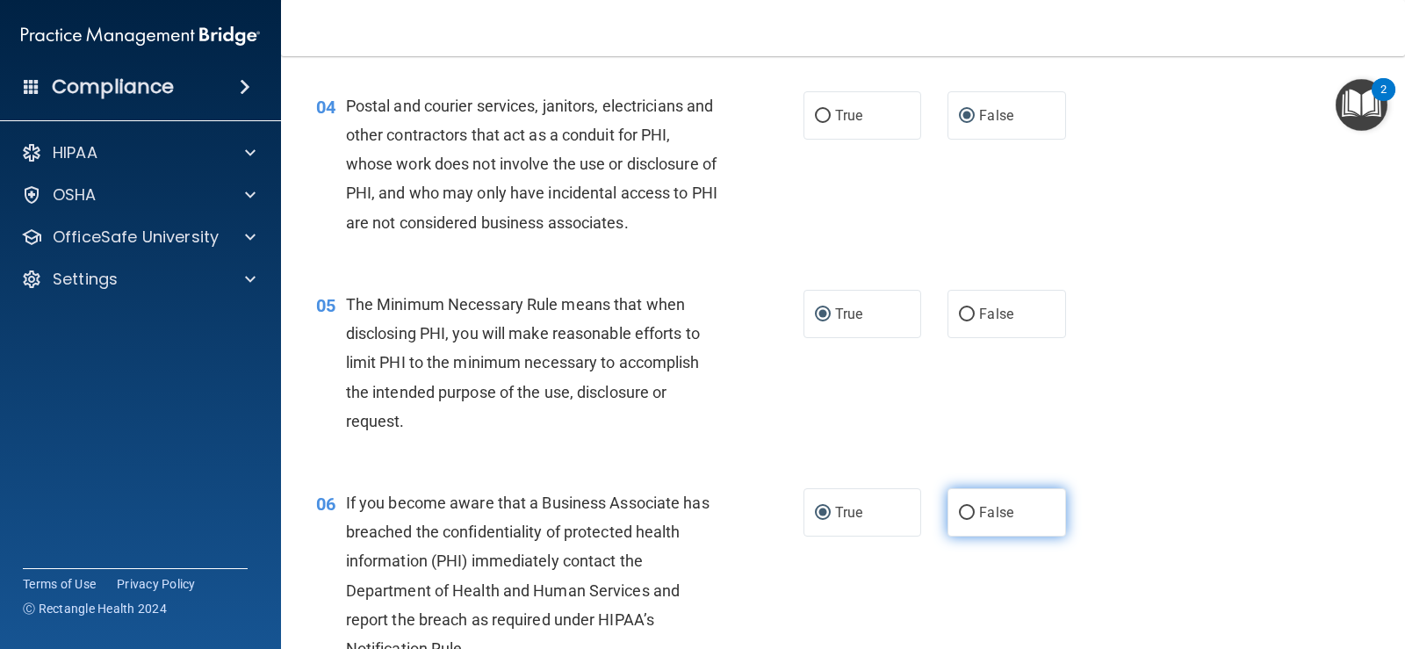
click at [959, 515] on input "False" at bounding box center [967, 513] width 16 height 13
radio input "true"
radio input "false"
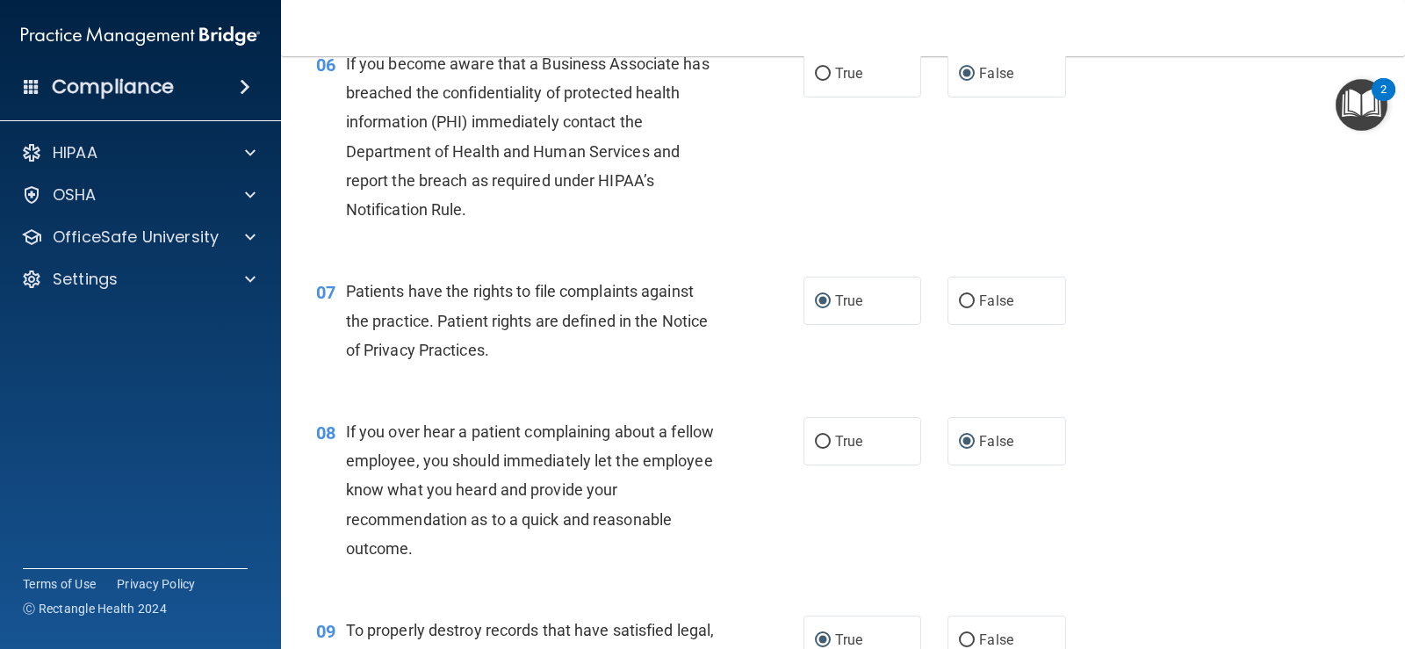
scroll to position [1142, 0]
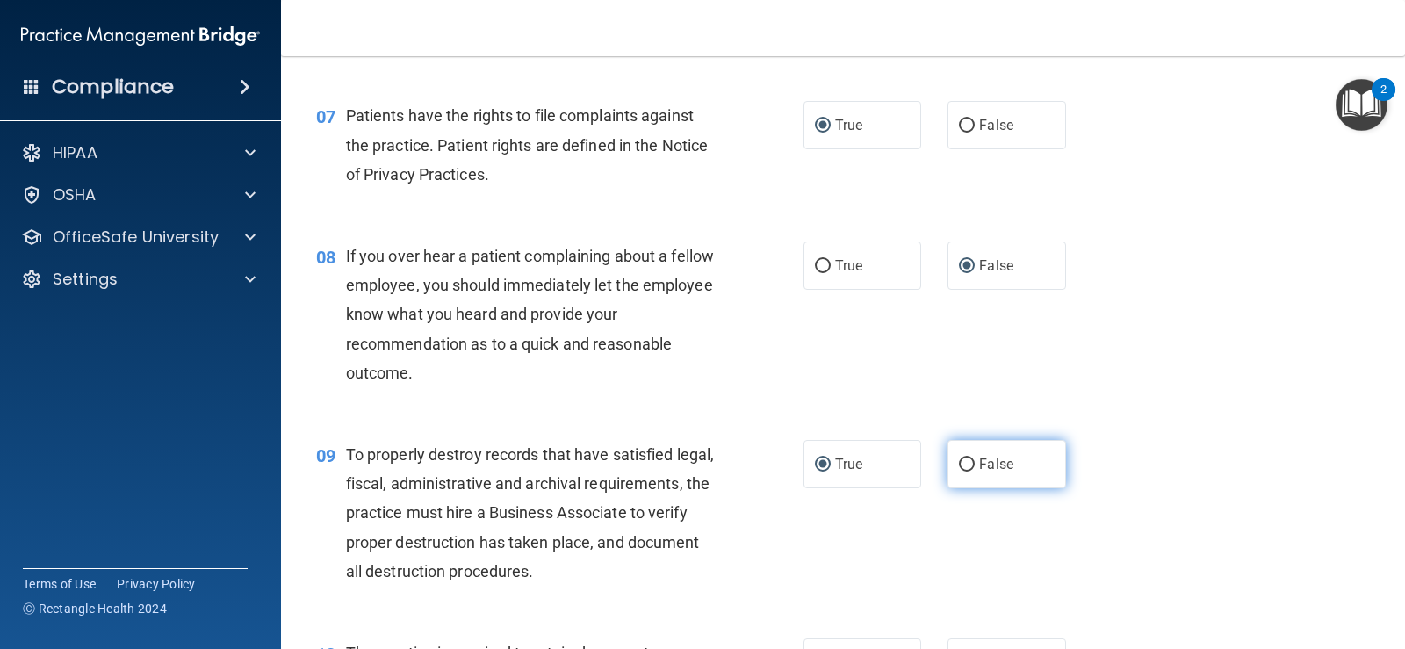
click at [959, 465] on input "False" at bounding box center [967, 464] width 16 height 13
radio input "true"
radio input "false"
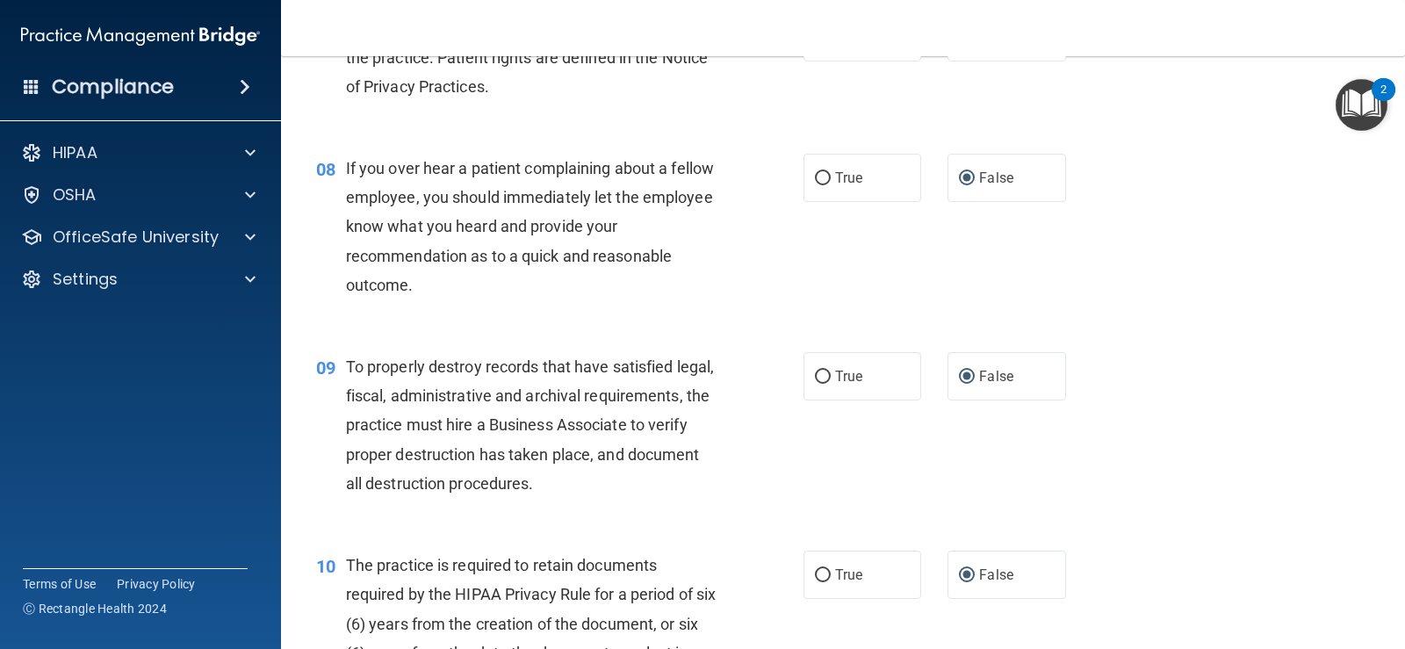
scroll to position [1317, 0]
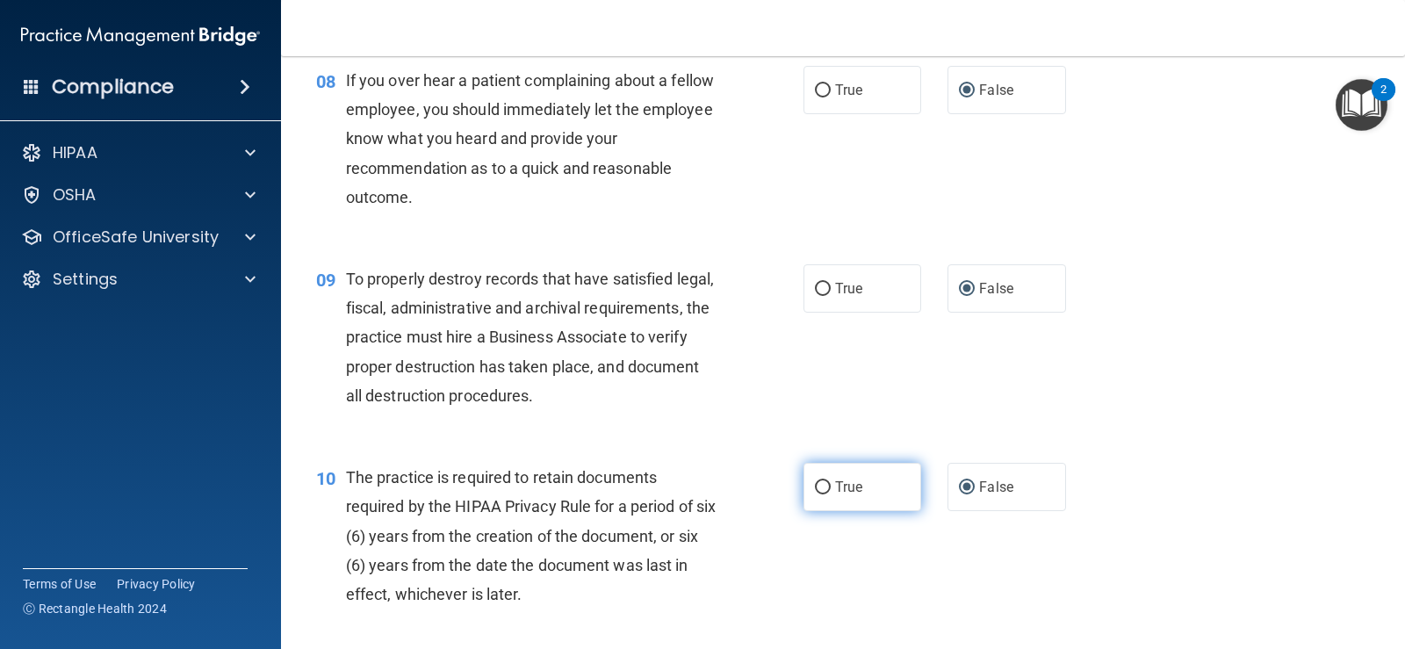
click at [815, 492] on input "True" at bounding box center [823, 487] width 16 height 13
radio input "true"
radio input "false"
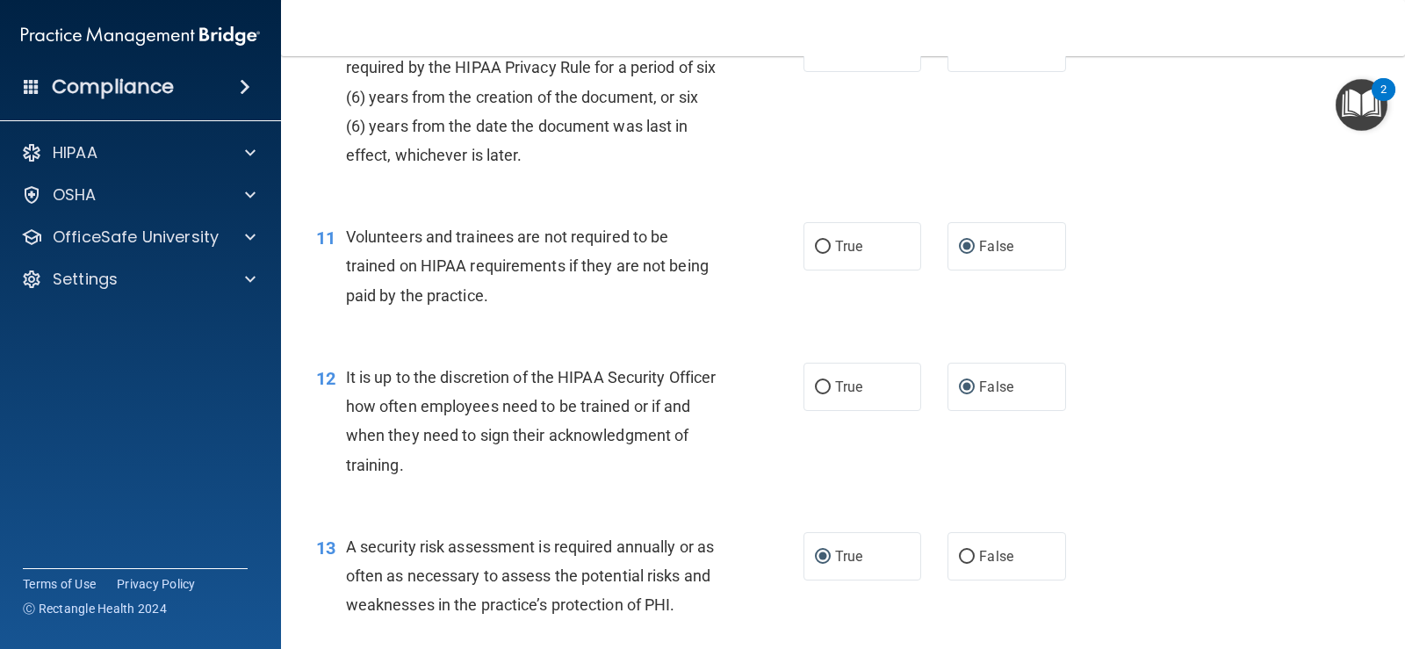
scroll to position [2020, 0]
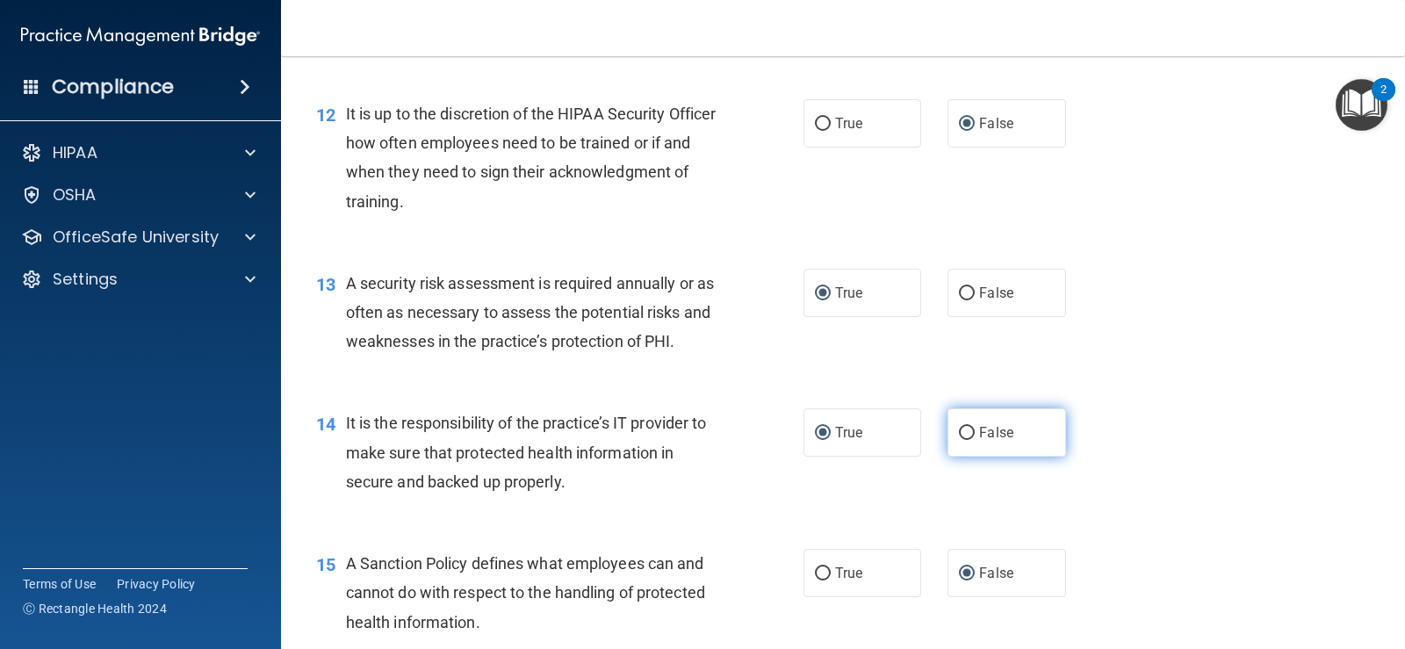
click at [959, 432] on input "False" at bounding box center [967, 433] width 16 height 13
radio input "true"
radio input "false"
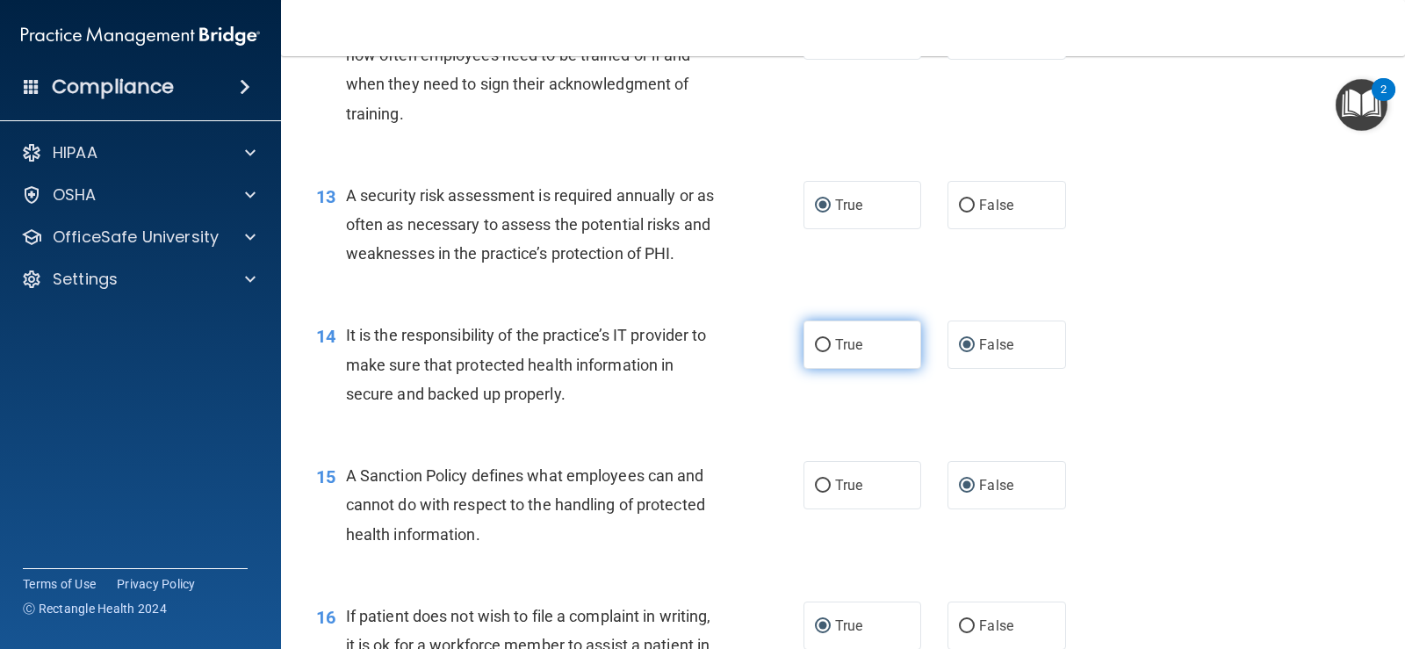
scroll to position [2195, 0]
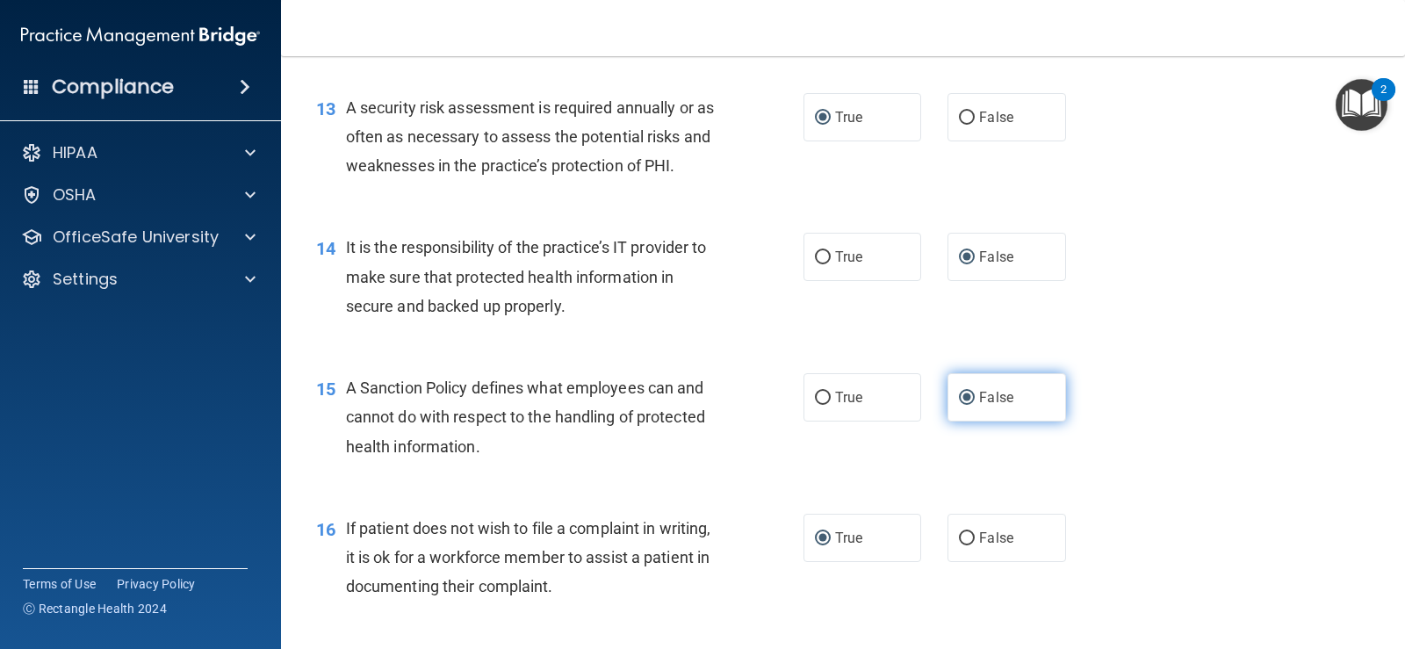
click at [962, 392] on input "False" at bounding box center [967, 398] width 16 height 13
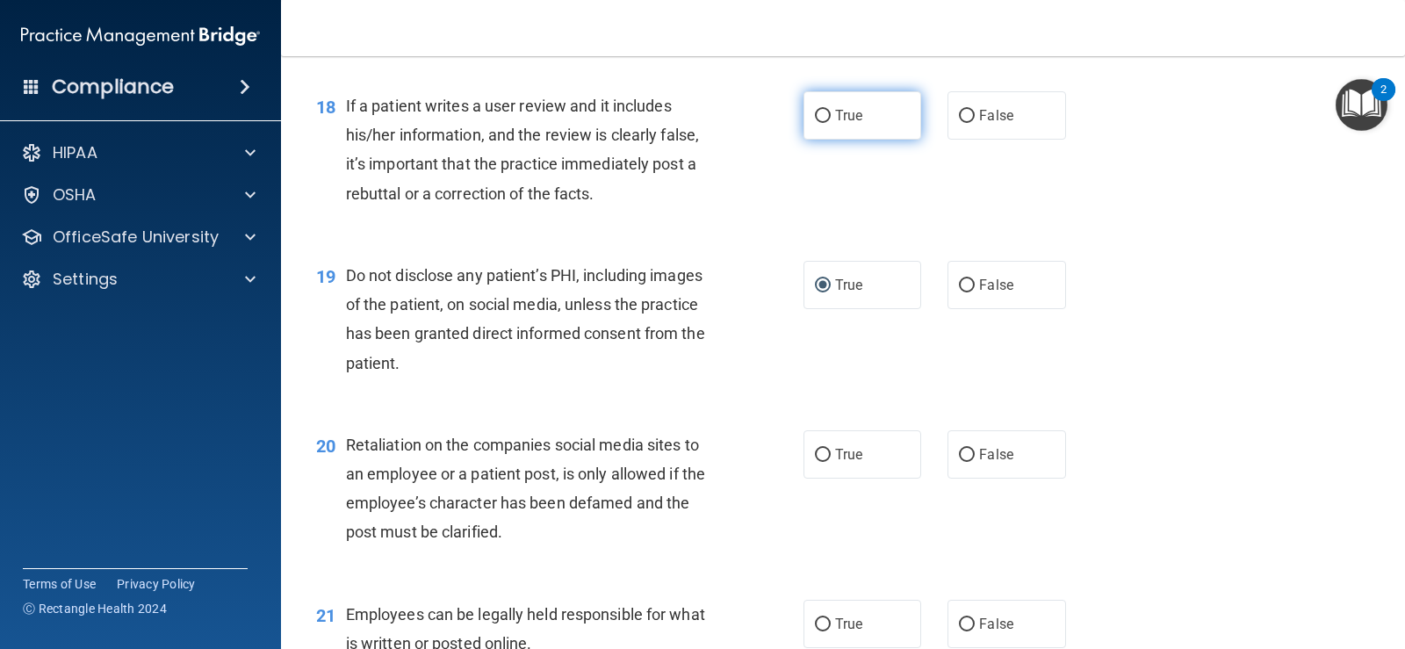
scroll to position [2986, 0]
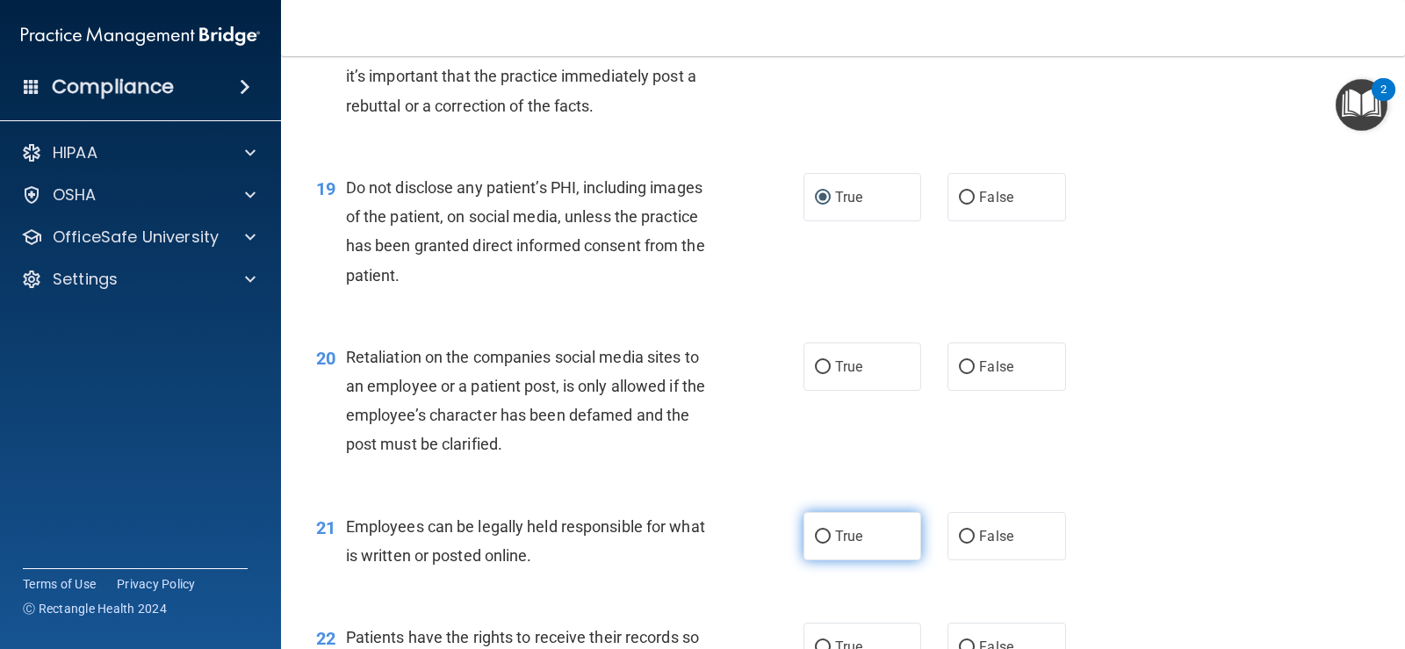
click at [818, 535] on input "True" at bounding box center [823, 536] width 16 height 13
radio input "true"
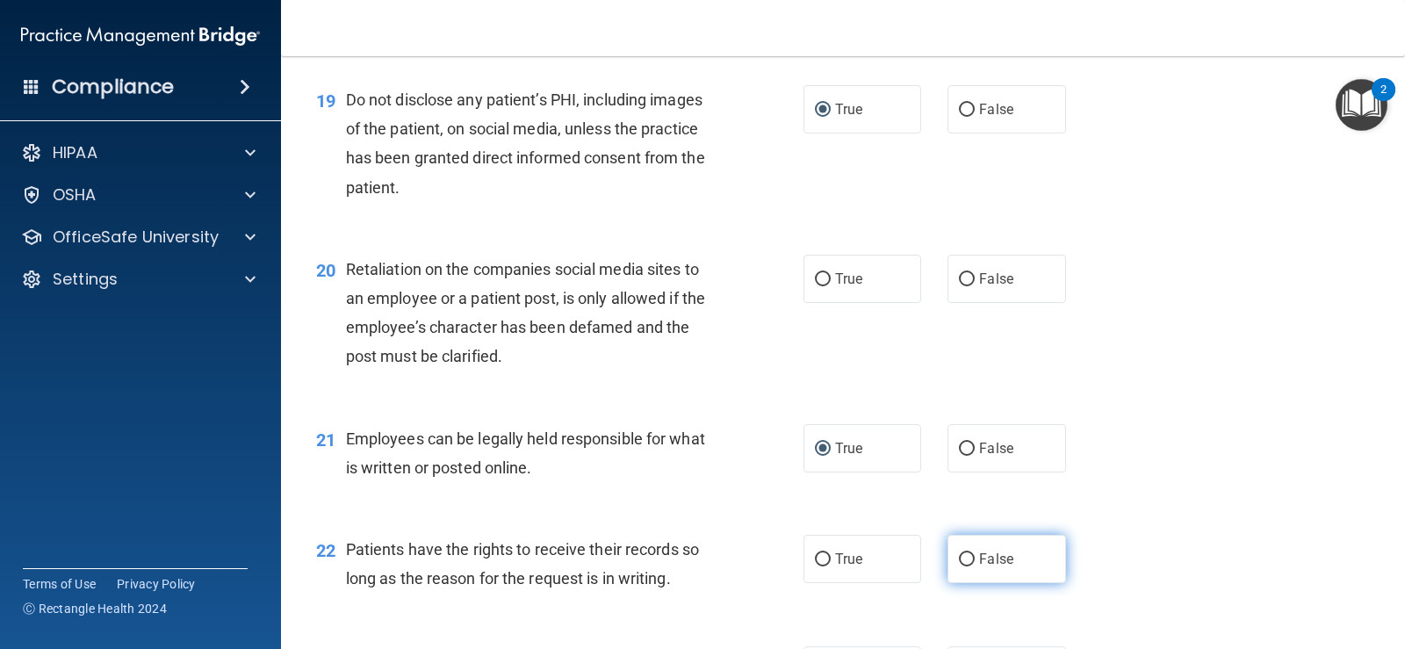
click at [961, 555] on input "False" at bounding box center [967, 559] width 16 height 13
radio input "true"
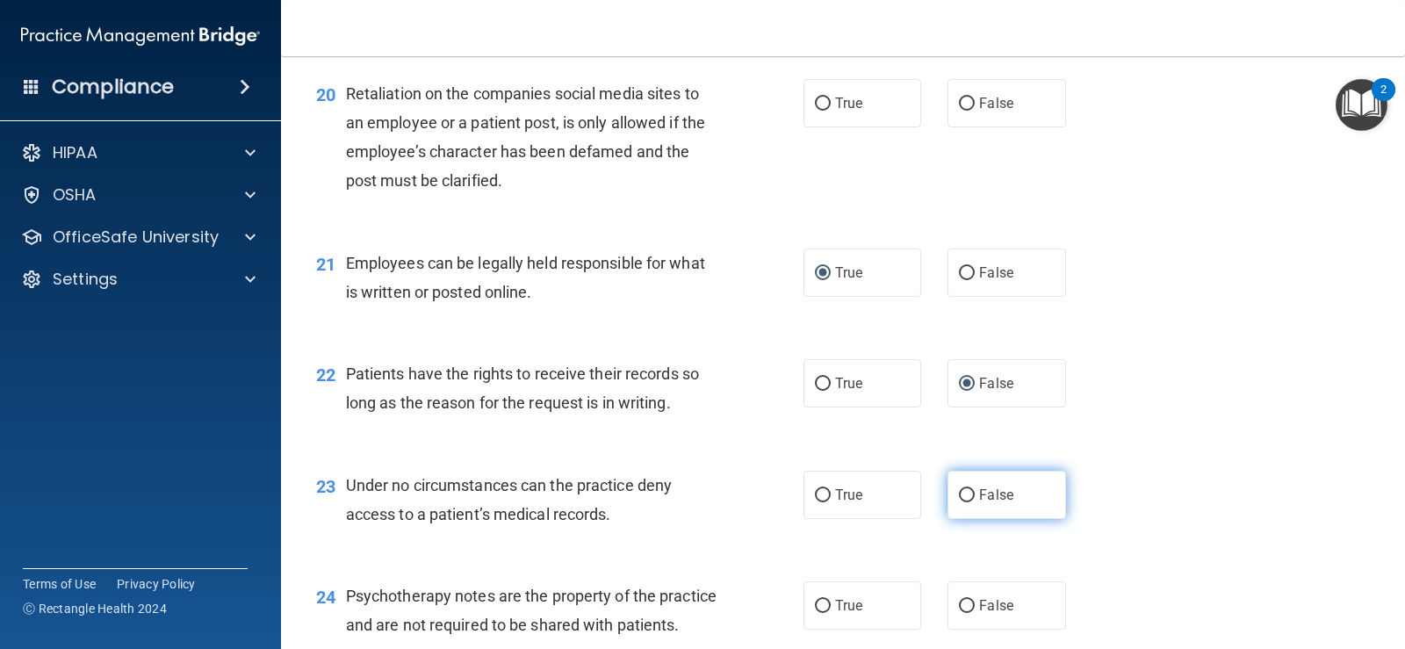
click at [959, 493] on input "False" at bounding box center [967, 495] width 16 height 13
radio input "true"
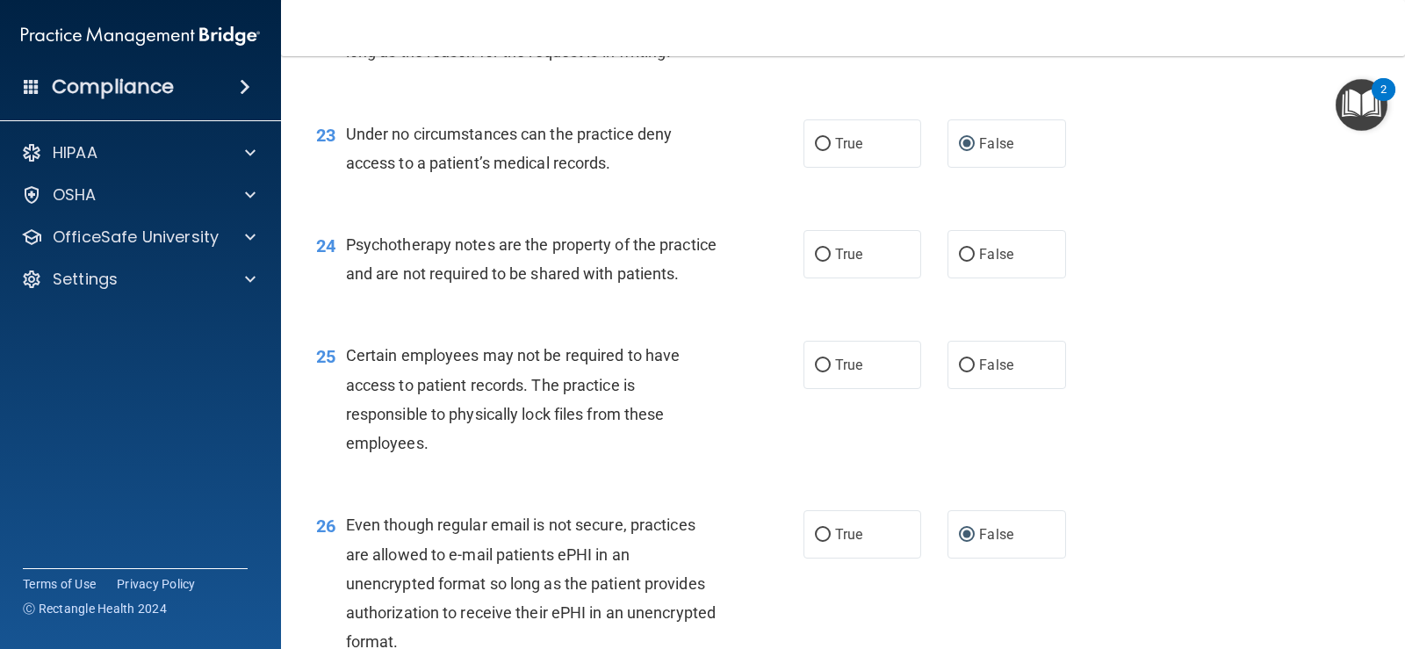
scroll to position [3688, 0]
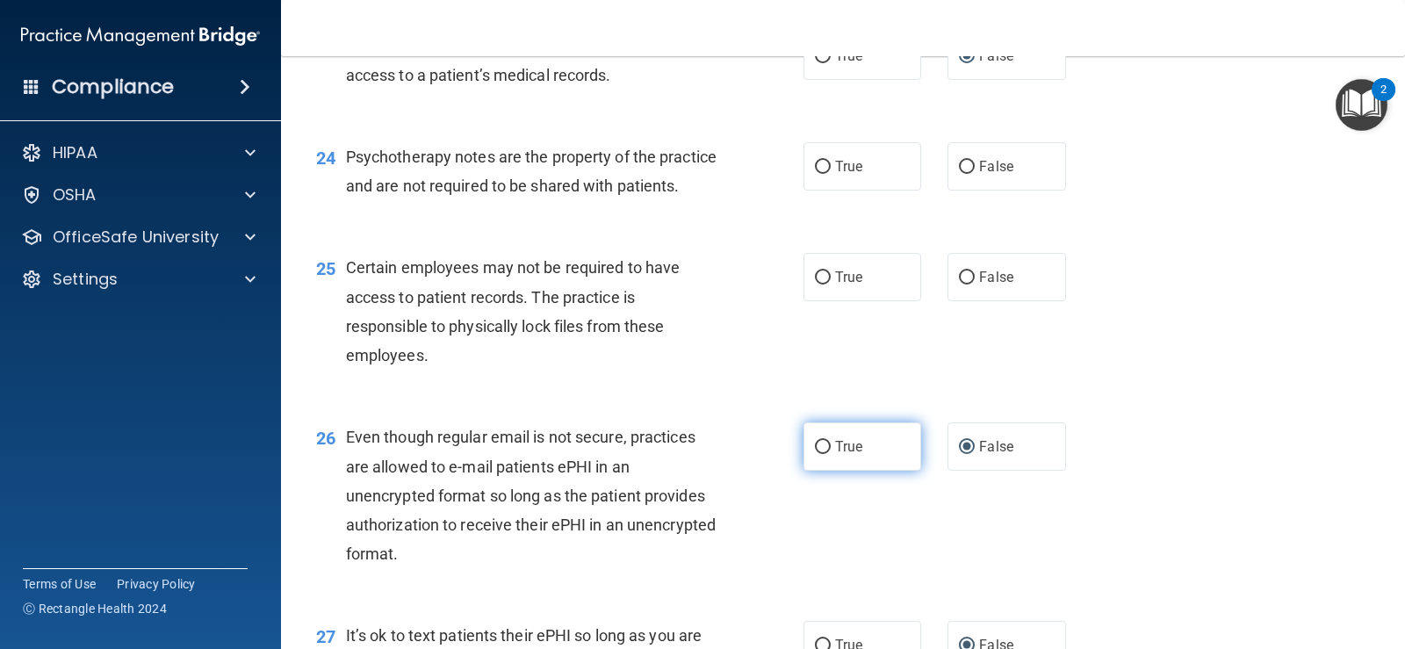
click at [815, 454] on input "True" at bounding box center [823, 447] width 16 height 13
radio input "true"
radio input "false"
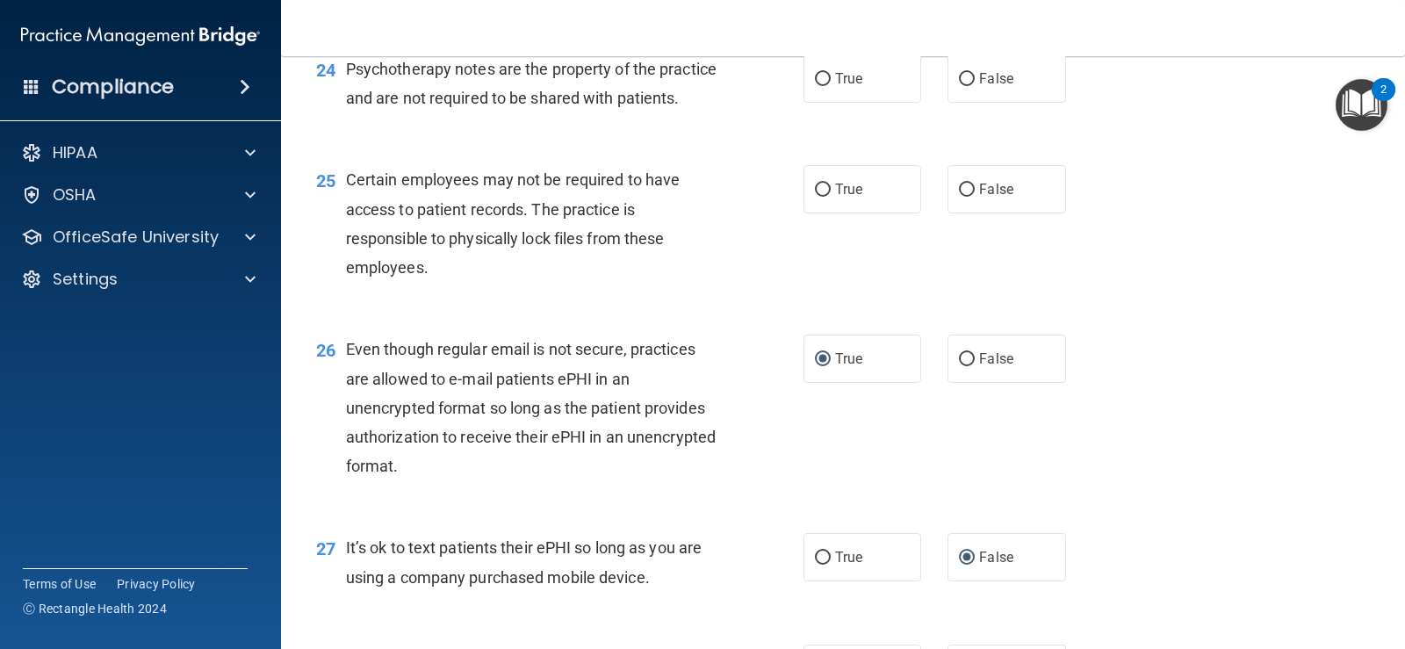
scroll to position [3951, 0]
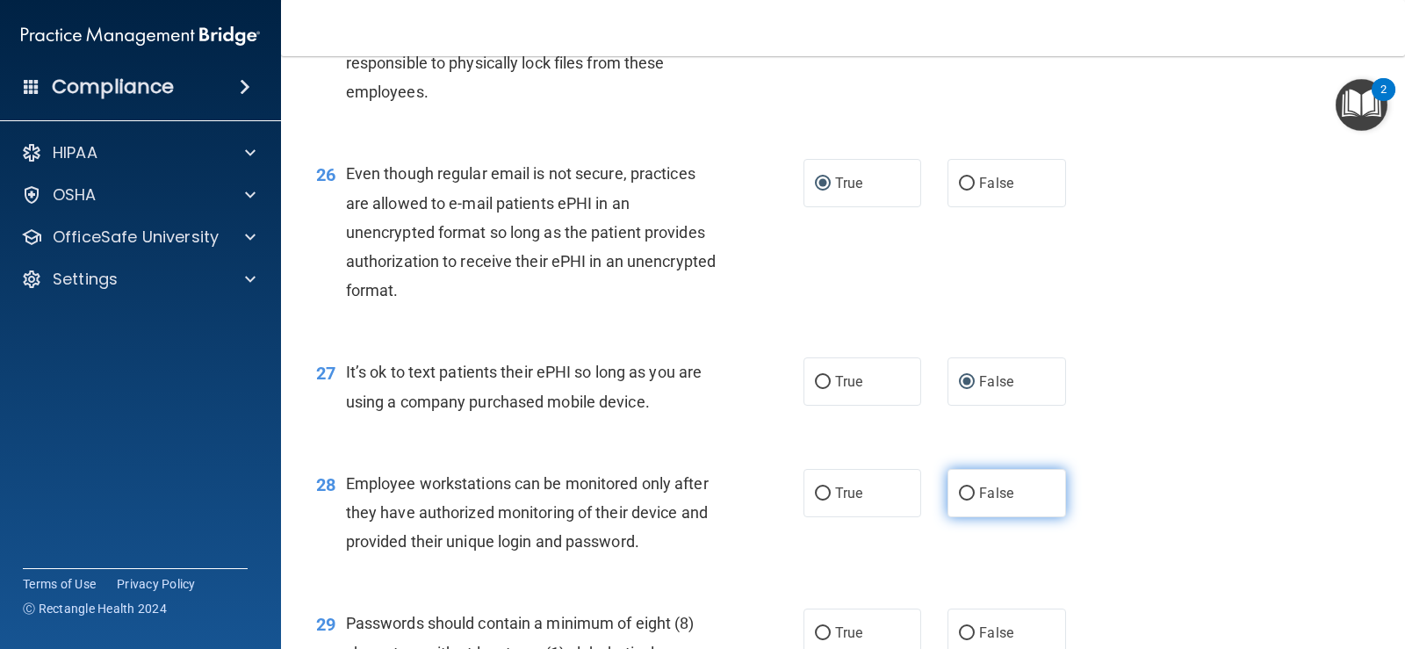
click at [961, 501] on input "False" at bounding box center [967, 493] width 16 height 13
radio input "true"
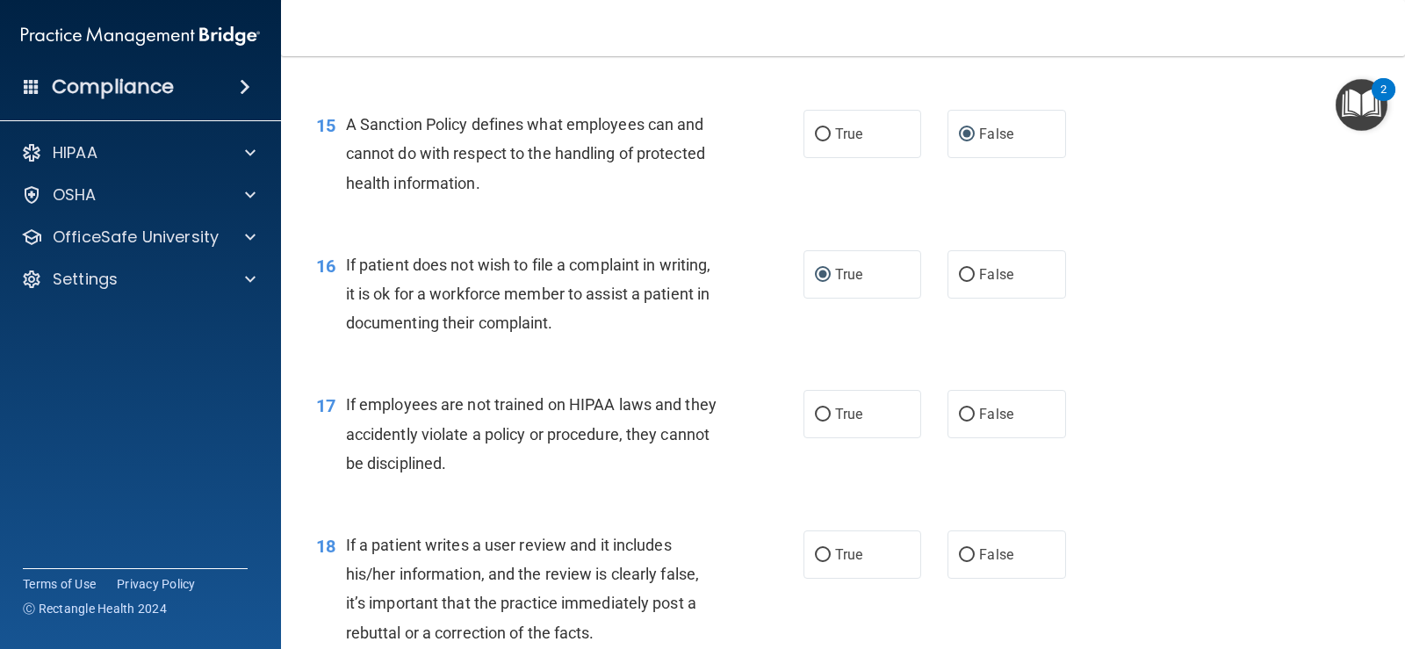
scroll to position [2986, 0]
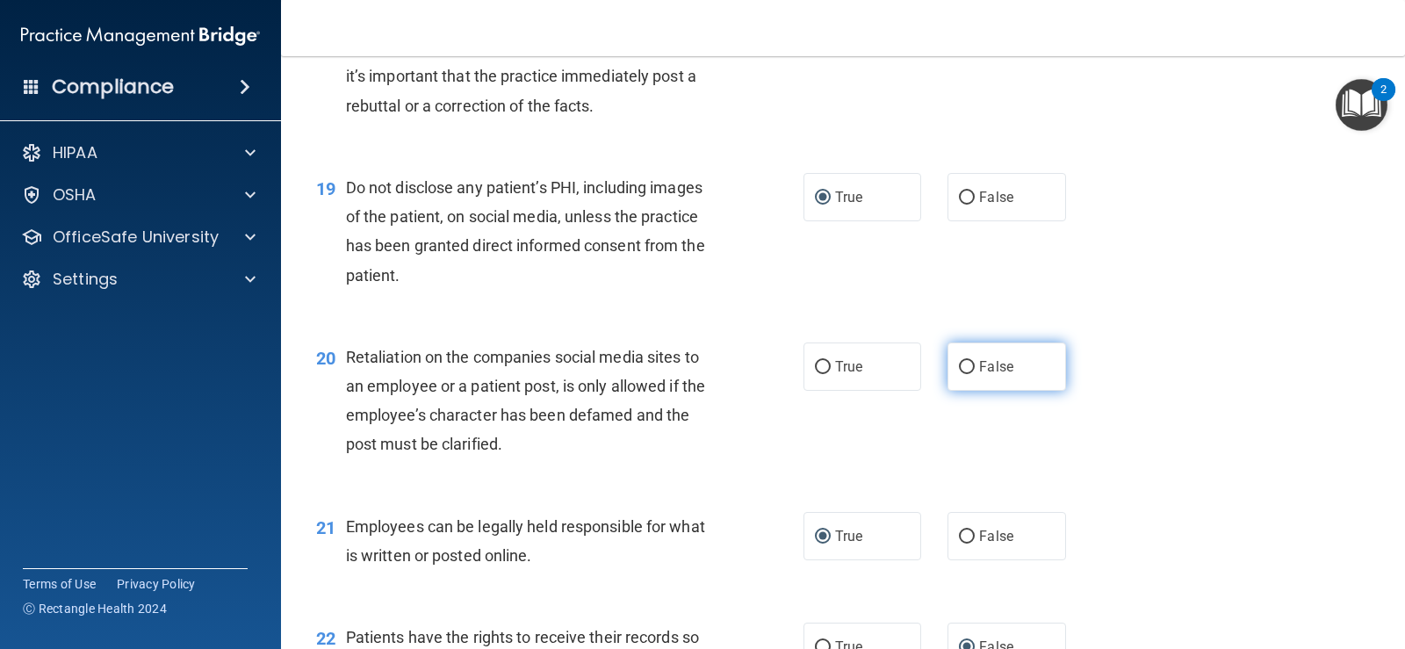
click at [961, 363] on input "False" at bounding box center [967, 367] width 16 height 13
radio input "true"
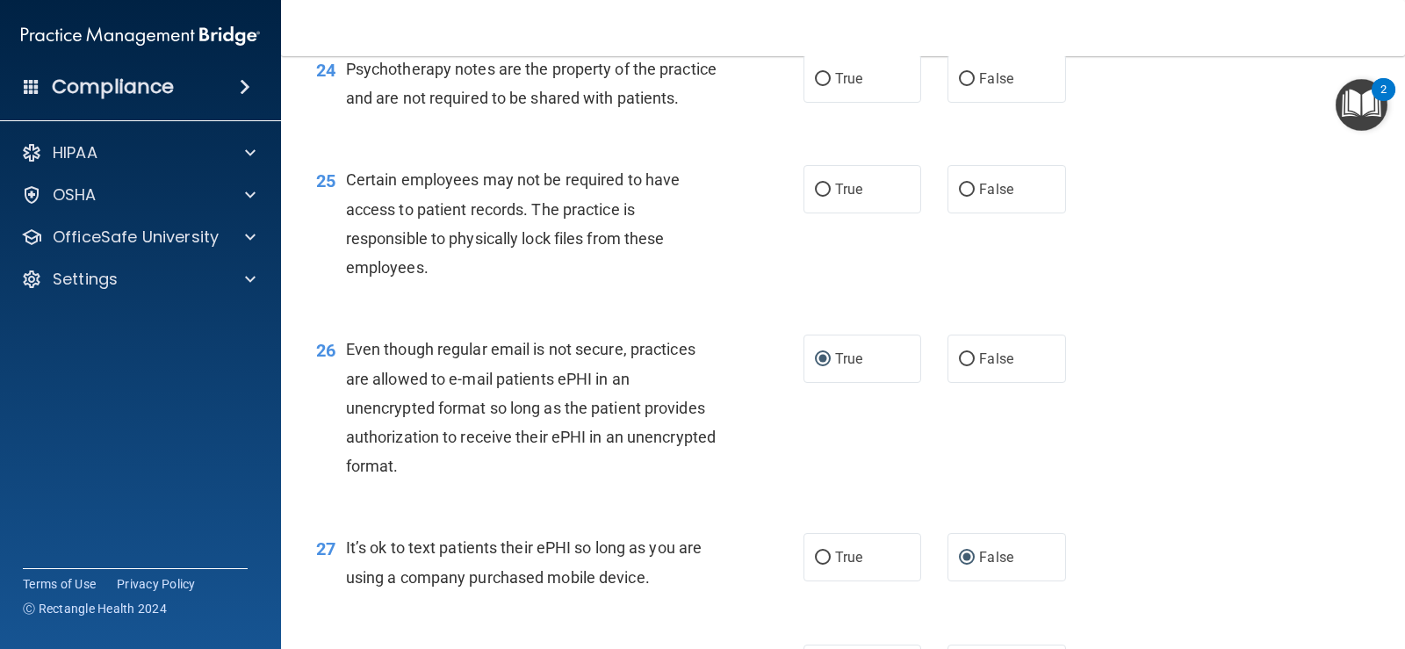
scroll to position [4401, 0]
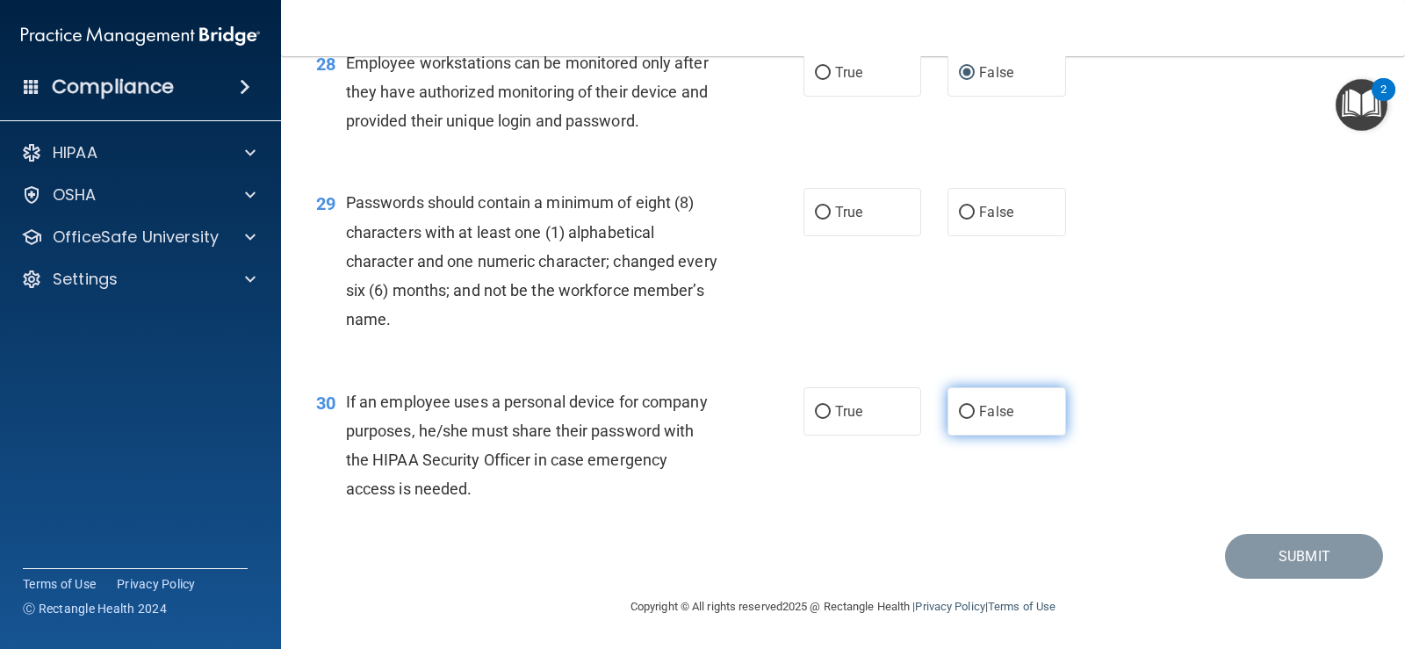
click at [960, 407] on input "False" at bounding box center [967, 412] width 16 height 13
radio input "true"
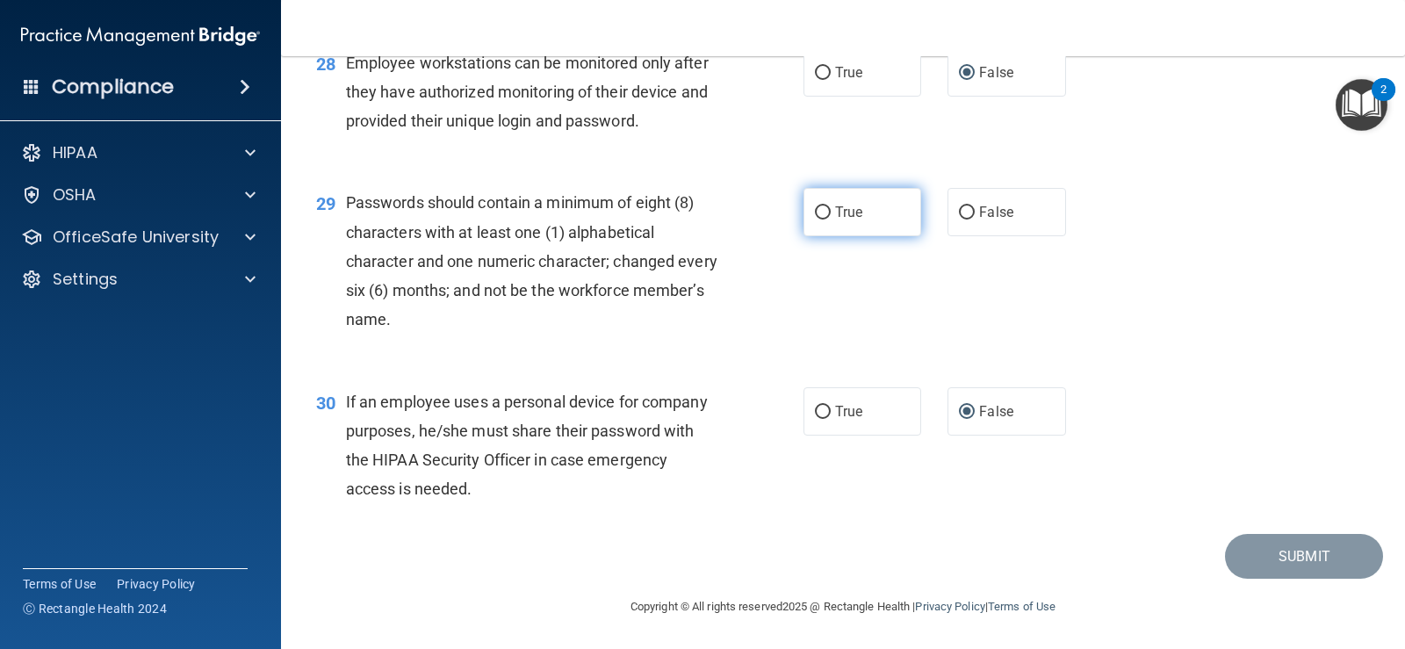
click at [816, 212] on input "True" at bounding box center [823, 212] width 16 height 13
radio input "true"
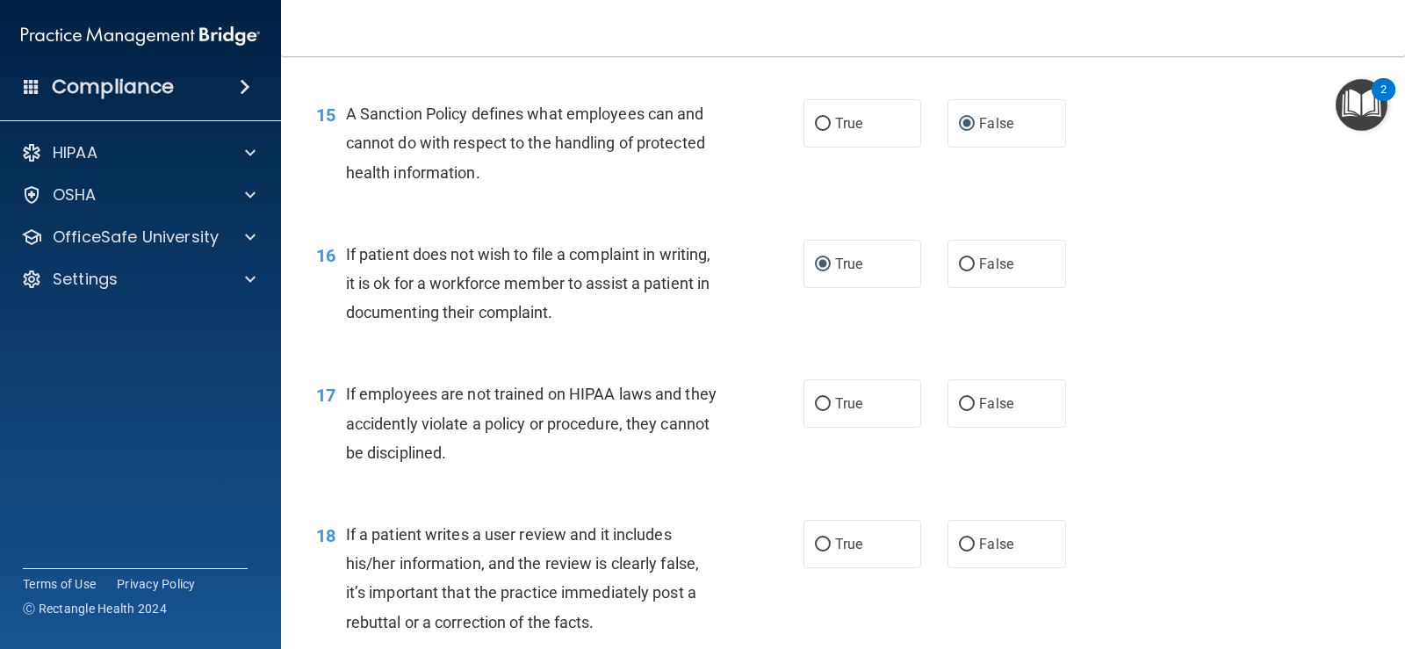
scroll to position [2557, 0]
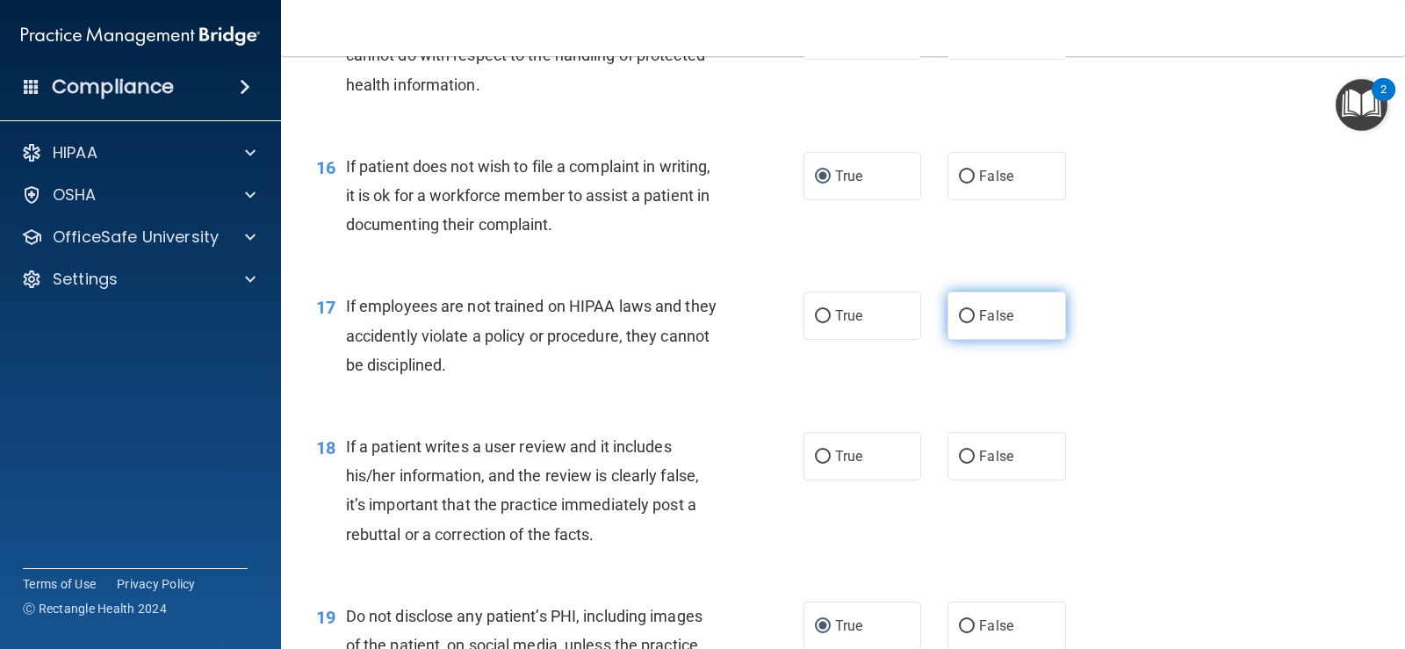
click at [959, 314] on input "False" at bounding box center [967, 316] width 16 height 13
radio input "true"
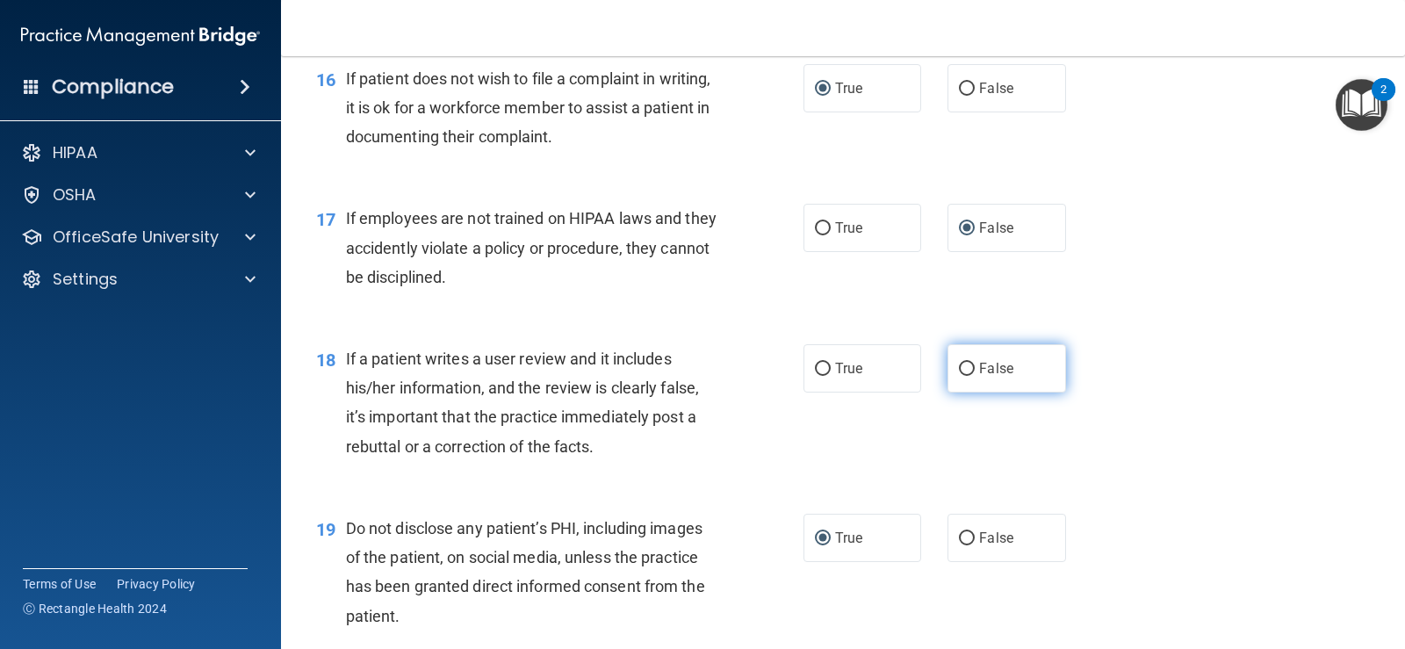
click at [959, 367] on input "False" at bounding box center [967, 369] width 16 height 13
radio input "true"
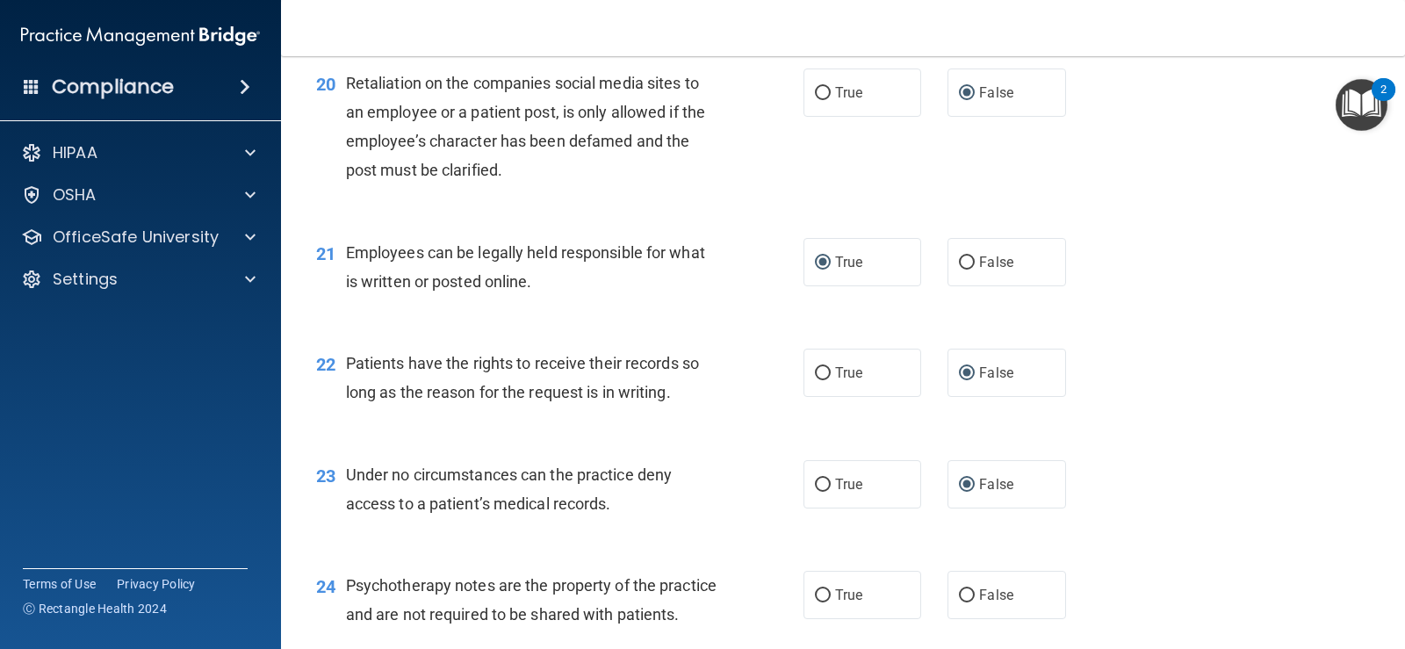
scroll to position [3435, 0]
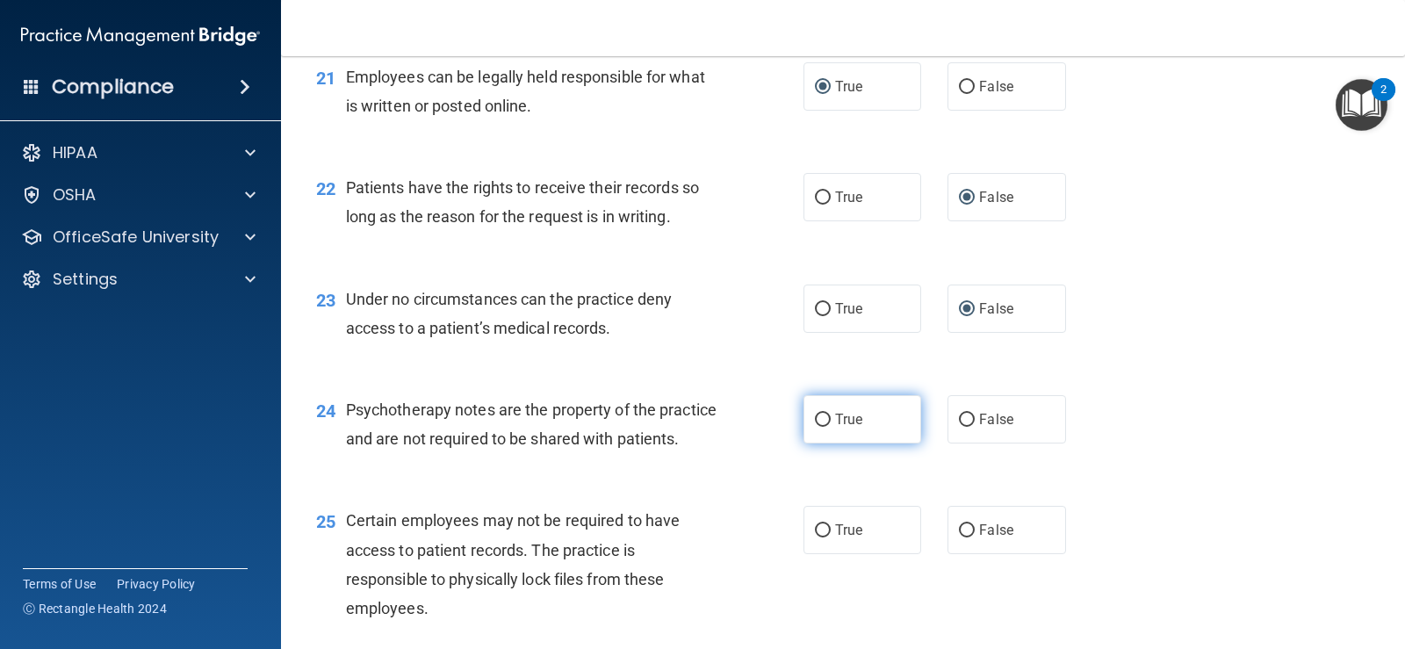
click at [816, 421] on input "True" at bounding box center [823, 420] width 16 height 13
radio input "true"
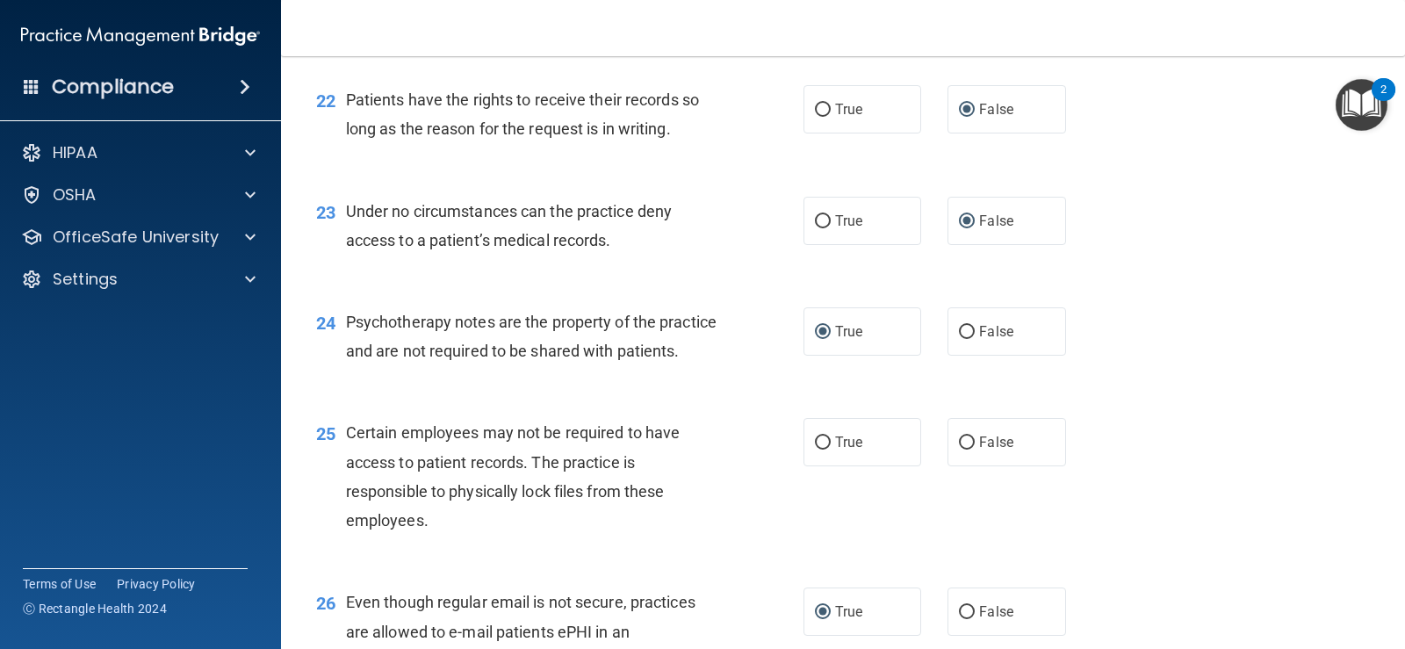
scroll to position [3611, 0]
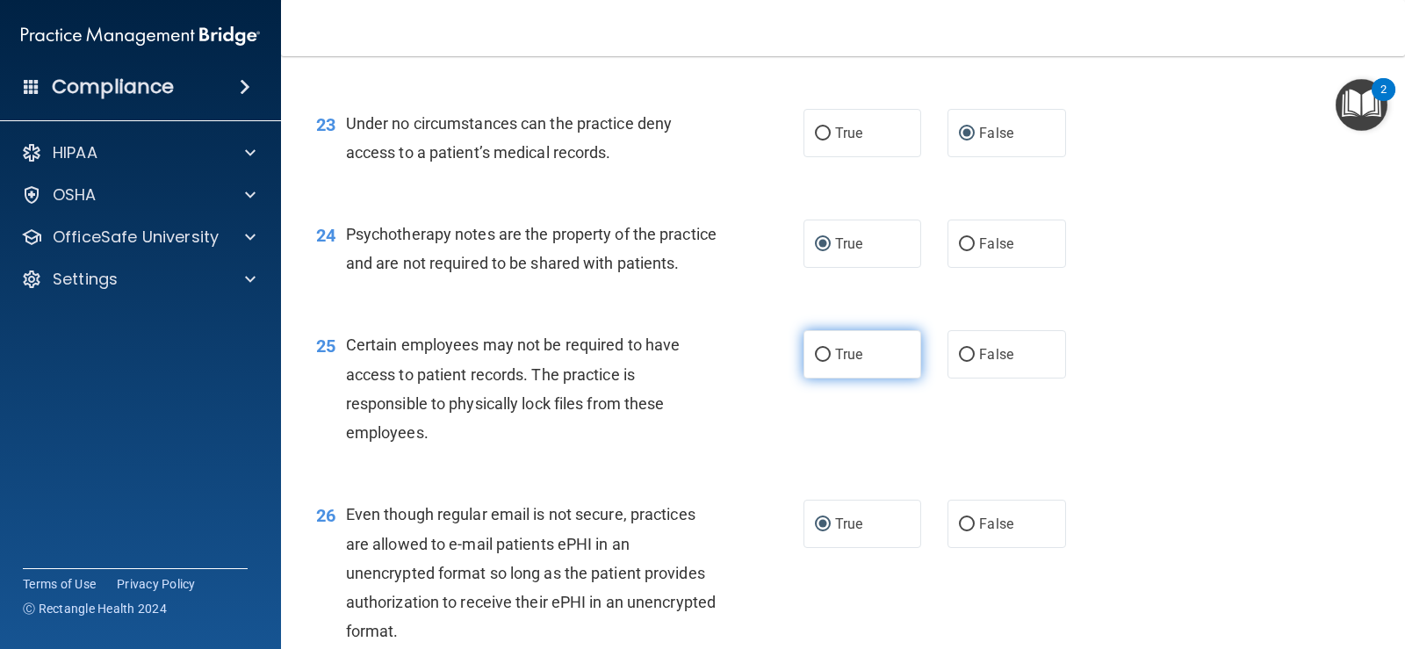
click at [817, 362] on input "True" at bounding box center [823, 355] width 16 height 13
radio input "true"
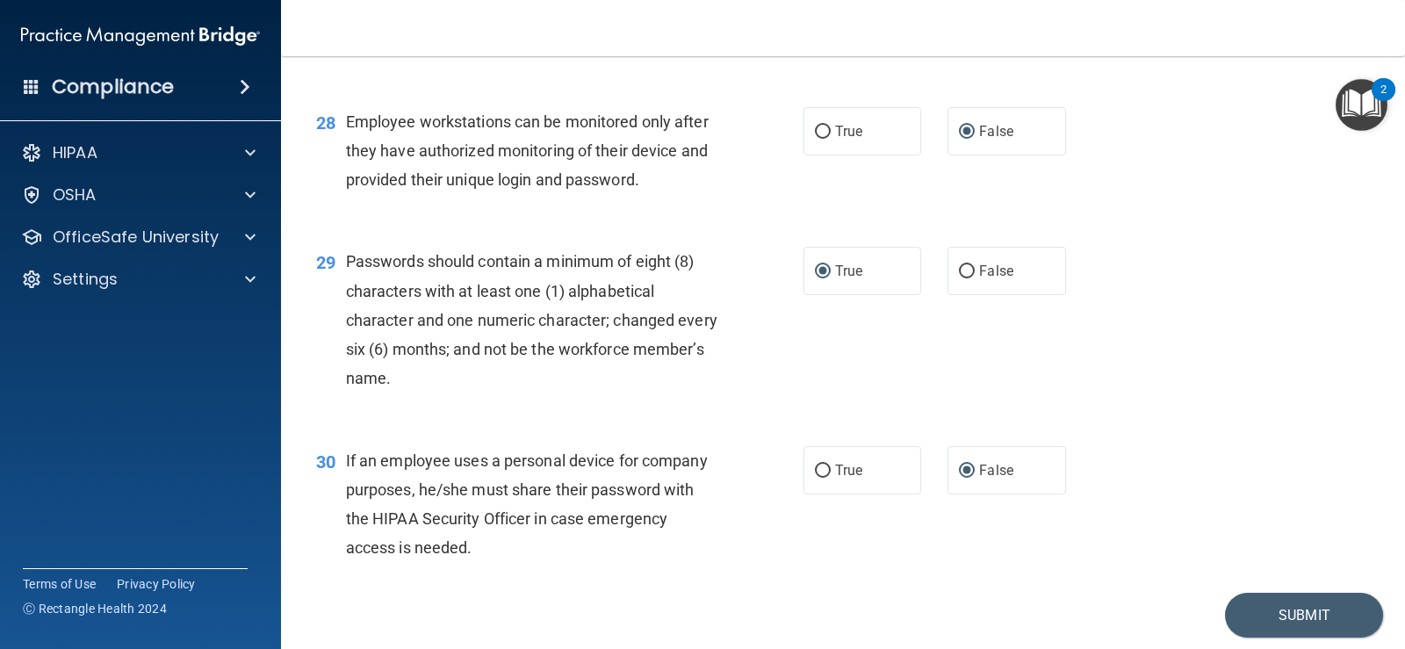
scroll to position [4401, 0]
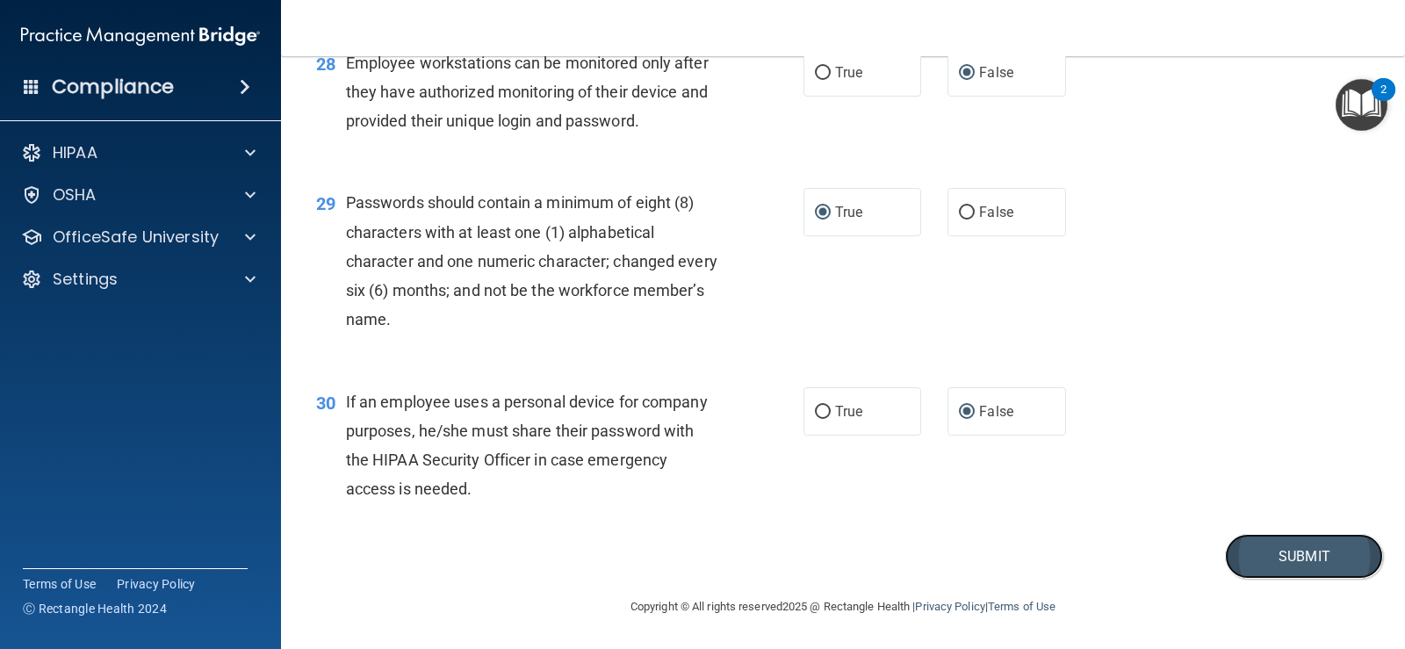
click at [1272, 546] on button "Submit" at bounding box center [1304, 556] width 158 height 45
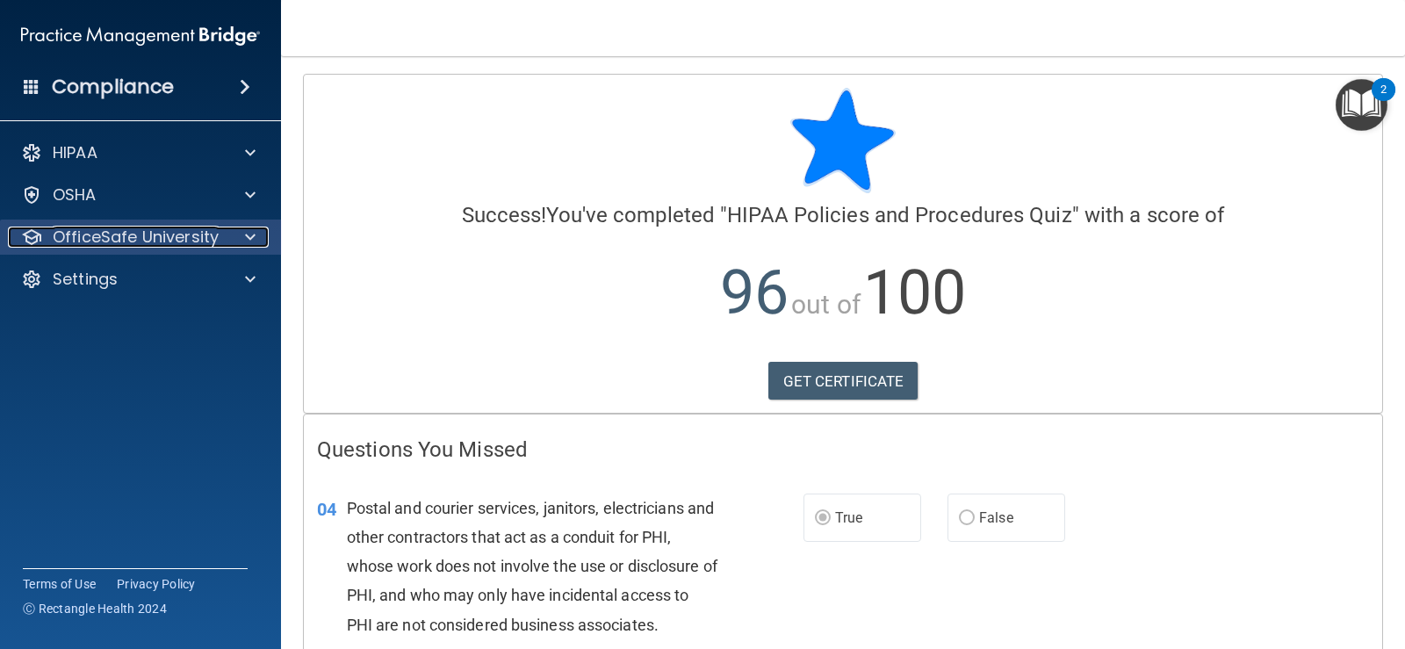
click at [71, 228] on p "OfficeSafe University" at bounding box center [136, 237] width 166 height 21
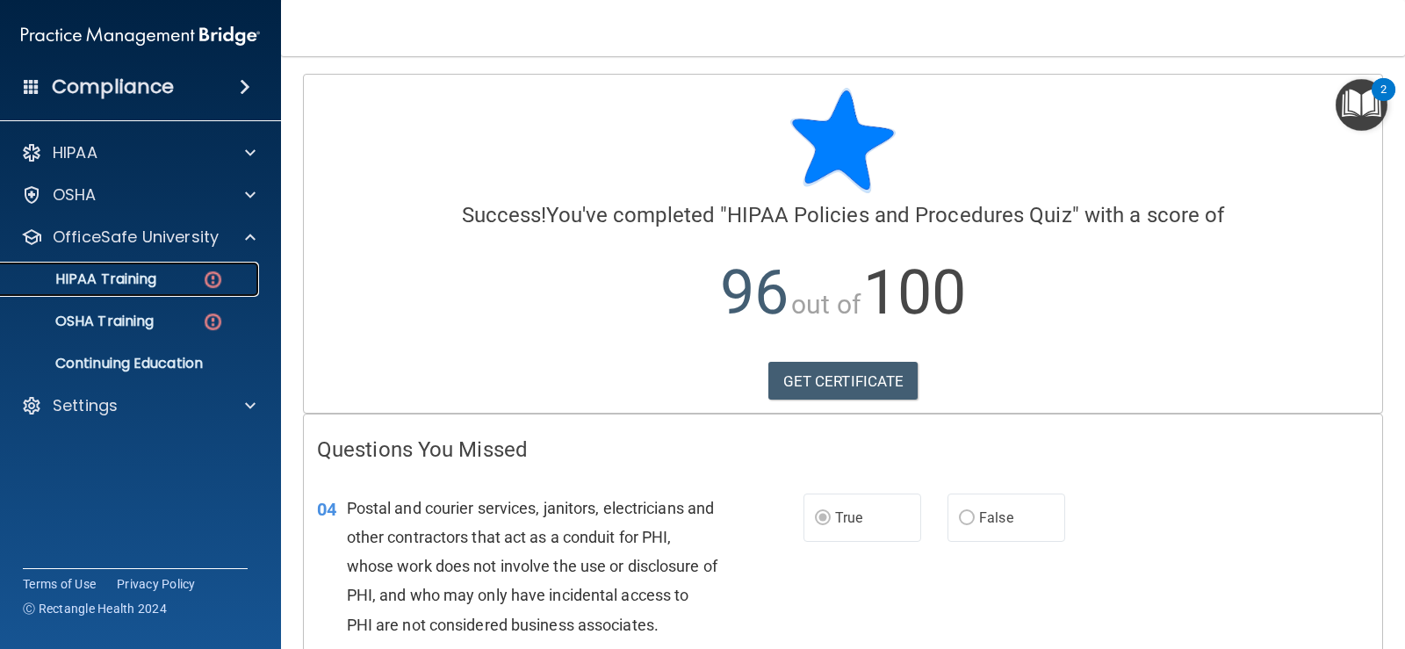
click at [86, 273] on p "HIPAA Training" at bounding box center [83, 279] width 145 height 18
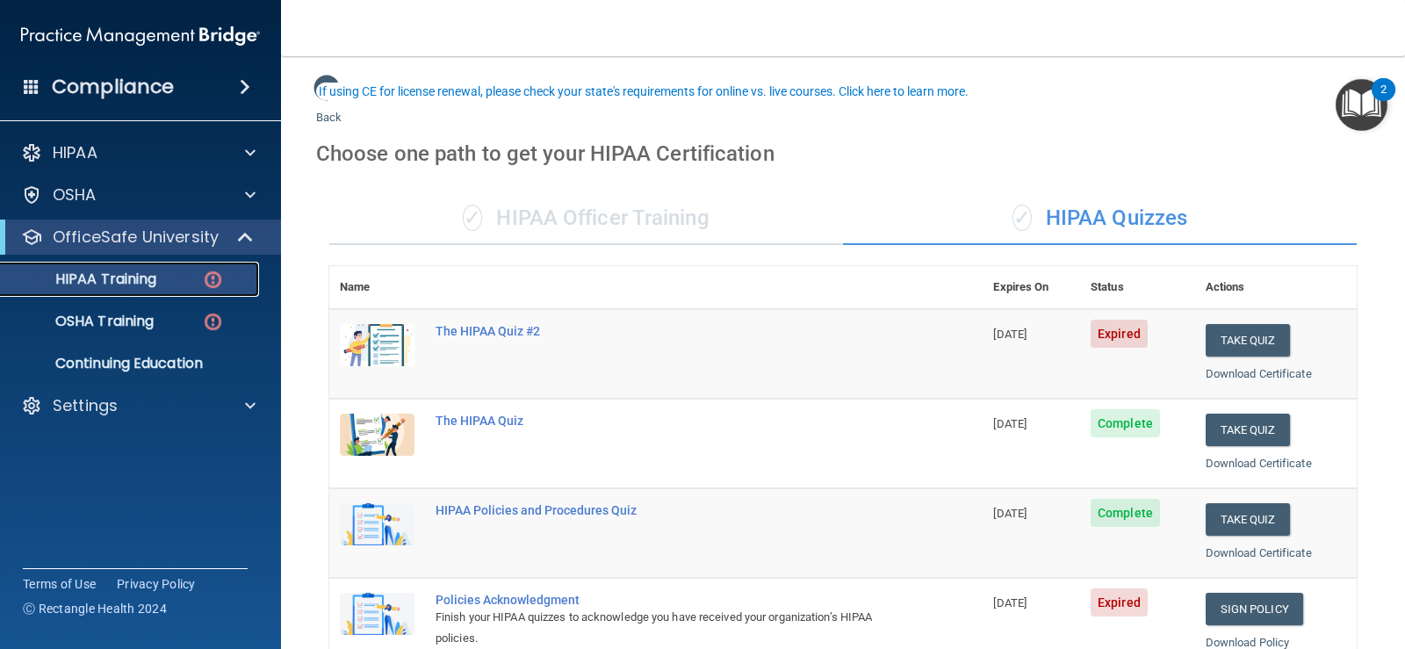
scroll to position [88, 0]
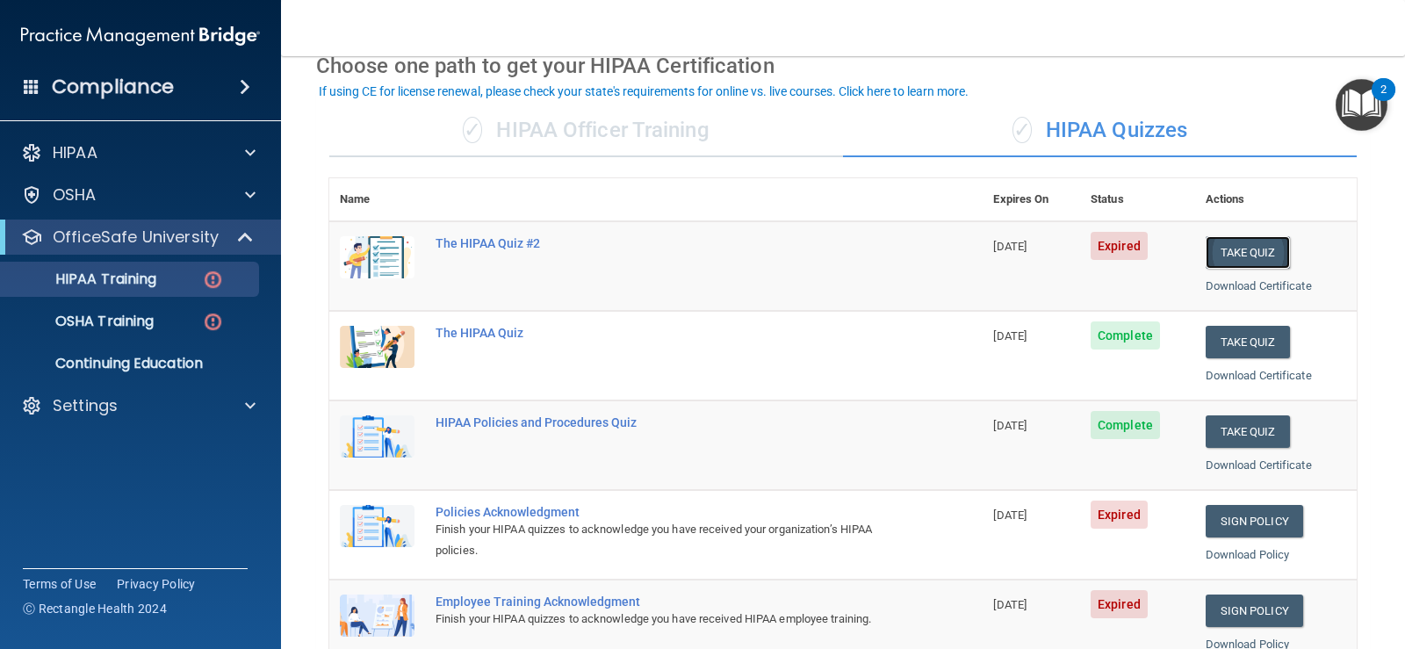
click at [1235, 250] on button "Take Quiz" at bounding box center [1248, 252] width 84 height 32
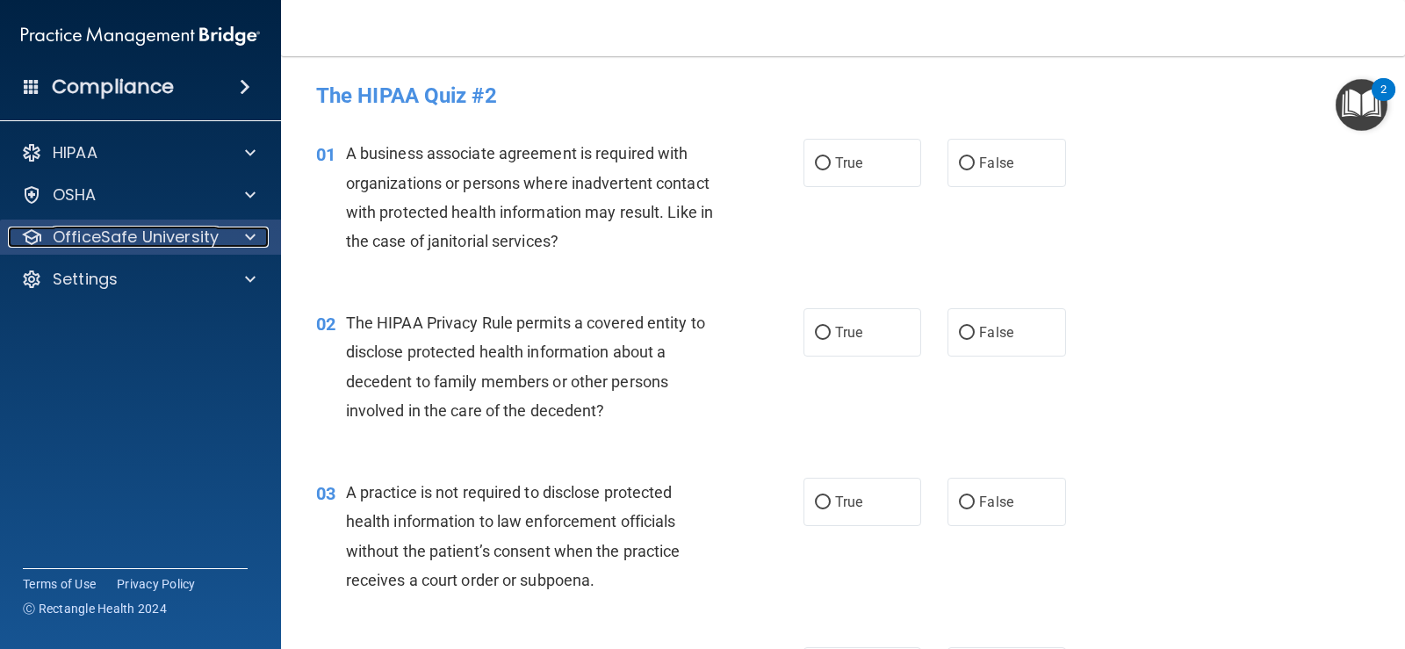
click at [176, 236] on p "OfficeSafe University" at bounding box center [136, 237] width 166 height 21
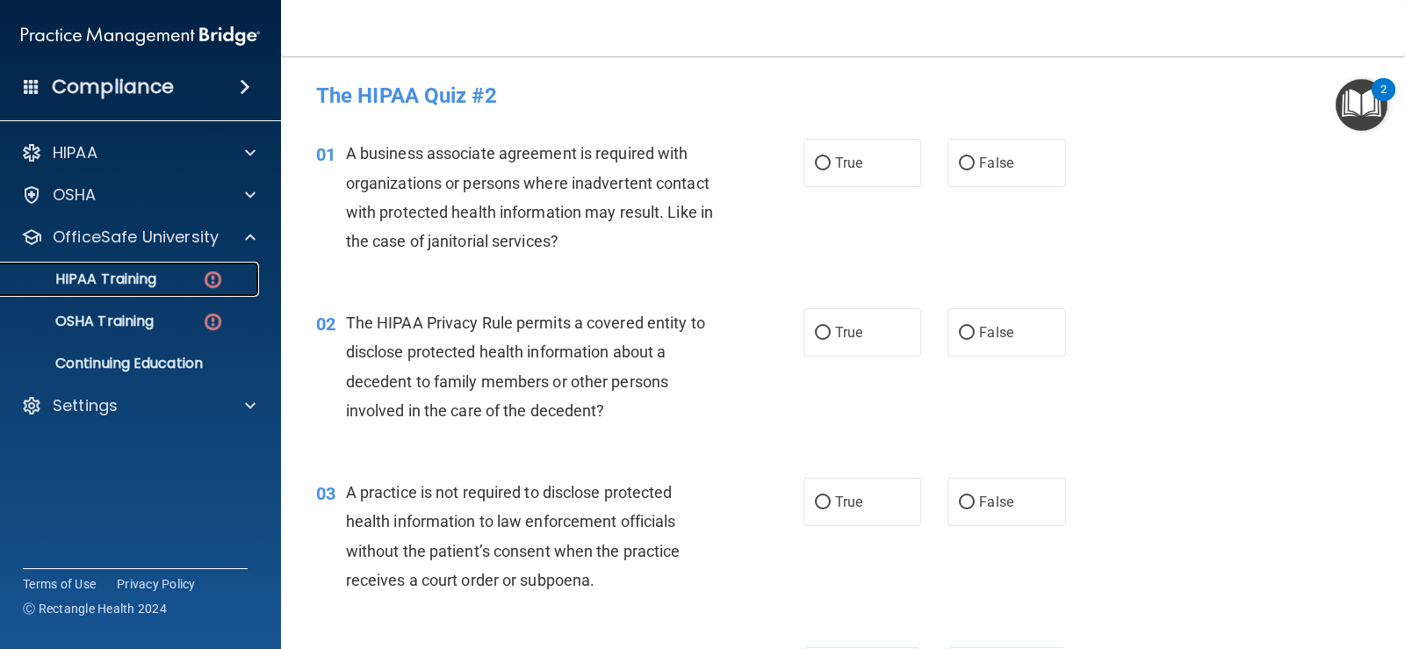
click at [155, 271] on p "HIPAA Training" at bounding box center [83, 279] width 145 height 18
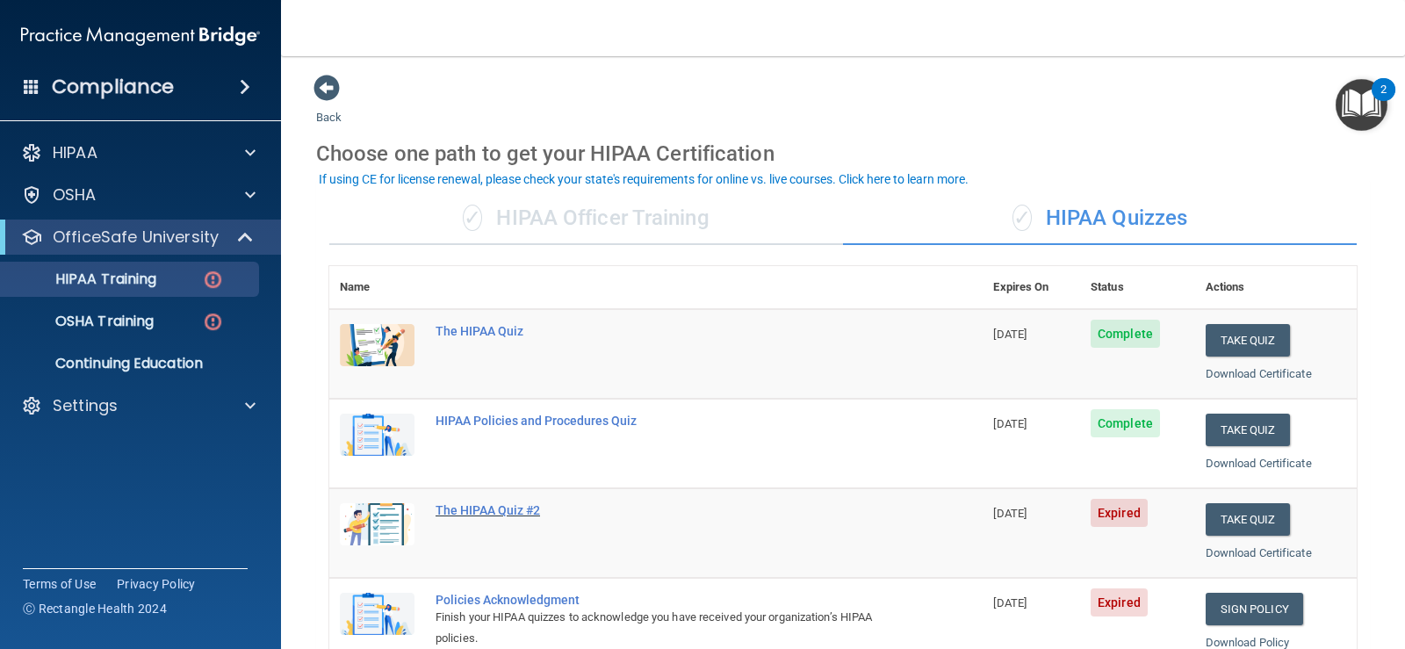
click at [493, 507] on div "The HIPAA Quiz #2" at bounding box center [665, 510] width 459 height 14
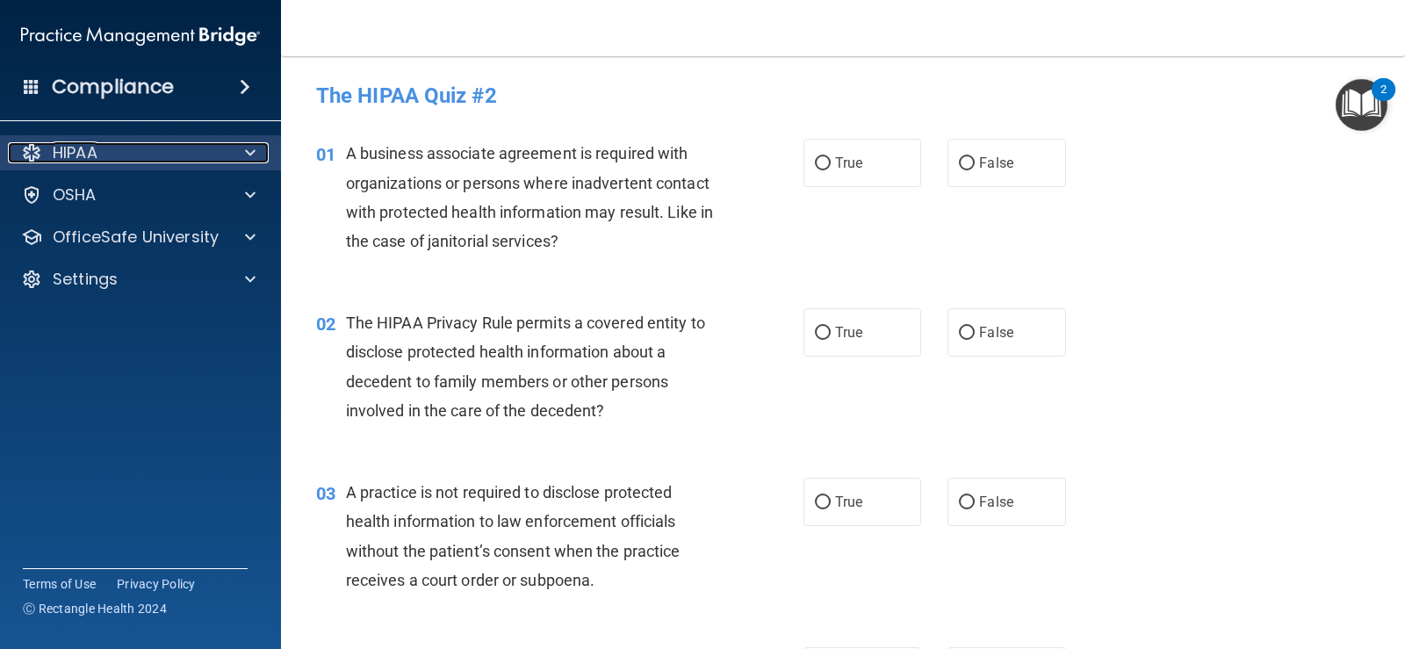
click at [245, 151] on span at bounding box center [250, 152] width 11 height 21
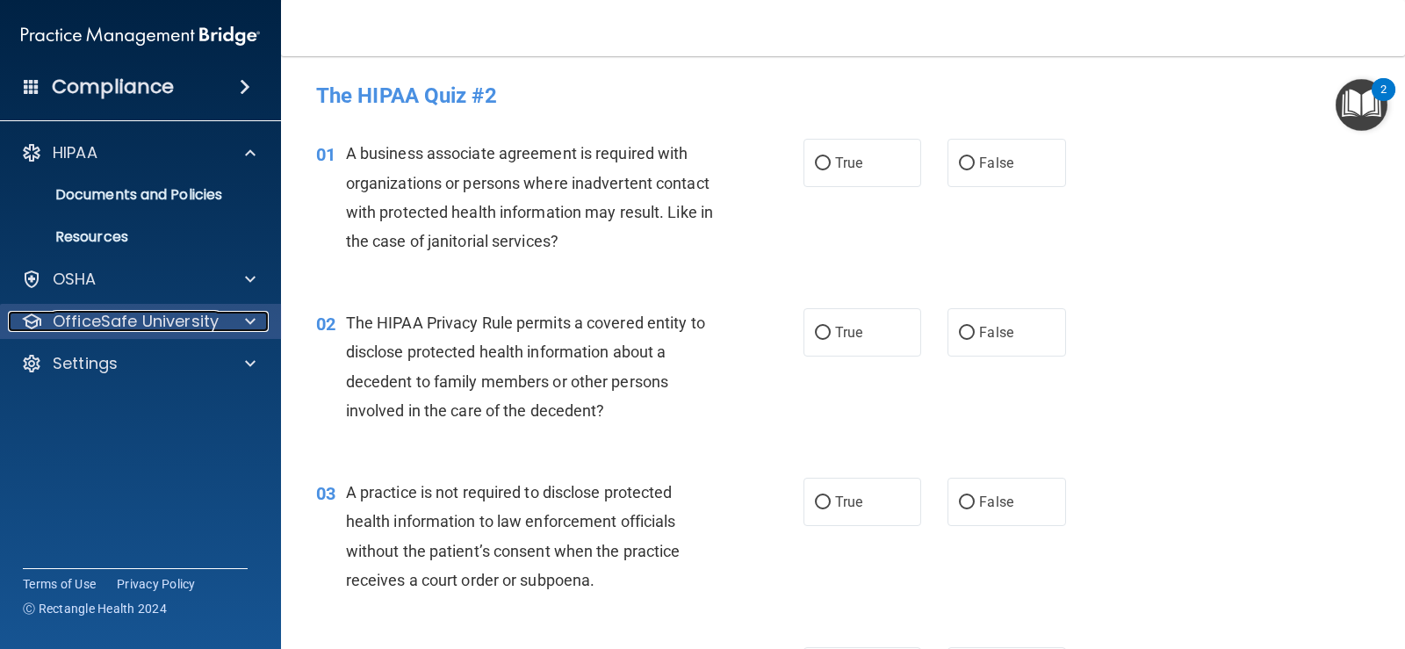
click at [194, 323] on p "OfficeSafe University" at bounding box center [136, 321] width 166 height 21
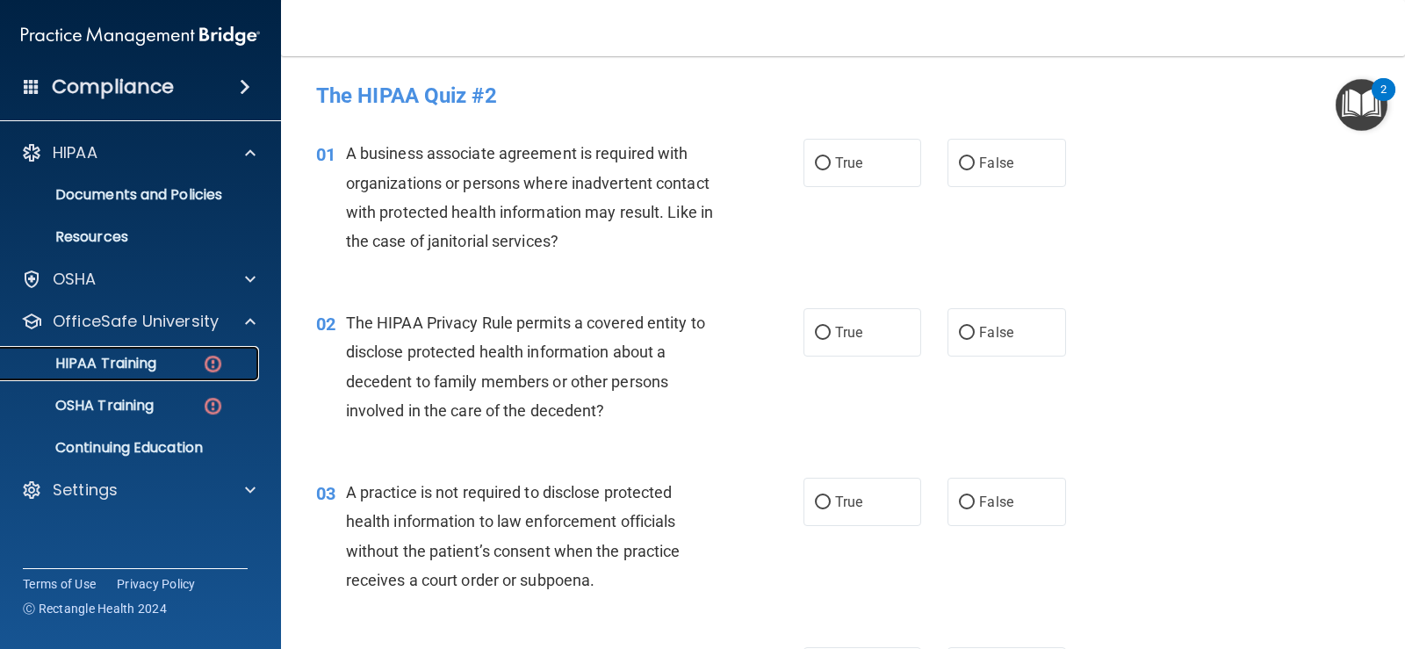
click at [166, 357] on div "HIPAA Training" at bounding box center [131, 364] width 240 height 18
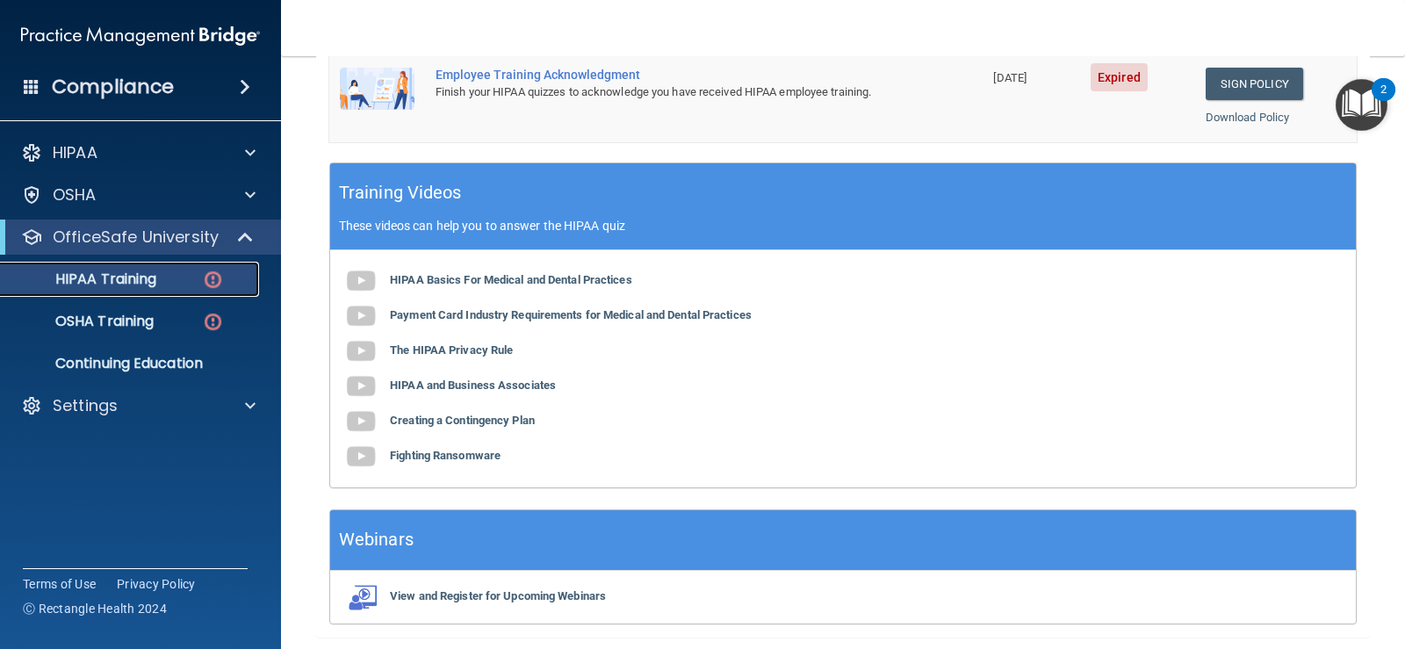
scroll to position [673, 0]
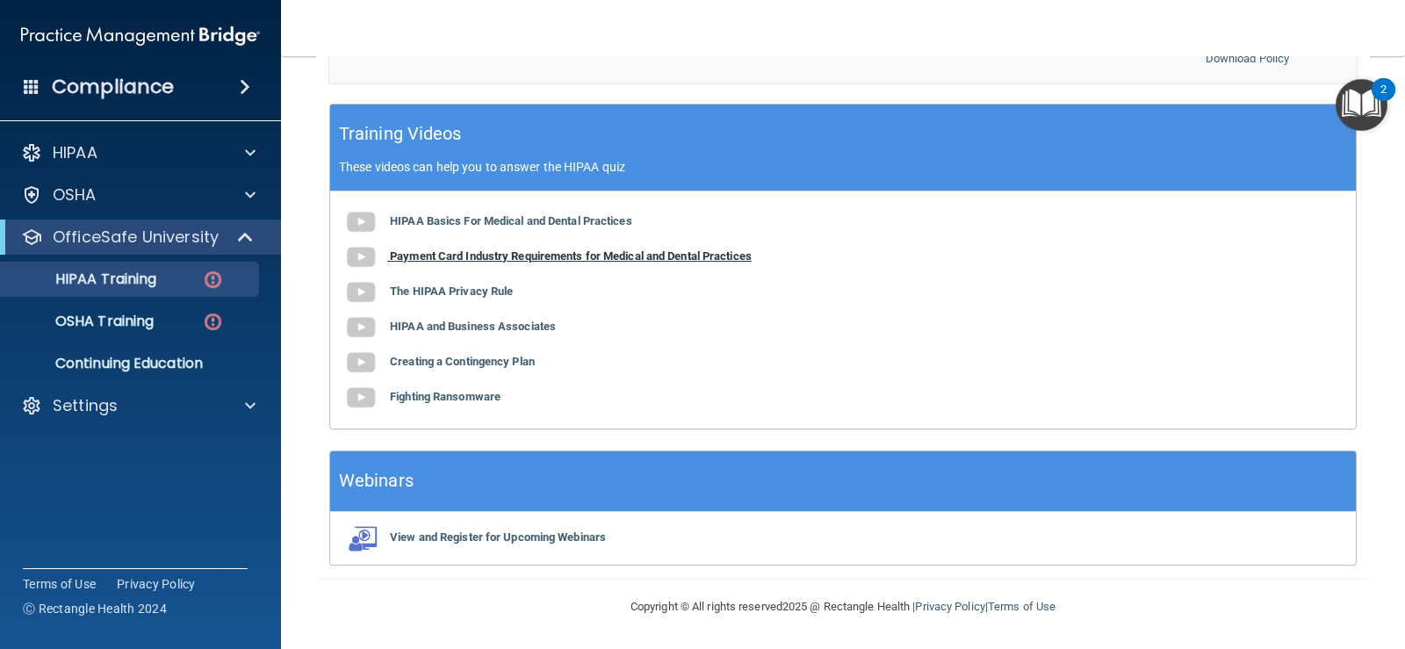
click at [438, 257] on b "Payment Card Industry Requirements for Medical and Dental Practices" at bounding box center [571, 255] width 362 height 13
click at [467, 301] on div "HIPAA Basics For Medical and Dental Practices Payment Card Industry Requirement…" at bounding box center [843, 309] width 1026 height 237
click at [477, 294] on b "The HIPAA Privacy Rule" at bounding box center [451, 291] width 123 height 13
click at [459, 289] on b "The HIPAA Privacy Rule" at bounding box center [451, 291] width 123 height 13
